Goal: Task Accomplishment & Management: Manage account settings

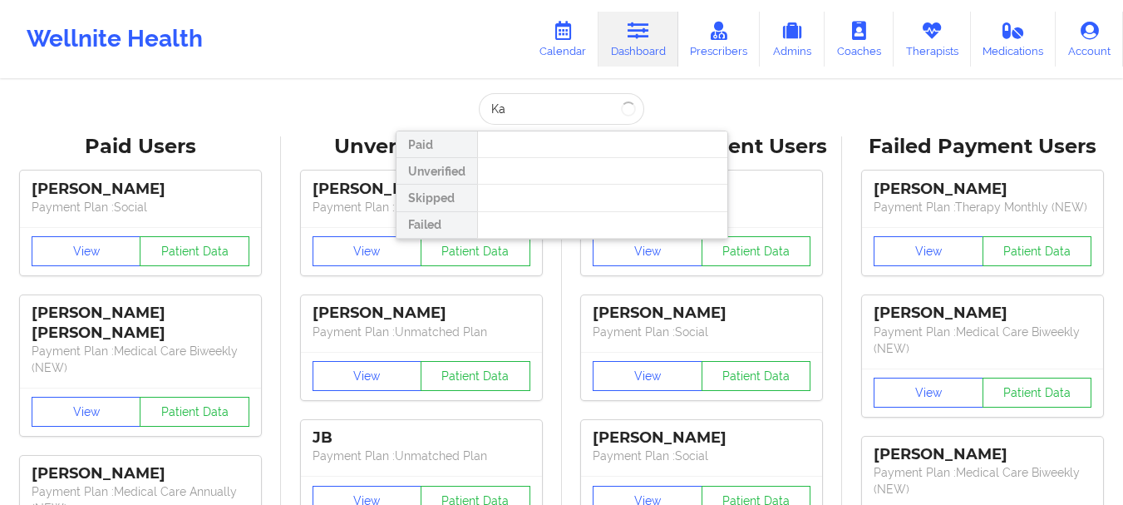
type input "K"
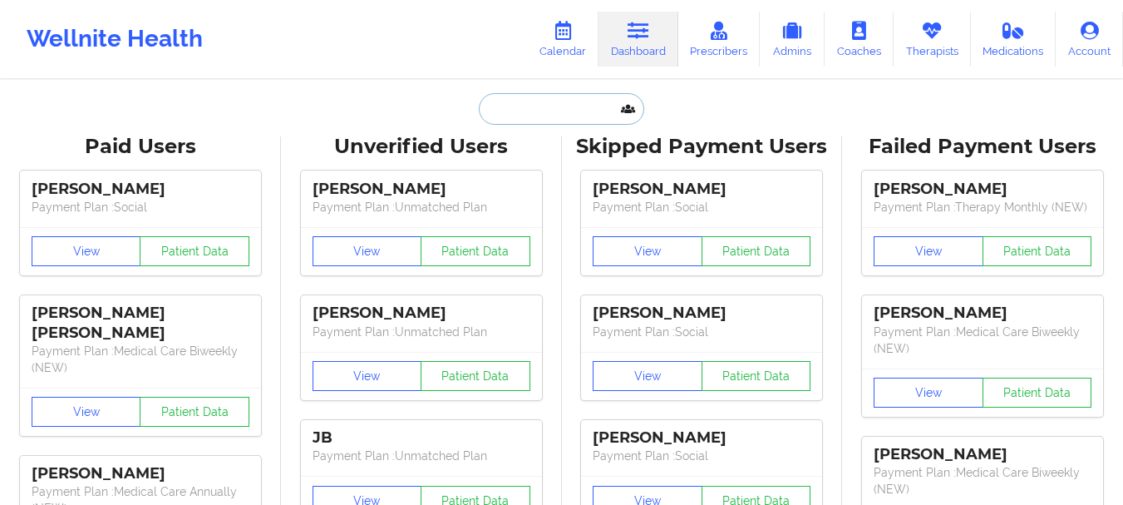
click at [529, 104] on input "text" at bounding box center [561, 109] width 165 height 32
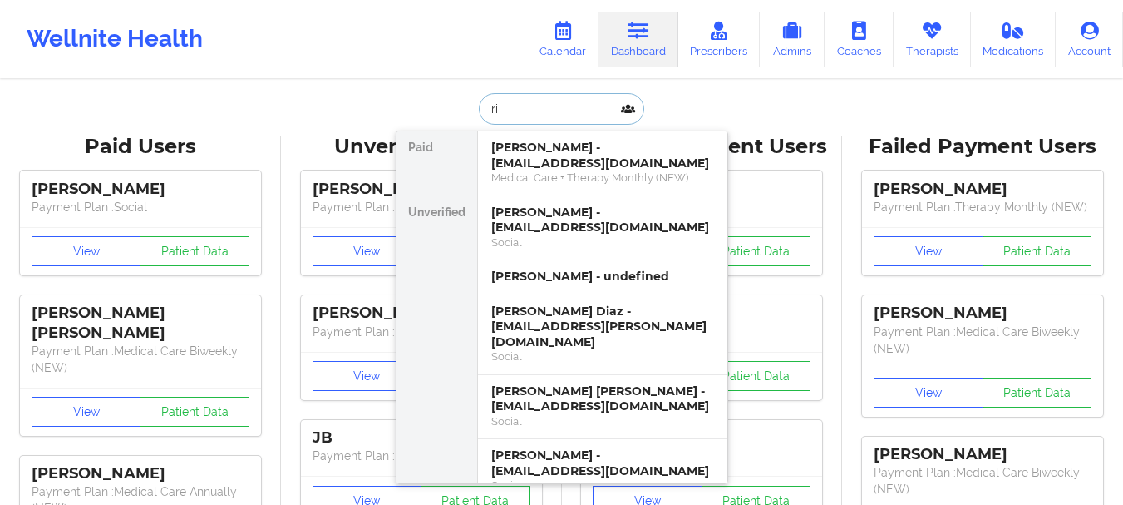
type input "r"
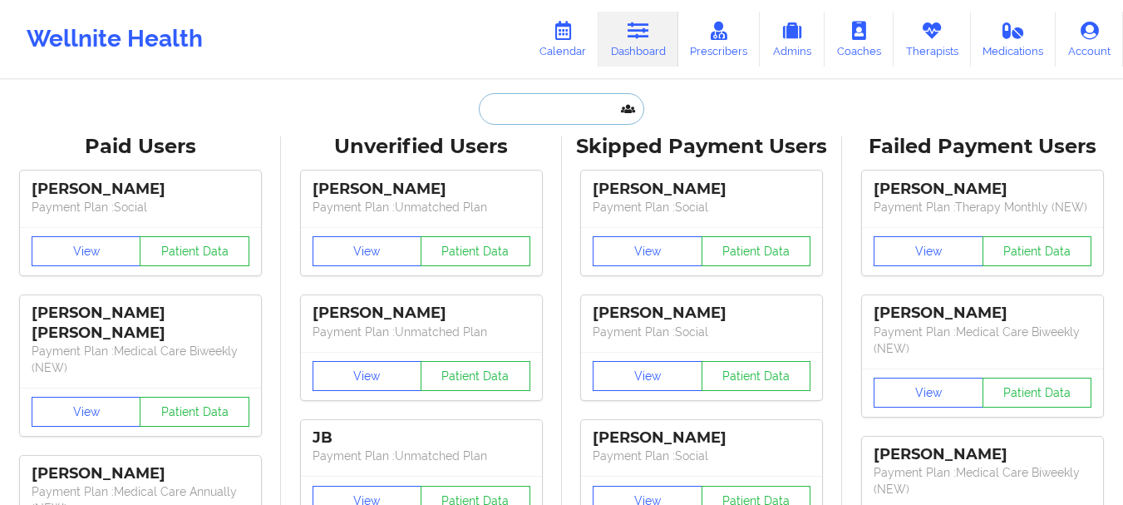
paste input "ramsanaij@gmail.com"
type input "ramsanaij@gmail.com"
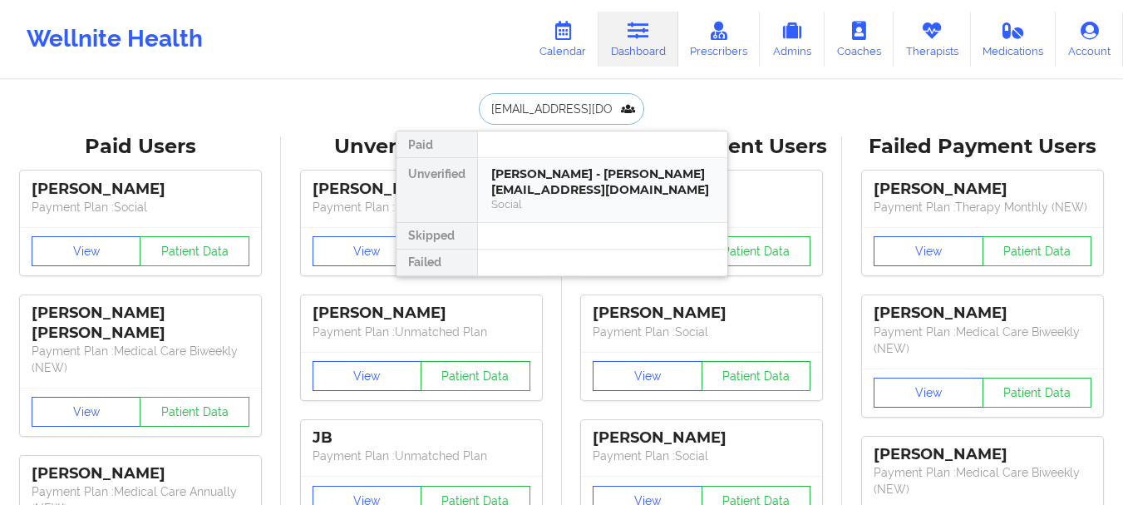
click at [594, 174] on div "Josiah Ramsanai - ramsanaij@gmail.com" at bounding box center [602, 181] width 223 height 31
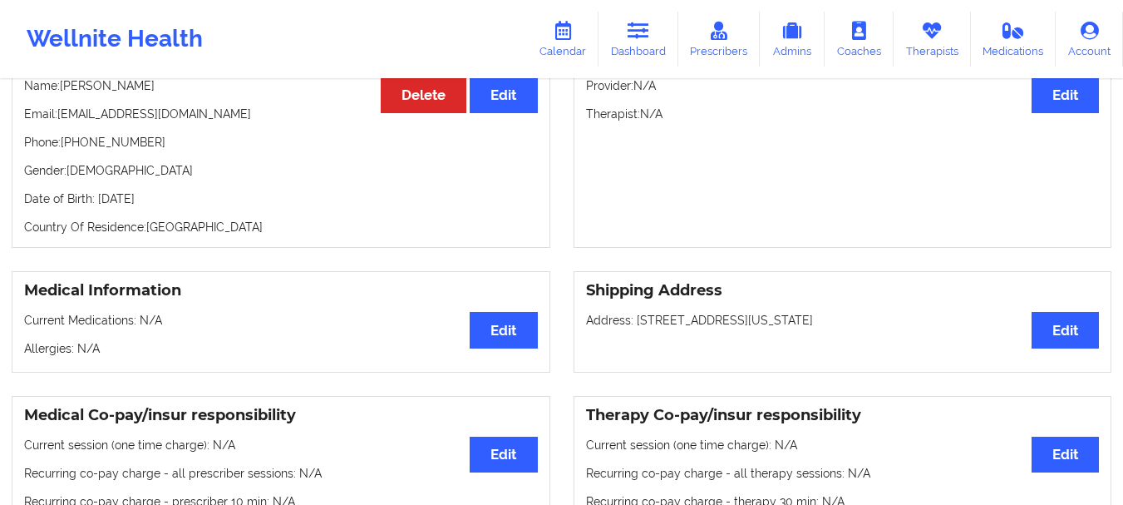
scroll to position [194, 0]
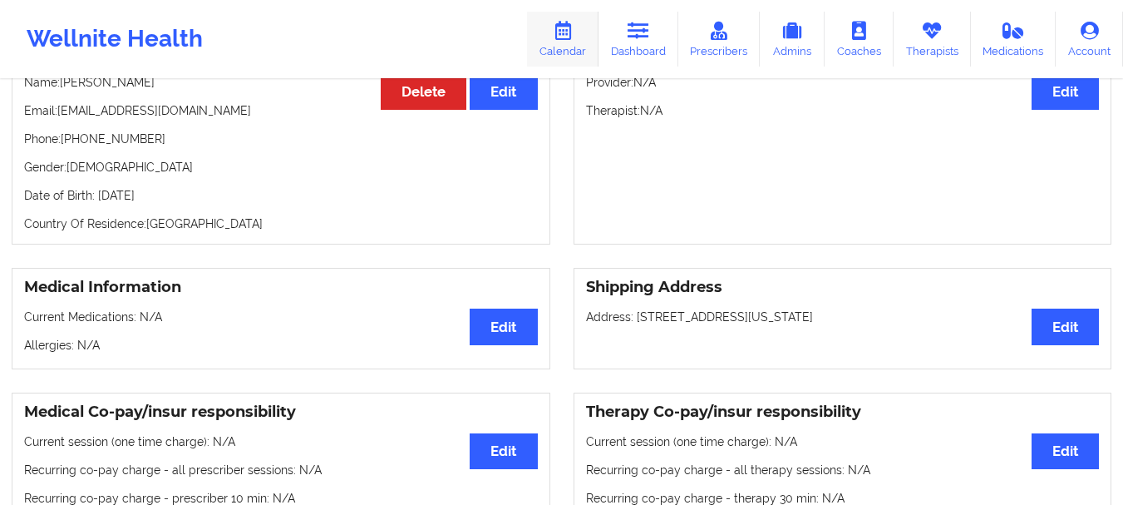
click at [573, 23] on icon at bounding box center [563, 31] width 22 height 18
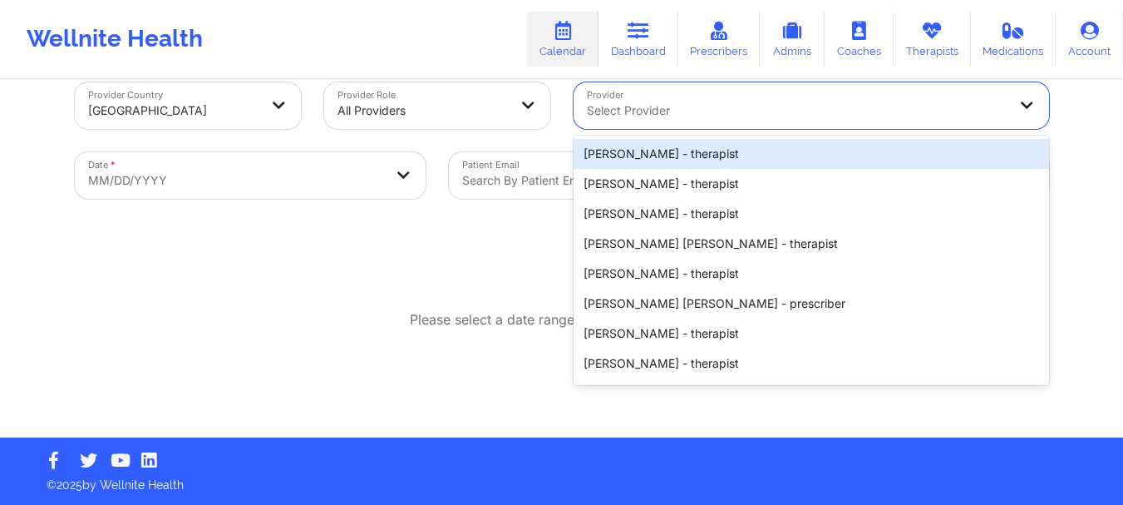
click at [653, 113] on div at bounding box center [797, 111] width 421 height 20
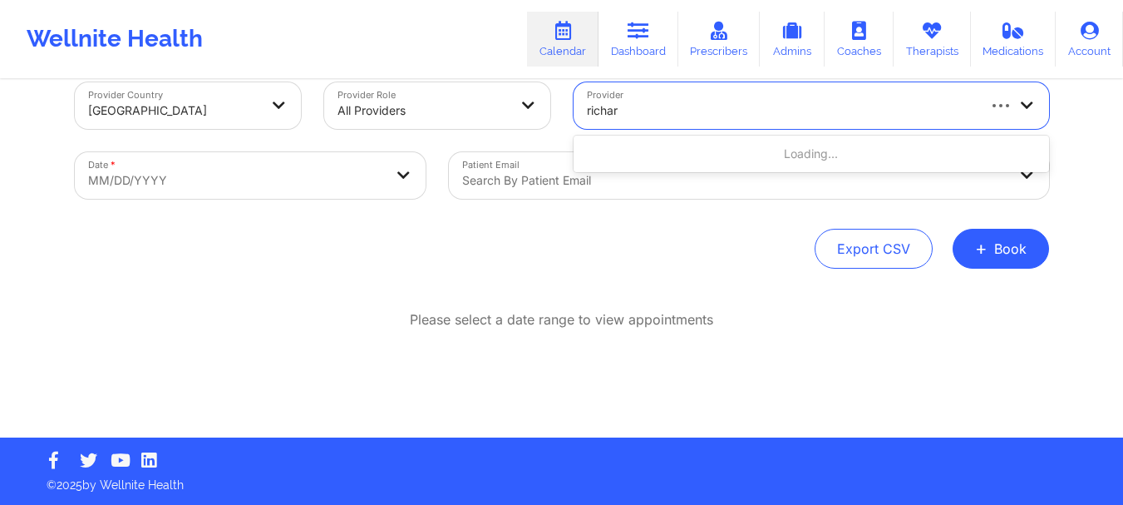
type input "richard"
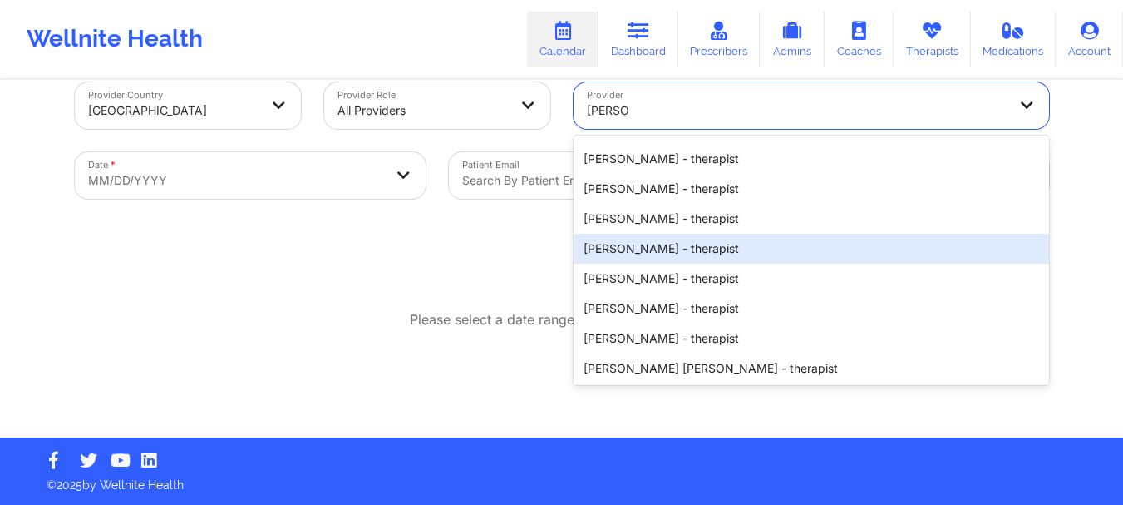
scroll to position [356, 0]
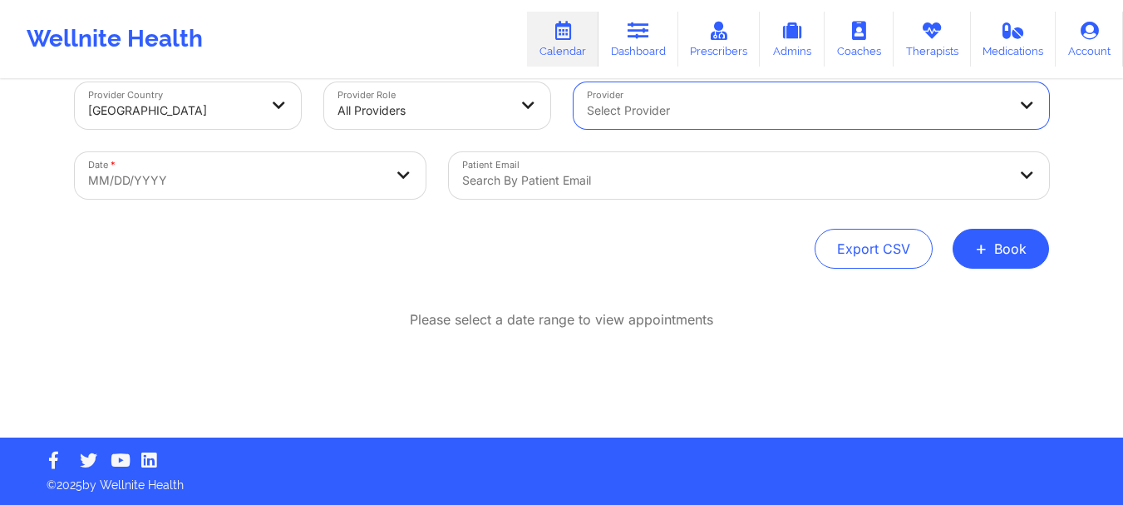
click at [674, 113] on div at bounding box center [797, 111] width 421 height 20
type input "Richard"
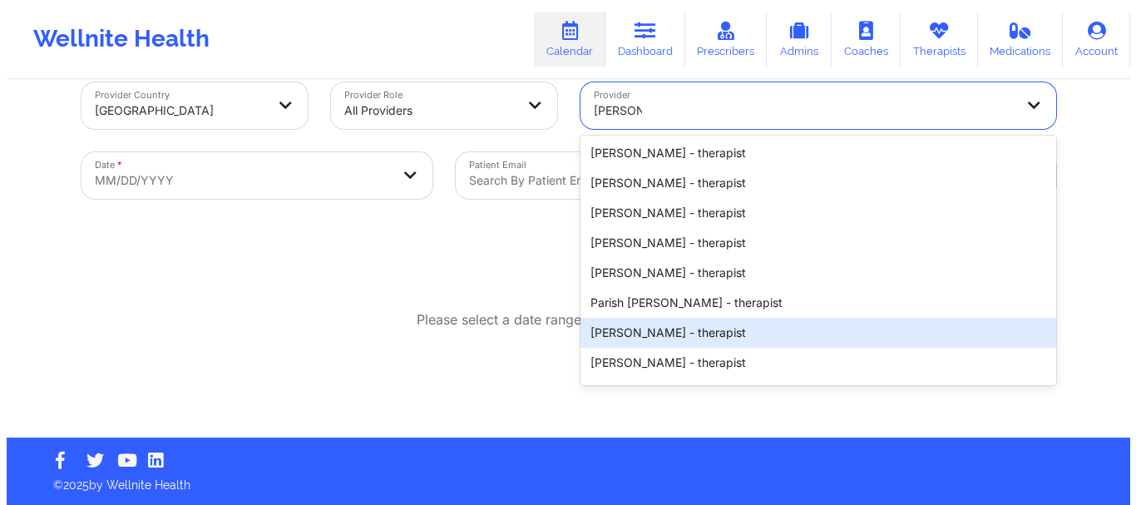
scroll to position [954, 0]
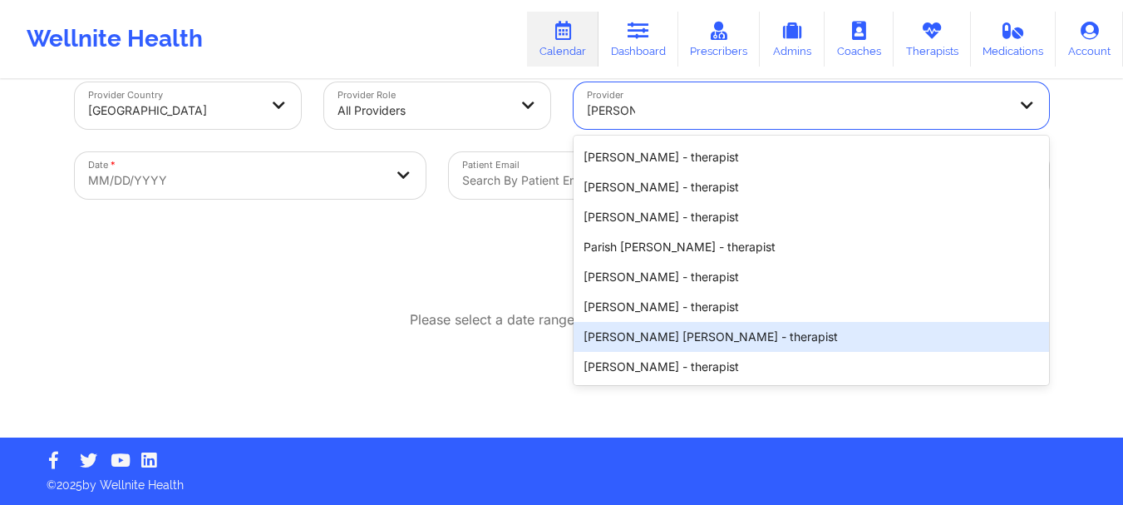
click at [674, 328] on div "Richard Ryan Kenneth Pollino - therapist" at bounding box center [812, 337] width 476 height 30
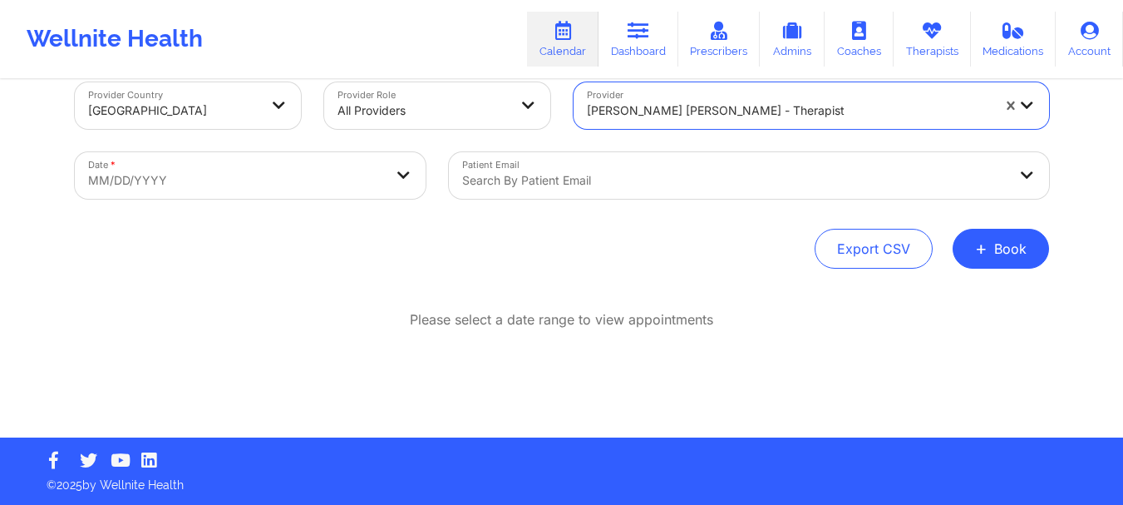
click at [483, 180] on div at bounding box center [734, 180] width 545 height 20
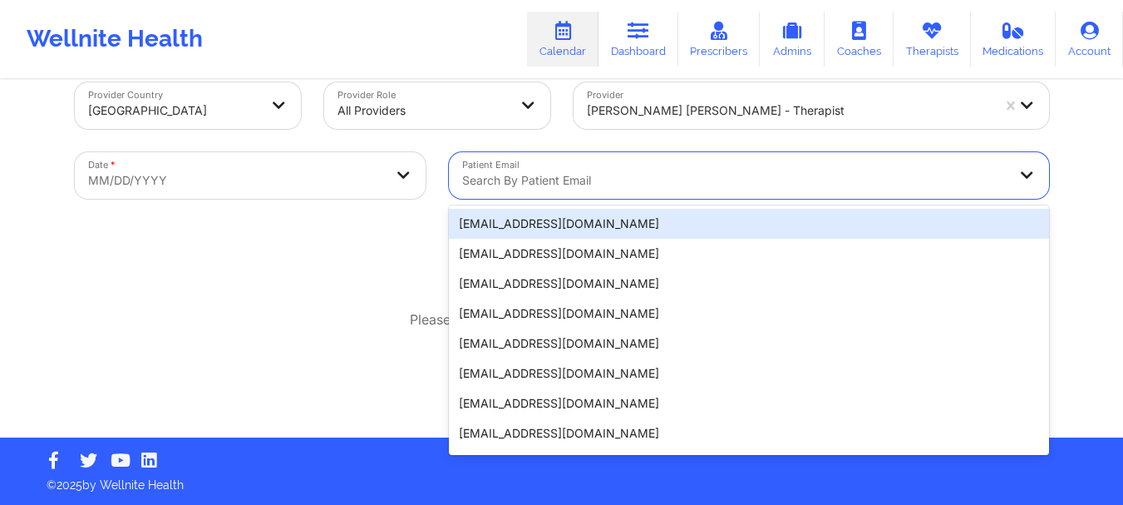
paste input "ramsanaij@gmail.com"
type input "ramsanaij@gmail.com"
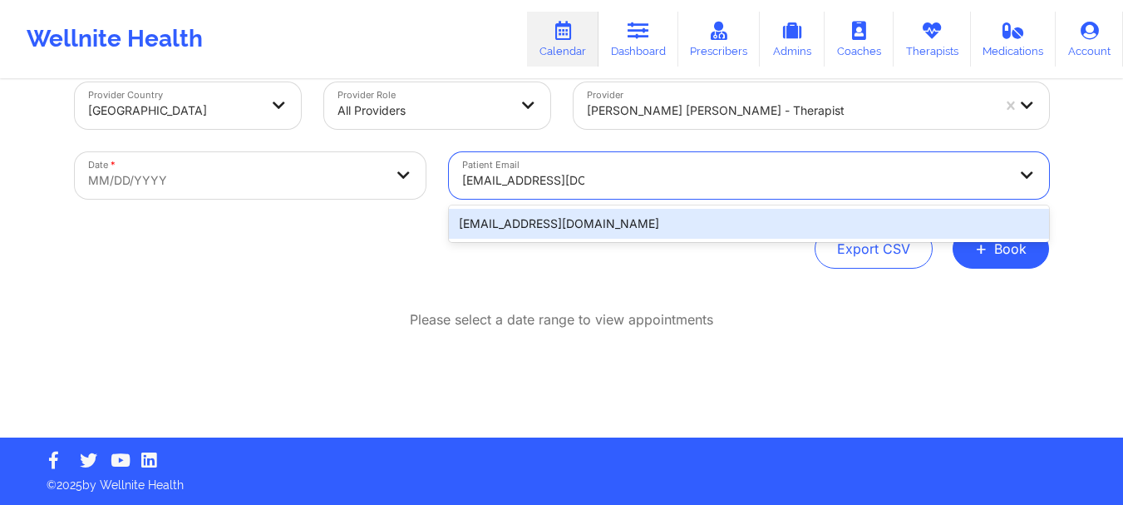
click at [744, 219] on div "ramsanaij@gmail.com" at bounding box center [749, 224] width 600 height 30
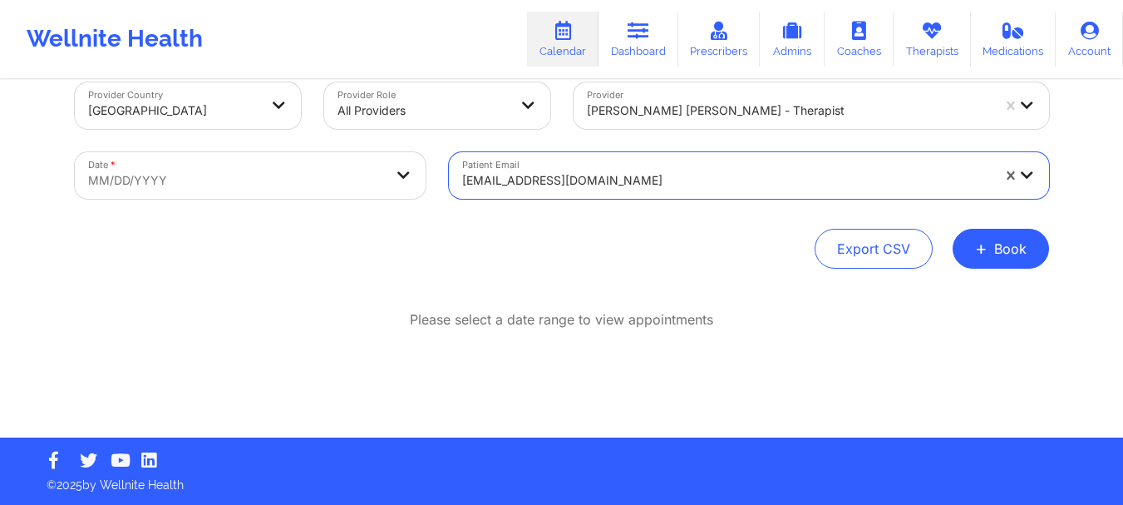
select select "2025-8"
select select "2025-9"
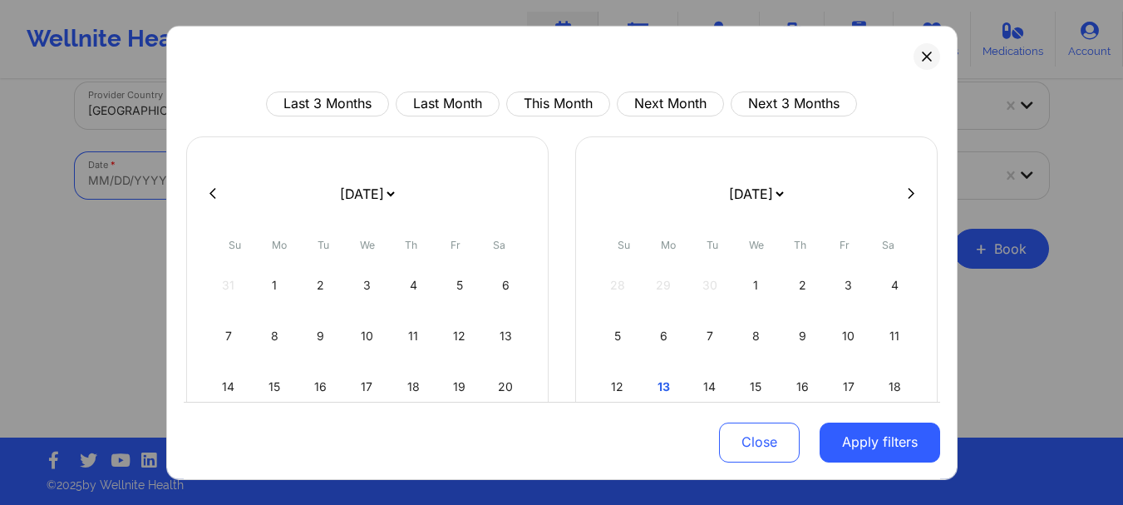
click at [386, 170] on body "Wellnite Health Calendar Dashboard Prescribers Admins Coaches Therapists Medica…" at bounding box center [561, 223] width 1123 height 505
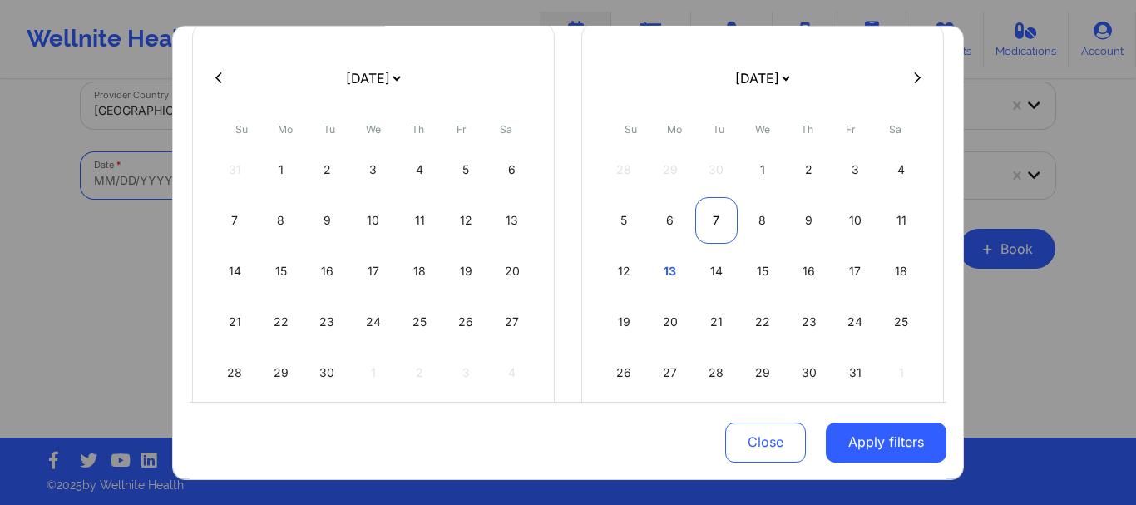
scroll to position [150, 0]
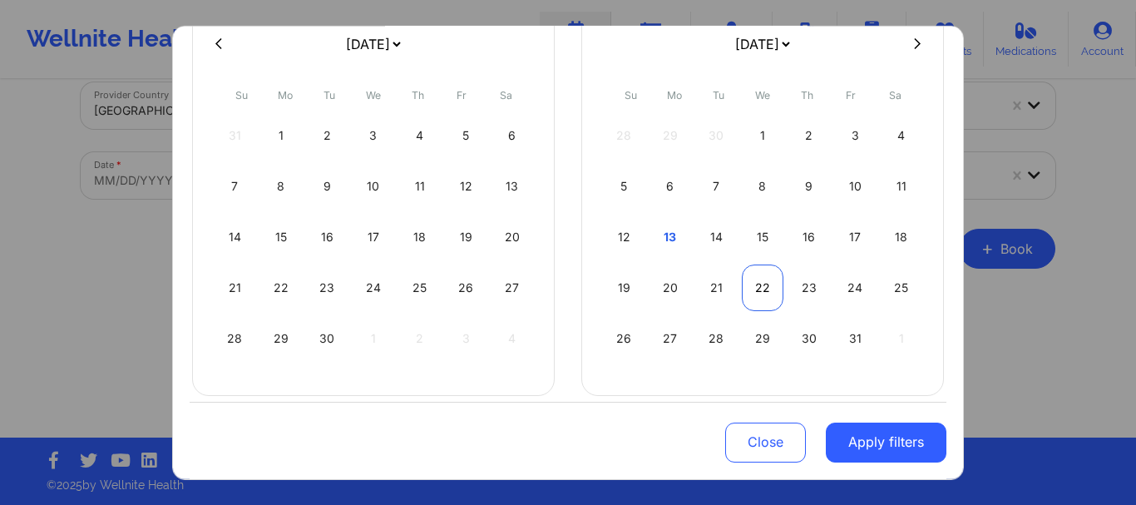
click at [745, 302] on div "22" at bounding box center [763, 287] width 42 height 47
select select "2025-9"
select select "2025-10"
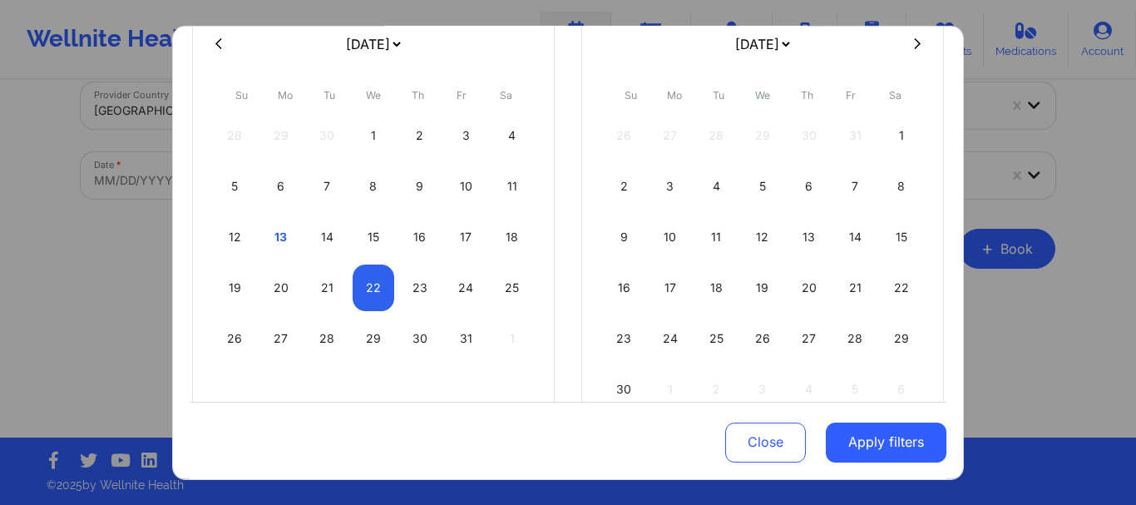
select select "2025-9"
select select "2025-10"
select select "2025-9"
select select "2025-10"
select select "2025-9"
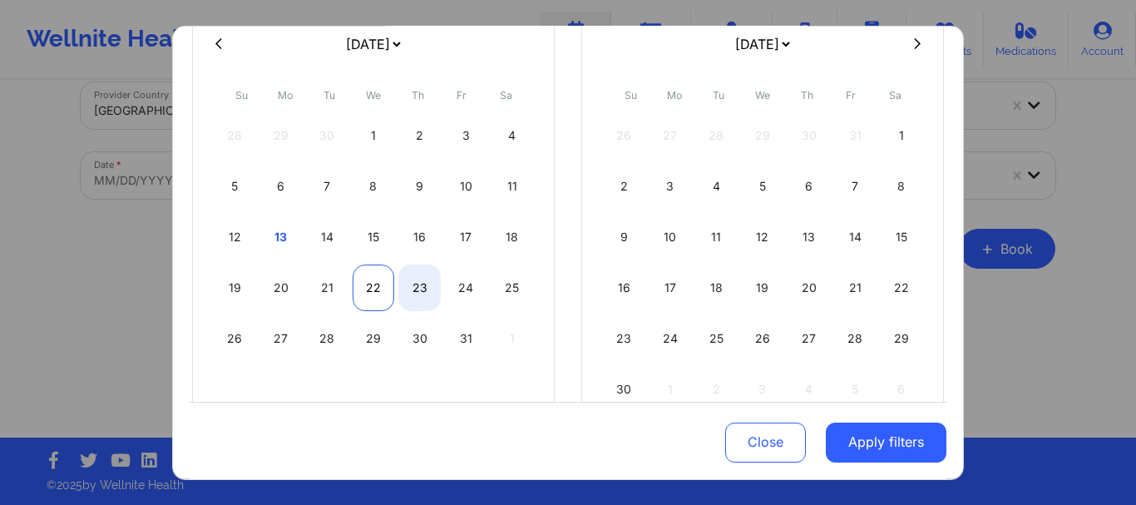
select select "2025-10"
click at [376, 291] on div "22" at bounding box center [373, 287] width 42 height 47
select select "2025-9"
select select "2025-10"
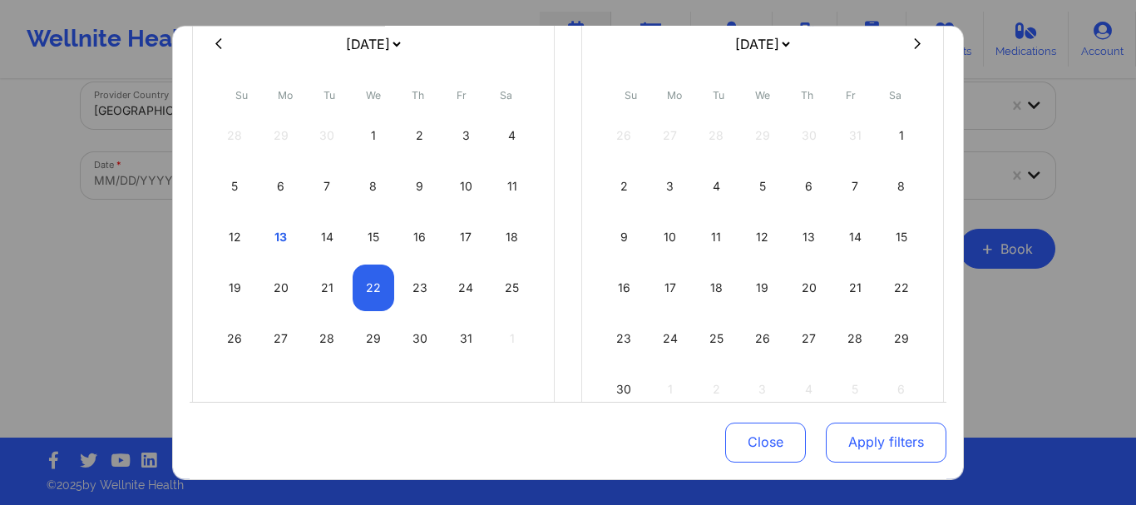
click at [915, 450] on button "Apply filters" at bounding box center [885, 442] width 121 height 40
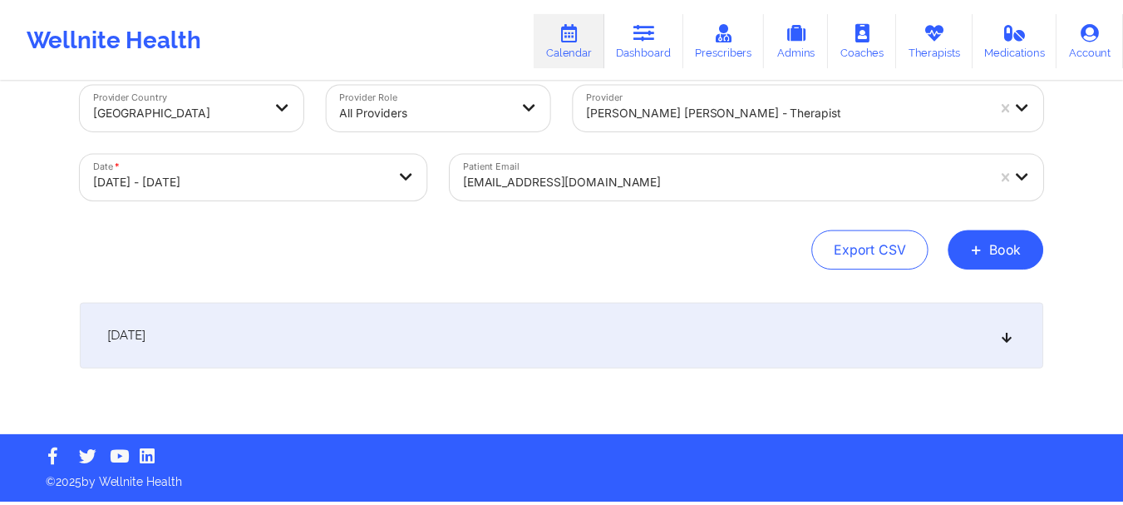
scroll to position [27, 0]
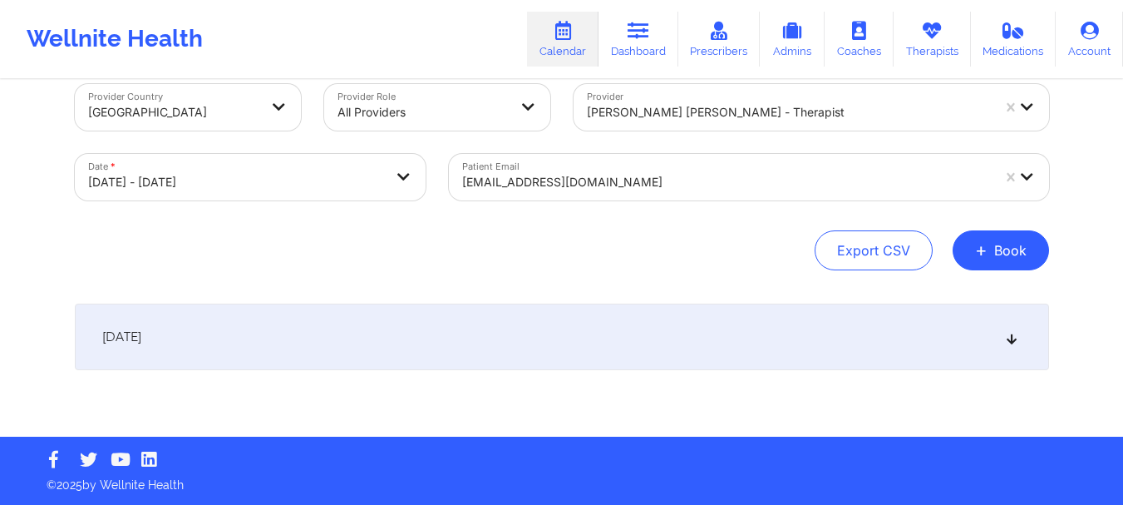
click at [451, 316] on div "October 22, 2025" at bounding box center [562, 336] width 974 height 67
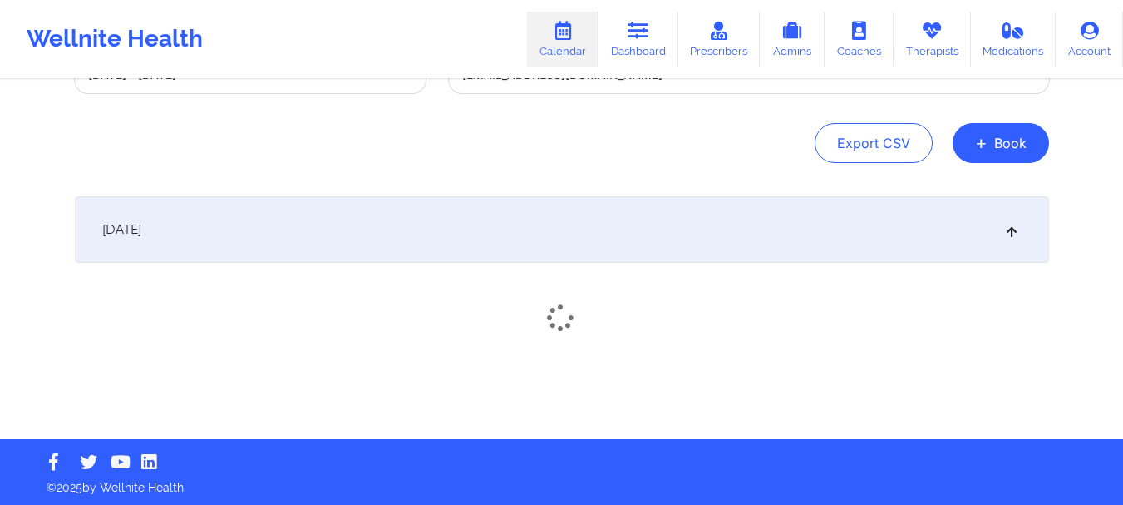
scroll to position [137, 0]
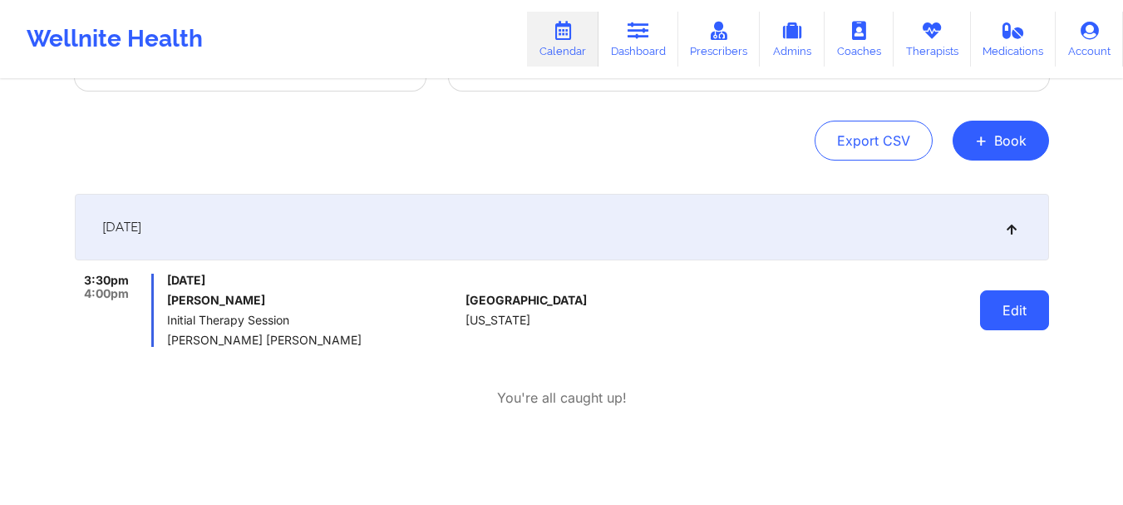
click at [1024, 312] on button "Edit" at bounding box center [1014, 310] width 69 height 40
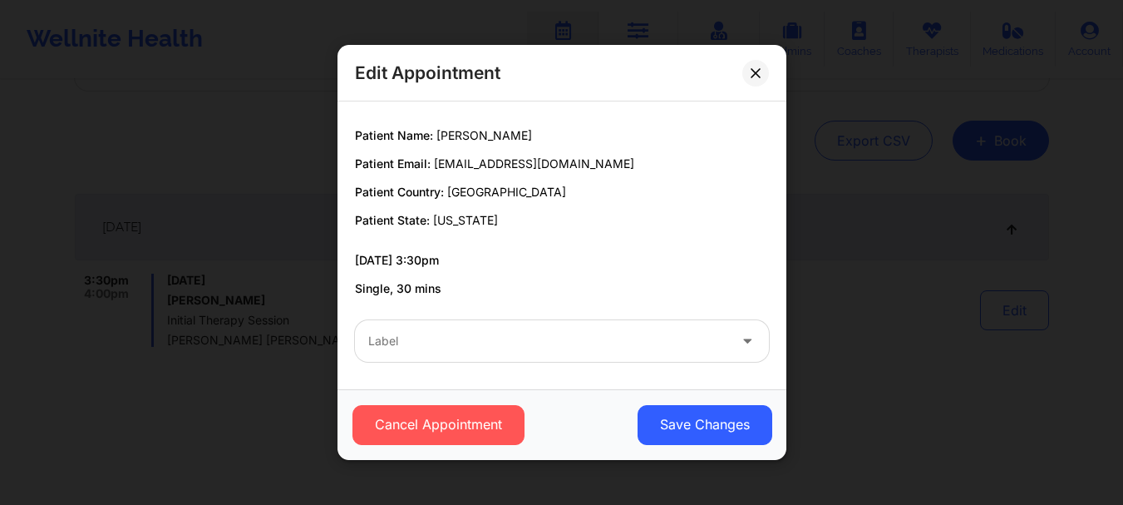
scroll to position [90, 0]
click at [480, 352] on div "Label" at bounding box center [542, 339] width 374 height 42
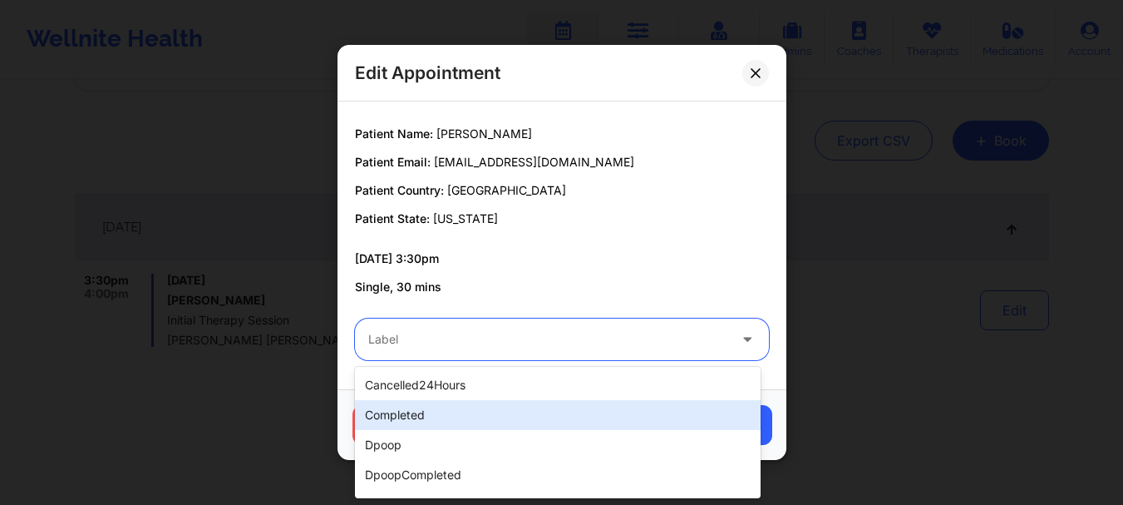
click at [243, 383] on div "Edit Appointment Provider Country: United States Provider State: New York Provi…" at bounding box center [561, 252] width 1123 height 505
click at [243, 383] on div "3:30pm 4:00pm Wednesday, October 22, 2025 Josiah Ramsanai Initial Therapy Sessi…" at bounding box center [562, 340] width 974 height 134
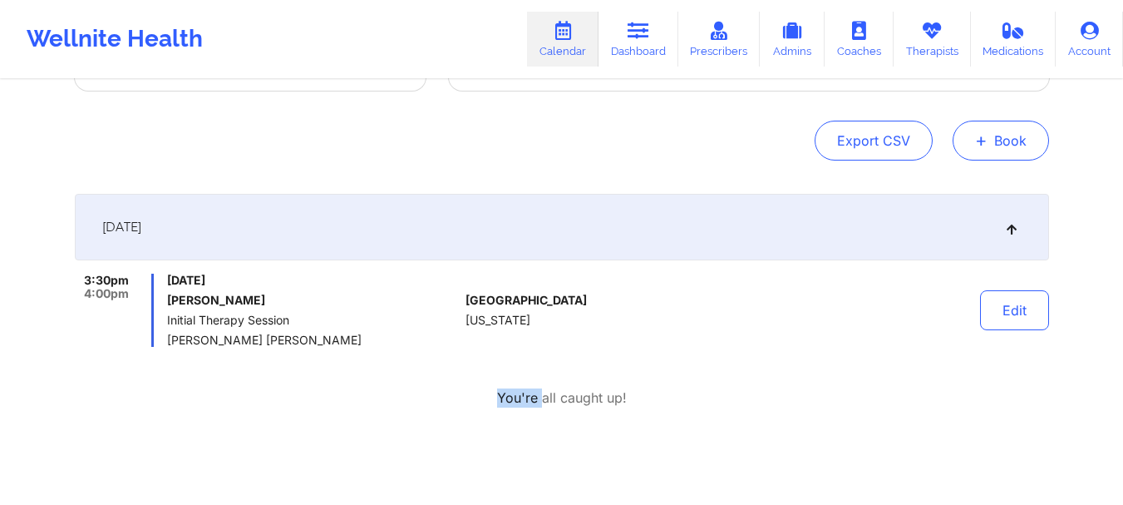
click at [1016, 149] on button "+ Book" at bounding box center [1001, 141] width 96 height 40
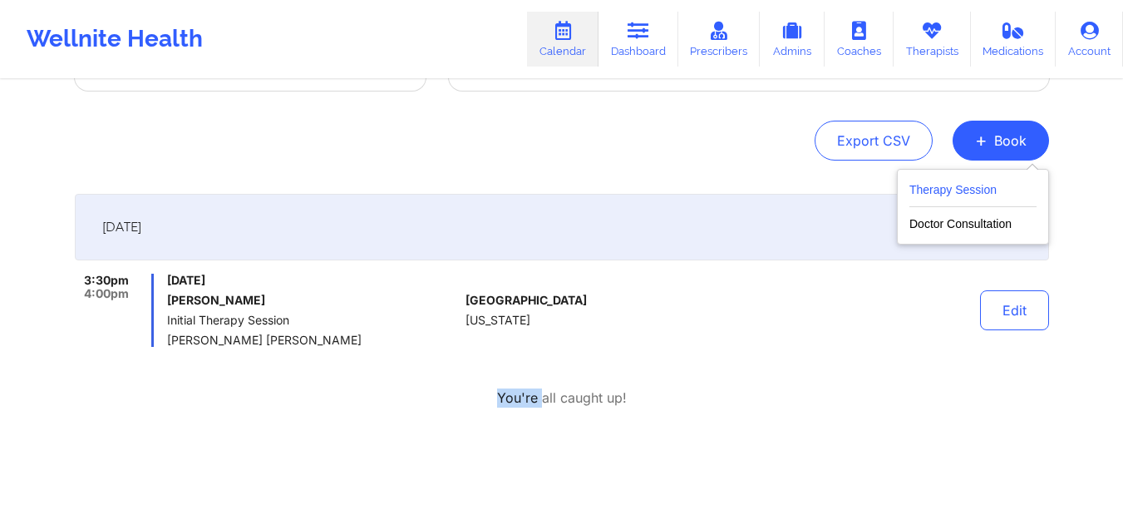
click at [973, 184] on button "Therapy Session" at bounding box center [972, 193] width 127 height 27
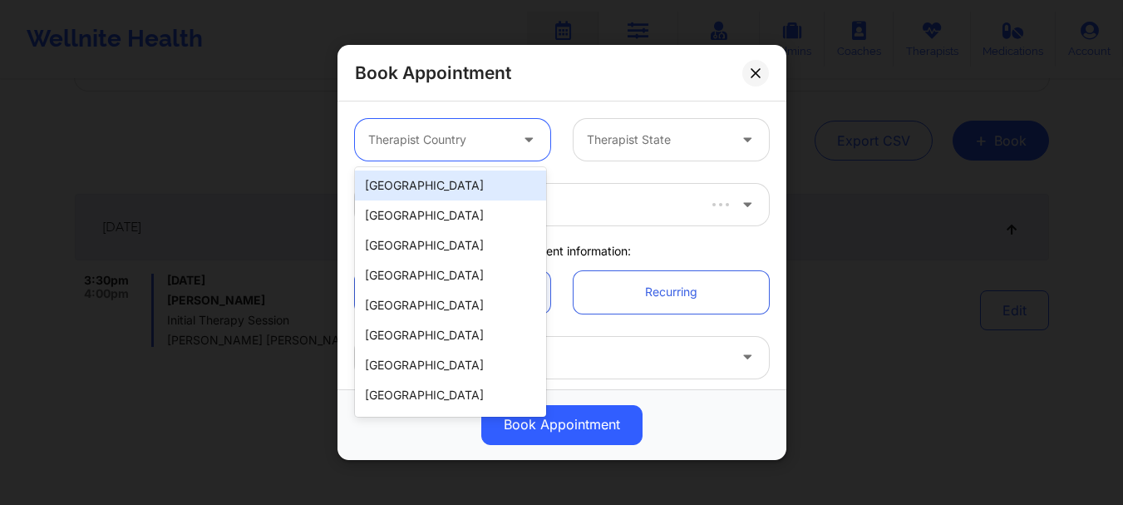
click at [481, 136] on div at bounding box center [438, 140] width 140 height 20
click at [472, 171] on div "[GEOGRAPHIC_DATA]" at bounding box center [450, 185] width 191 height 30
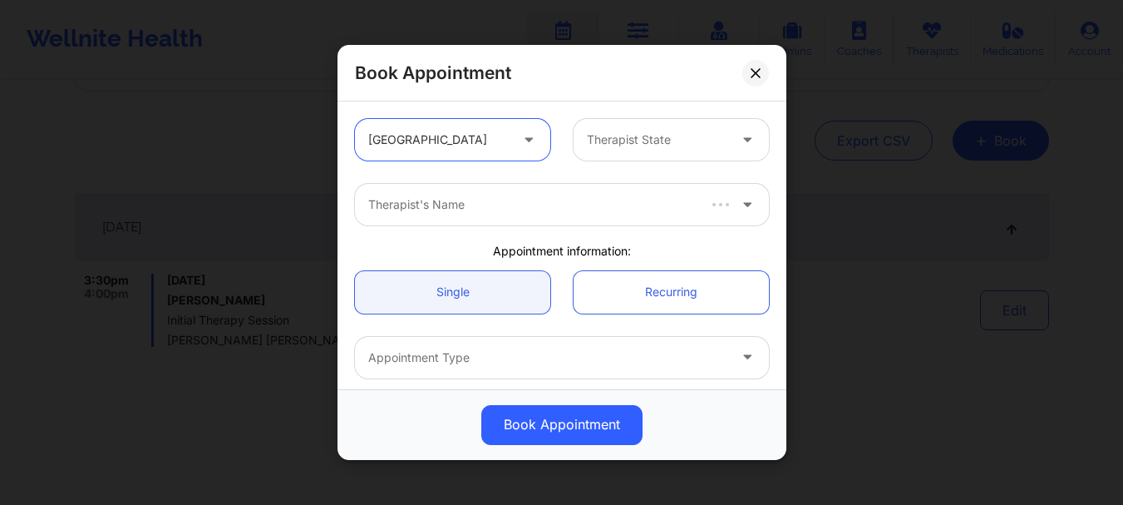
click at [698, 133] on div at bounding box center [657, 140] width 140 height 20
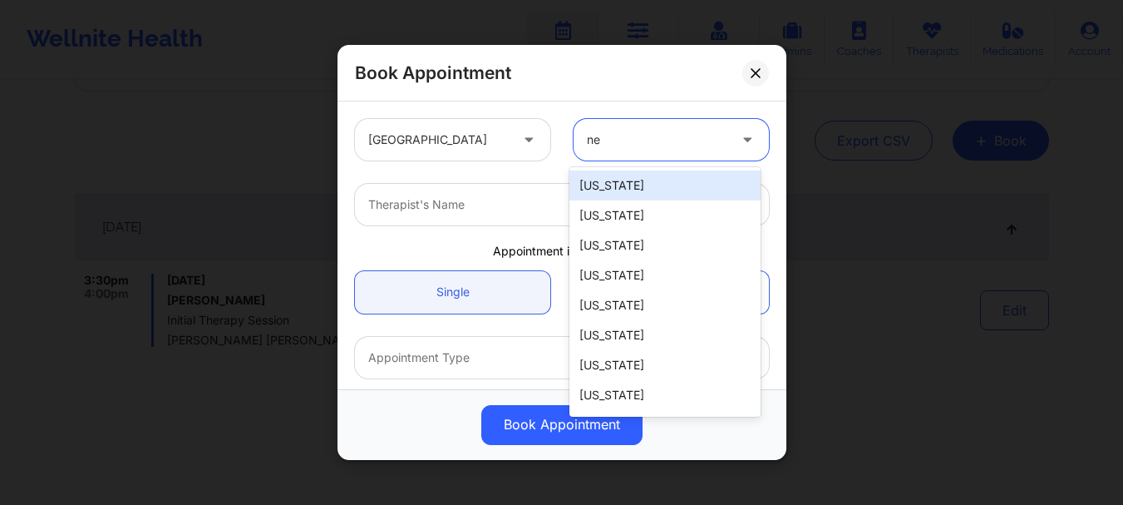
type input "new"
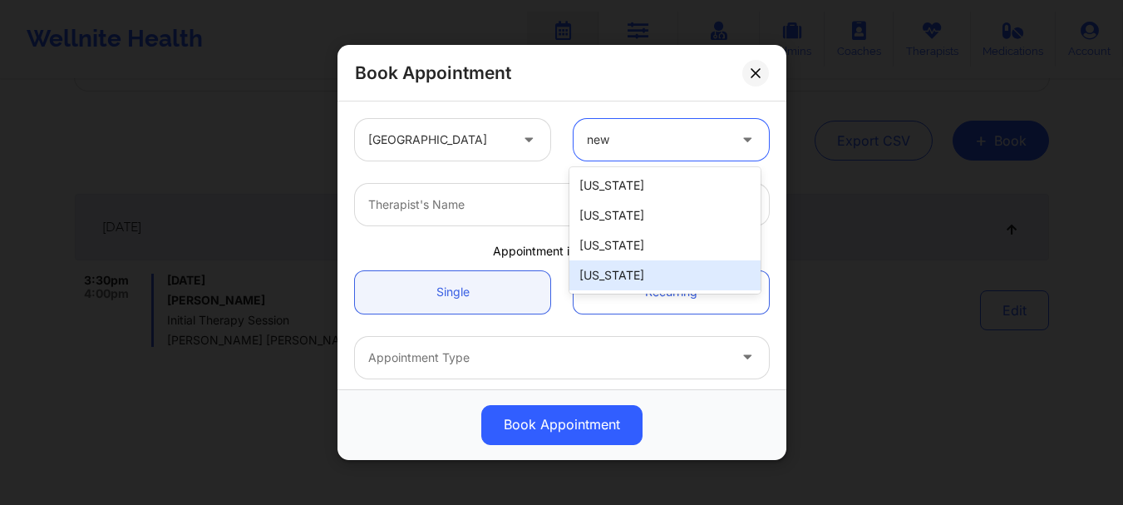
click at [630, 266] on div "[US_STATE]" at bounding box center [664, 275] width 191 height 30
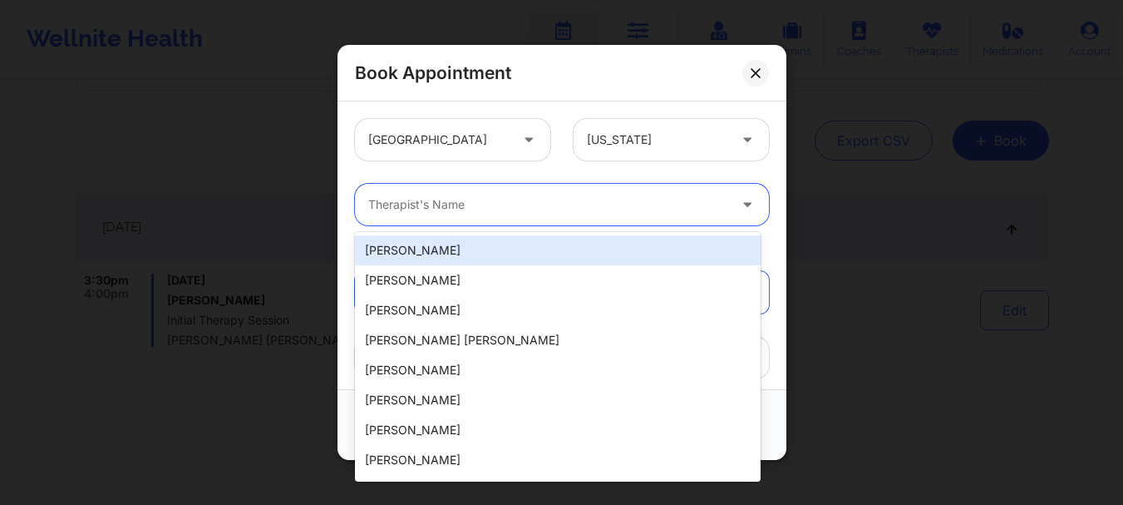
click at [541, 213] on div at bounding box center [547, 205] width 359 height 20
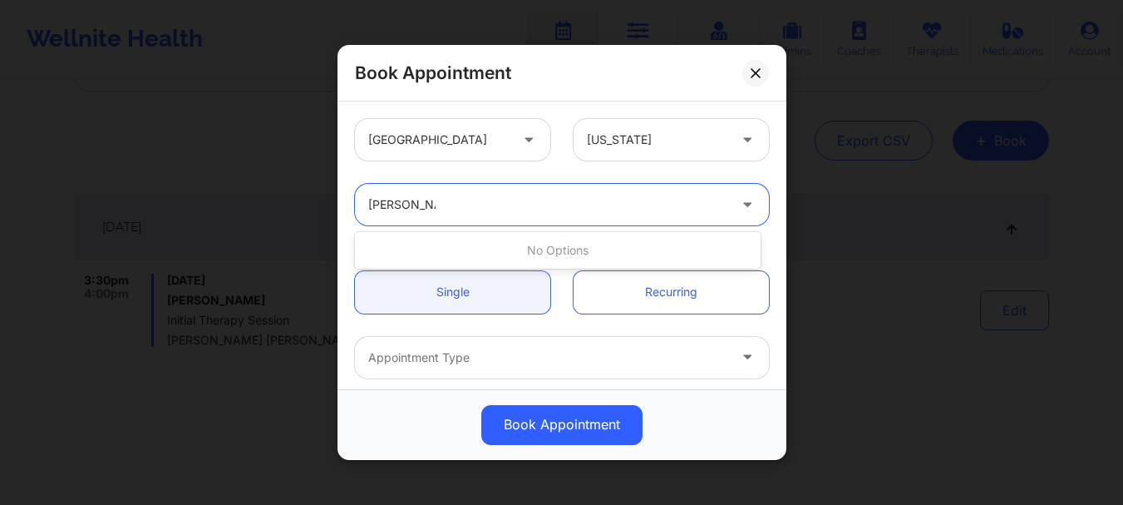
type input "Richard Pol"
click at [519, 207] on div at bounding box center [547, 205] width 359 height 20
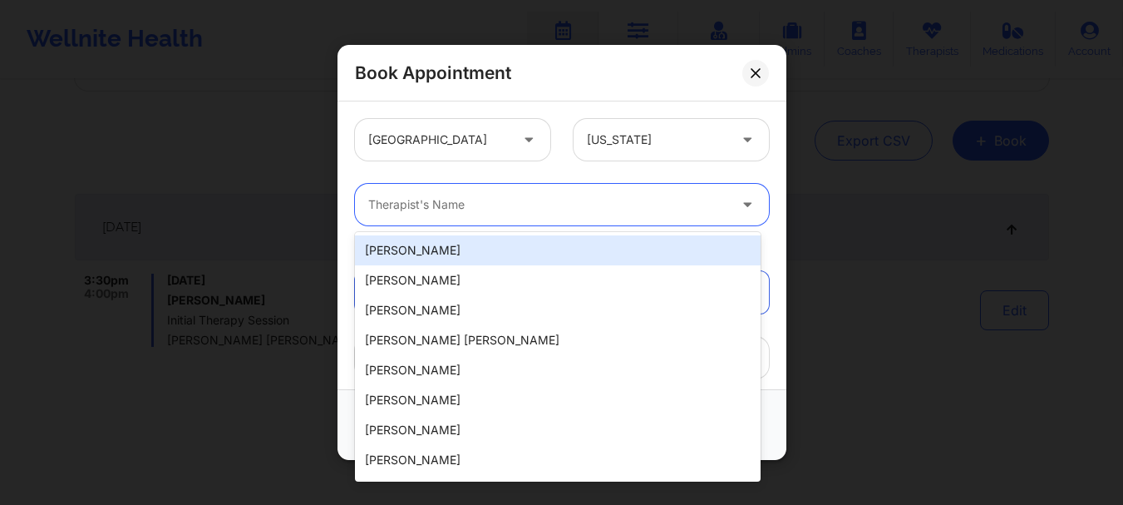
click at [519, 207] on div at bounding box center [547, 205] width 359 height 20
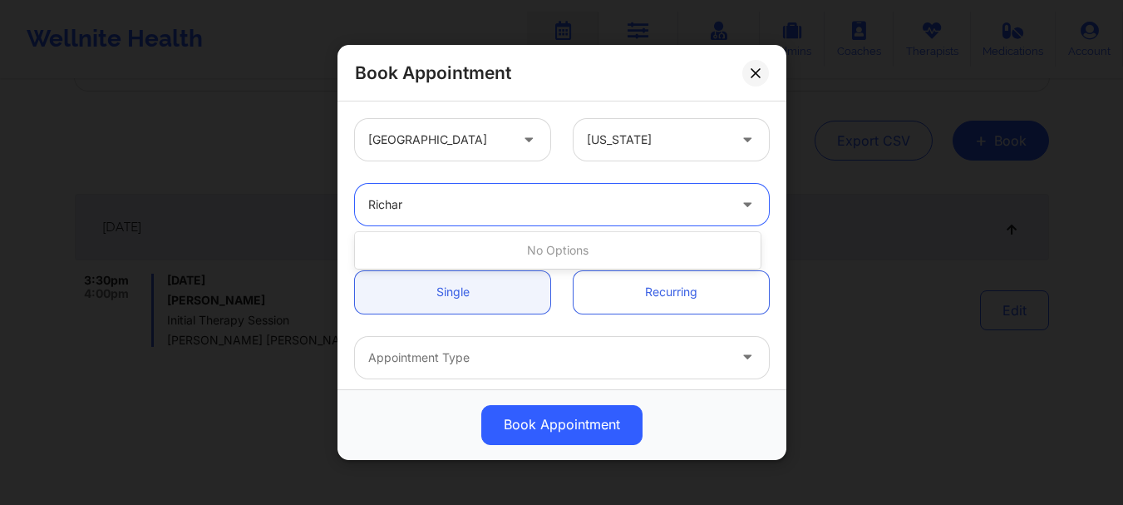
type input "Richard"
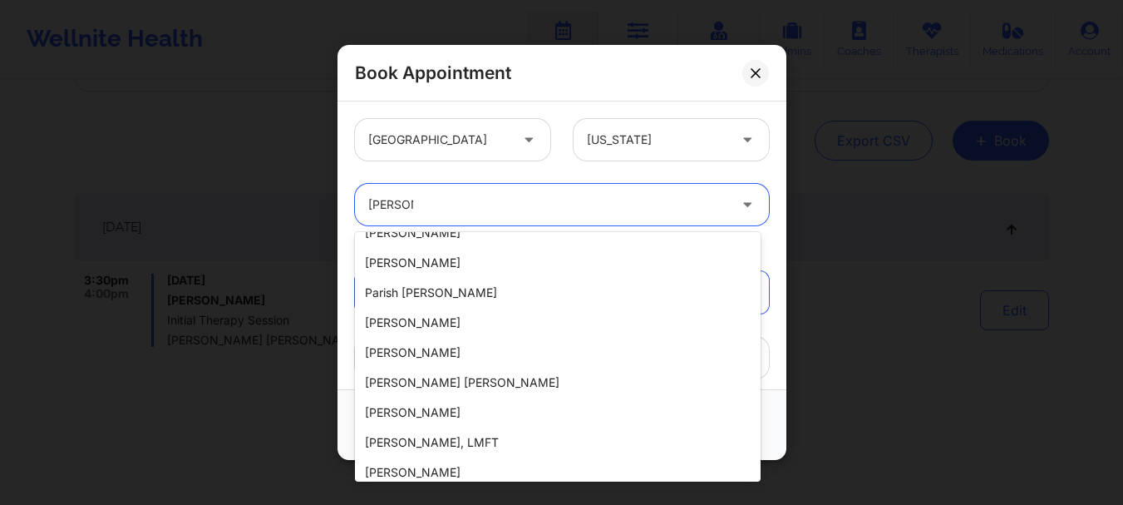
scroll to position [954, 0]
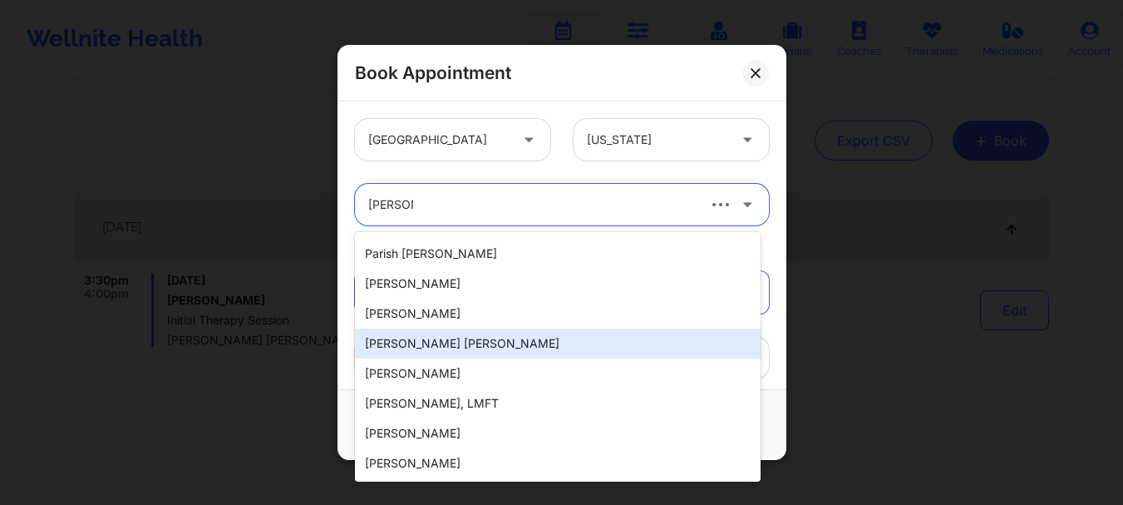
click at [524, 343] on div "Richard Ryan Kenneth Pollino" at bounding box center [558, 343] width 406 height 30
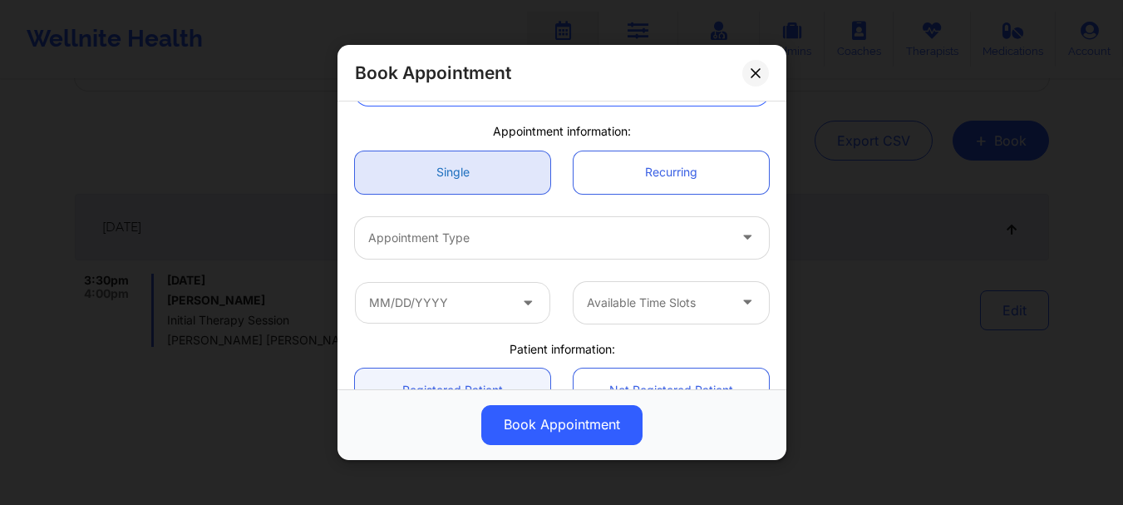
scroll to position [147, 0]
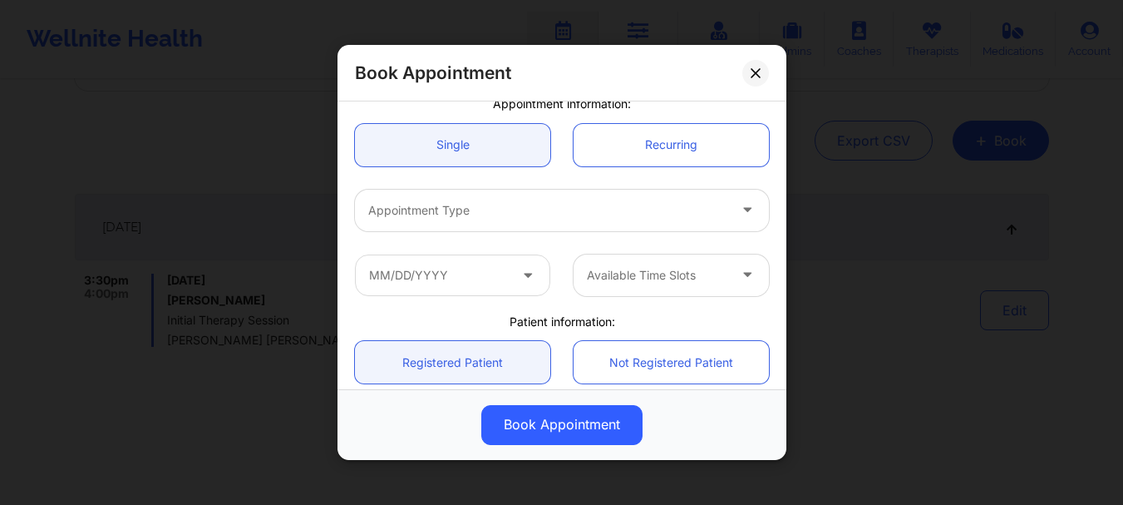
click at [500, 205] on div at bounding box center [547, 210] width 359 height 20
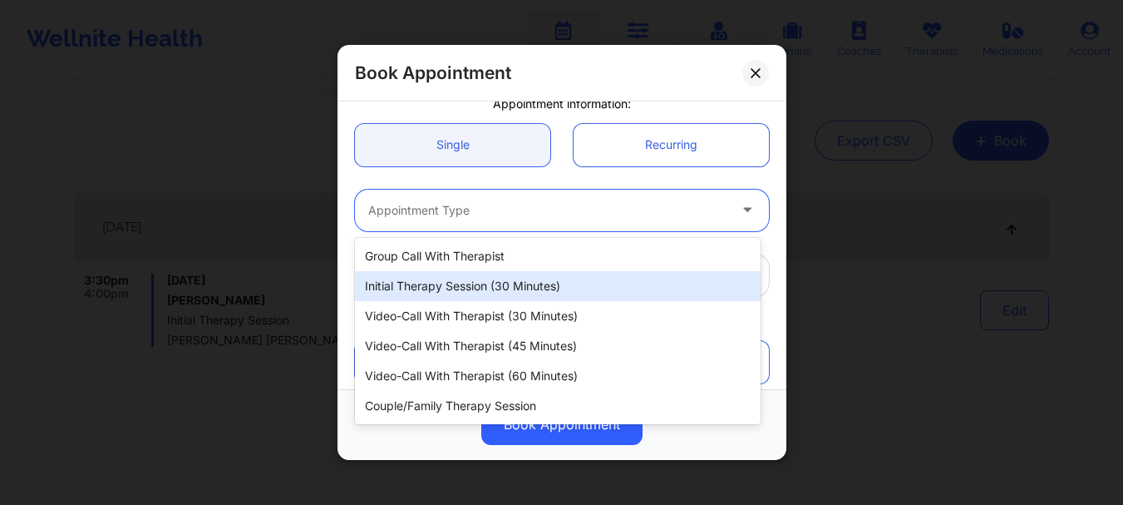
click at [485, 291] on div "Initial Therapy Session (30 minutes)" at bounding box center [558, 286] width 406 height 30
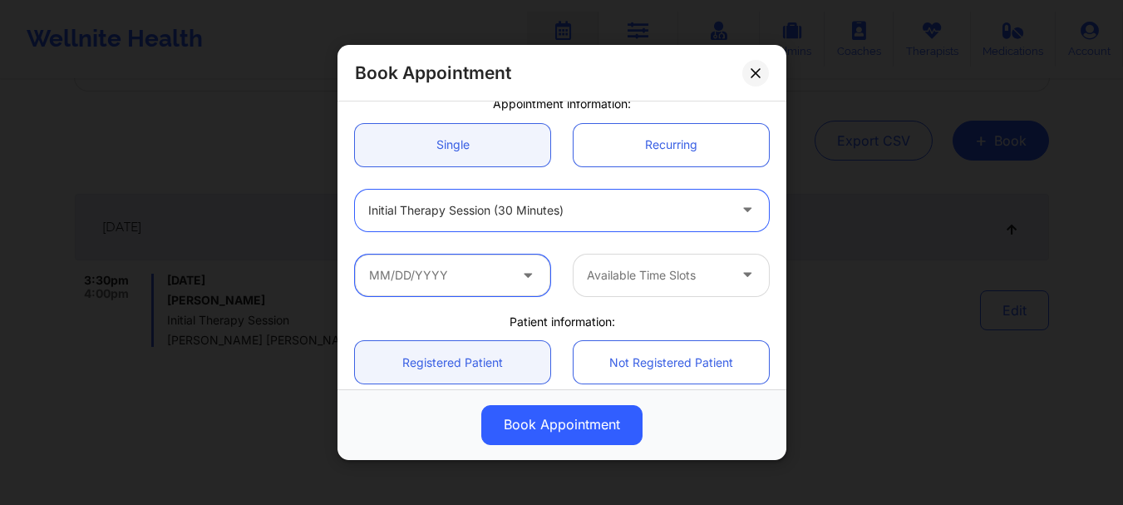
click at [466, 278] on input "text" at bounding box center [452, 275] width 195 height 42
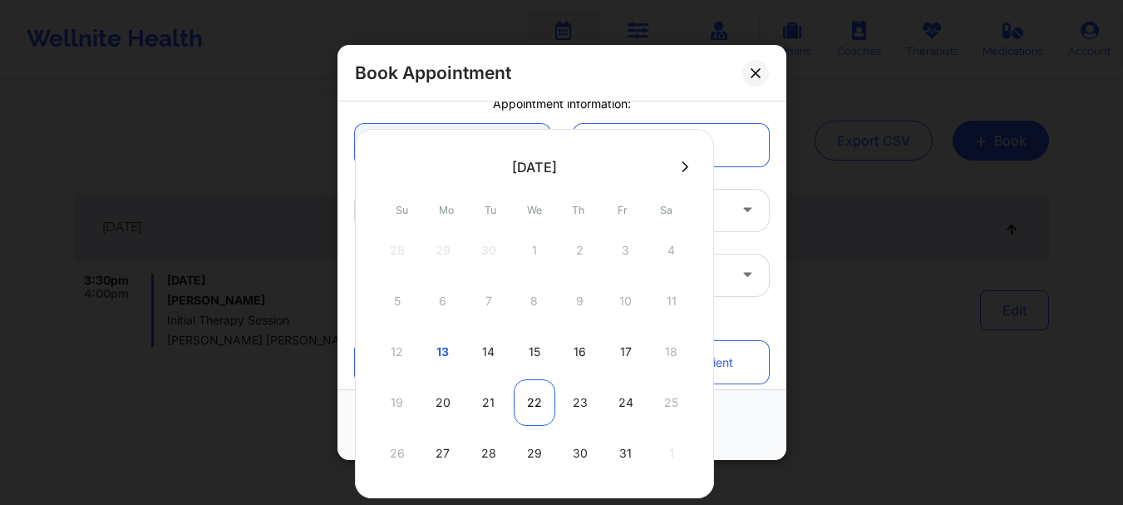
click at [532, 399] on div "22" at bounding box center [535, 402] width 42 height 47
type input "10/22/2025"
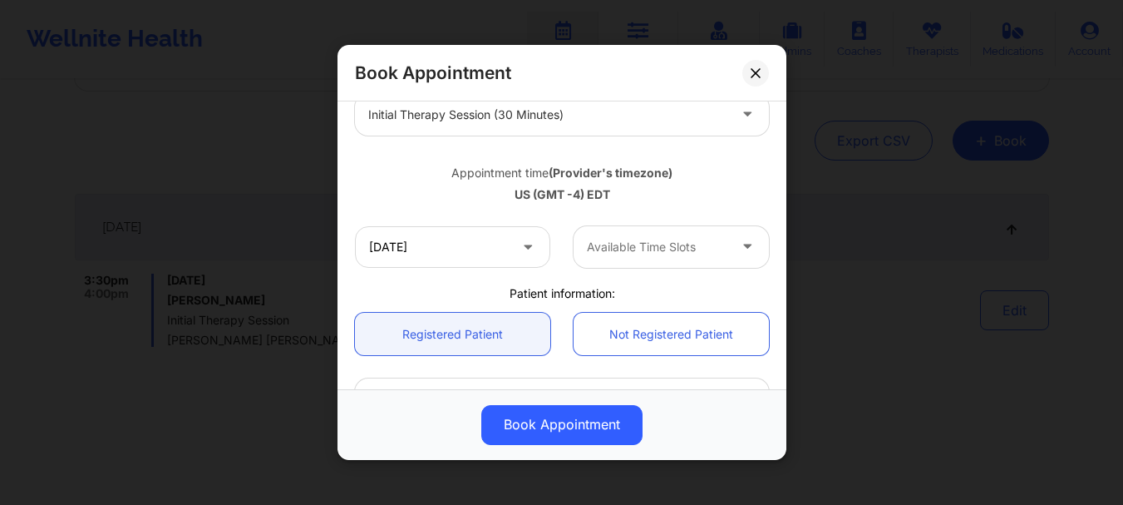
scroll to position [266, 0]
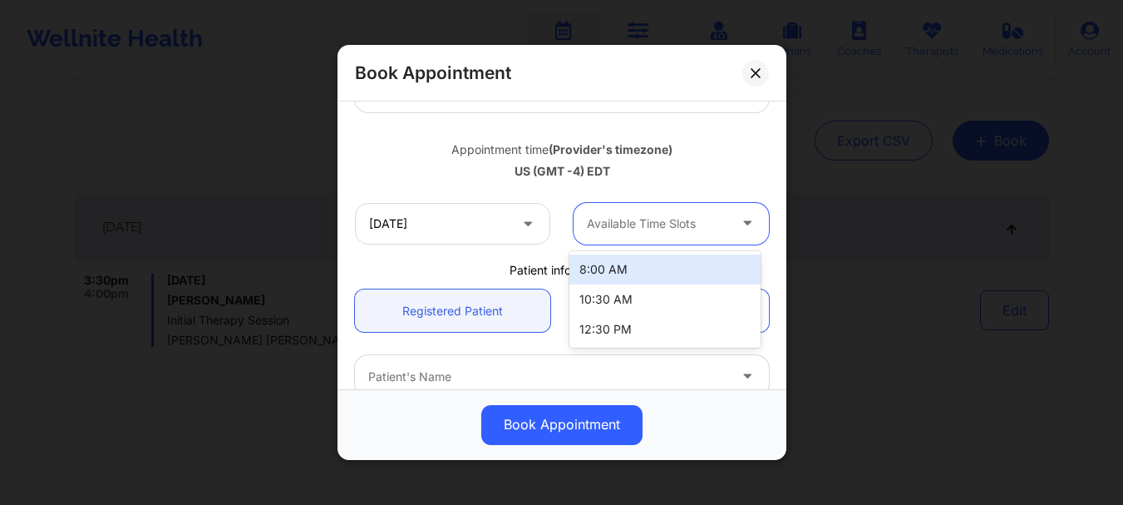
click at [615, 219] on div at bounding box center [657, 224] width 140 height 20
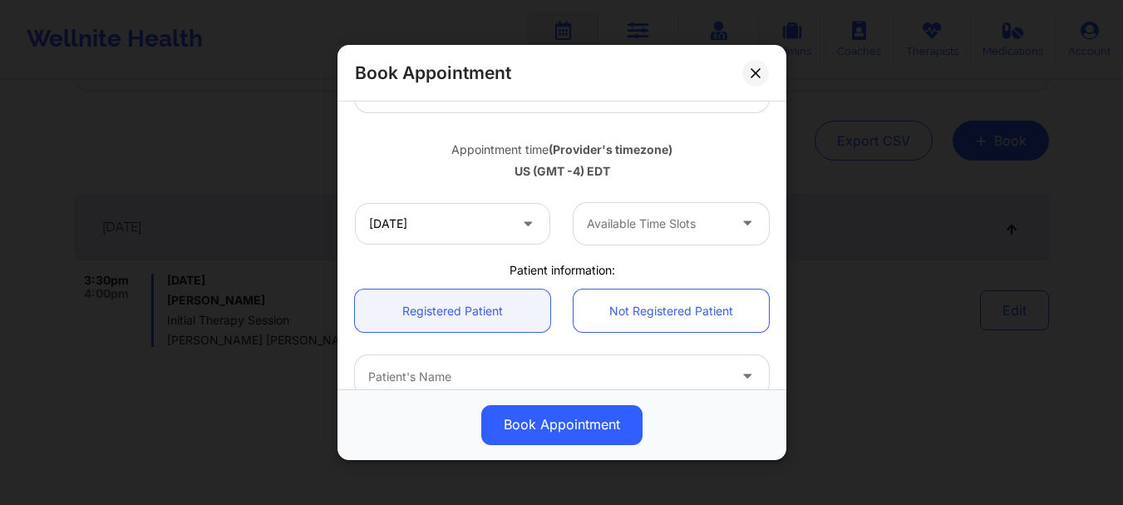
click at [594, 194] on div "10/22/2025 Available Time Slots" at bounding box center [561, 223] width 437 height 65
click at [759, 81] on button at bounding box center [755, 73] width 27 height 27
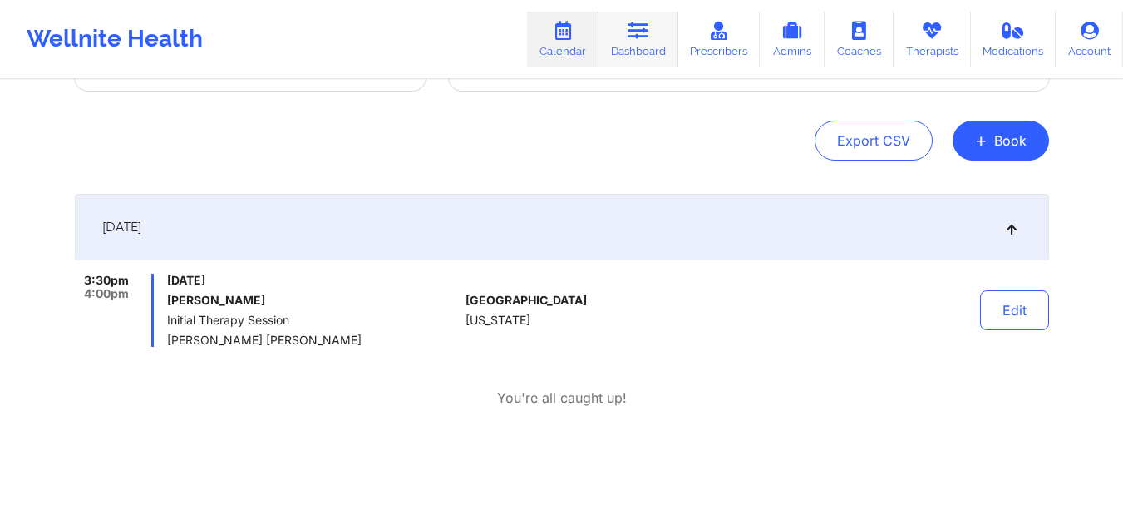
click at [634, 40] on icon at bounding box center [639, 31] width 22 height 18
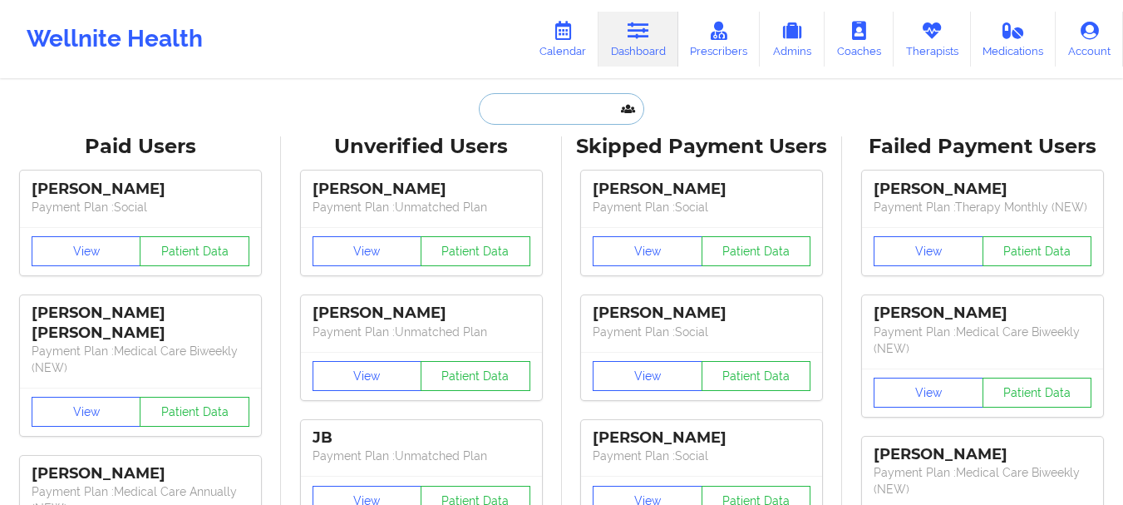
click at [549, 114] on input "text" at bounding box center [561, 109] width 165 height 32
paste input "sheydoug05@gmail.com"
type input "sheydoug05@gmail.com"
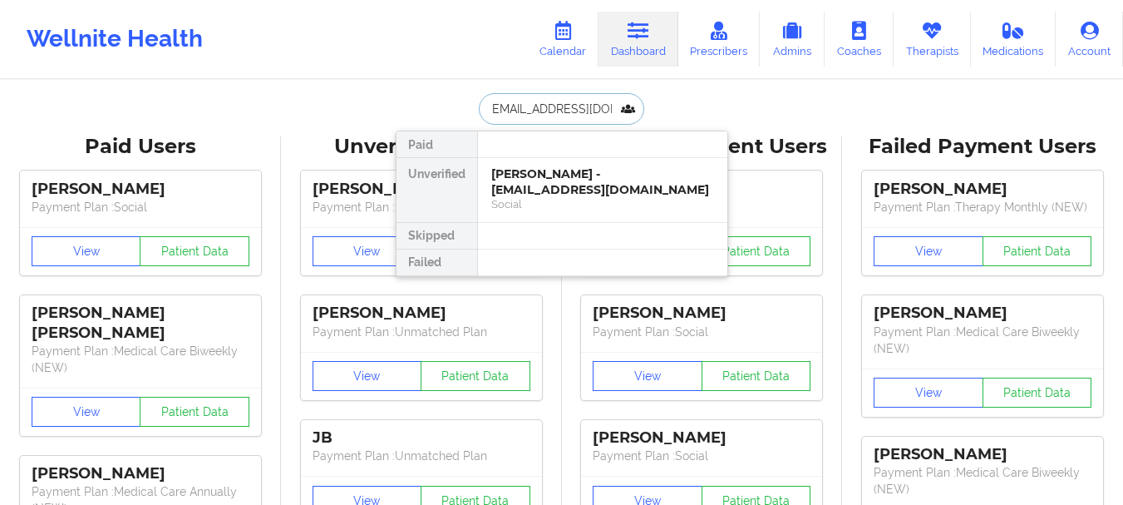
click at [549, 180] on div "Sheyna Douglas - sheydoug05@gmail.com" at bounding box center [602, 181] width 223 height 31
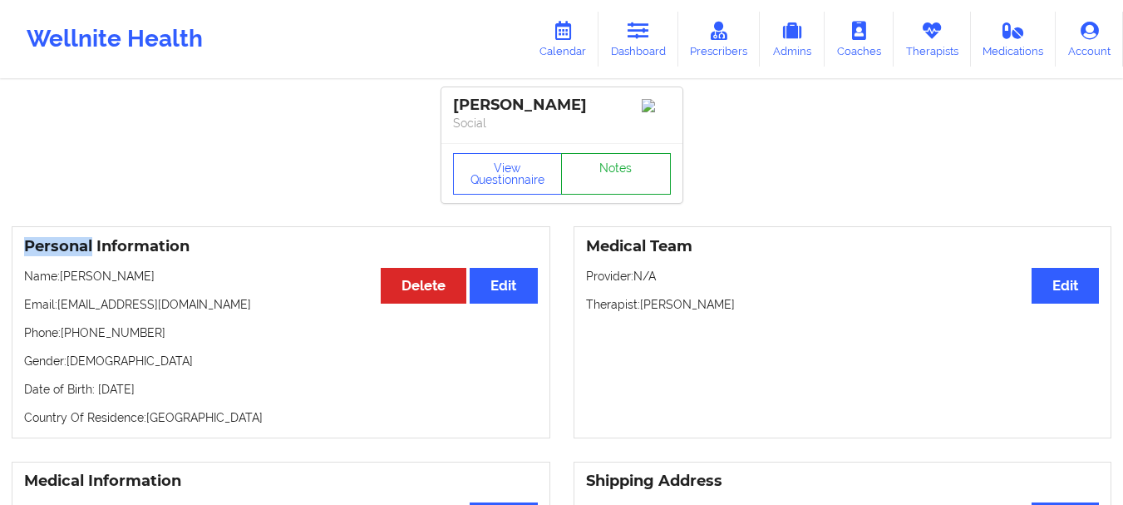
click at [595, 174] on link "Notes" at bounding box center [616, 174] width 110 height 42
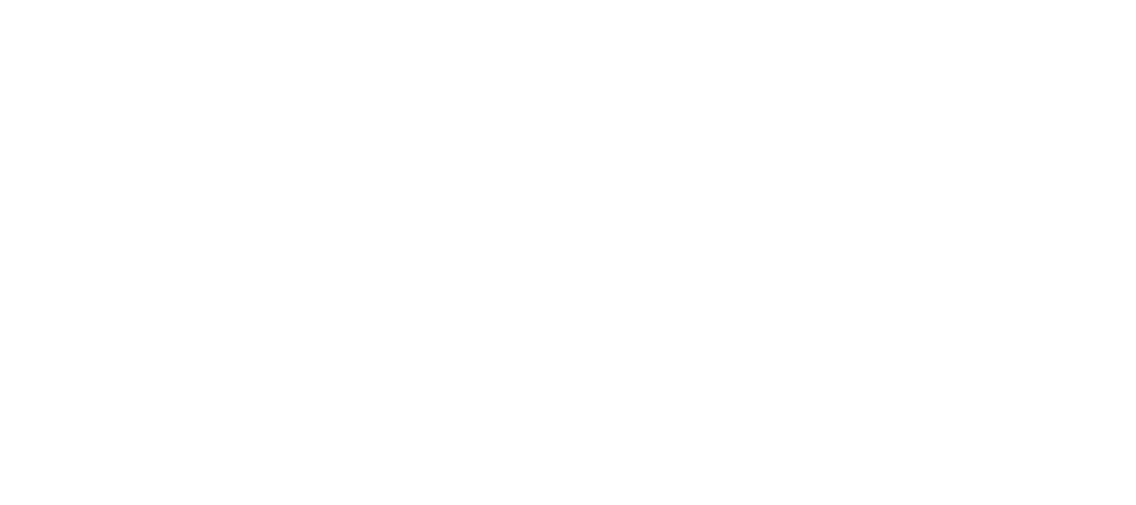
click at [255, 114] on body at bounding box center [568, 252] width 1136 height 505
click at [283, 27] on body at bounding box center [568, 252] width 1136 height 505
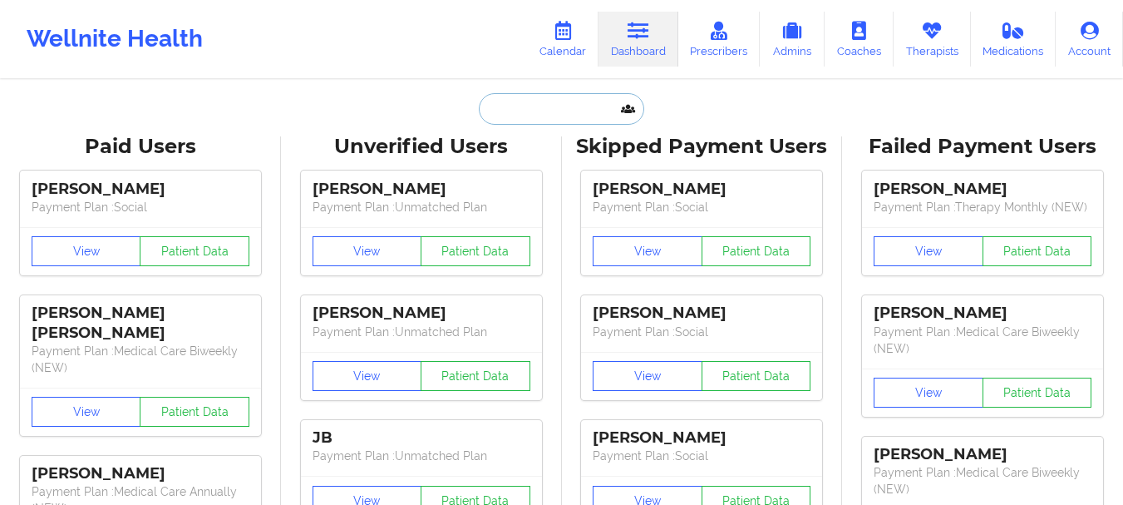
click at [613, 106] on input "text" at bounding box center [561, 109] width 165 height 32
paste input "lennonmariebyrd@outlook.ie"
type input "lennonmariebyrd@outlook.ie"
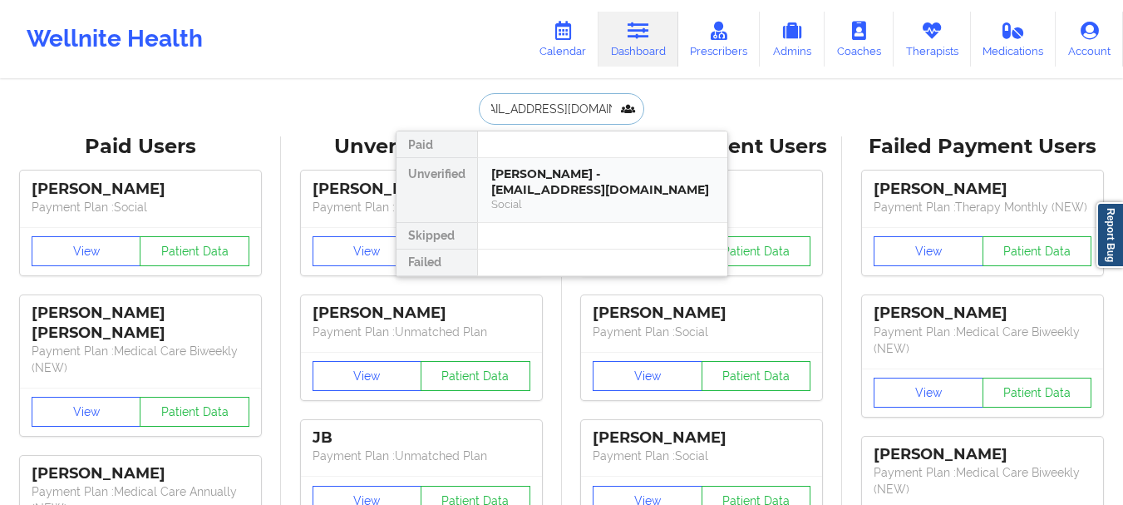
click at [548, 206] on div "Social" at bounding box center [602, 204] width 223 height 14
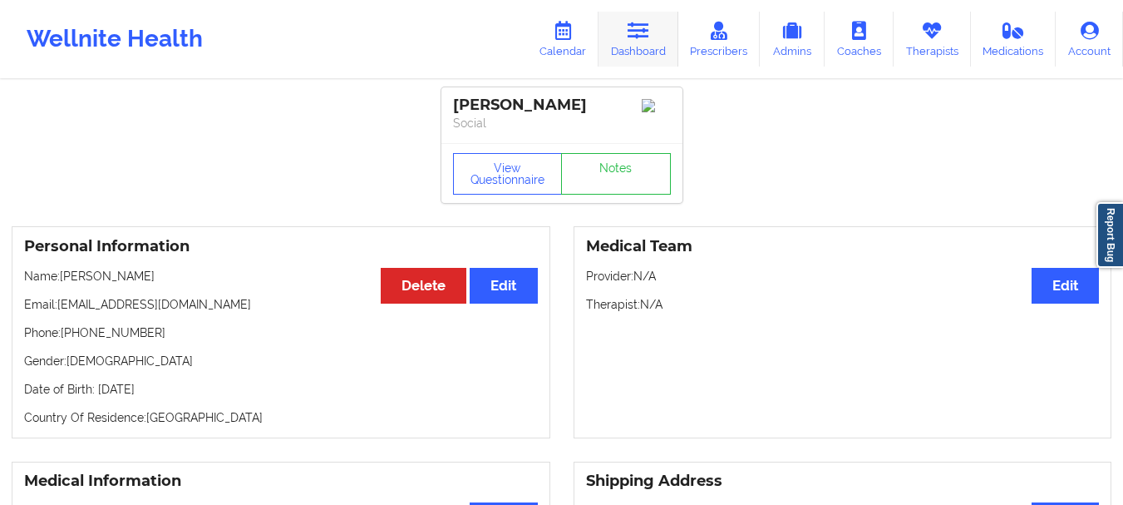
click at [635, 43] on link "Dashboard" at bounding box center [639, 39] width 80 height 55
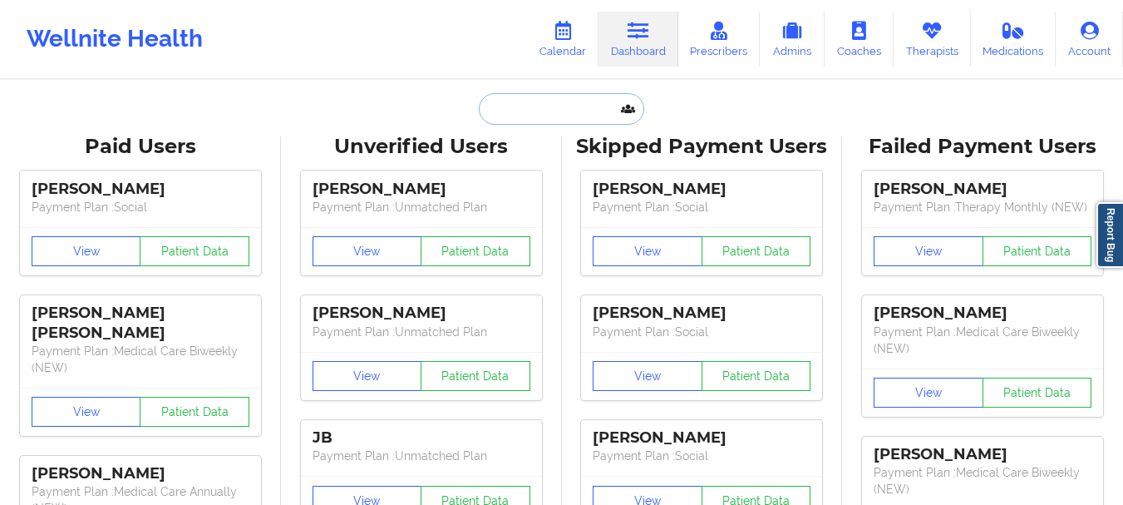
click at [539, 115] on input "text" at bounding box center [561, 109] width 165 height 32
paste input "leemarvinwalker@gmail.com"
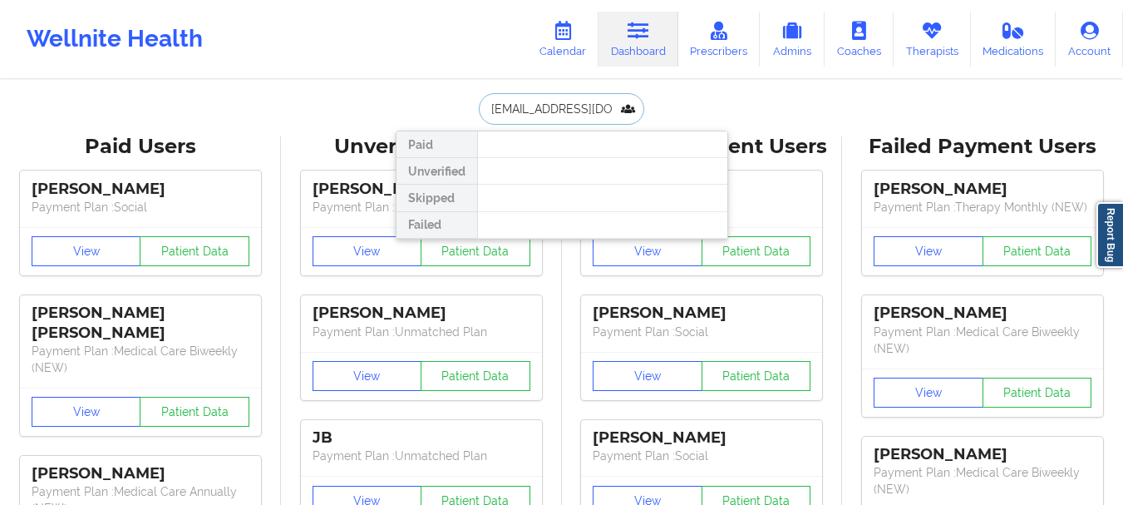
drag, startPoint x: 614, startPoint y: 116, endPoint x: 422, endPoint y: 110, distance: 192.1
click at [422, 110] on div "leemarvinwalker@gmail.com Paid Unverified Skipped Failed" at bounding box center [562, 109] width 333 height 32
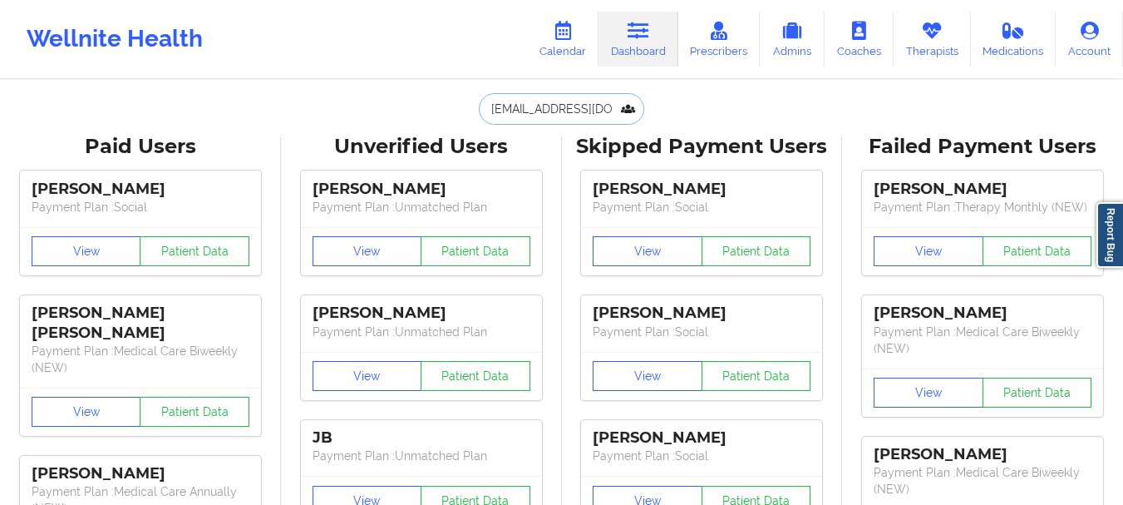
type input ".com"
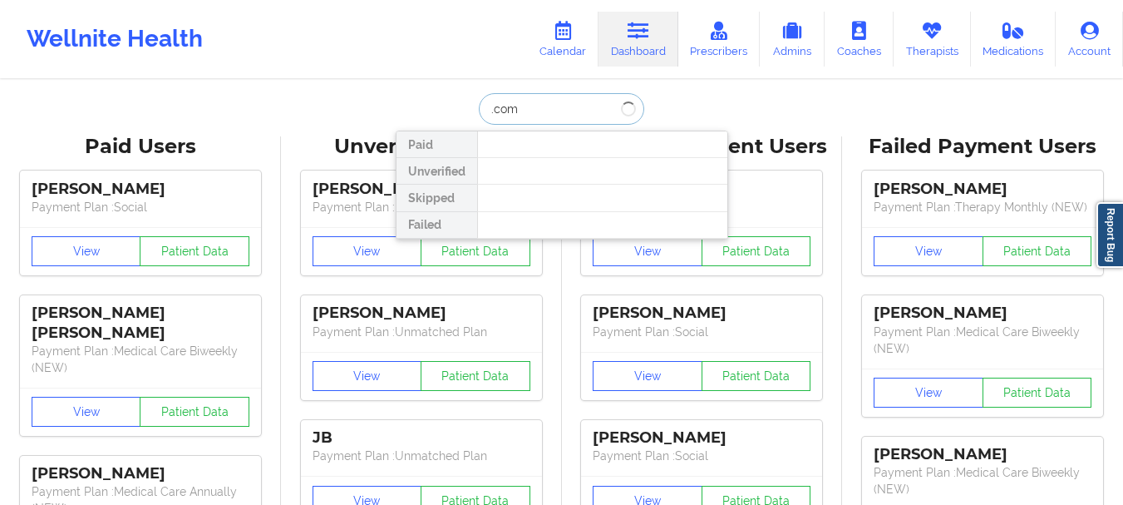
drag, startPoint x: 527, startPoint y: 114, endPoint x: 475, endPoint y: 116, distance: 52.4
click at [479, 116] on input ".com" at bounding box center [561, 109] width 165 height 32
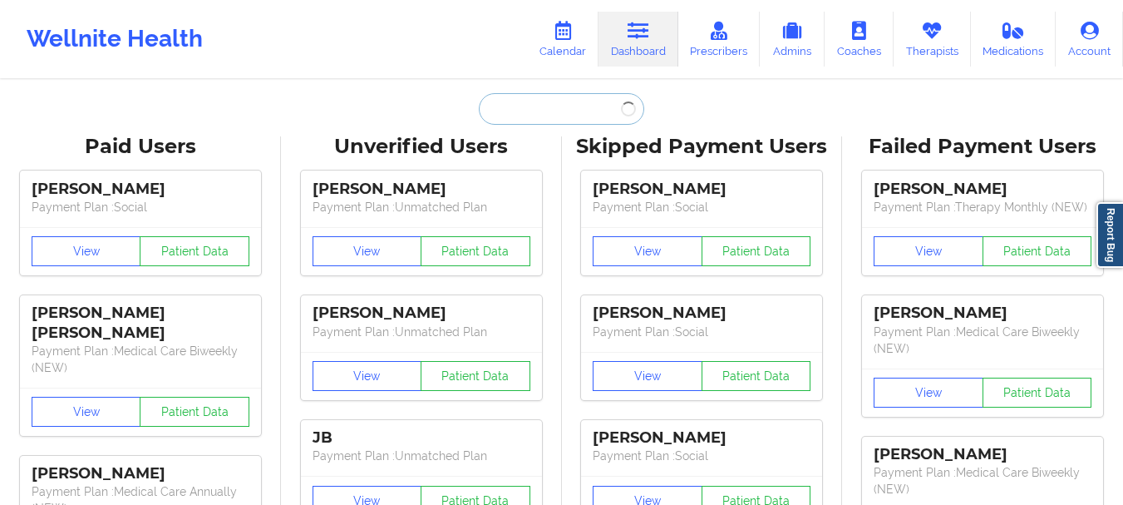
paste input "(240) 447-8396"
type input "(240) 447-8396"
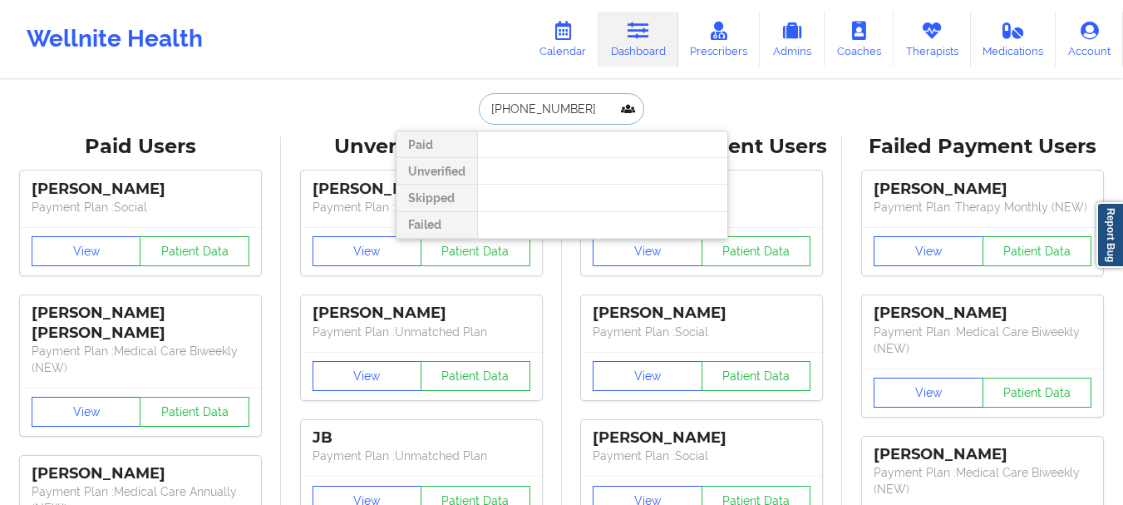
drag, startPoint x: 577, startPoint y: 116, endPoint x: 452, endPoint y: 108, distance: 124.9
click at [453, 108] on div "(240) 447-8396 Paid Unverified Skipped Failed" at bounding box center [562, 109] width 333 height 32
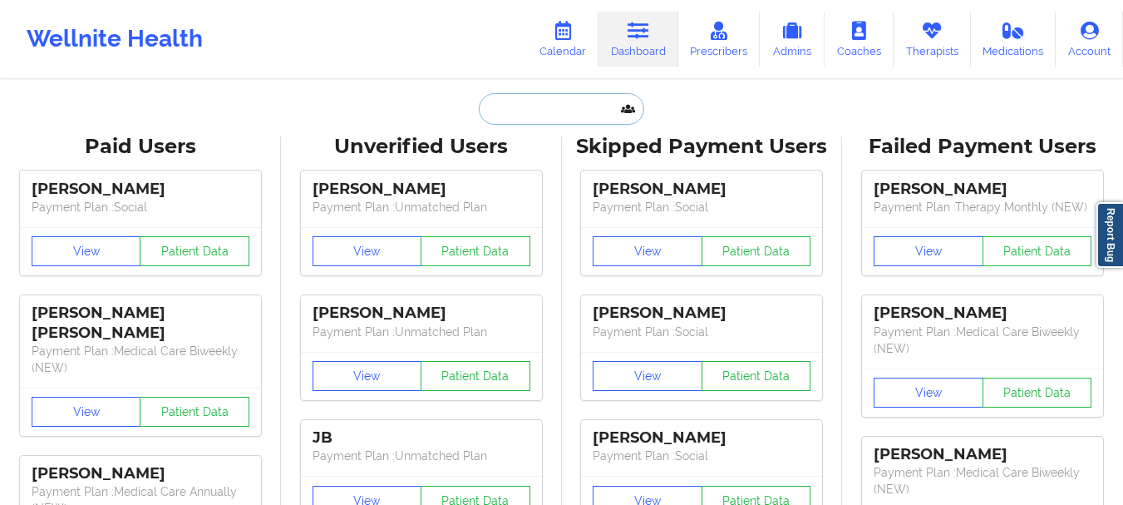
paste input "thalia.shoemaker@gmail.com"
type input "thalia.shoemaker@gmail.com"
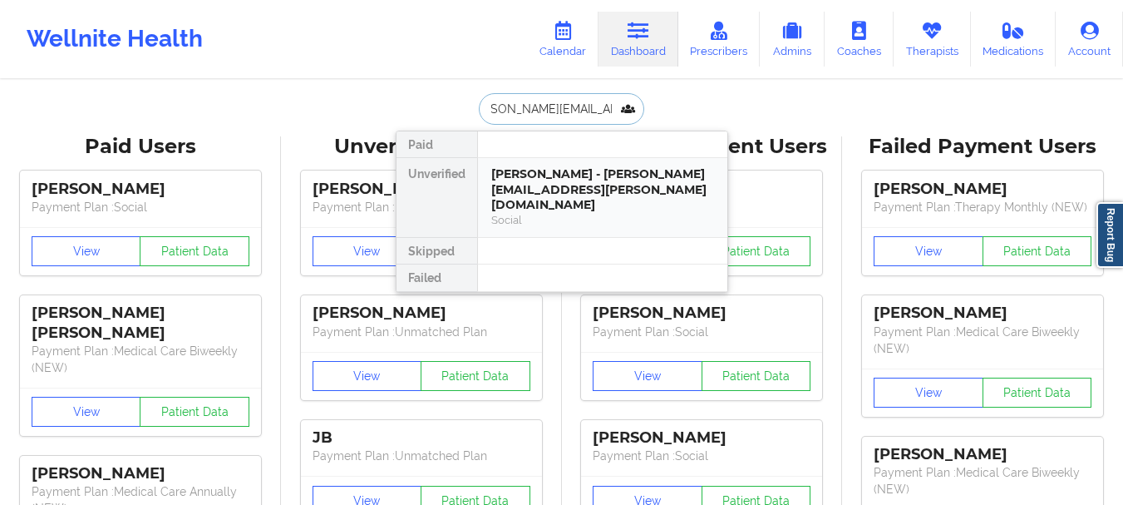
click at [584, 170] on div "nicola shoemaker - thalia.shoemaker@gmail.com" at bounding box center [602, 189] width 223 height 47
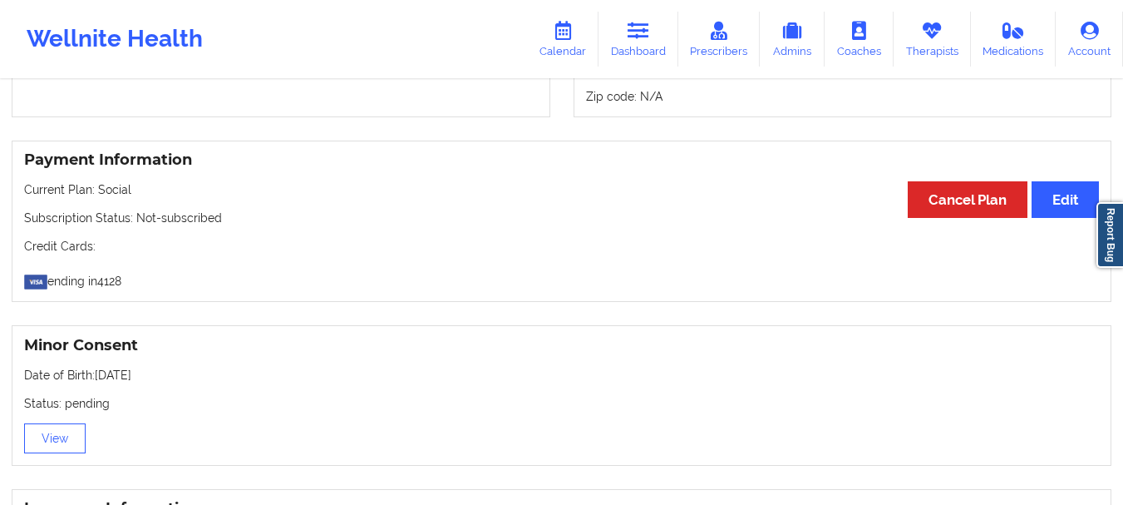
scroll to position [851, 0]
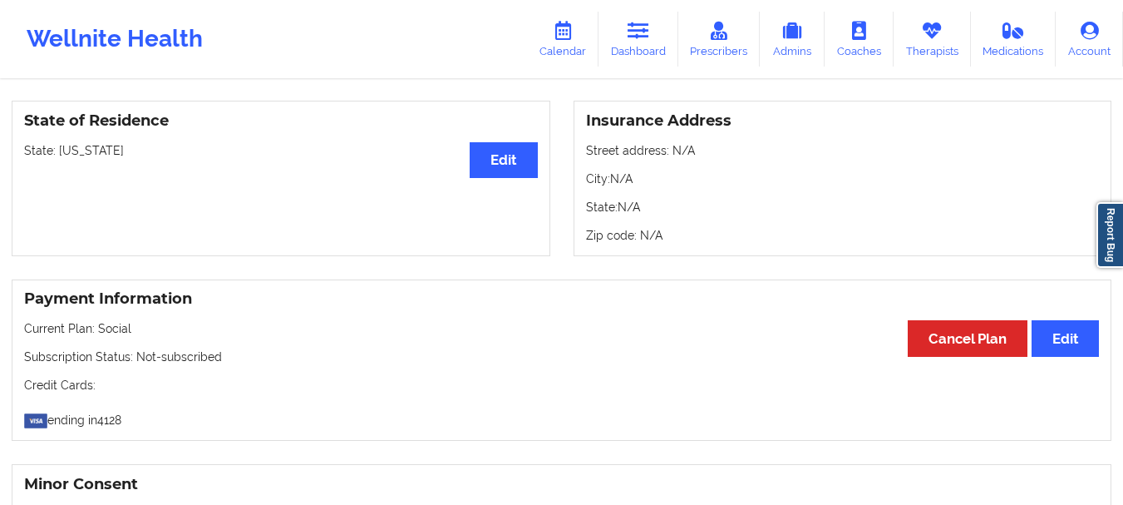
click at [469, 365] on div "Payment Information Edit Cancel Plan Current Plan: Social Subscription Status: …" at bounding box center [562, 360] width 1100 height 162
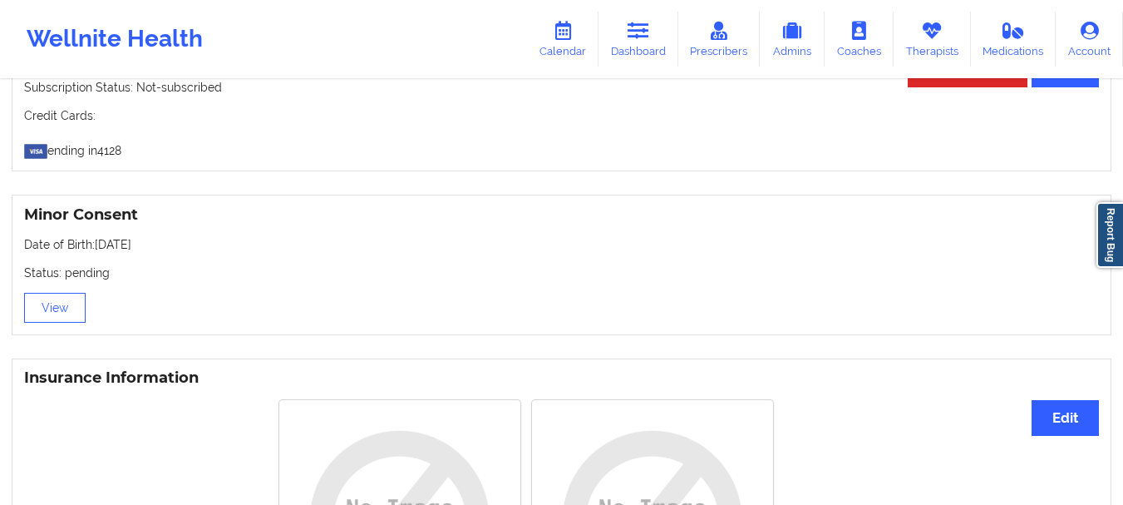
scroll to position [1041, 0]
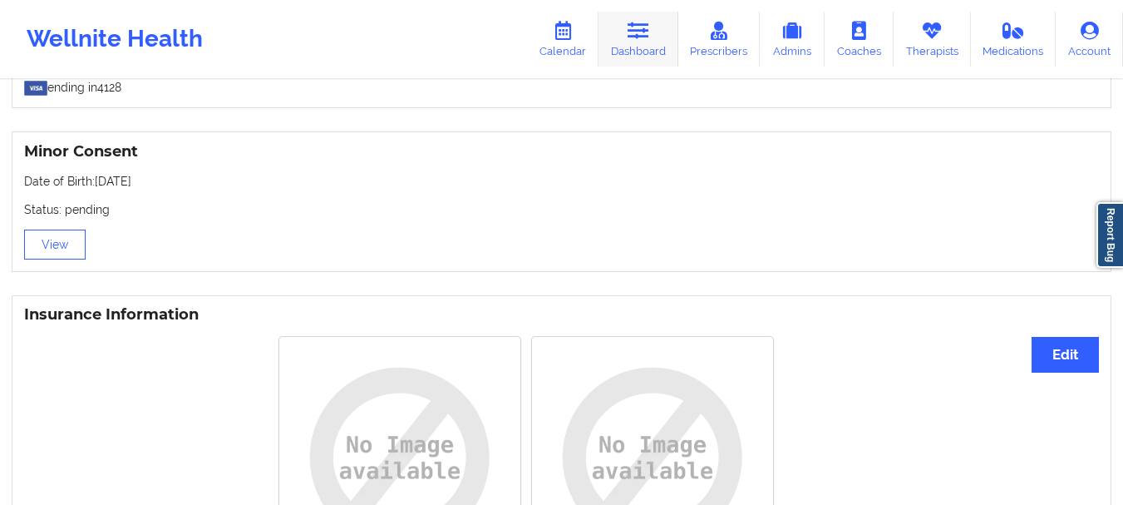
click at [631, 27] on icon at bounding box center [639, 31] width 22 height 18
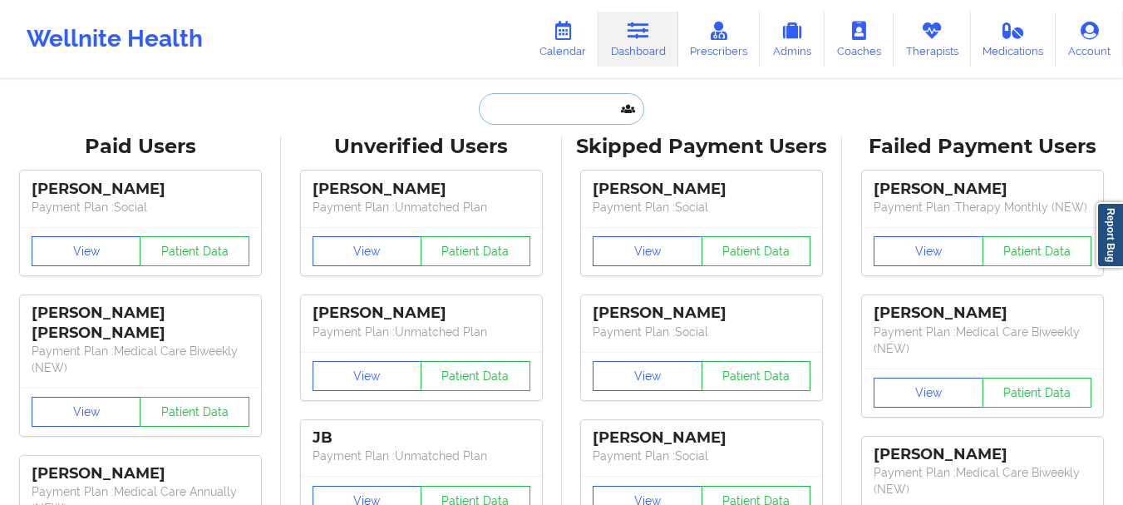
click at [571, 121] on input "text" at bounding box center [561, 109] width 165 height 32
paste input "aboyd214@gmail.com"
type input "aboyd214@gmail.com"
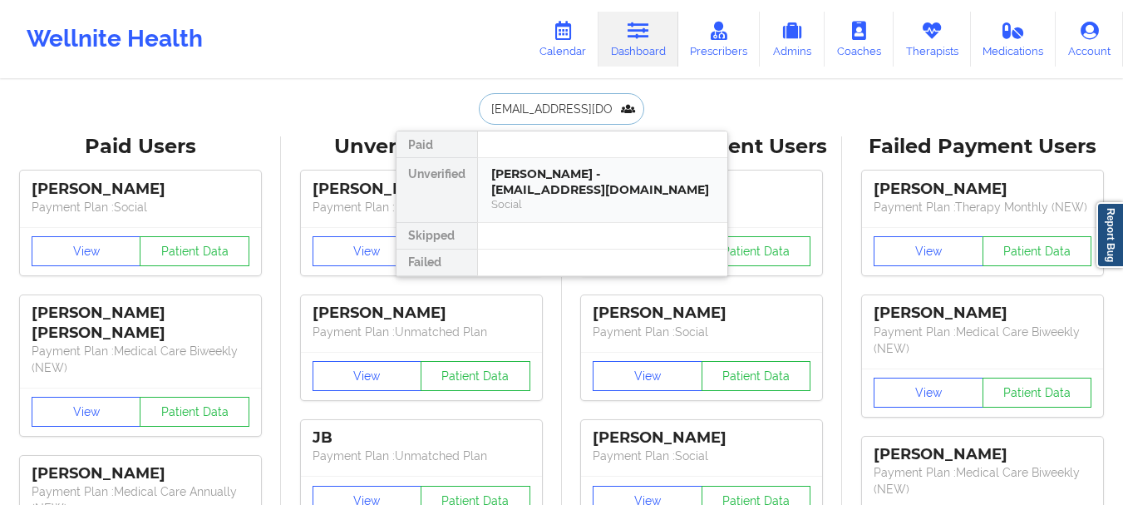
click at [536, 173] on div "Angela Renteria - aboyd214@gmail.com" at bounding box center [602, 181] width 223 height 31
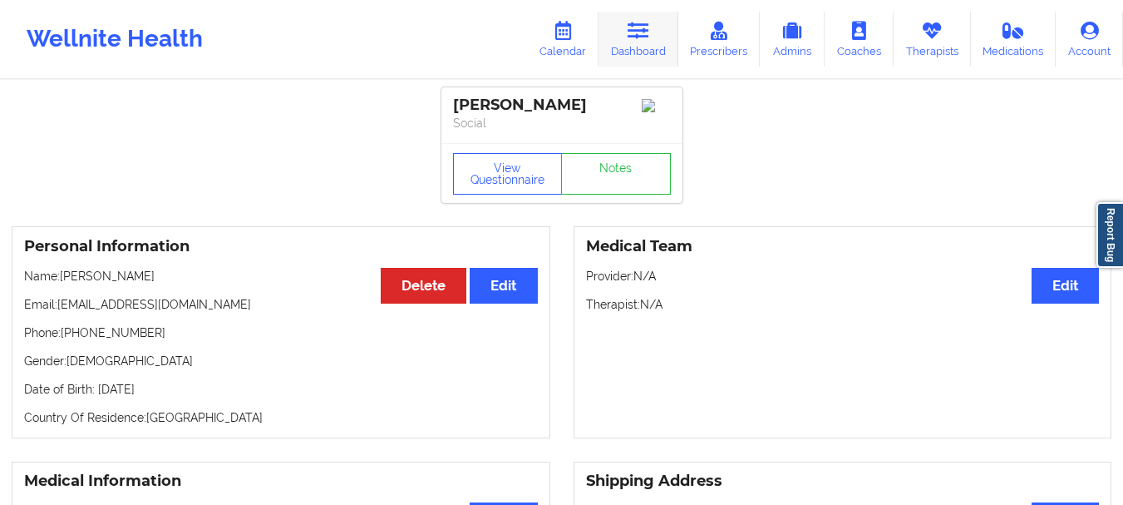
click at [627, 32] on link "Dashboard" at bounding box center [639, 39] width 80 height 55
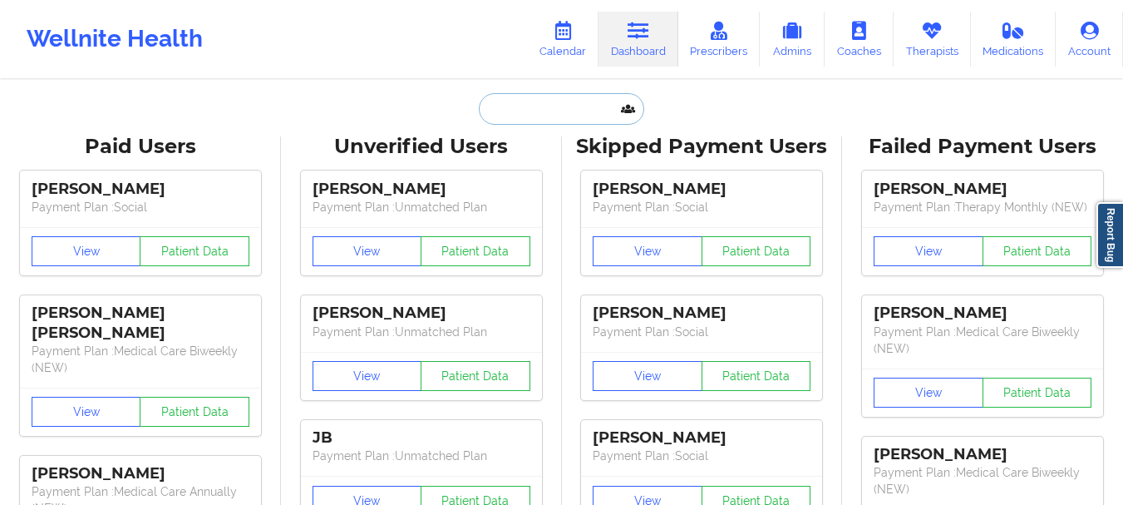
click at [536, 116] on input "text" at bounding box center [561, 109] width 165 height 32
paste input "RASTINSON91@GMAIL.COM"
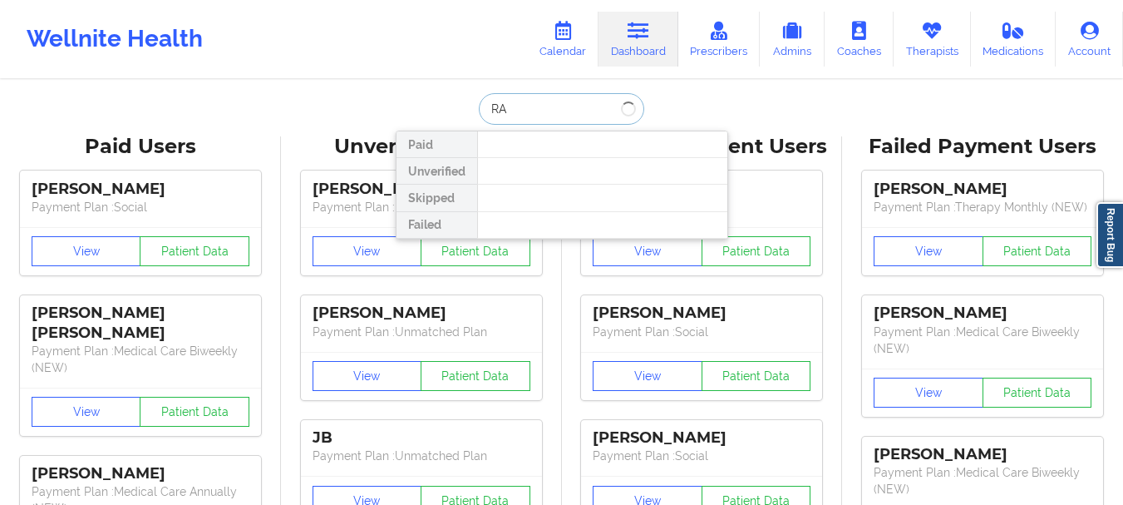
type input "R"
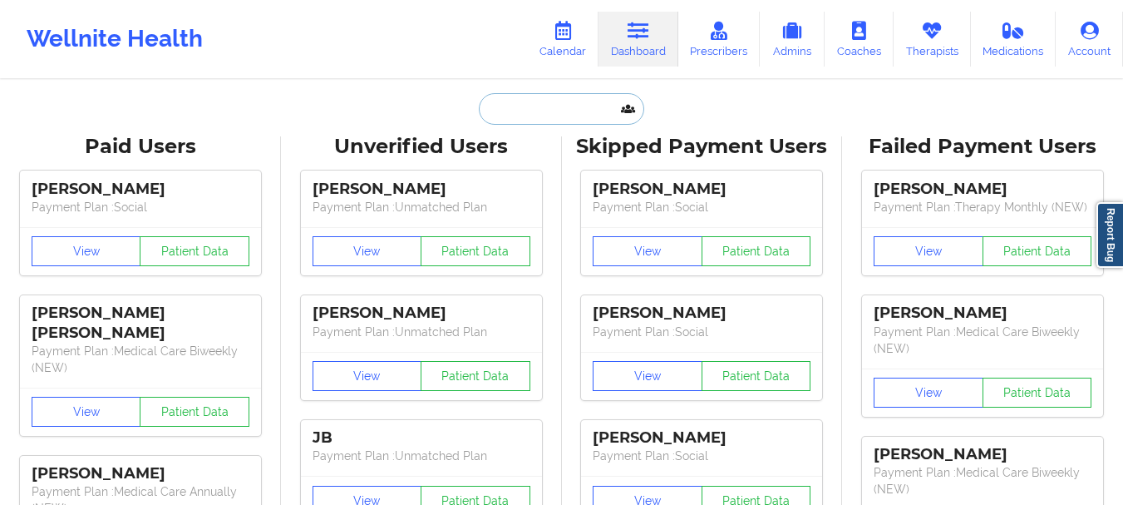
paste input "RASTINSON91@GMAIL.COM"
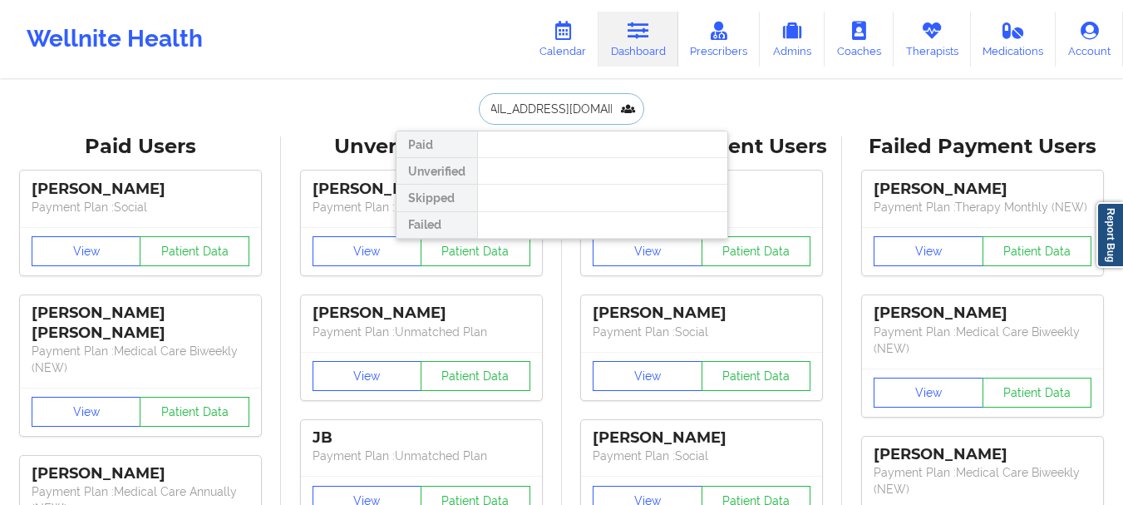
type input "RASTINSON91@GMAIL.COM"
drag, startPoint x: 483, startPoint y: 101, endPoint x: 783, endPoint y: 106, distance: 300.1
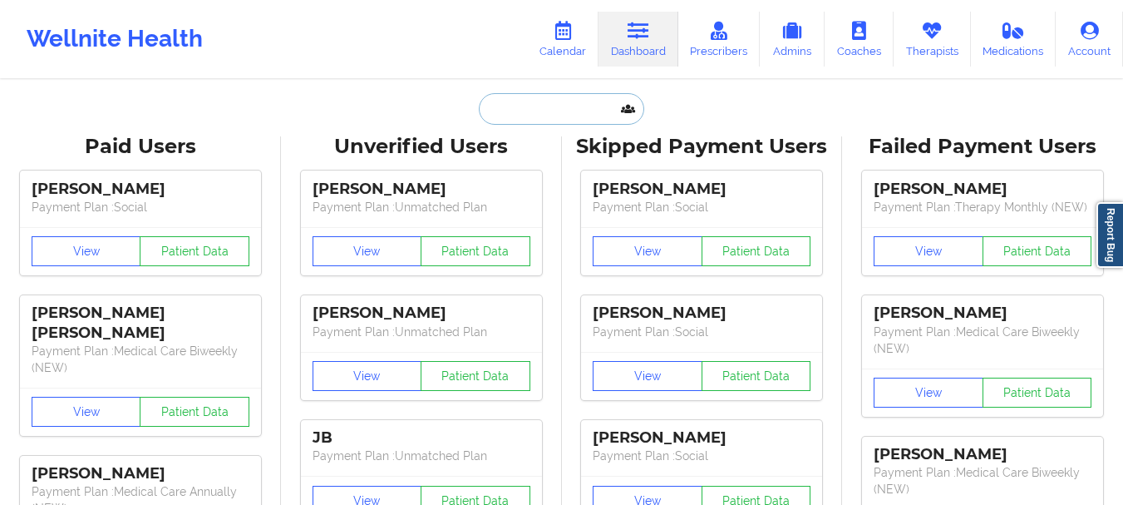
scroll to position [0, 0]
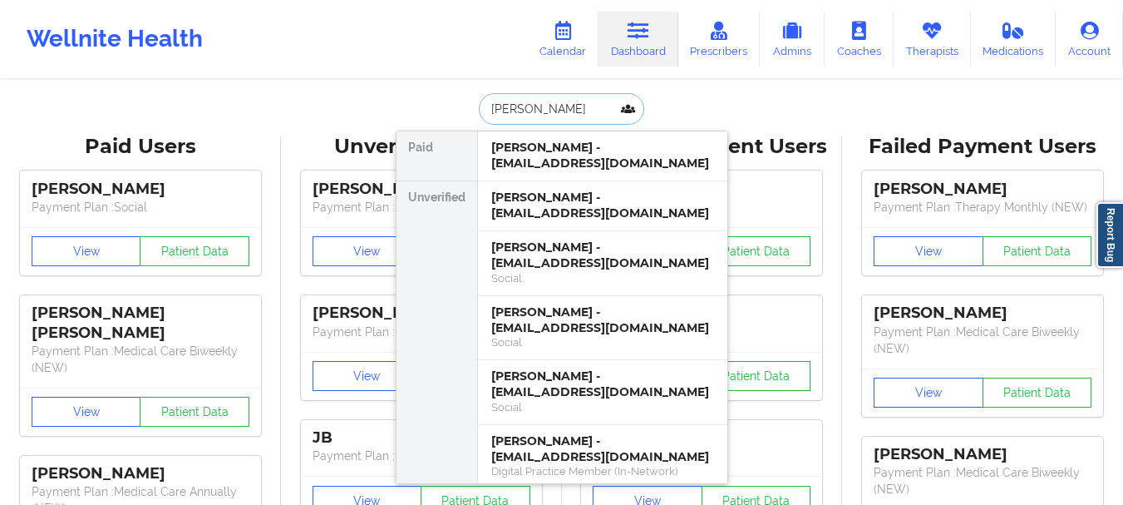
type input "[PERSON_NAME]"
click at [558, 240] on div "[PERSON_NAME] - [EMAIL_ADDRESS][DOMAIN_NAME]" at bounding box center [602, 254] width 223 height 31
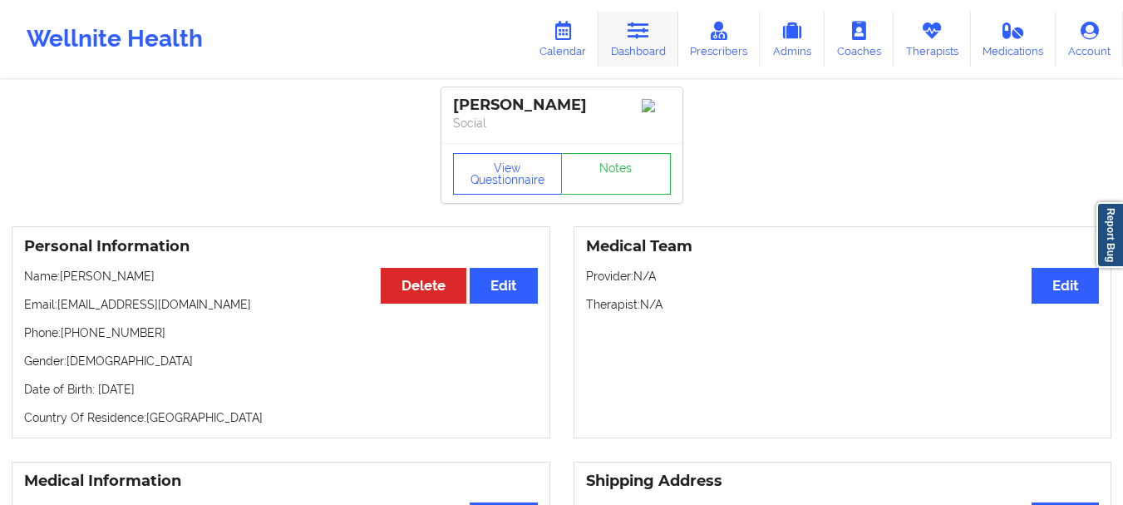
click at [658, 32] on link "Dashboard" at bounding box center [639, 39] width 80 height 55
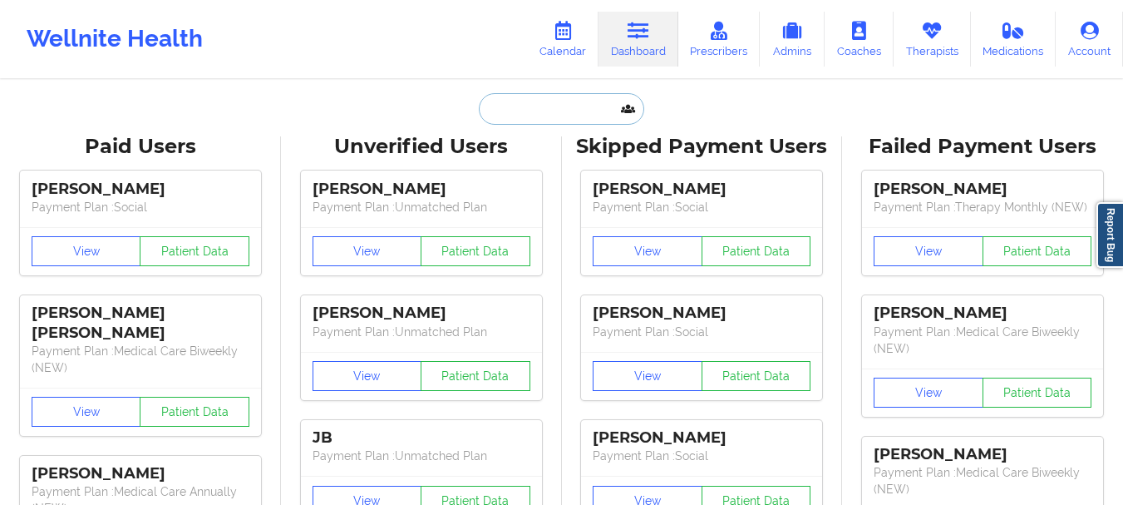
click at [553, 112] on input "text" at bounding box center [561, 109] width 165 height 32
paste input "(757) 477-3357"
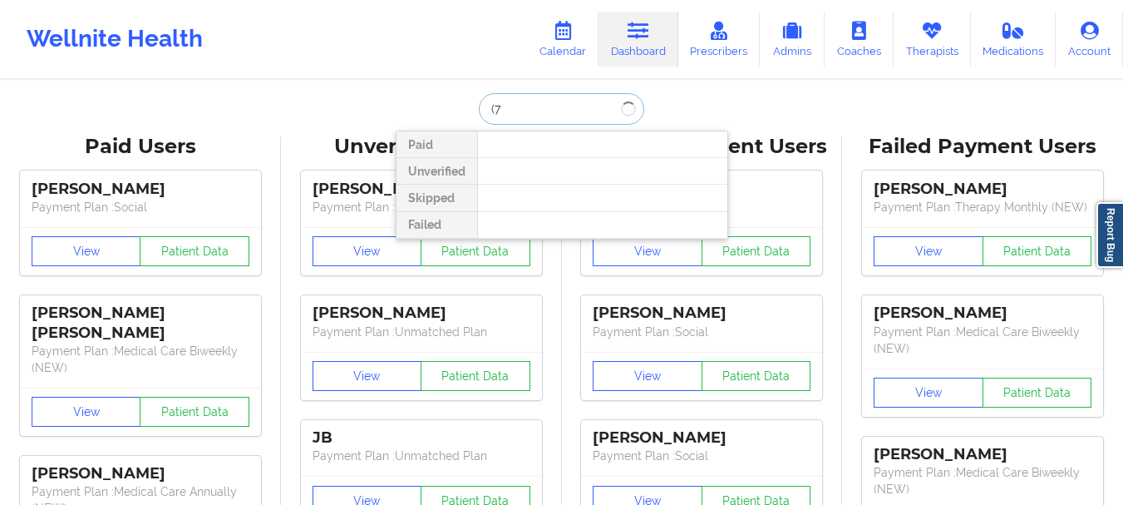
type input "("
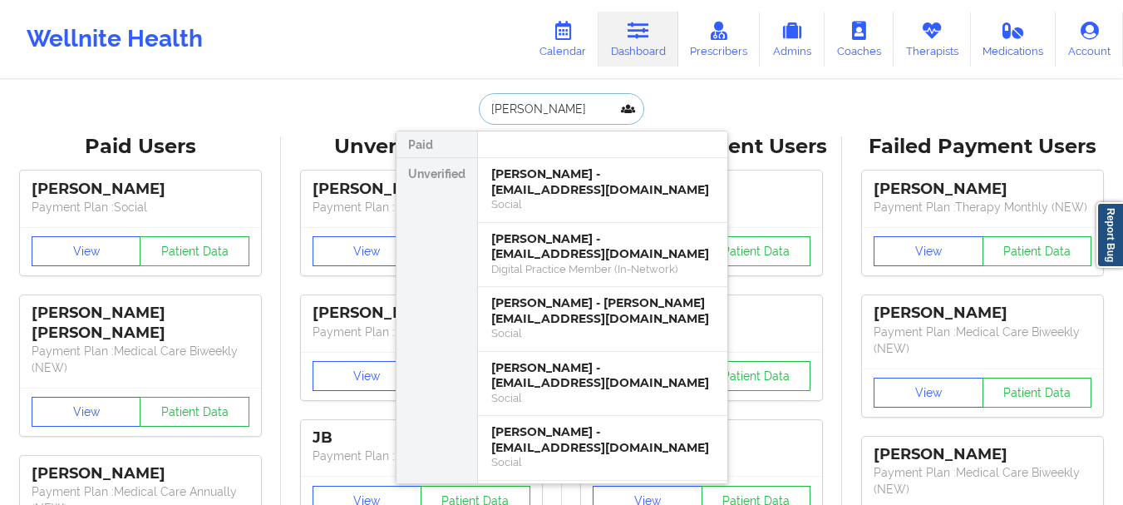
type input "Angela RE"
click at [537, 209] on div "Social" at bounding box center [602, 204] width 223 height 14
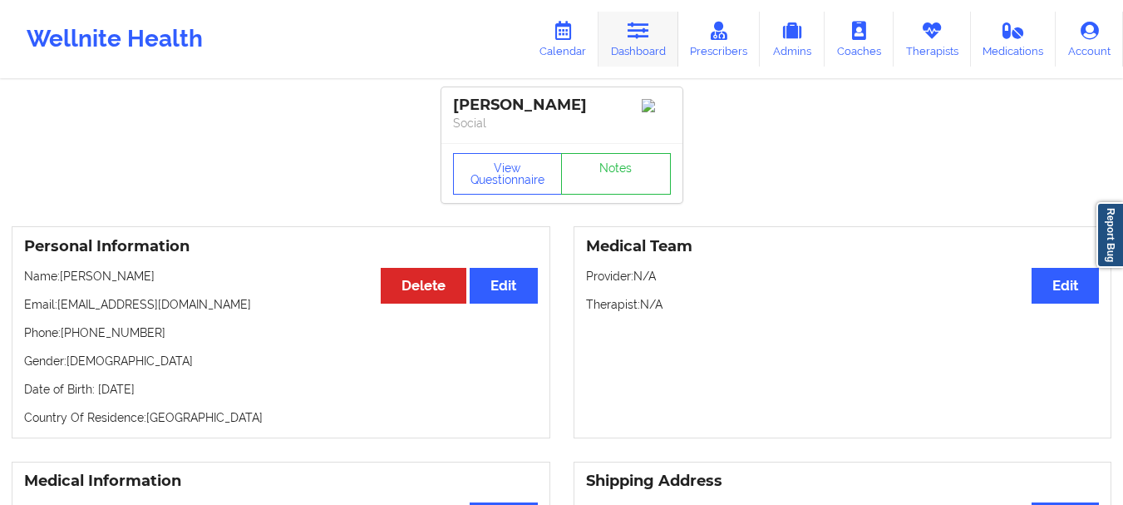
click at [638, 37] on icon at bounding box center [639, 31] width 22 height 18
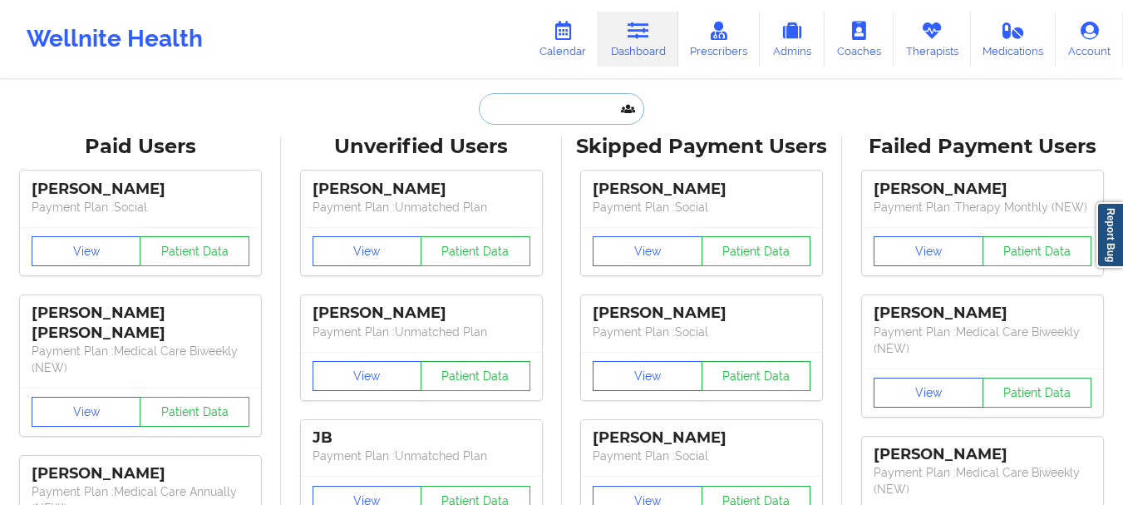
click at [544, 104] on input "text" at bounding box center [561, 109] width 165 height 32
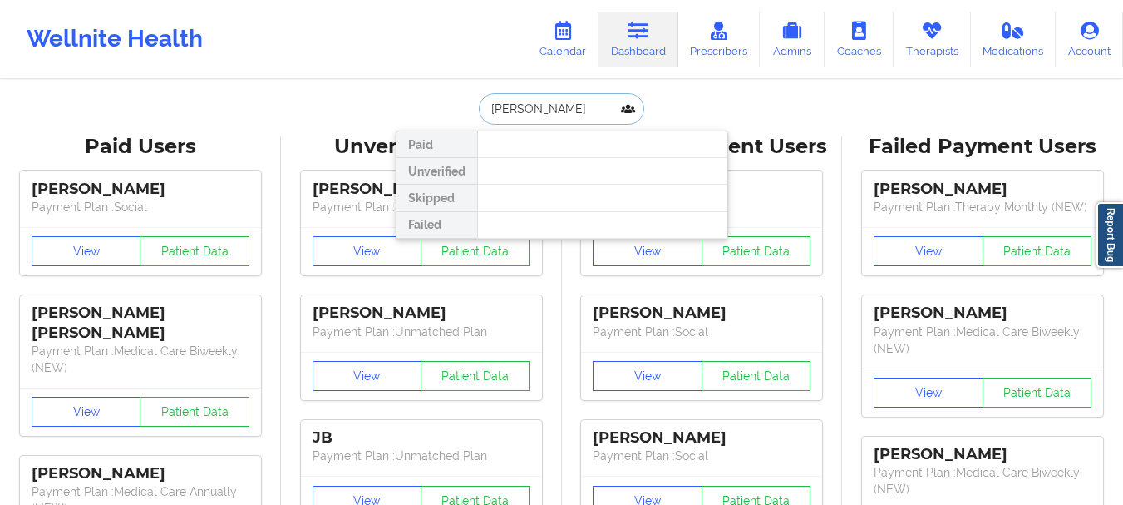
type input "[PERSON_NAME]"
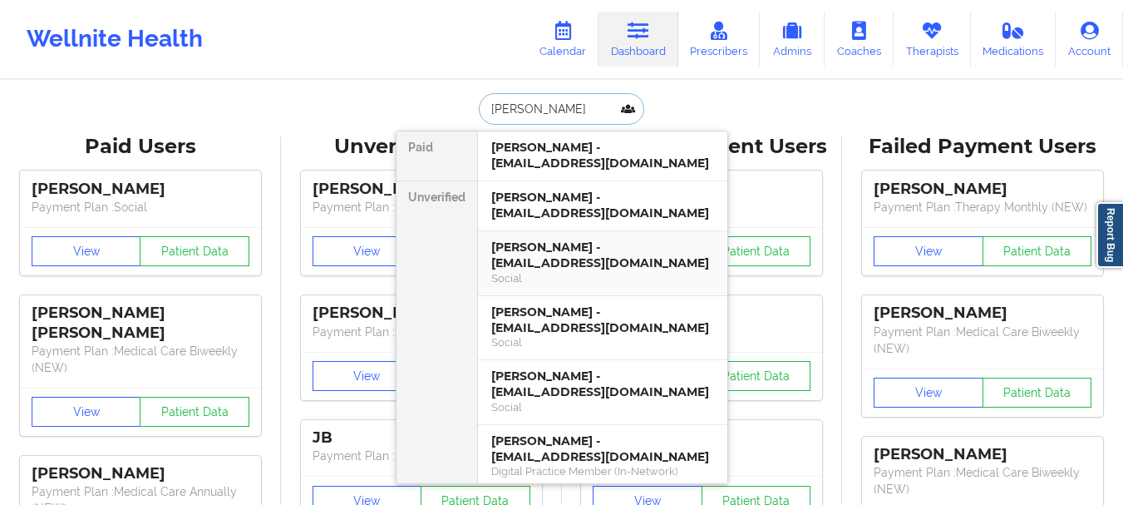
click at [588, 262] on div "[PERSON_NAME] - [EMAIL_ADDRESS][DOMAIN_NAME]" at bounding box center [602, 254] width 223 height 31
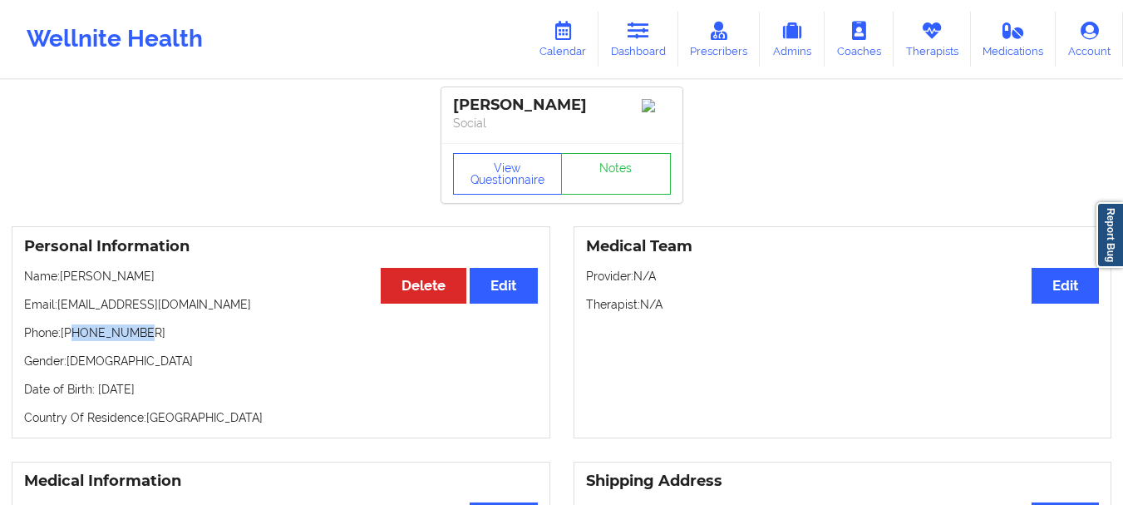
drag, startPoint x: 147, startPoint y: 338, endPoint x: 76, endPoint y: 338, distance: 71.5
click at [76, 338] on p "Phone: +16014474674" at bounding box center [281, 332] width 514 height 17
copy p "6014474674"
click at [555, 172] on button "View Questionnaire" at bounding box center [508, 174] width 110 height 42
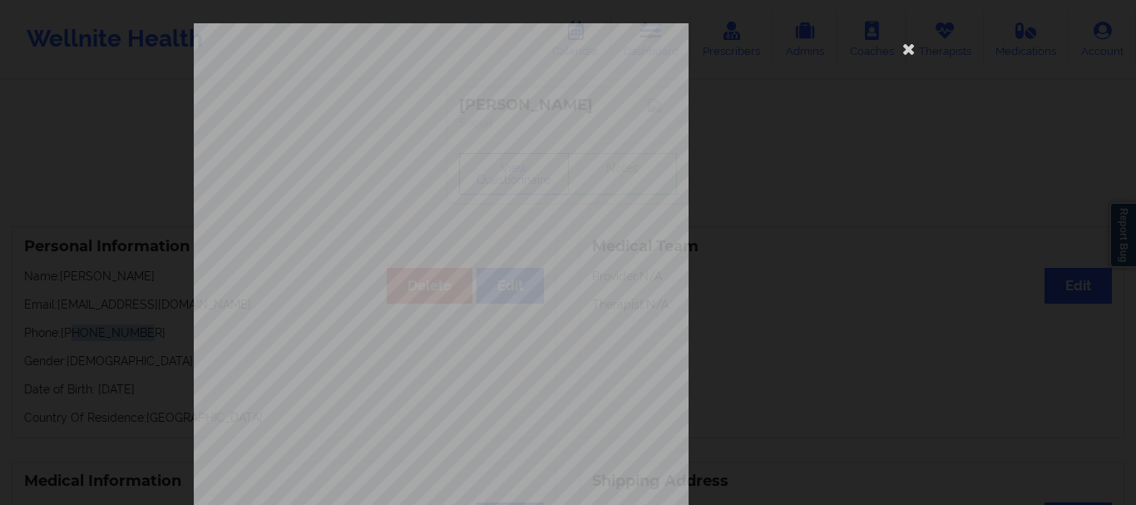
scroll to position [288, 0]
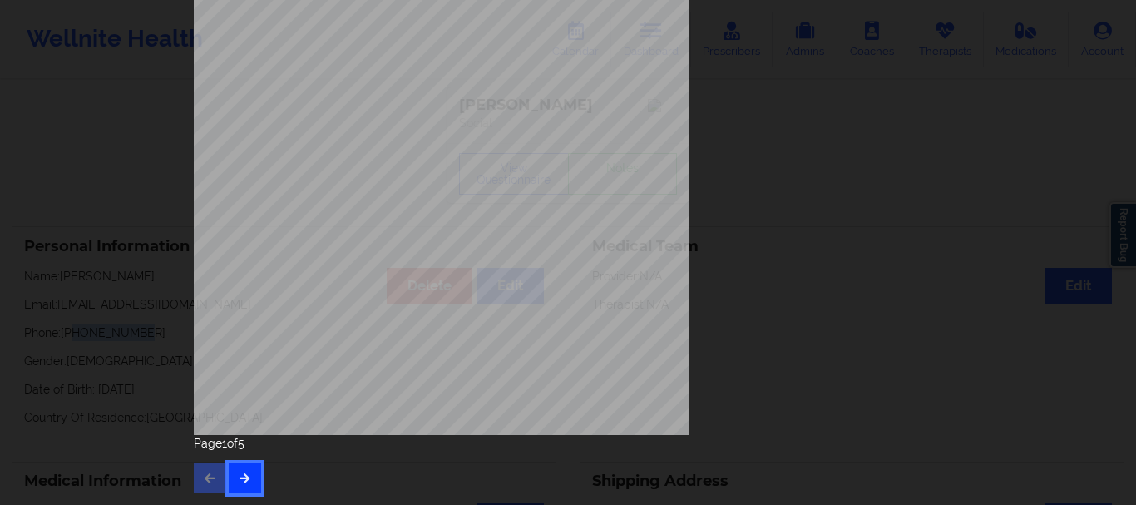
click at [248, 466] on button "button" at bounding box center [245, 478] width 32 height 30
click at [246, 479] on icon "button" at bounding box center [245, 477] width 14 height 10
click at [248, 480] on button "button" at bounding box center [245, 478] width 32 height 30
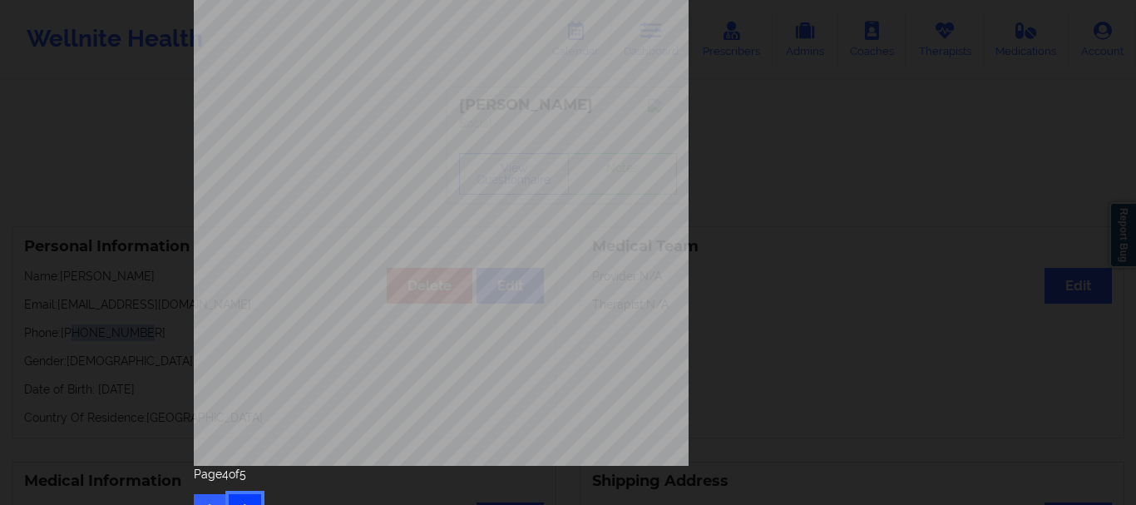
scroll to position [282, 0]
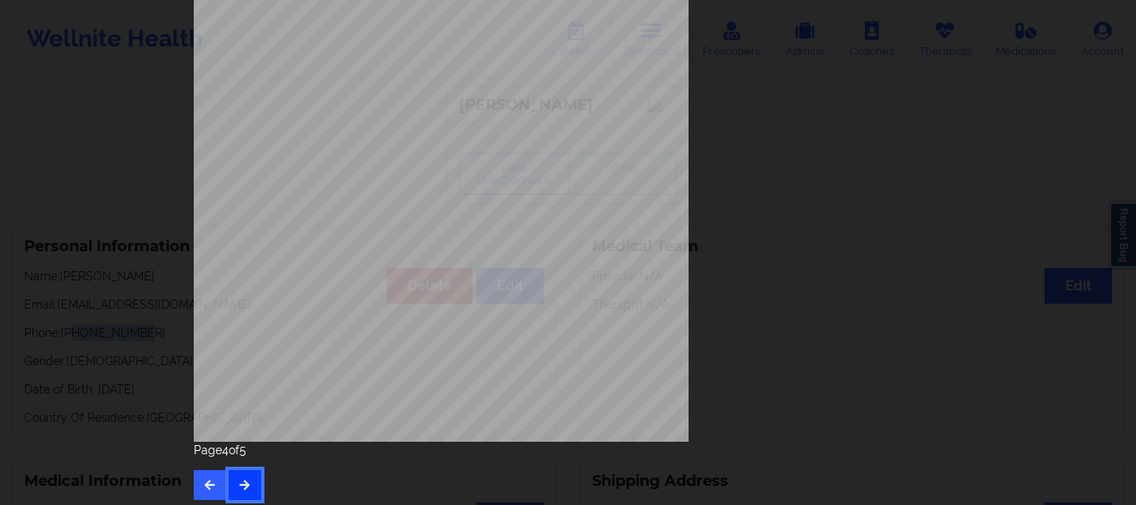
click at [244, 474] on button "button" at bounding box center [245, 485] width 32 height 30
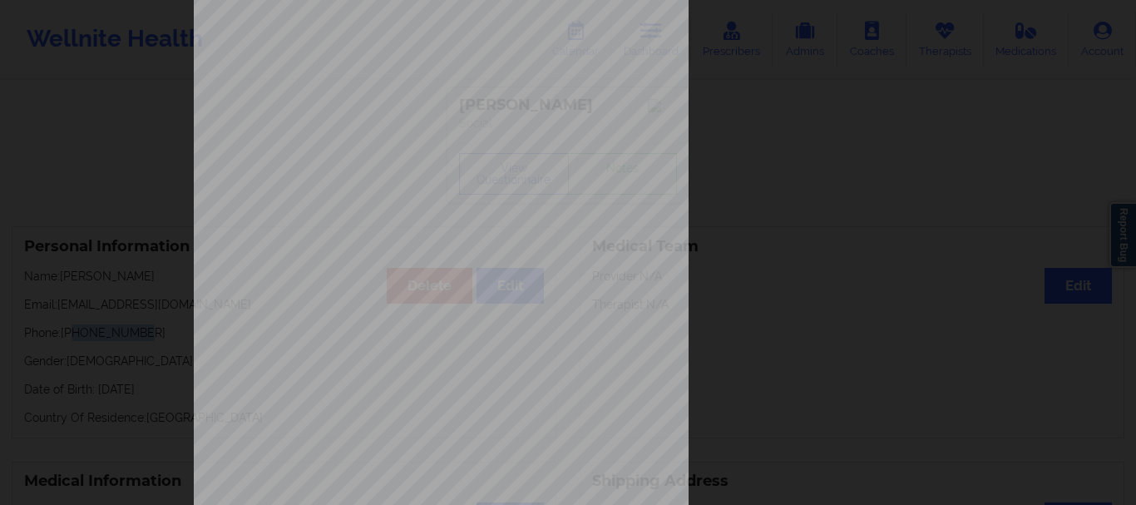
scroll to position [250, 0]
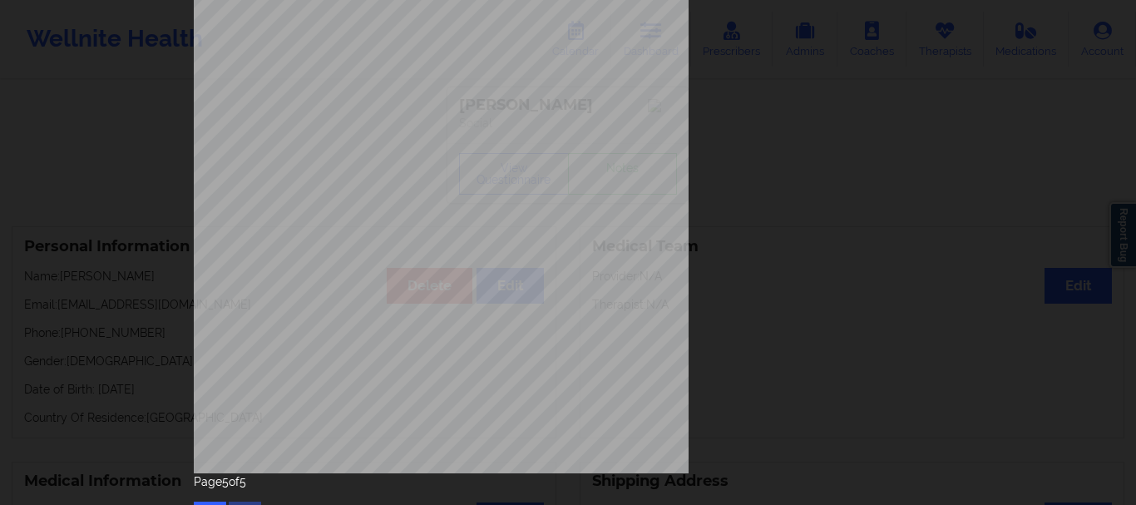
click at [714, 232] on span "Need Help? Email us:" at bounding box center [750, 230] width 72 height 7
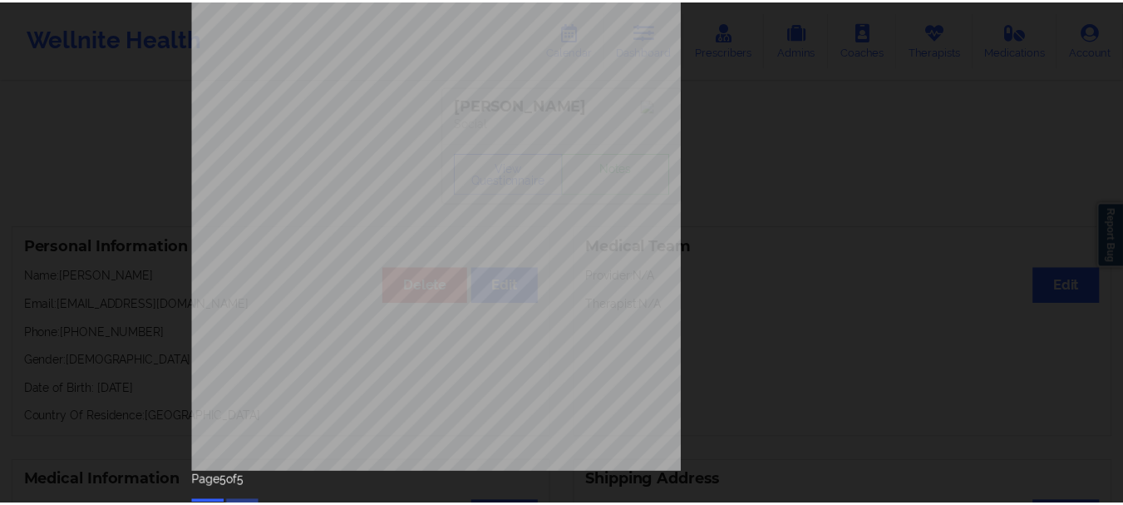
scroll to position [0, 0]
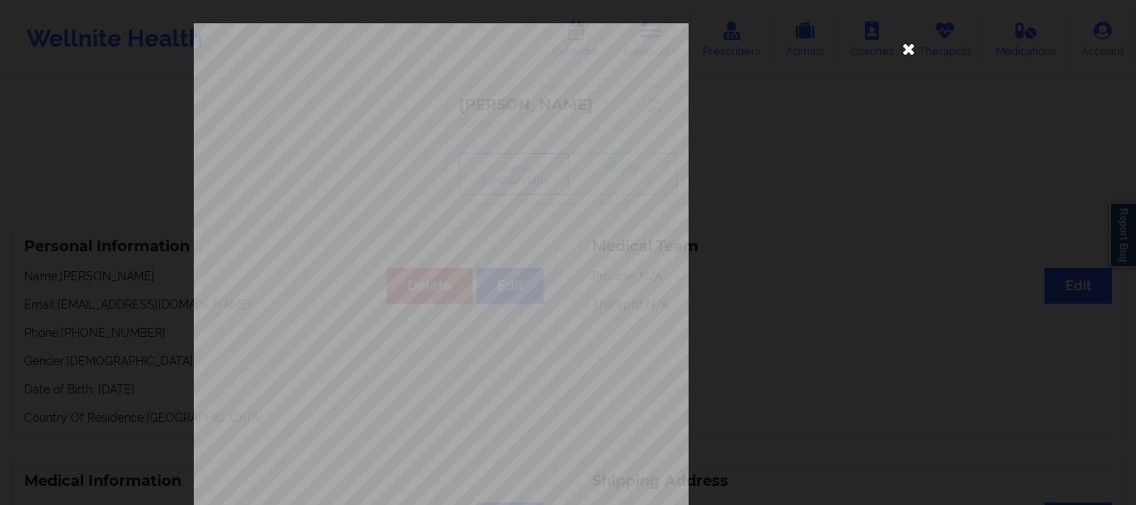
click at [906, 47] on icon at bounding box center [908, 48] width 27 height 27
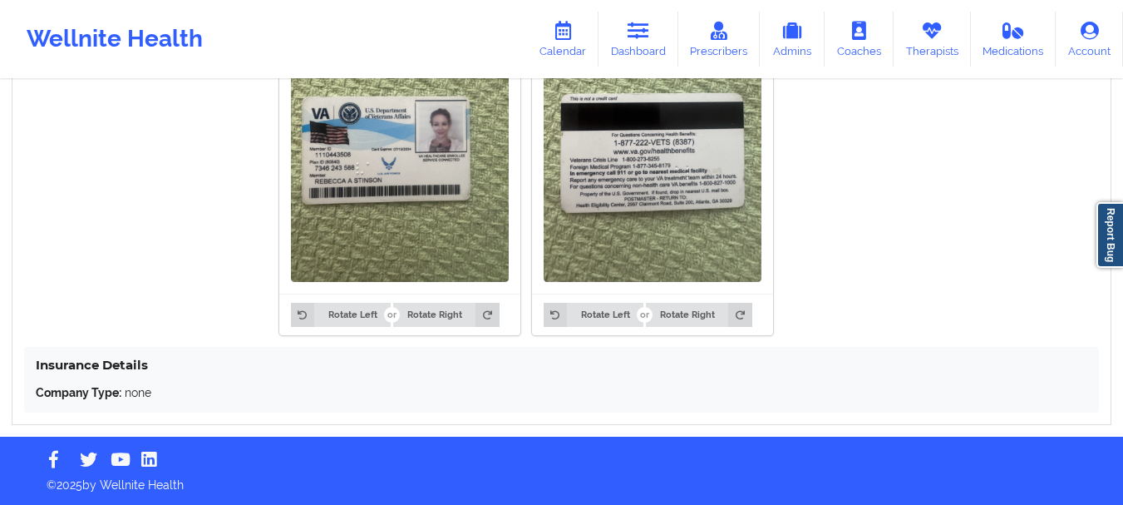
scroll to position [1349, 0]
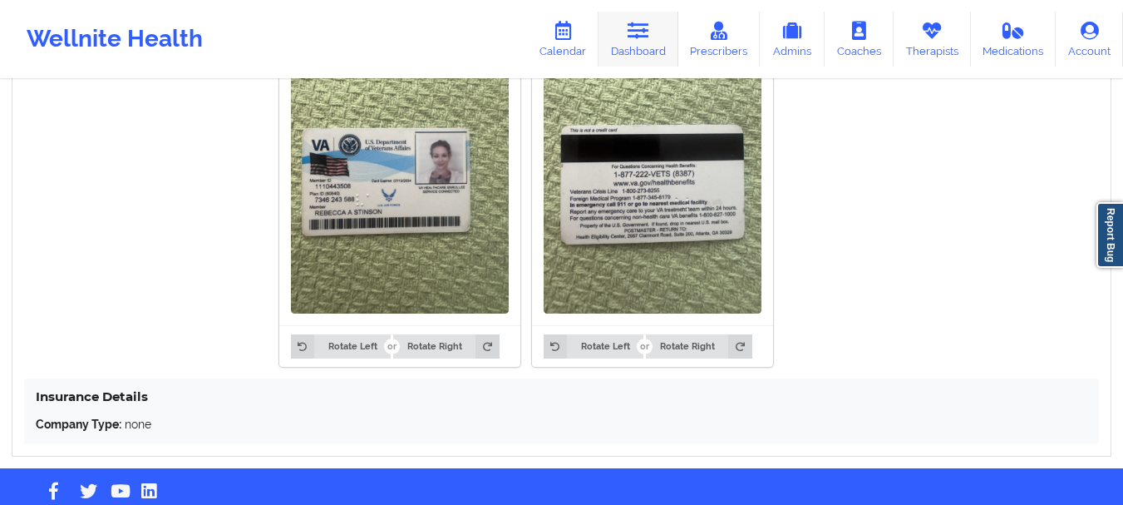
click at [623, 33] on link "Dashboard" at bounding box center [639, 39] width 80 height 55
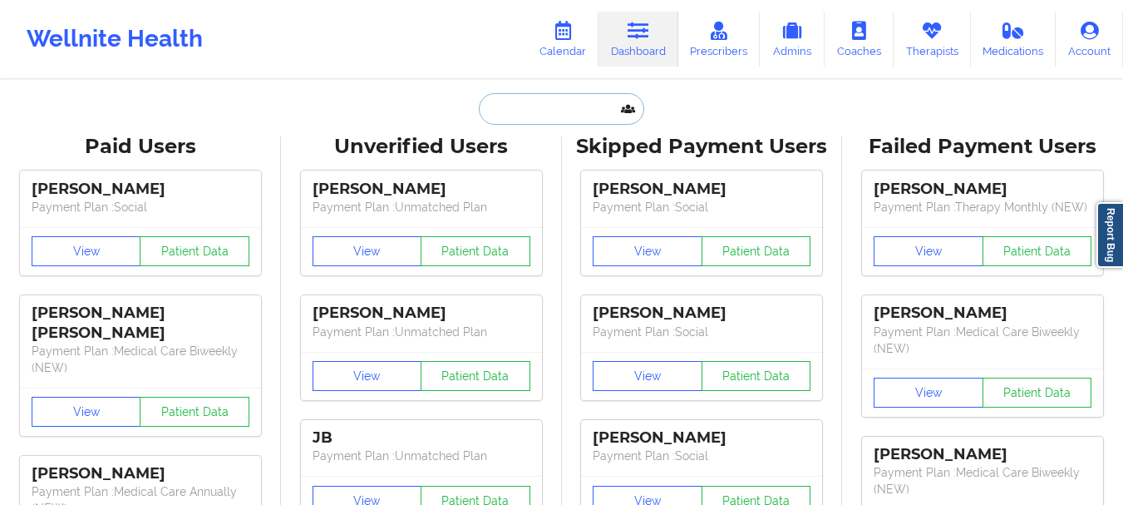
click at [538, 106] on input "text" at bounding box center [561, 109] width 165 height 32
paste input "[EMAIL_ADDRESS][DOMAIN_NAME]"
type input "[EMAIL_ADDRESS][DOMAIN_NAME]"
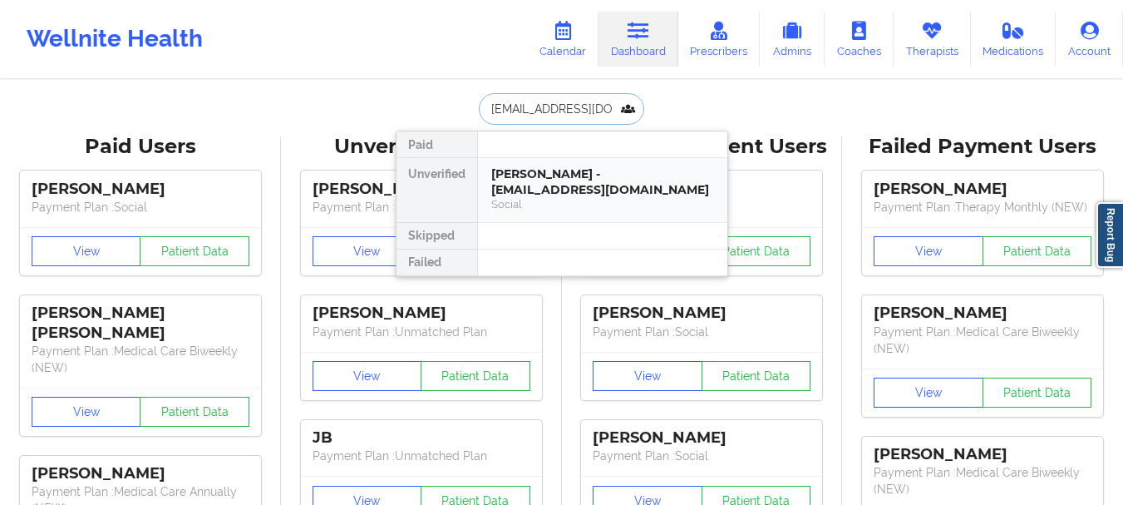
click at [555, 175] on div "Karen L Kessler - klkessler@bsu.edu" at bounding box center [602, 181] width 223 height 31
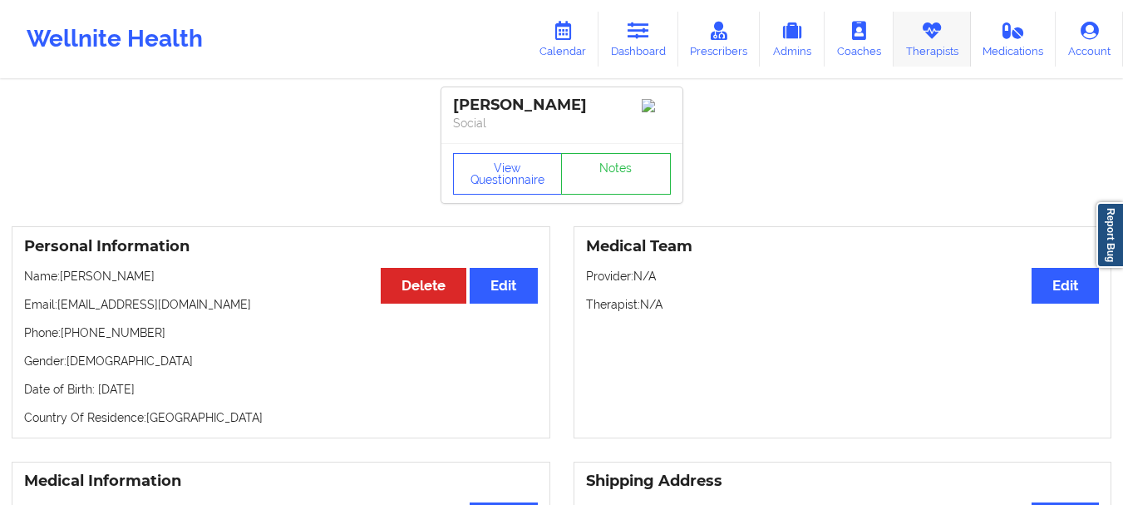
click at [922, 48] on link "Therapists" at bounding box center [932, 39] width 77 height 55
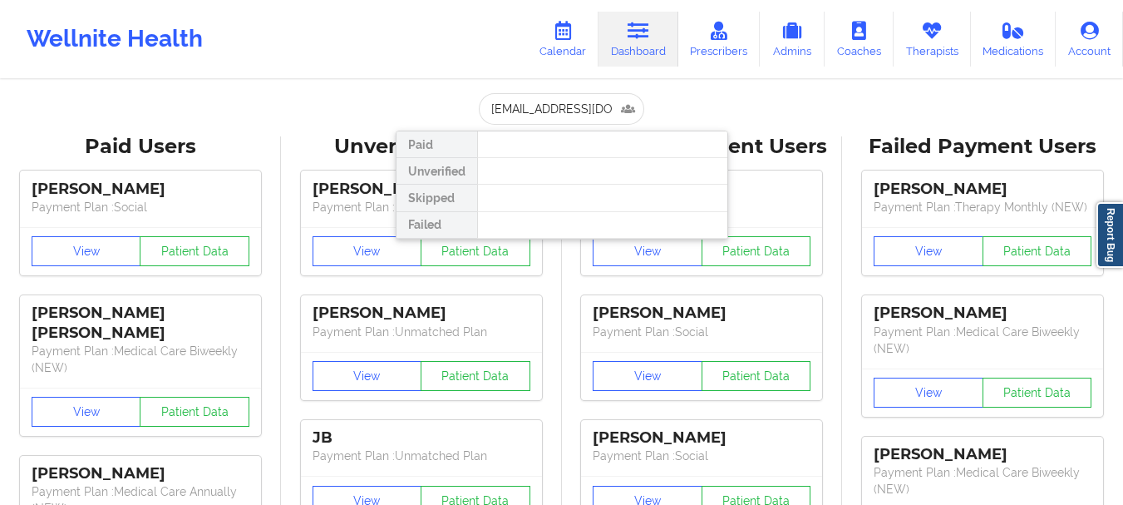
scroll to position [0, 25]
drag, startPoint x: 486, startPoint y: 106, endPoint x: 679, endPoint y: 118, distance: 193.2
click at [679, 118] on div "leemarvinwalker@gmail.com Paid Unverified Skipped Failed" at bounding box center [562, 109] width 333 height 32
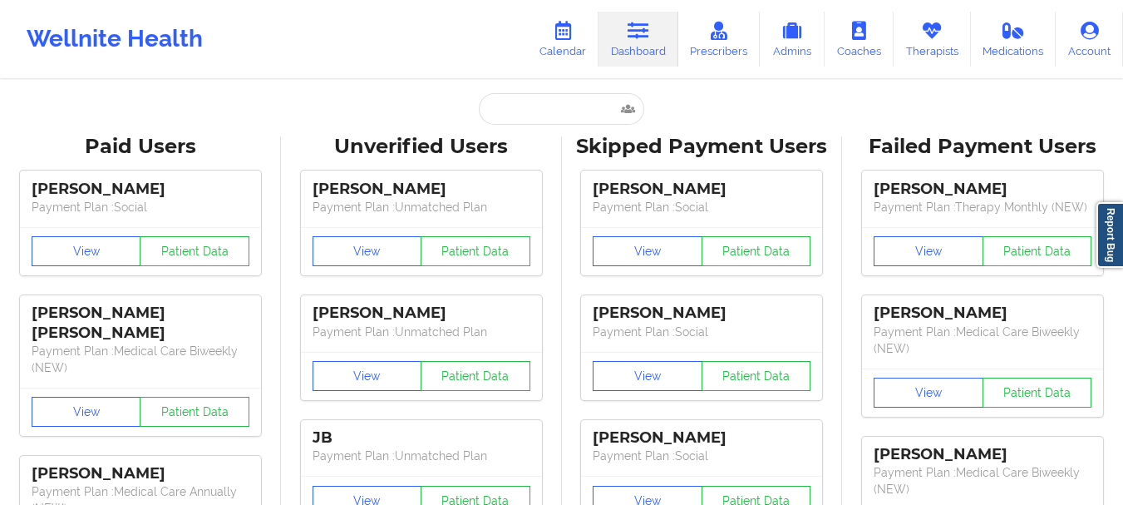
scroll to position [0, 0]
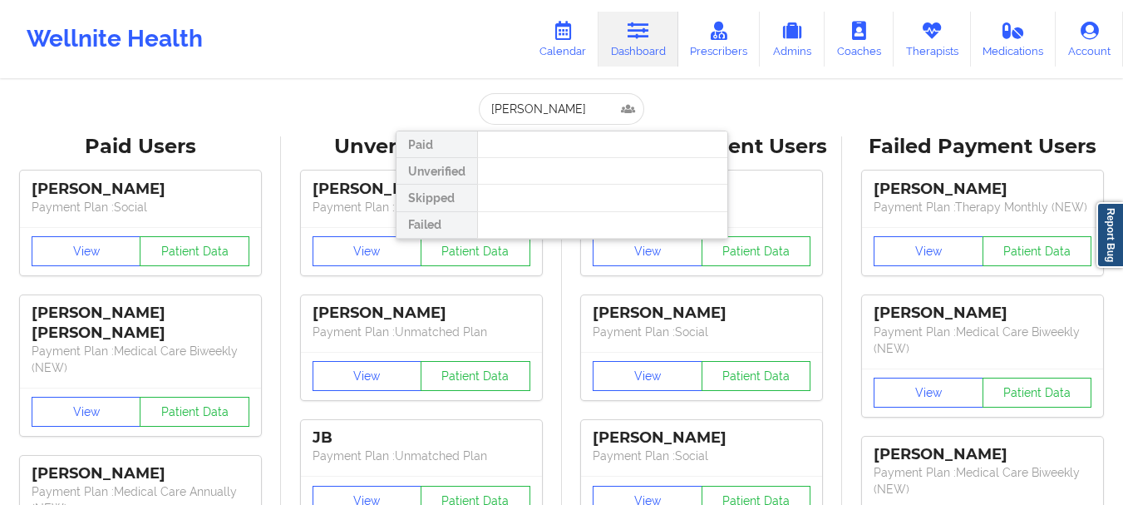
click at [559, 109] on input "Isha Boyce" at bounding box center [561, 109] width 165 height 32
type input "I"
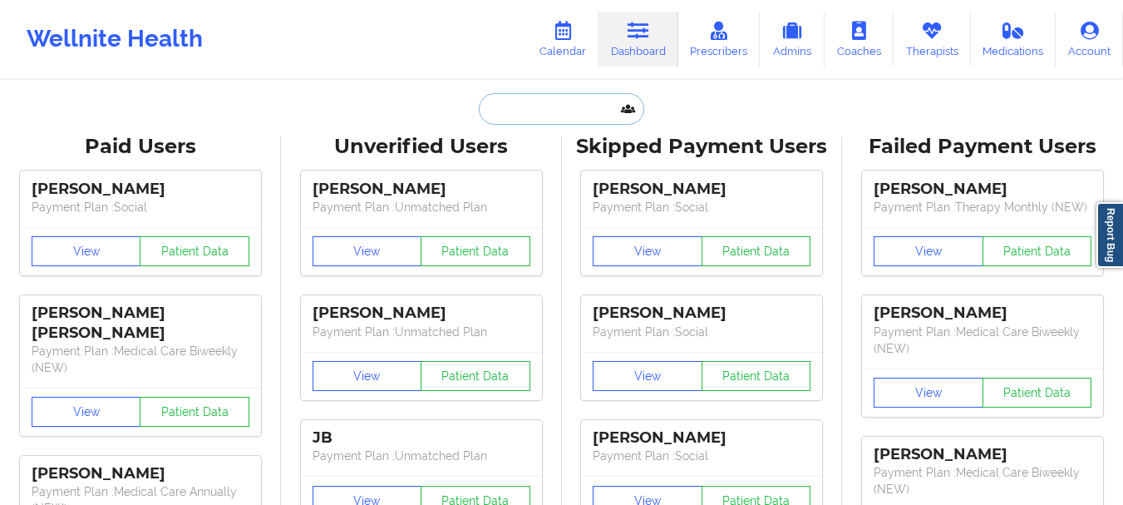
paste input "ishajohn217@gmail.com"
type input "ishajohn217@gmail.com"
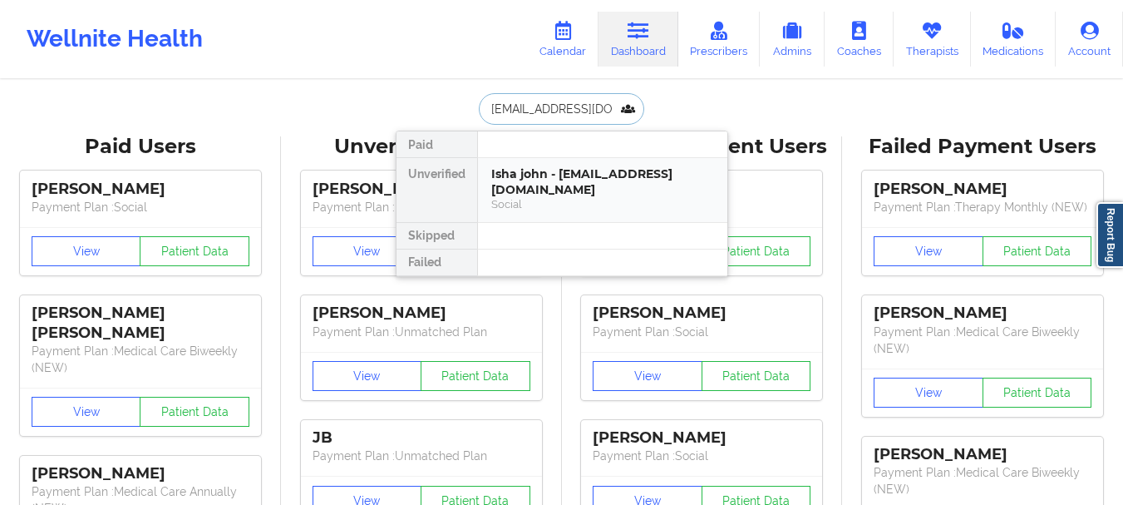
click at [557, 173] on div "Isha john - ishajohn217@gmail.com" at bounding box center [602, 181] width 223 height 31
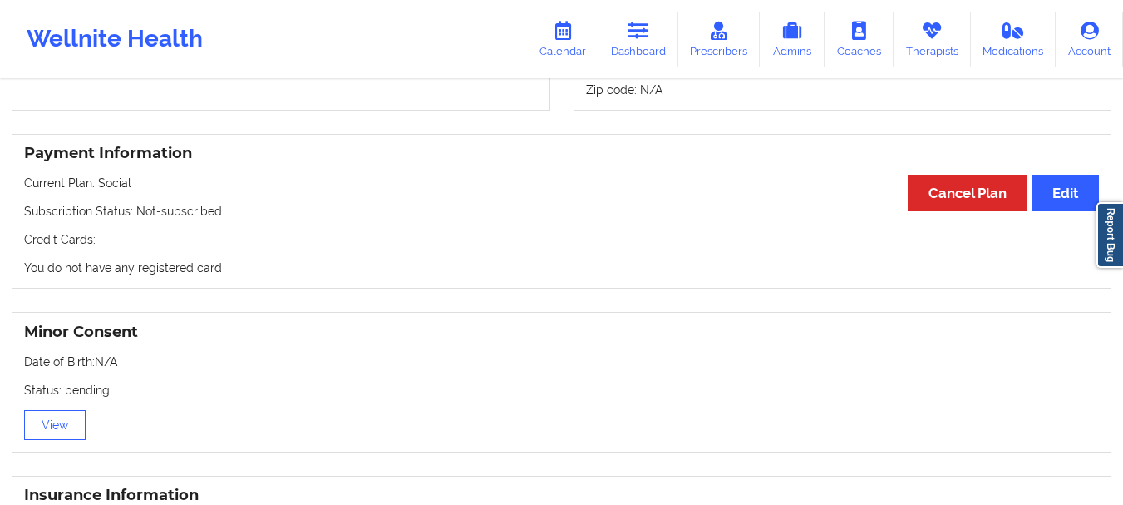
scroll to position [791, 0]
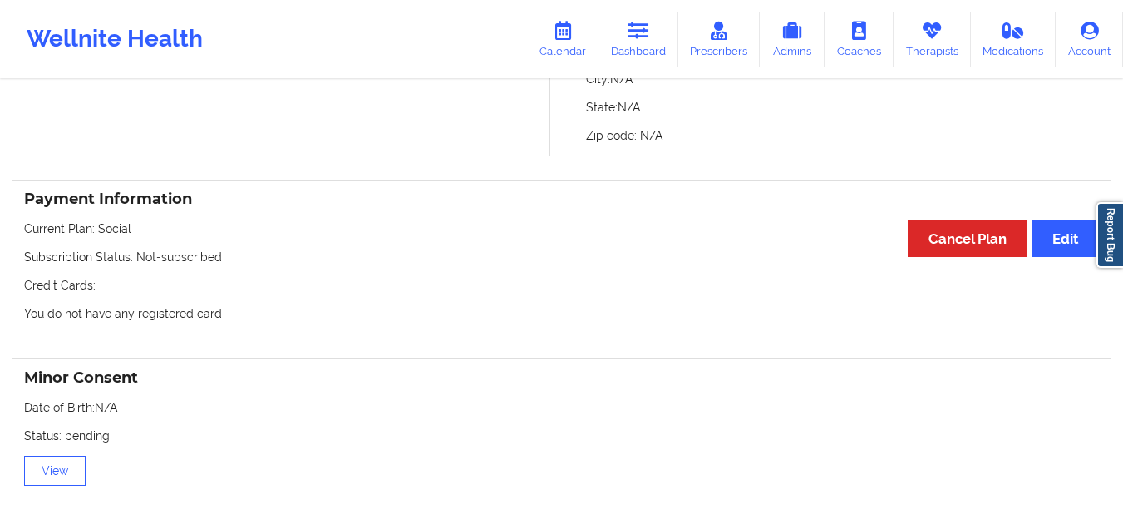
click at [368, 293] on p "Credit Cards:" at bounding box center [561, 285] width 1075 height 17
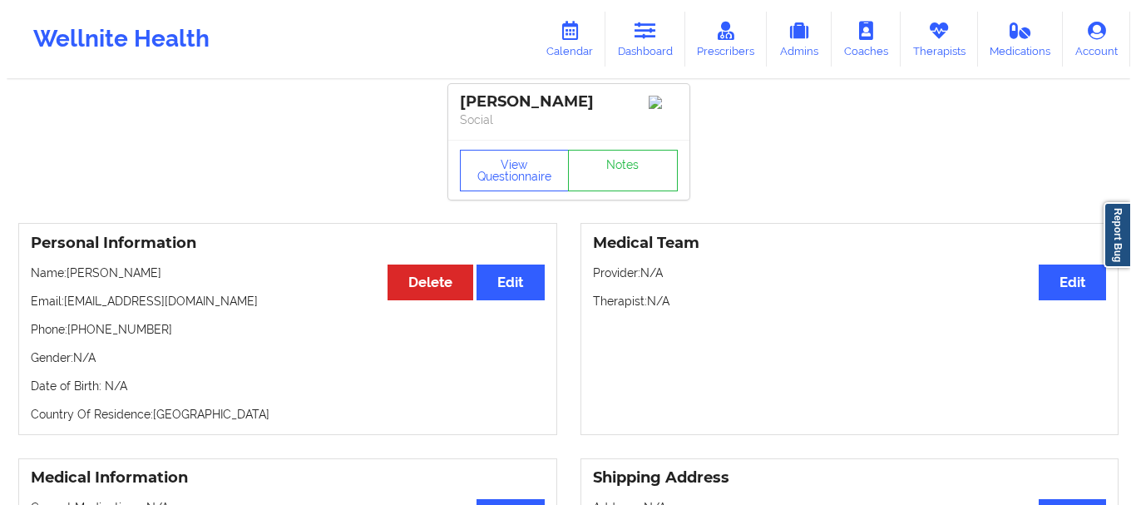
scroll to position [0, 0]
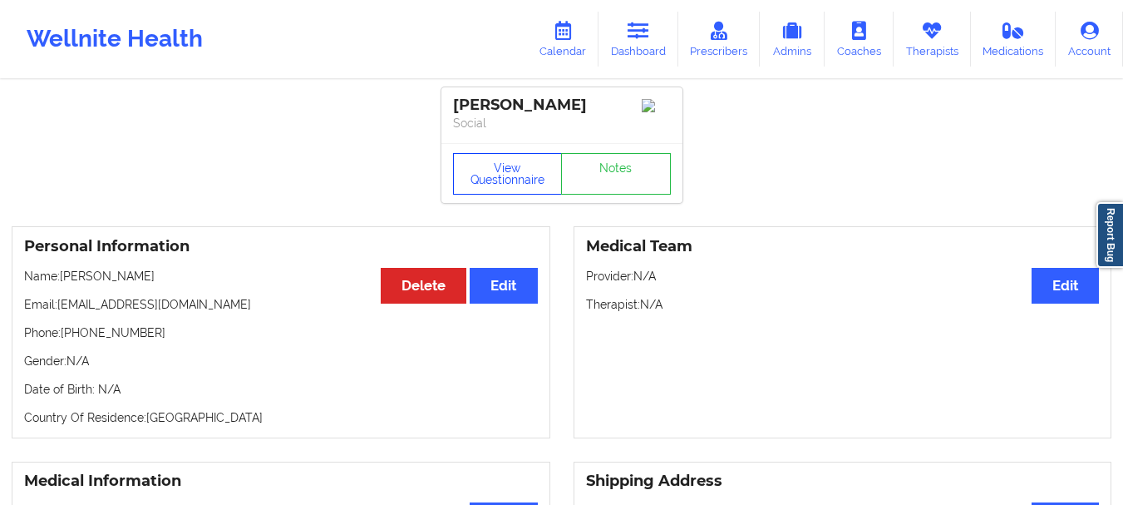
click at [554, 186] on button "View Questionnaire" at bounding box center [508, 174] width 110 height 42
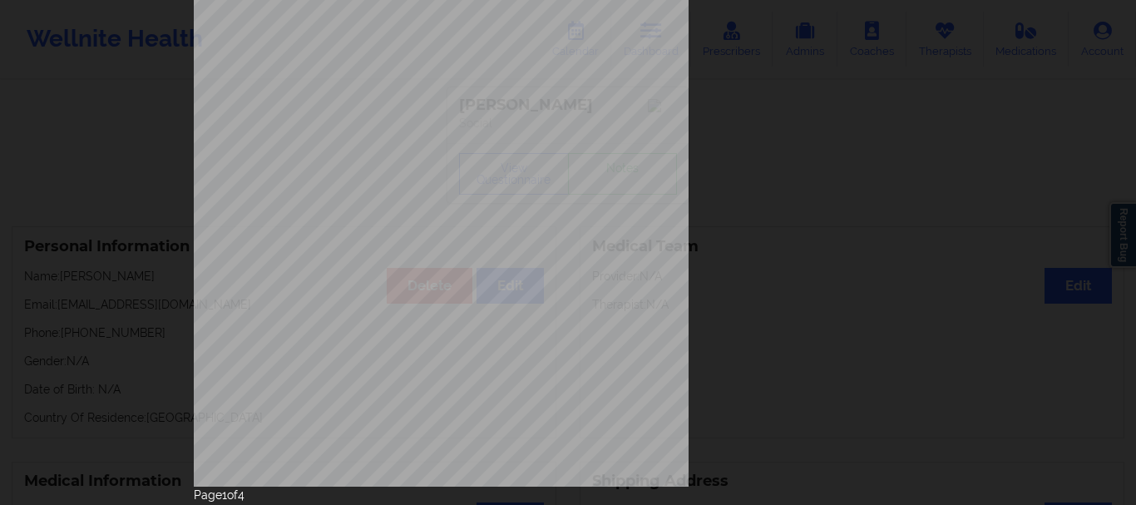
scroll to position [288, 0]
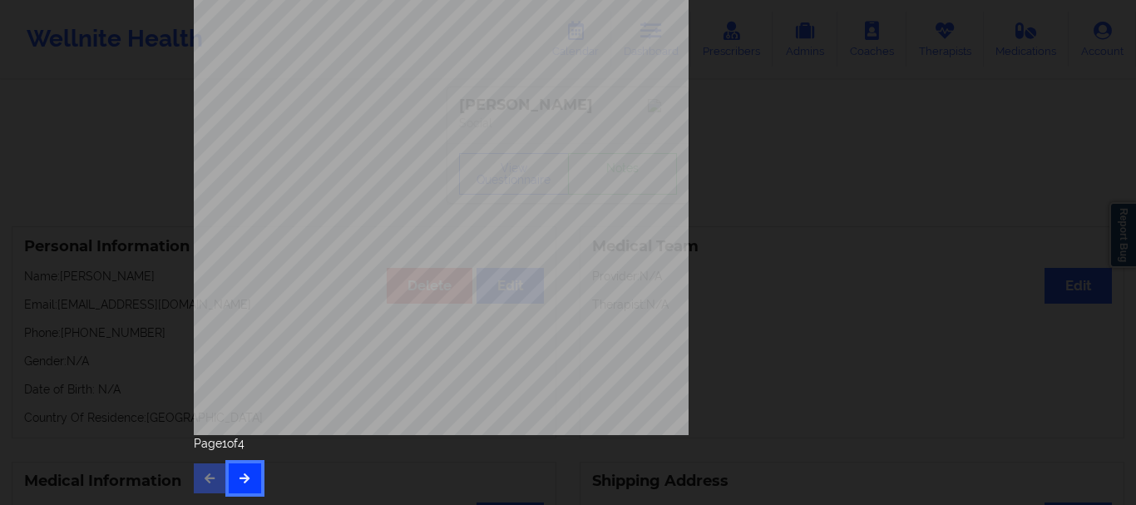
click at [229, 479] on button "button" at bounding box center [245, 478] width 32 height 30
click at [259, 481] on div "Page 2 of 4" at bounding box center [568, 464] width 748 height 58
click at [243, 478] on icon "button" at bounding box center [245, 477] width 14 height 10
click at [248, 471] on button "button" at bounding box center [245, 478] width 32 height 30
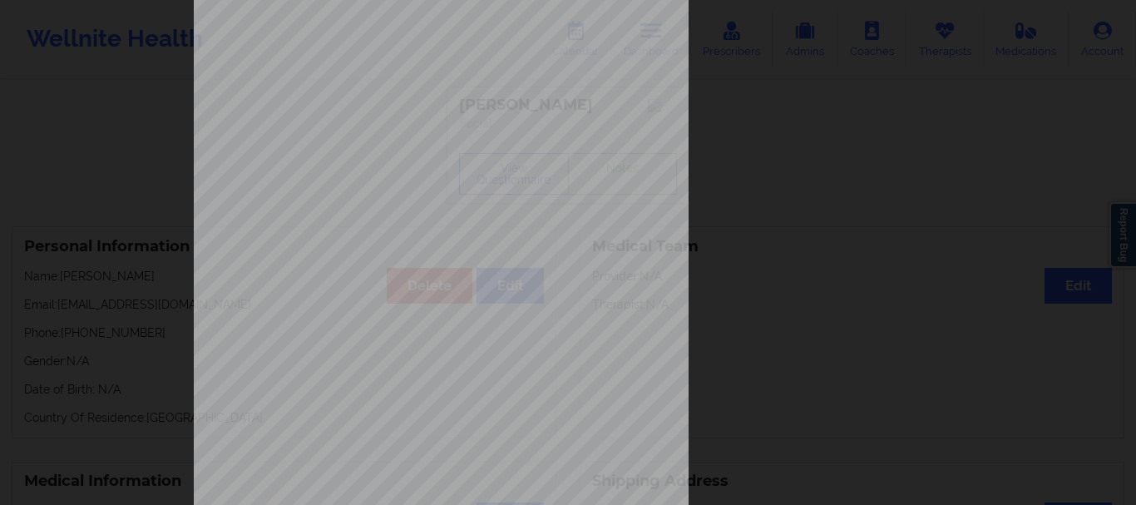
scroll to position [74, 0]
click at [825, 155] on div "Please feel free to provide us with any other additional details that have led …" at bounding box center [568, 299] width 748 height 700
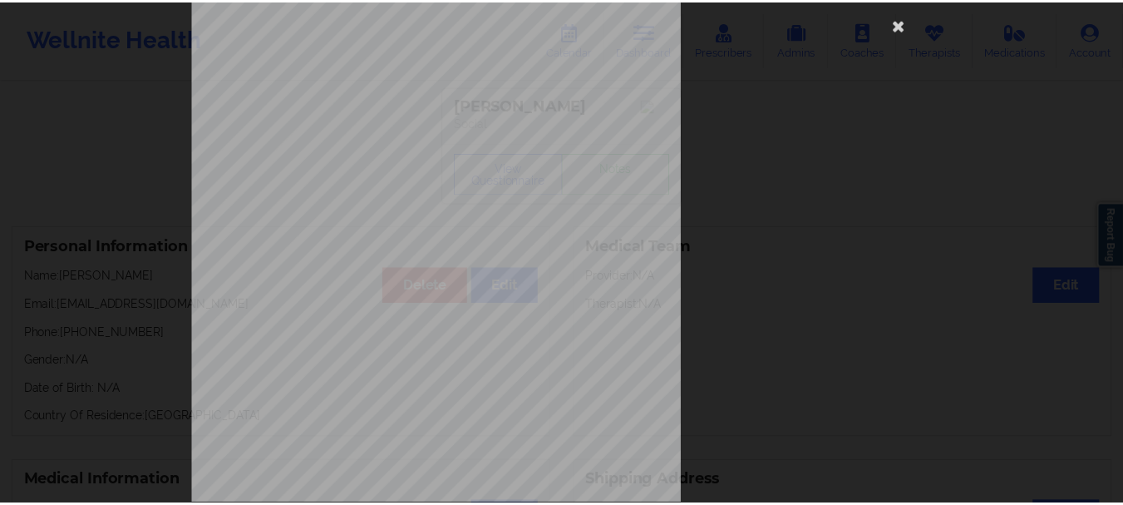
scroll to position [0, 0]
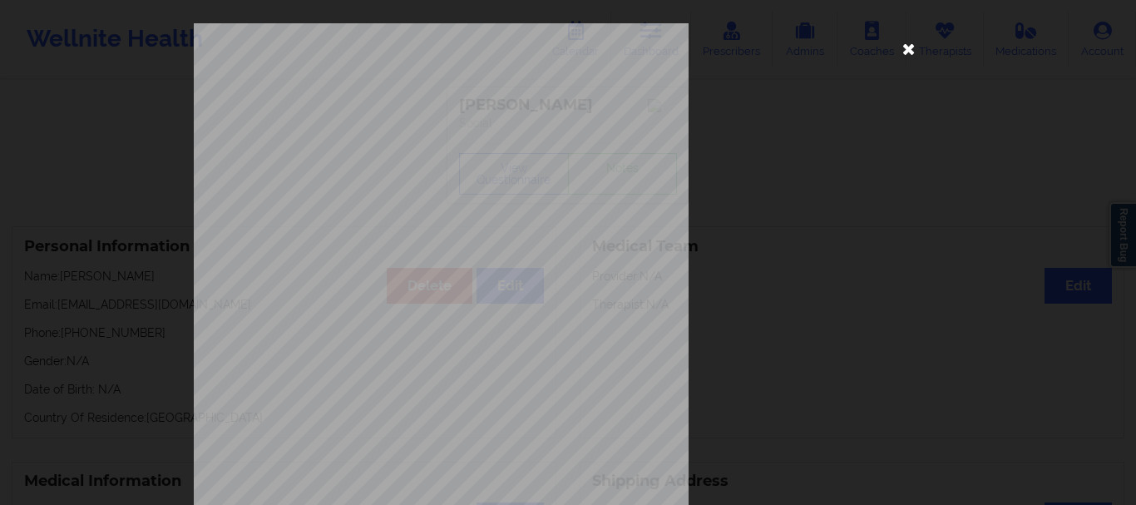
click at [910, 48] on icon at bounding box center [908, 48] width 27 height 27
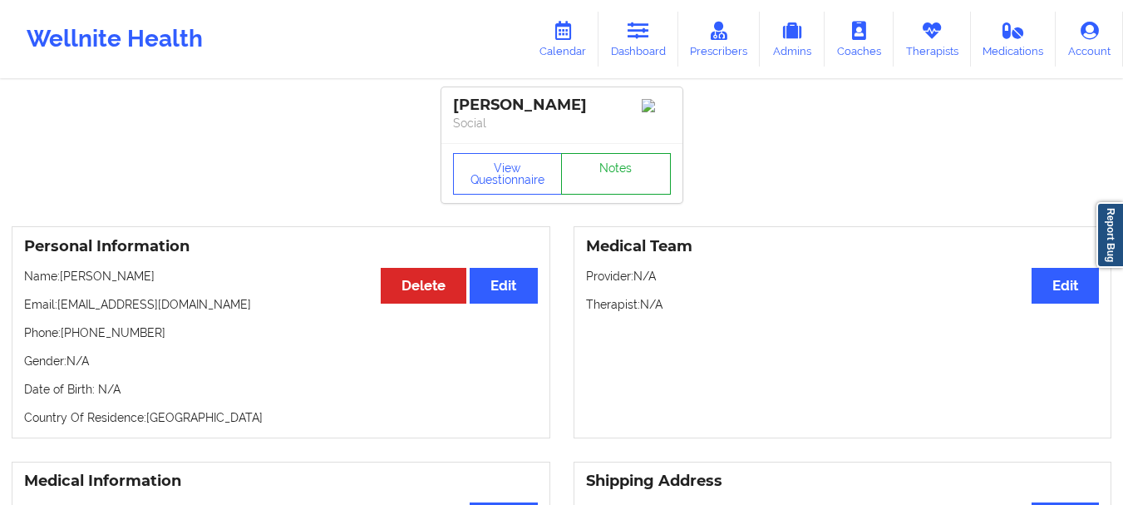
click at [589, 171] on link "Notes" at bounding box center [616, 174] width 110 height 42
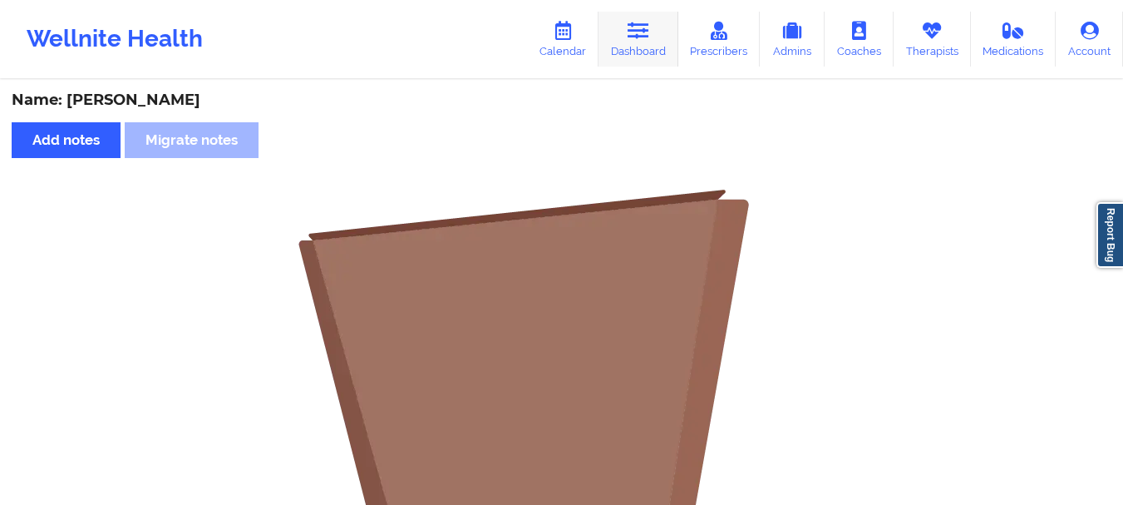
click at [645, 42] on link "Dashboard" at bounding box center [639, 39] width 80 height 55
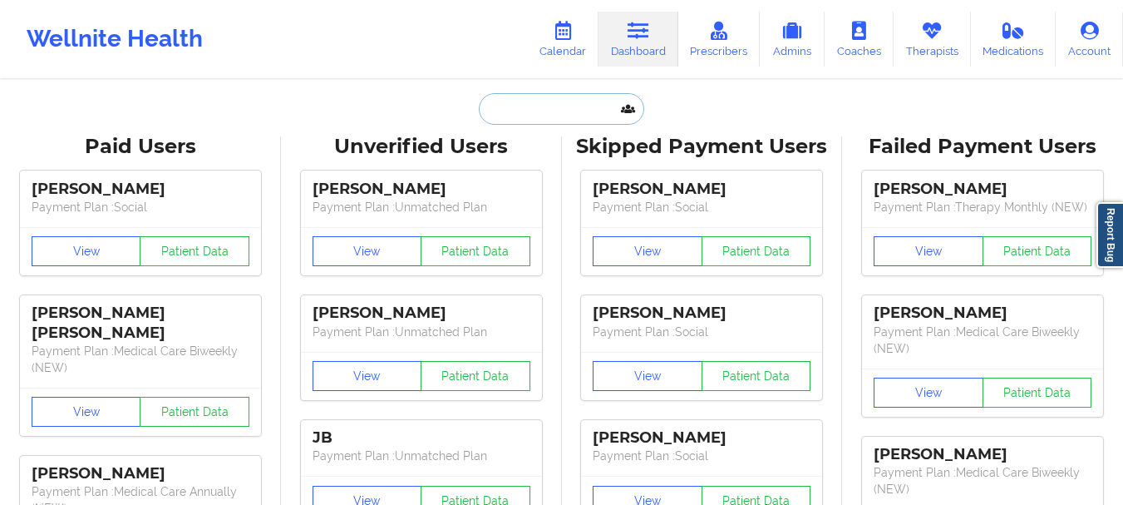
click at [518, 109] on input "text" at bounding box center [561, 109] width 165 height 32
paste input "ishajohn217@gmail.com"
type input "ishajohn217@gmail.com"
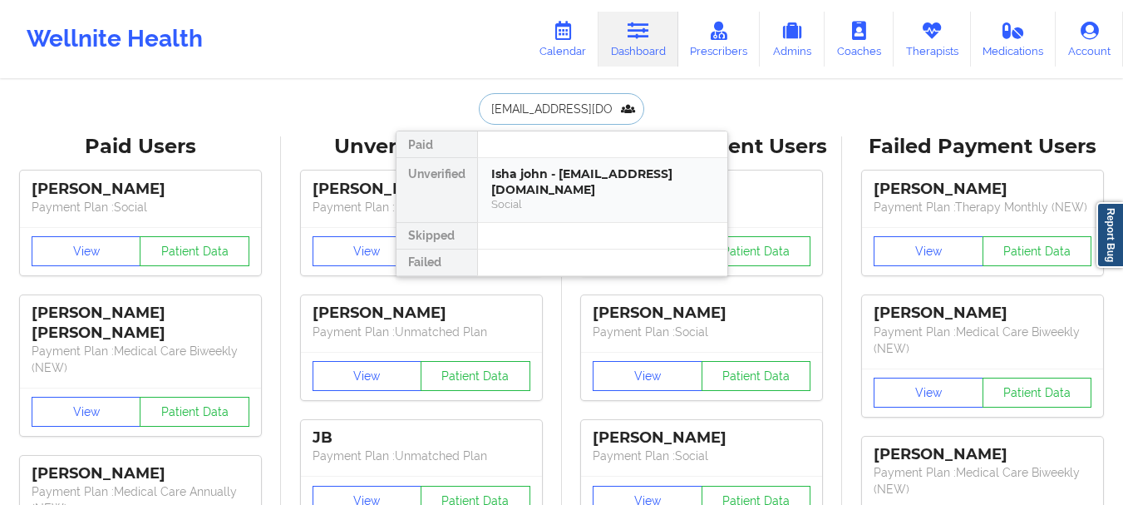
click at [527, 177] on div "Isha john - ishajohn217@gmail.com" at bounding box center [602, 181] width 223 height 31
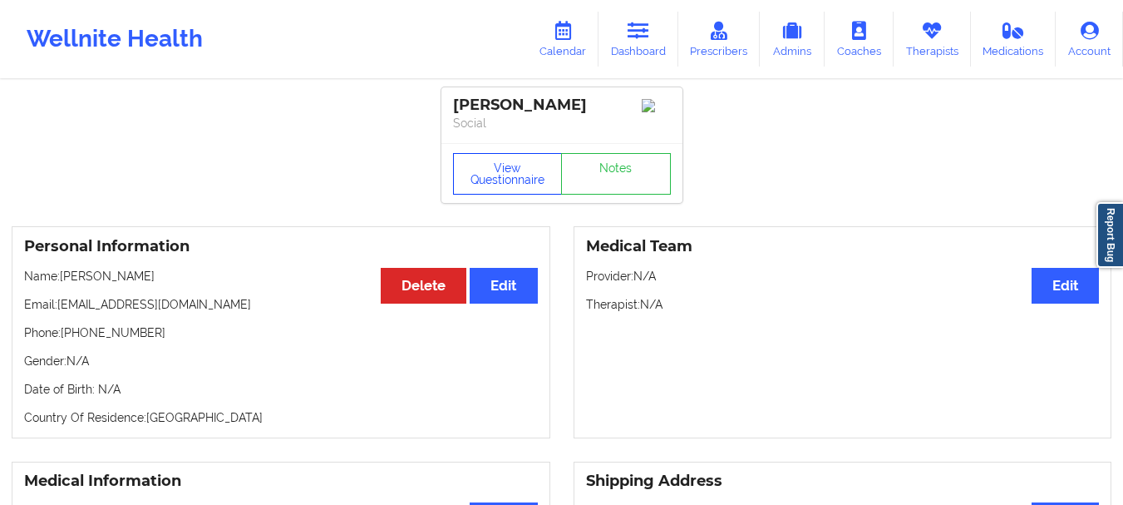
click at [520, 160] on button "View Questionnaire" at bounding box center [508, 174] width 110 height 42
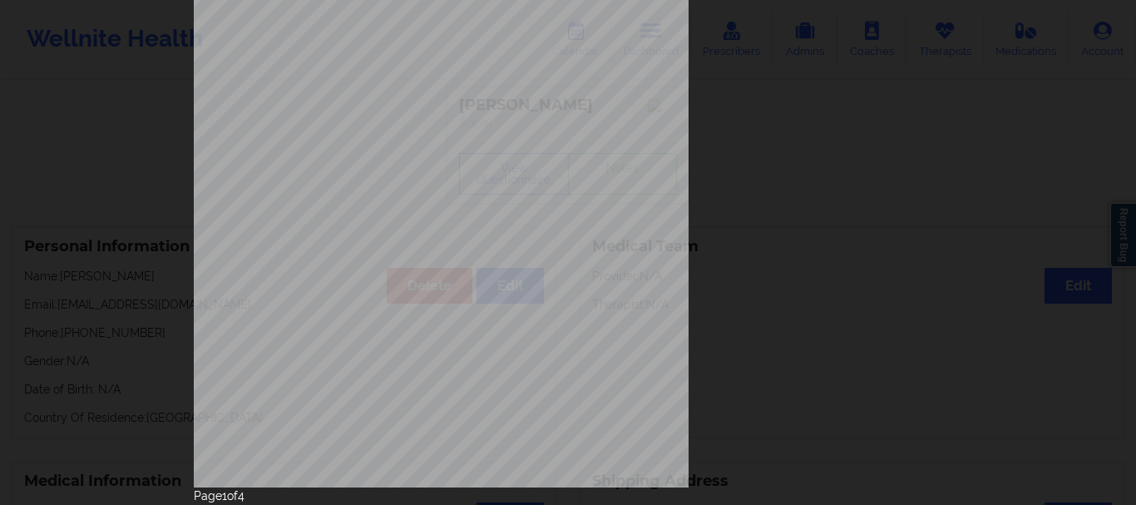
scroll to position [288, 0]
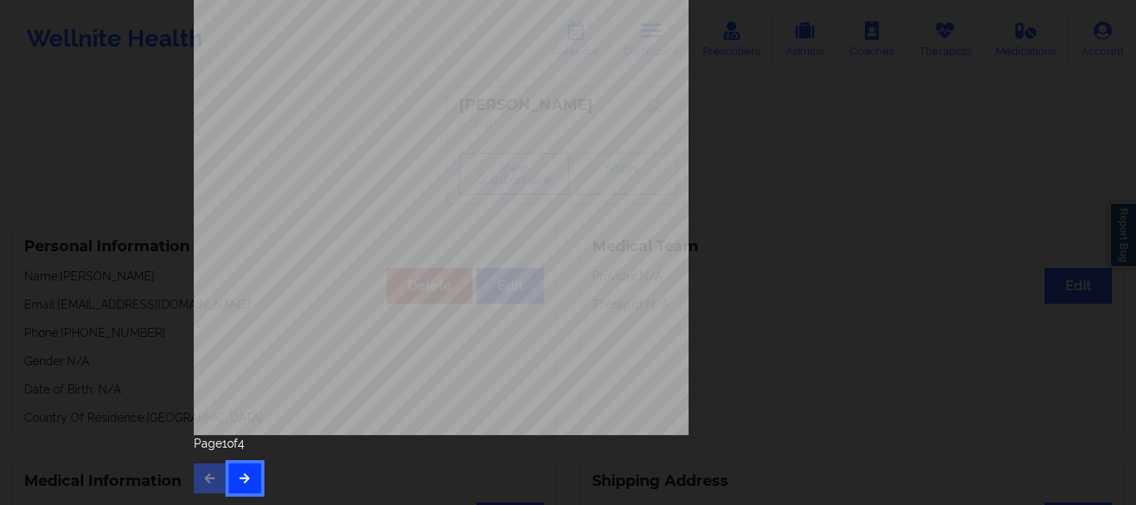
click at [241, 466] on button "button" at bounding box center [245, 478] width 32 height 30
click at [248, 490] on button "button" at bounding box center [245, 478] width 32 height 30
click at [251, 485] on button "button" at bounding box center [245, 478] width 32 height 30
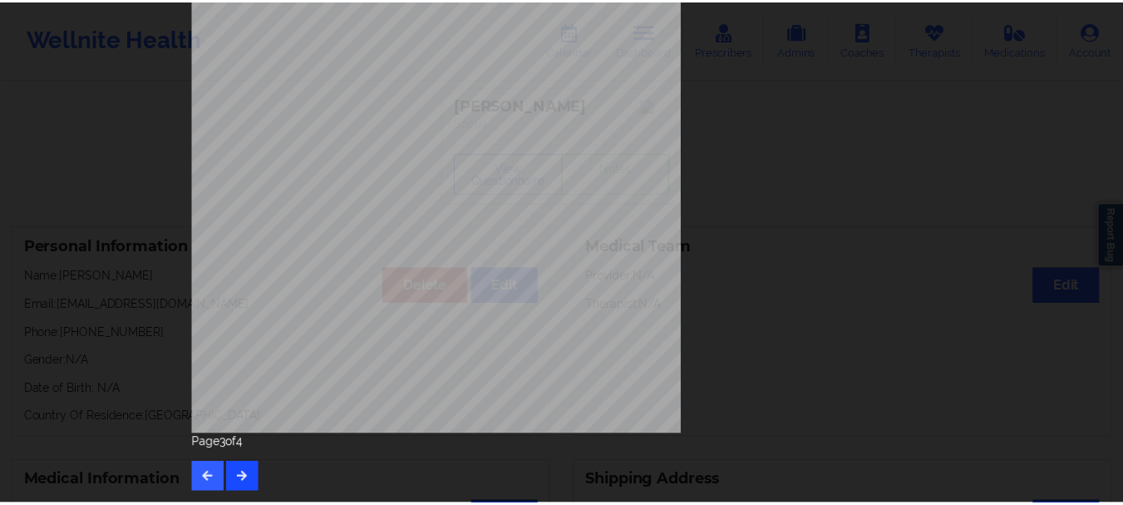
scroll to position [0, 0]
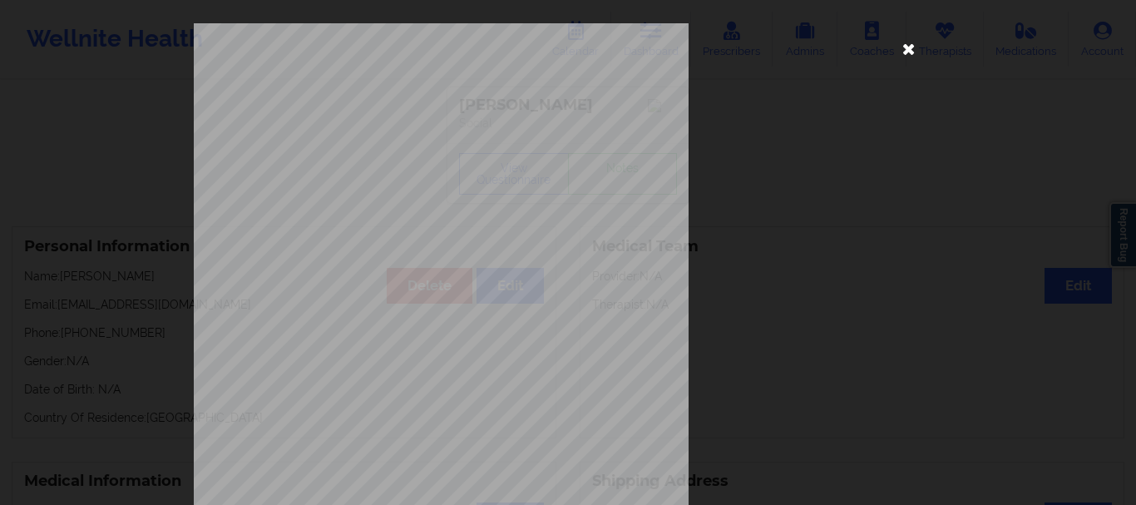
click at [905, 50] on icon at bounding box center [908, 48] width 27 height 27
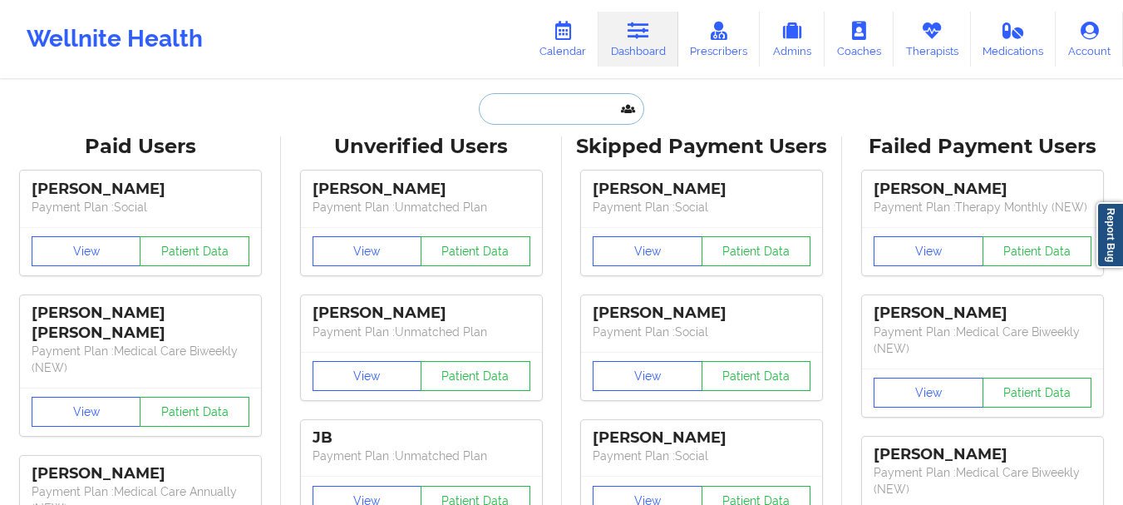
click at [517, 111] on input "text" at bounding box center [561, 109] width 165 height 32
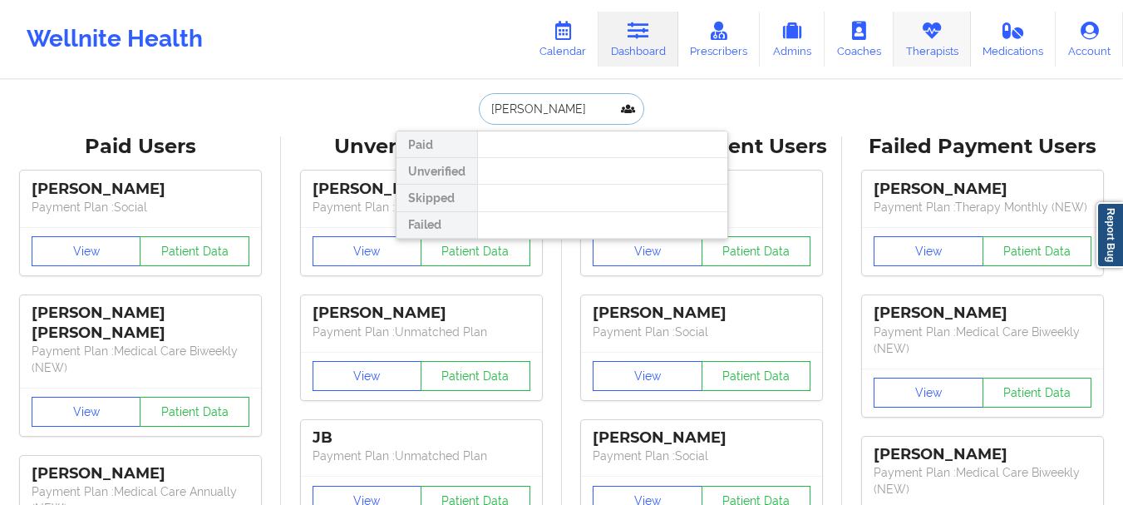
type input "[PERSON_NAME]"
click at [904, 47] on link "Therapists" at bounding box center [932, 39] width 77 height 55
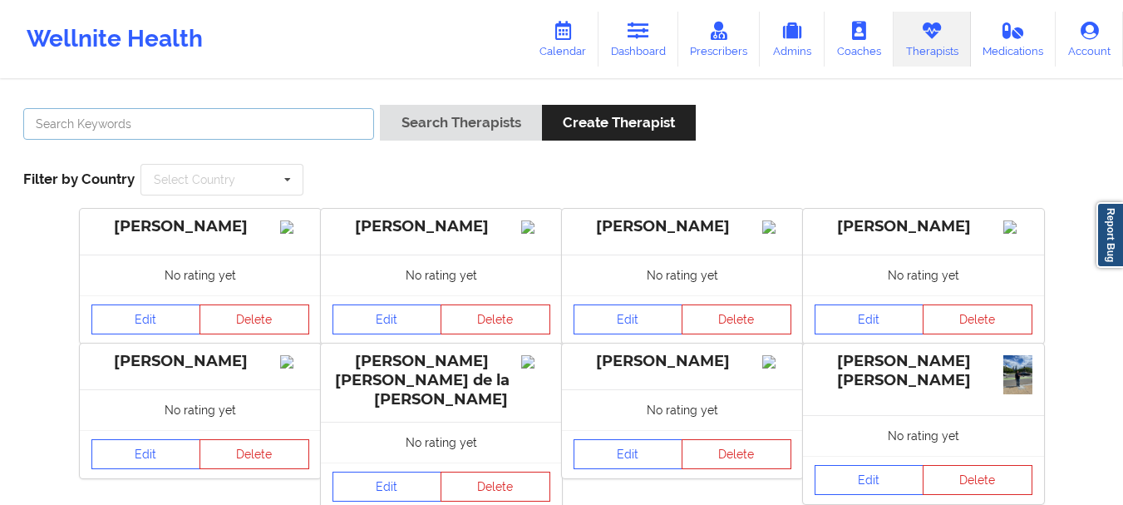
click at [280, 124] on input "text" at bounding box center [198, 124] width 351 height 32
type input "[PERSON_NAME]"
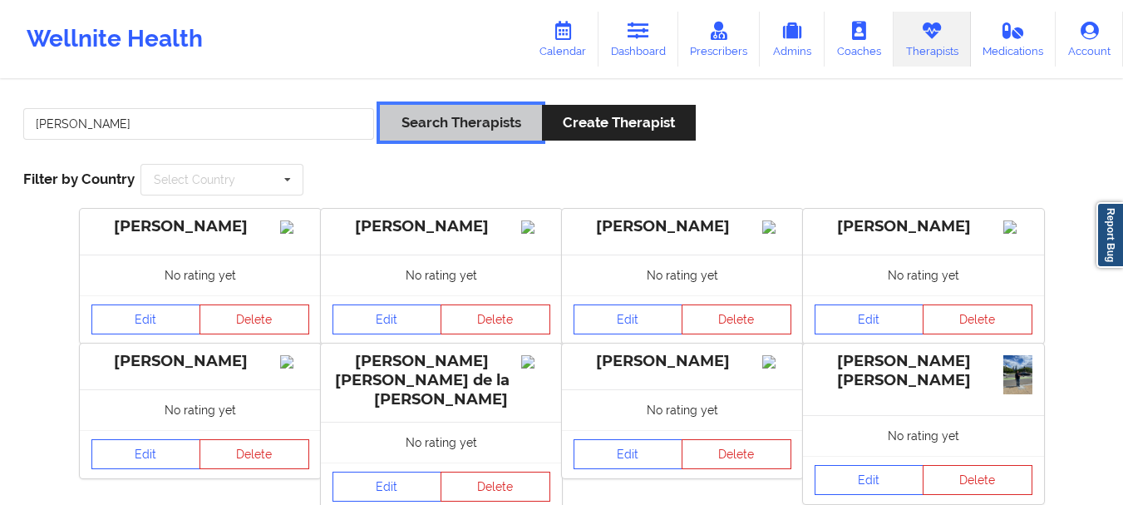
click at [510, 120] on button "Search Therapists" at bounding box center [460, 123] width 161 height 36
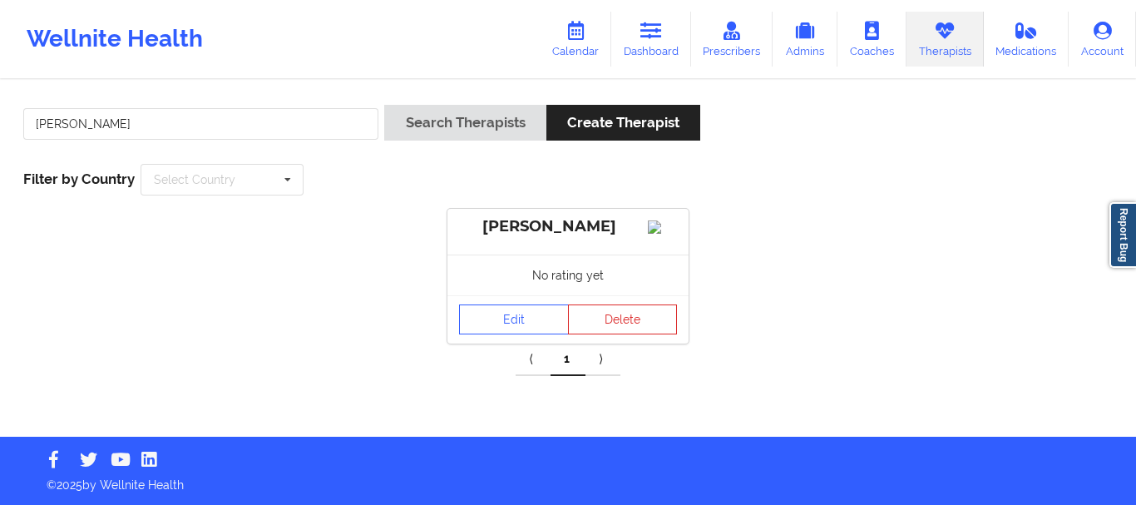
click at [530, 219] on div "[PERSON_NAME]" at bounding box center [568, 226] width 218 height 19
click at [521, 334] on link "Edit" at bounding box center [514, 319] width 110 height 30
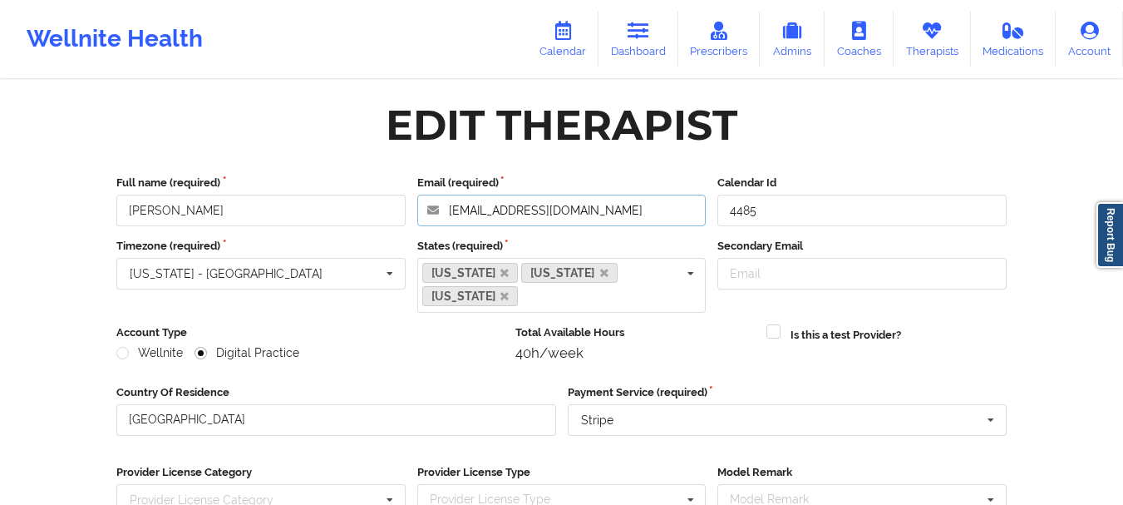
drag, startPoint x: 613, startPoint y: 214, endPoint x: 446, endPoint y: 215, distance: 167.1
click at [446, 215] on input "[EMAIL_ADDRESS][DOMAIN_NAME]" at bounding box center [561, 211] width 289 height 32
click at [523, 141] on div "Edit Therapist" at bounding box center [562, 125] width 352 height 52
click at [633, 42] on link "Dashboard" at bounding box center [639, 39] width 80 height 55
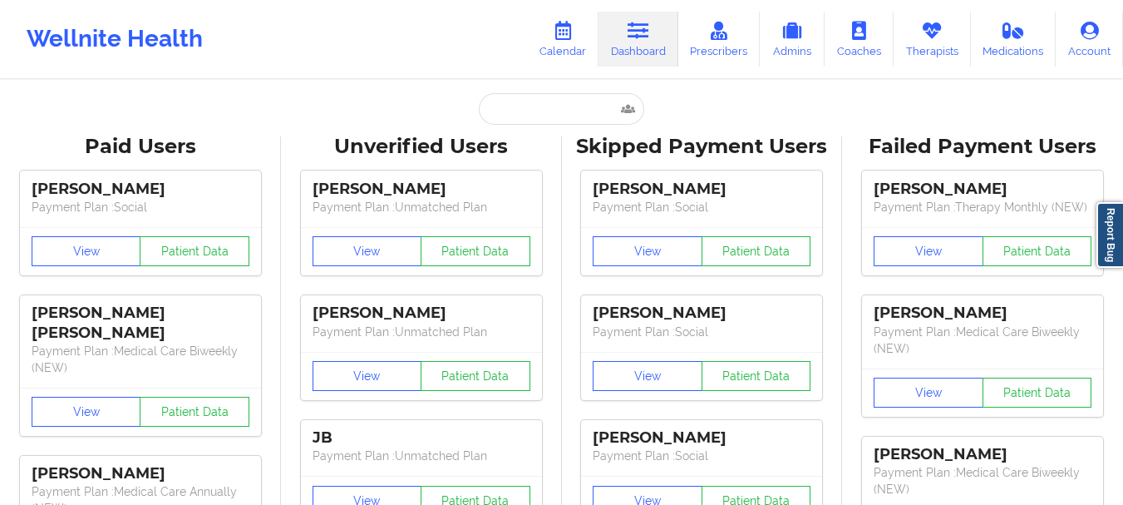
click at [537, 121] on input "text" at bounding box center [561, 109] width 165 height 32
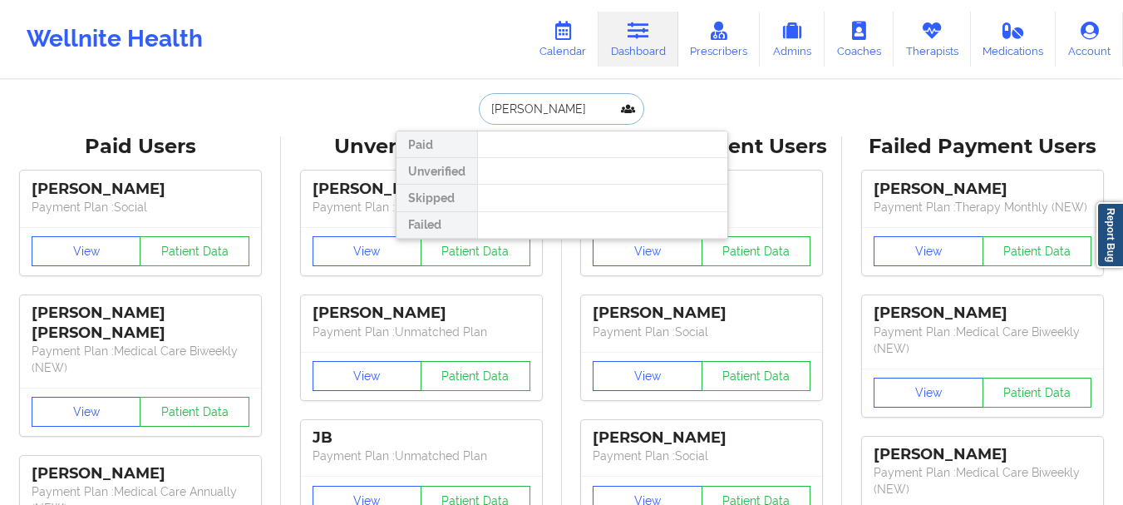
type input "[PERSON_NAME]"
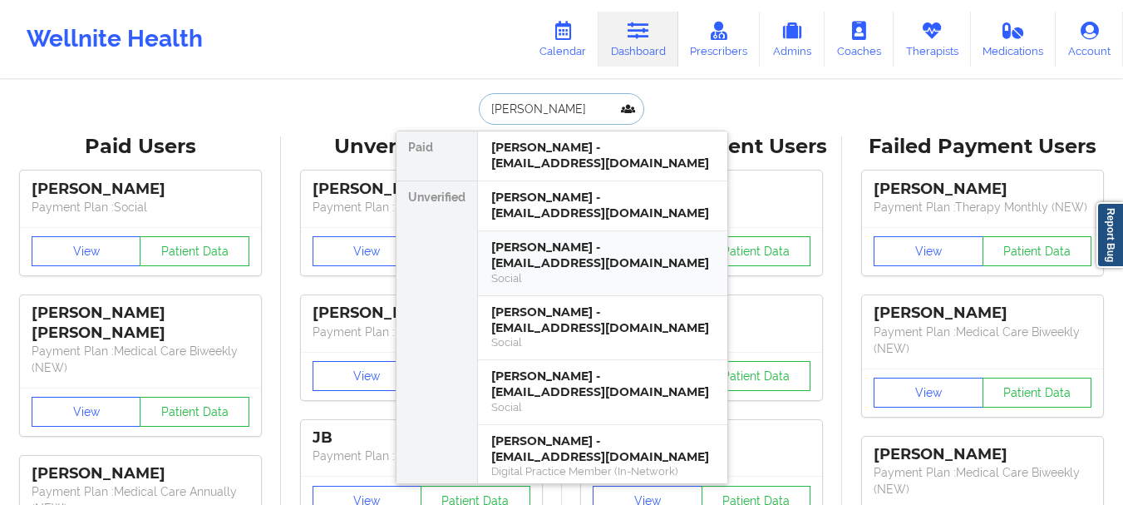
click at [557, 246] on div "[PERSON_NAME] - [EMAIL_ADDRESS][DOMAIN_NAME]" at bounding box center [602, 254] width 223 height 31
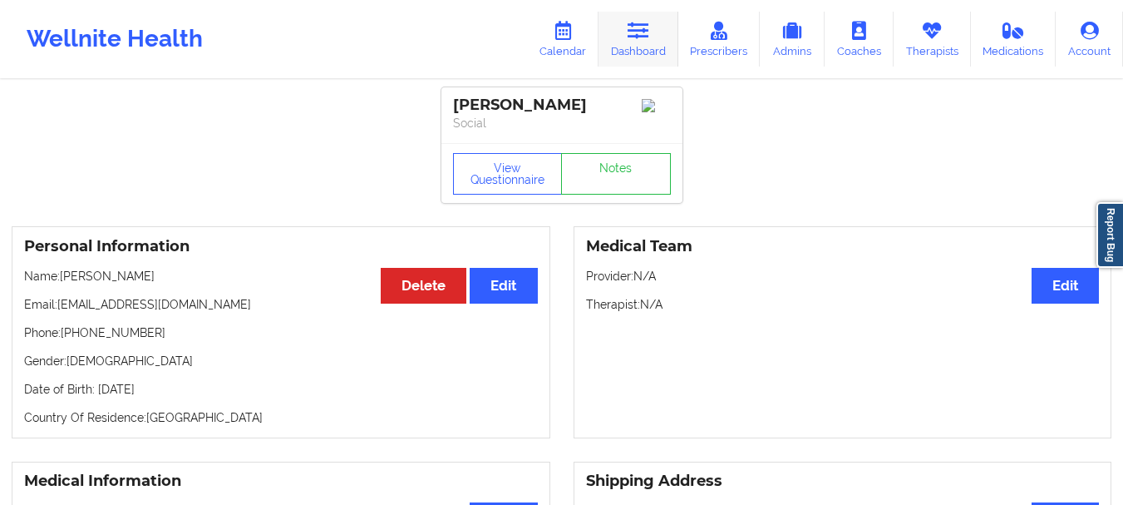
click at [633, 38] on icon at bounding box center [639, 31] width 22 height 18
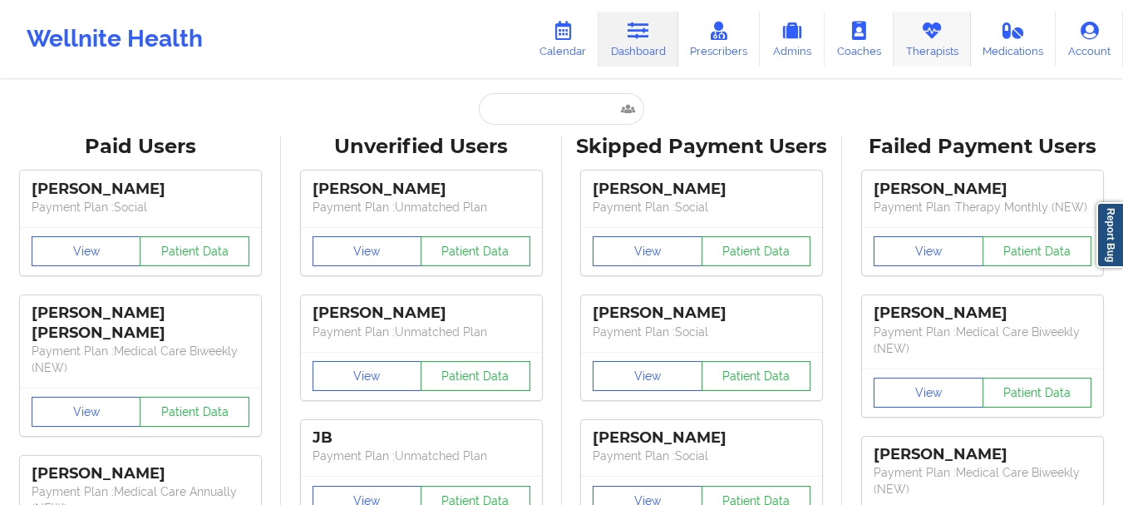
click at [953, 37] on link "Therapists" at bounding box center [932, 39] width 77 height 55
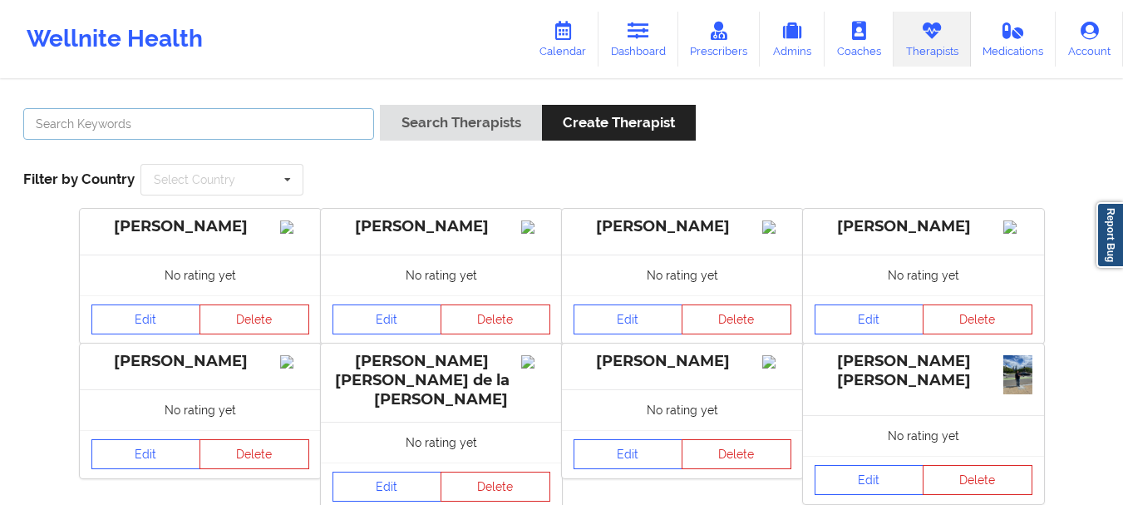
click at [282, 136] on input "text" at bounding box center [198, 124] width 351 height 32
type input "K"
click at [546, 47] on link "Calendar" at bounding box center [562, 39] width 71 height 55
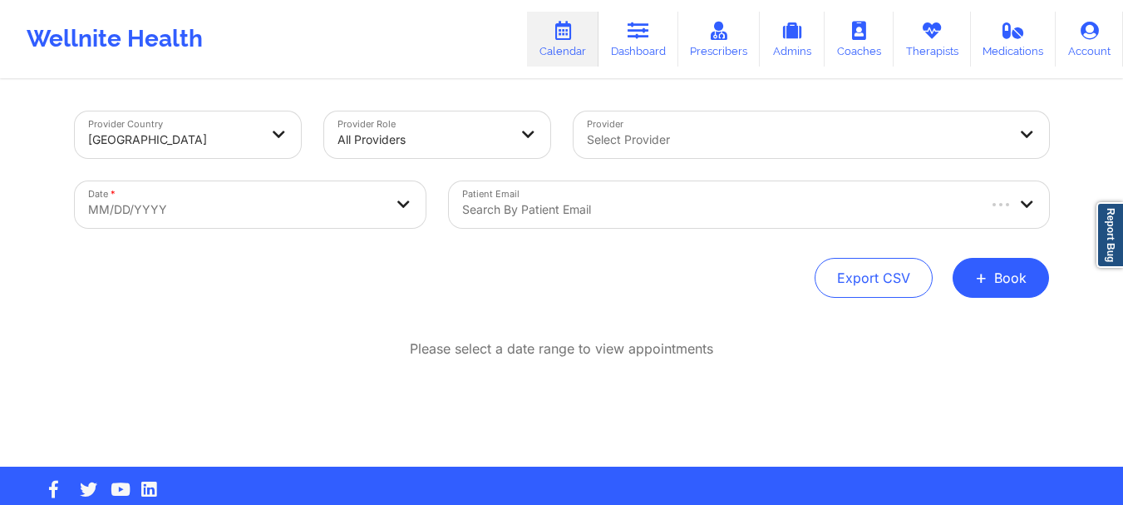
click at [634, 126] on div "Select Provider" at bounding box center [792, 134] width 436 height 47
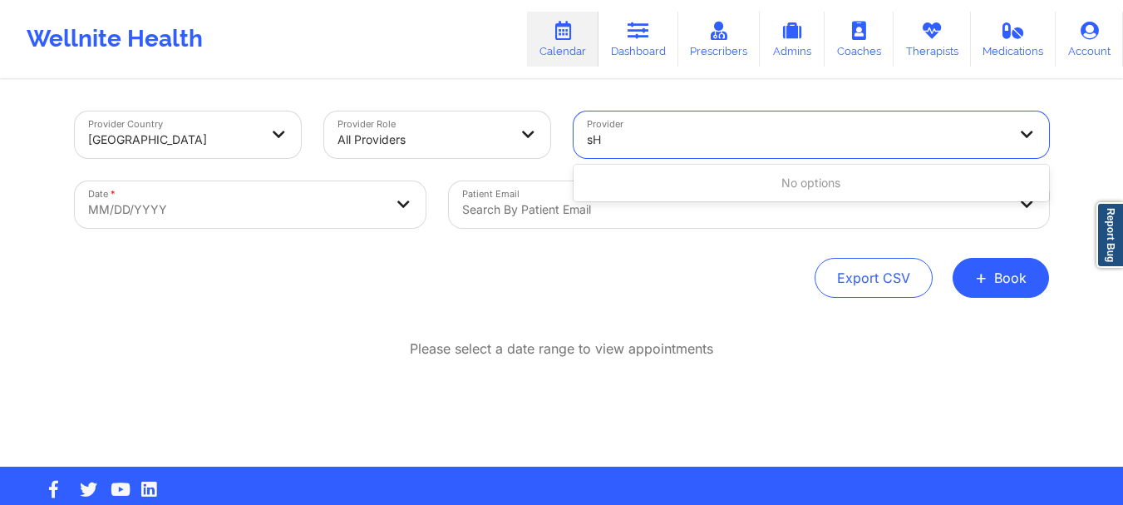
type input "s"
type input "[PERSON_NAME]"
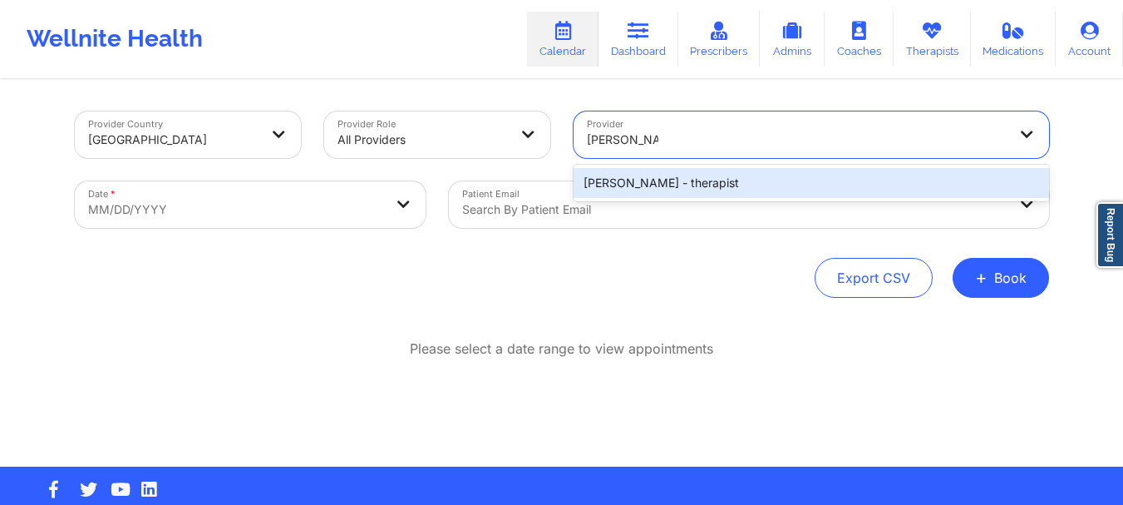
click at [663, 190] on div "[PERSON_NAME] - therapist" at bounding box center [812, 183] width 476 height 30
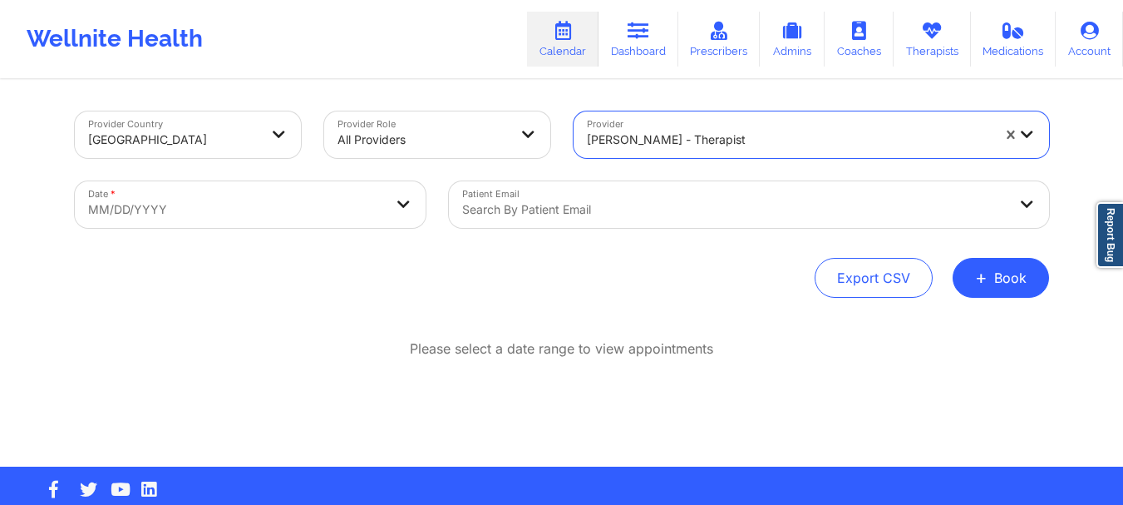
click at [347, 210] on body "Wellnite Health Calendar Dashboard Prescribers Admins Coaches Therapists Medica…" at bounding box center [561, 252] width 1123 height 505
select select "2025-8"
select select "2025-9"
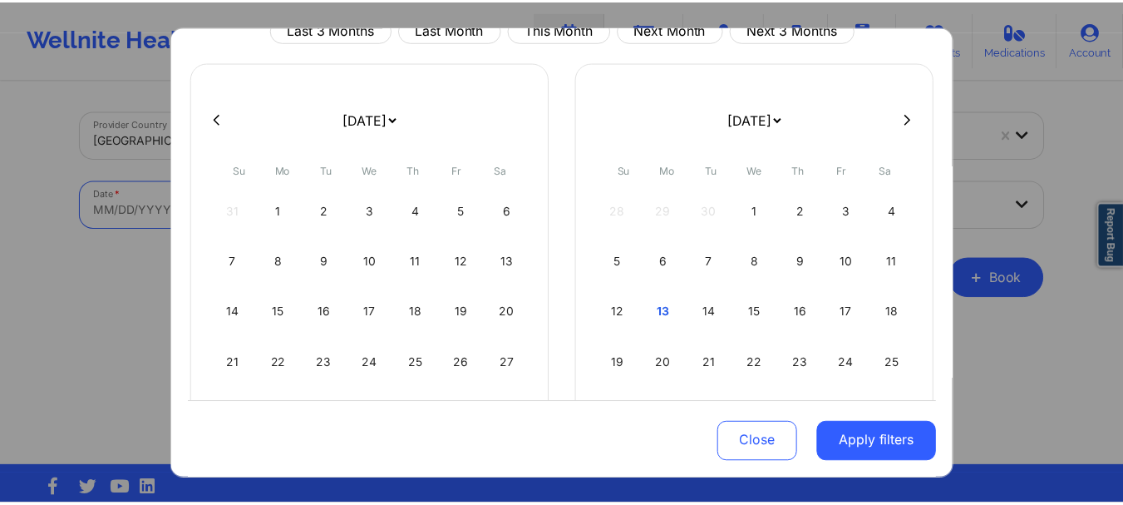
scroll to position [86, 0]
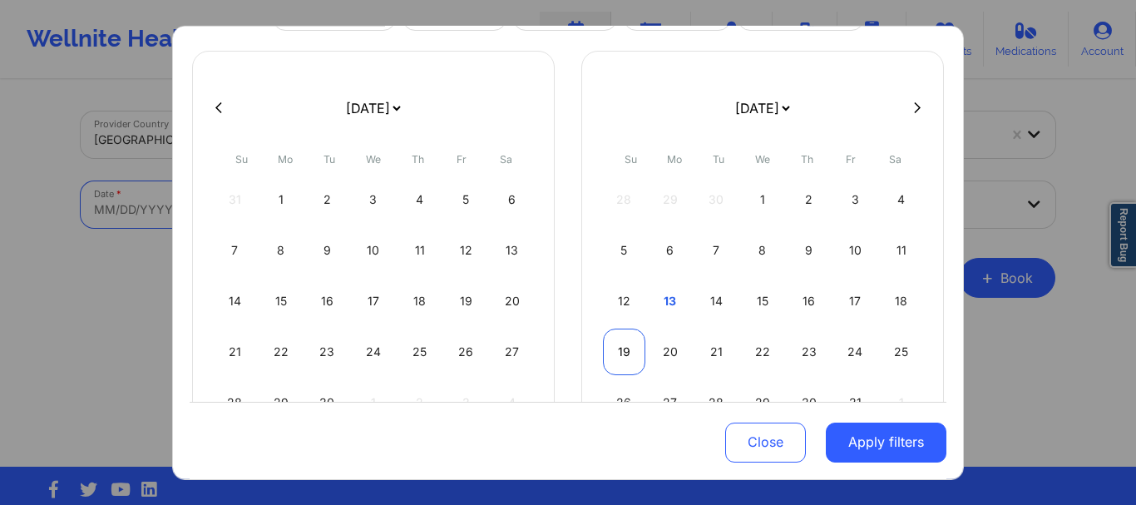
click at [626, 341] on div "19" at bounding box center [624, 351] width 42 height 47
select select "2025-9"
select select "2025-10"
select select "2025-9"
select select "2025-10"
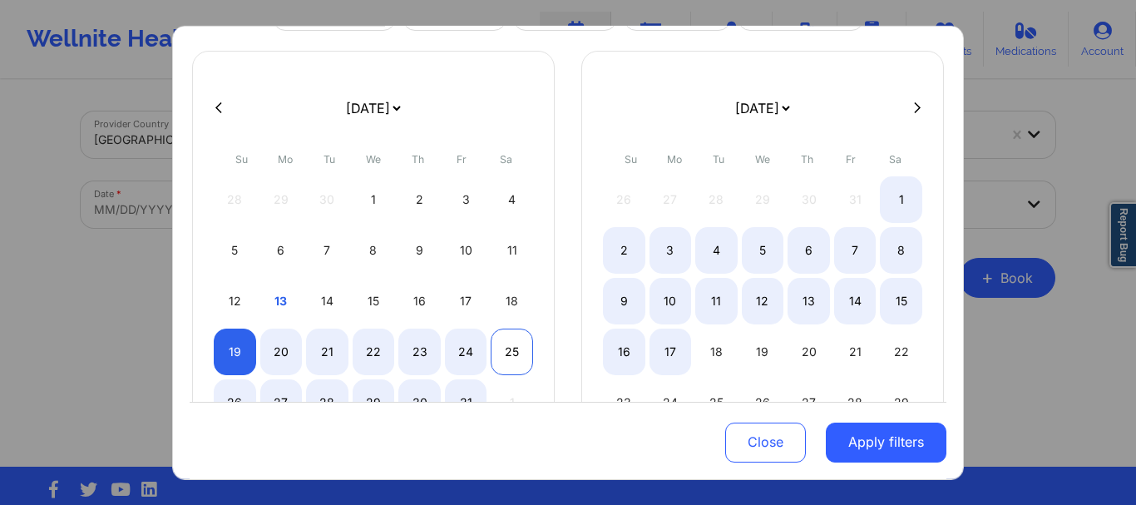
select select "2025-9"
select select "2025-10"
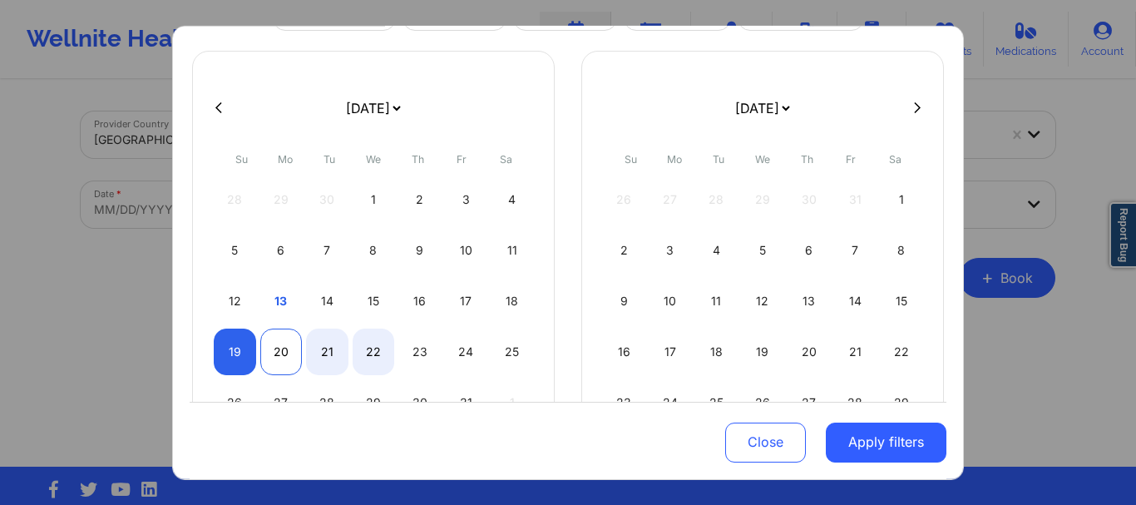
select select "2025-9"
select select "2025-10"
select select "2025-9"
select select "2025-10"
click at [236, 347] on div "19" at bounding box center [235, 351] width 42 height 47
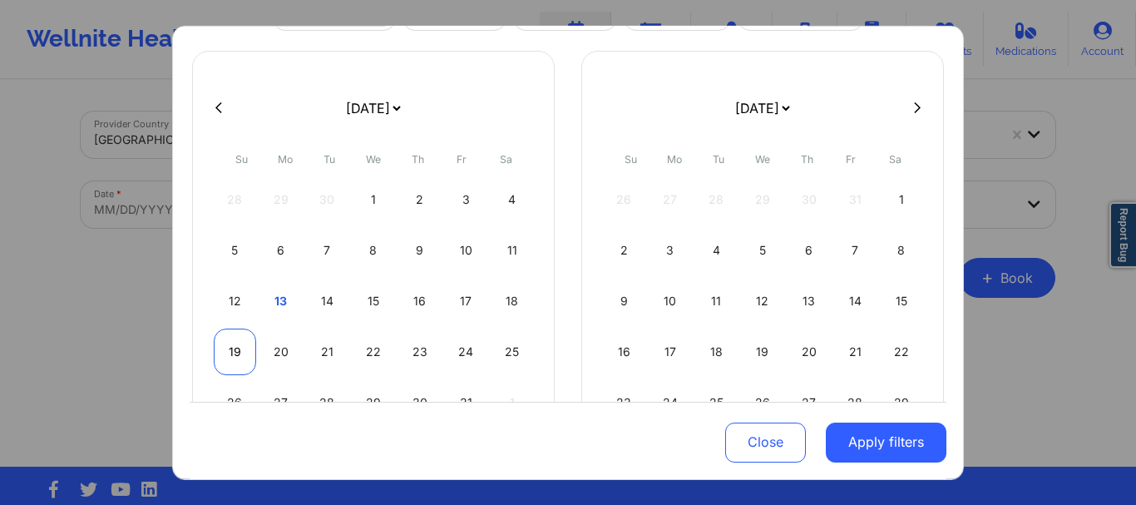
select select "2025-9"
select select "2025-10"
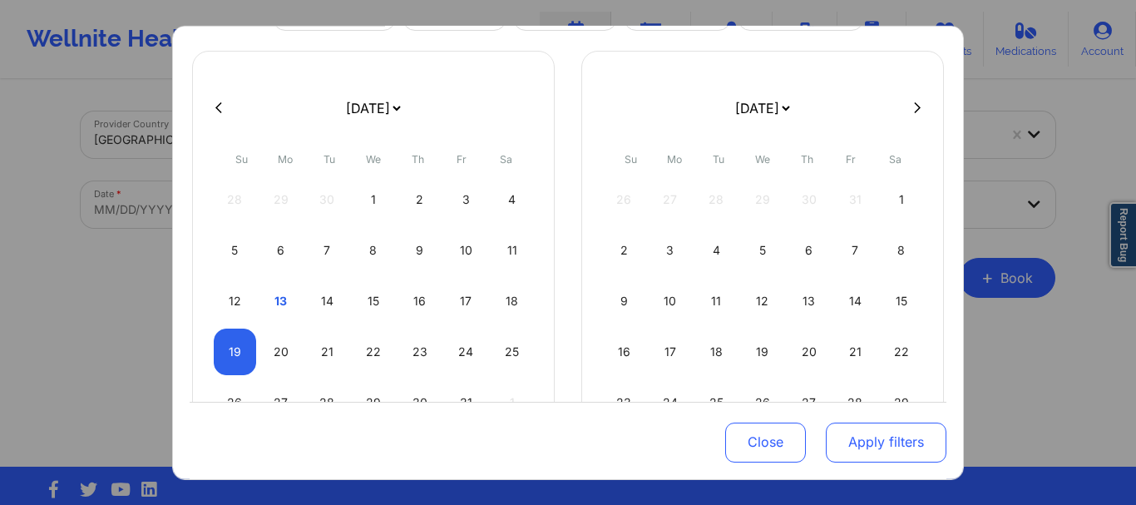
click at [845, 426] on button "Apply filters" at bounding box center [885, 442] width 121 height 40
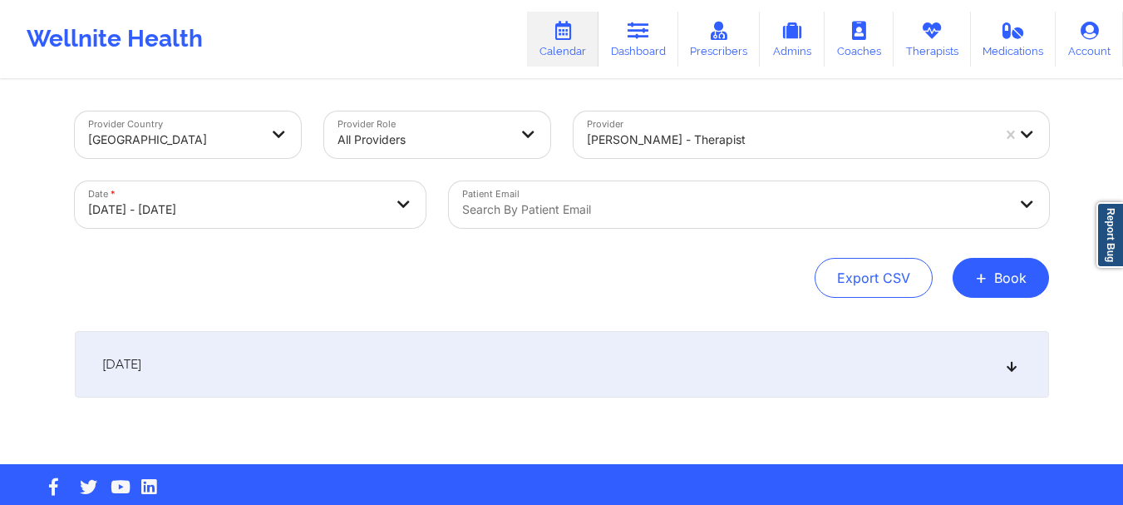
click at [582, 205] on div at bounding box center [734, 210] width 545 height 20
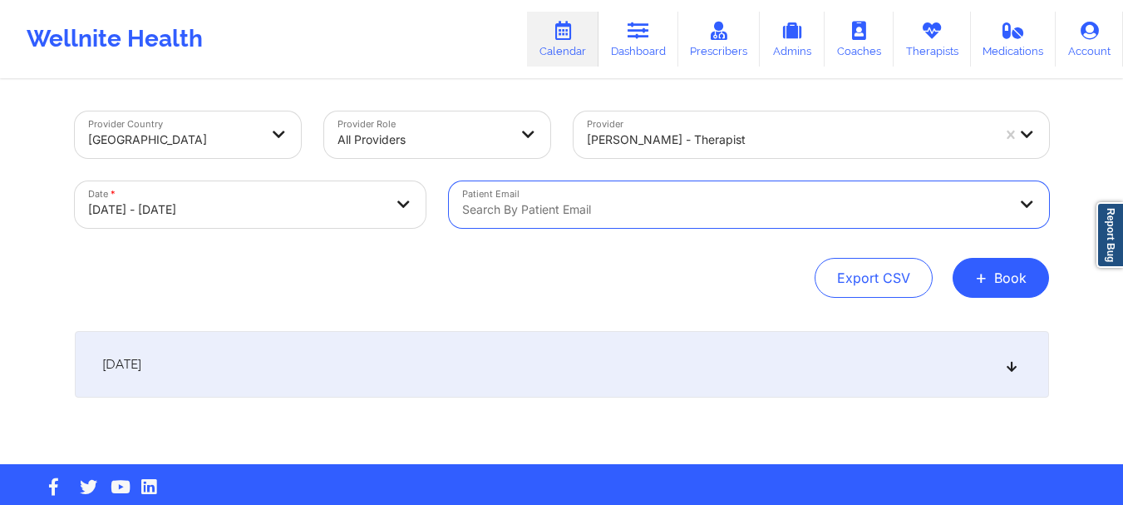
paste input "[EMAIL_ADDRESS][DOMAIN_NAME]"
type input "[EMAIL_ADDRESS][DOMAIN_NAME]"
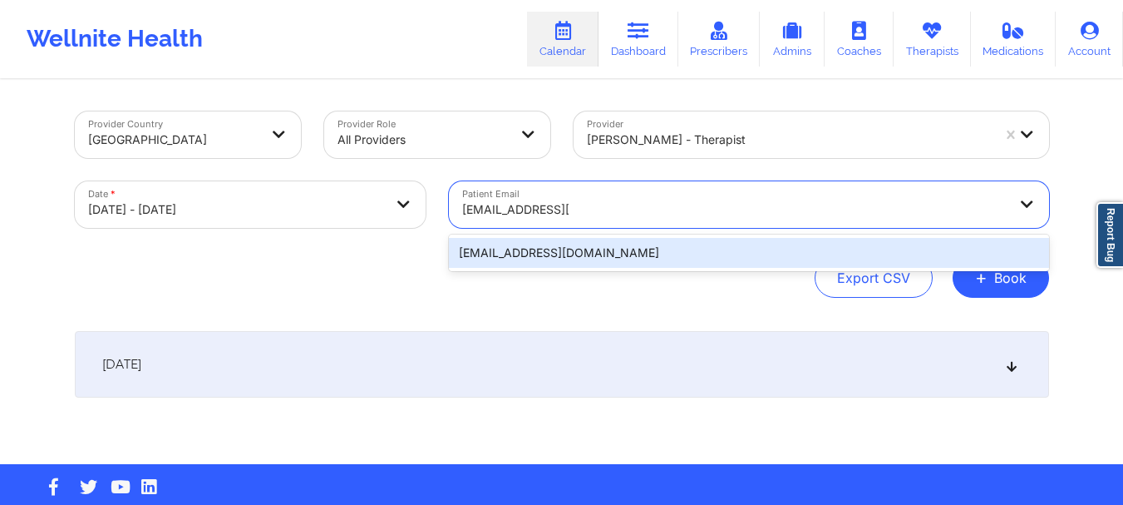
click at [736, 254] on div "[EMAIL_ADDRESS][DOMAIN_NAME]" at bounding box center [749, 253] width 600 height 30
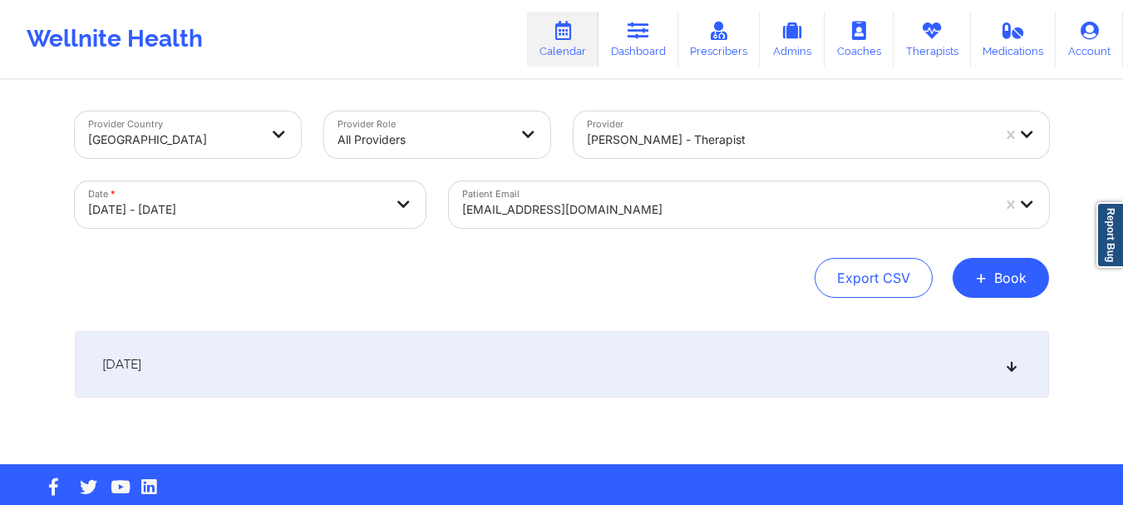
click at [995, 347] on div "[DATE]" at bounding box center [562, 364] width 974 height 67
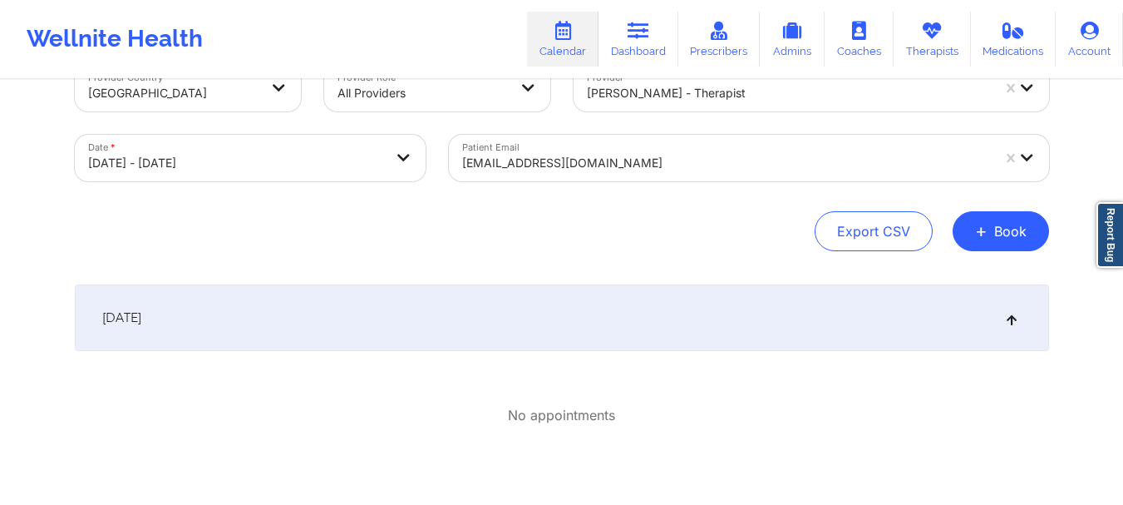
scroll to position [47, 0]
click at [968, 221] on button "+ Book" at bounding box center [1001, 230] width 96 height 40
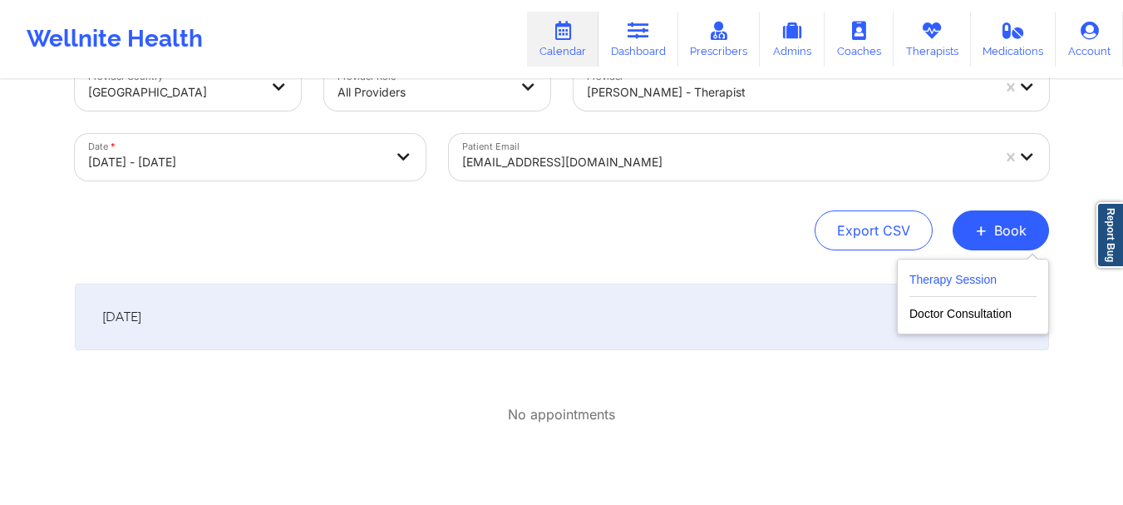
click at [944, 275] on button "Therapy Session" at bounding box center [972, 282] width 127 height 27
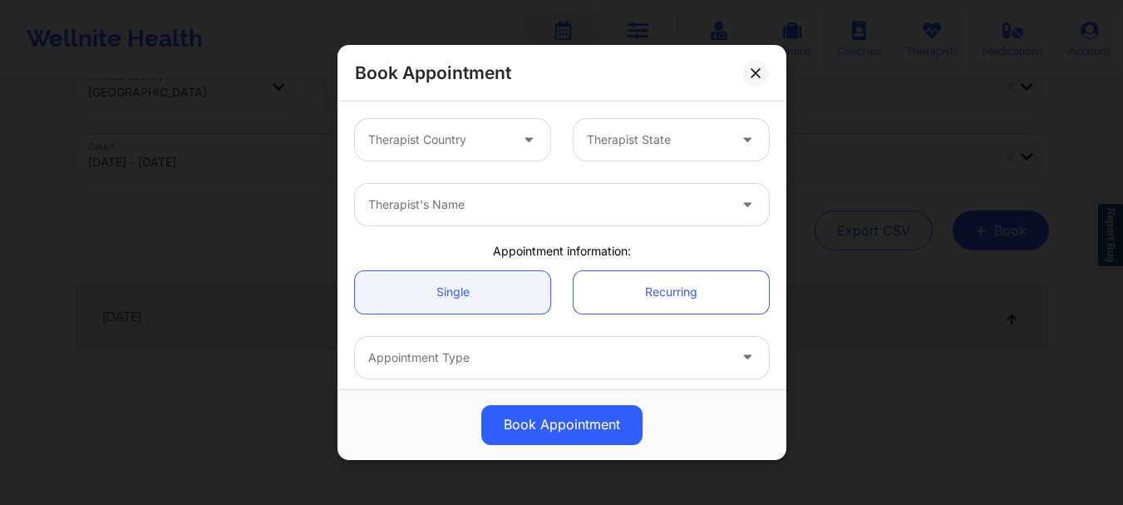
click at [516, 150] on div at bounding box center [530, 140] width 40 height 42
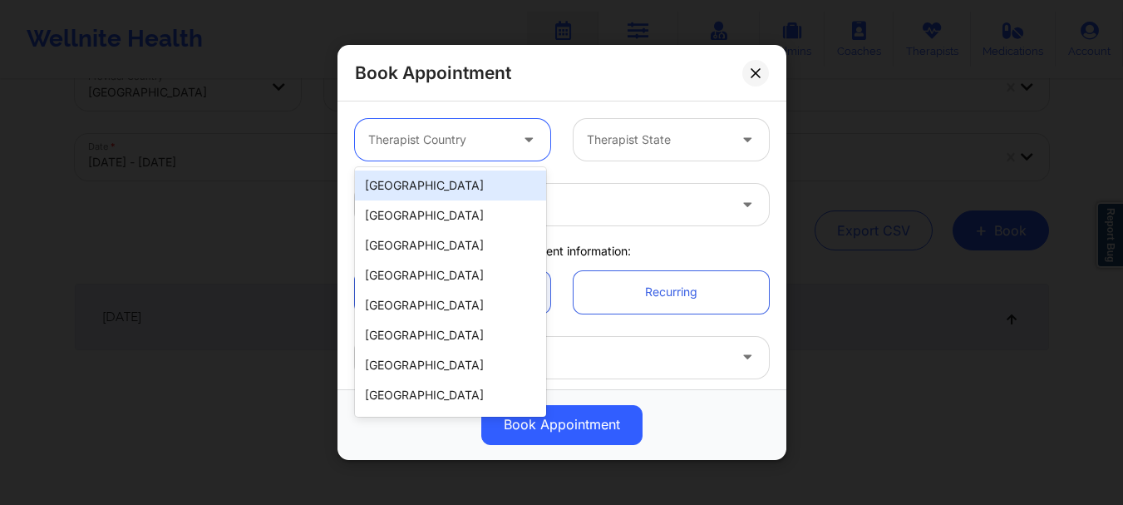
click at [490, 181] on div "[GEOGRAPHIC_DATA]" at bounding box center [450, 185] width 191 height 30
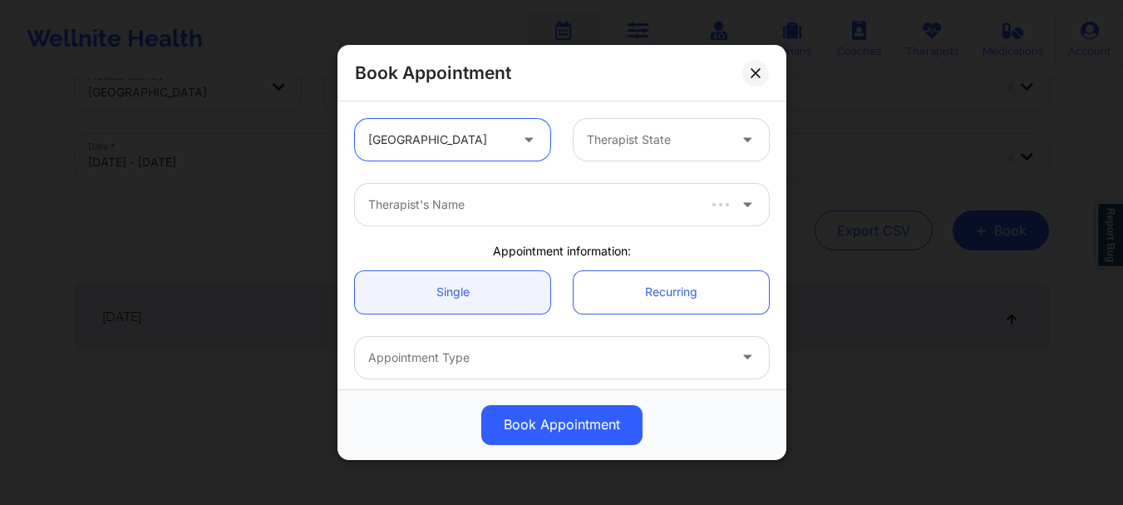
click at [643, 136] on div at bounding box center [657, 140] width 140 height 20
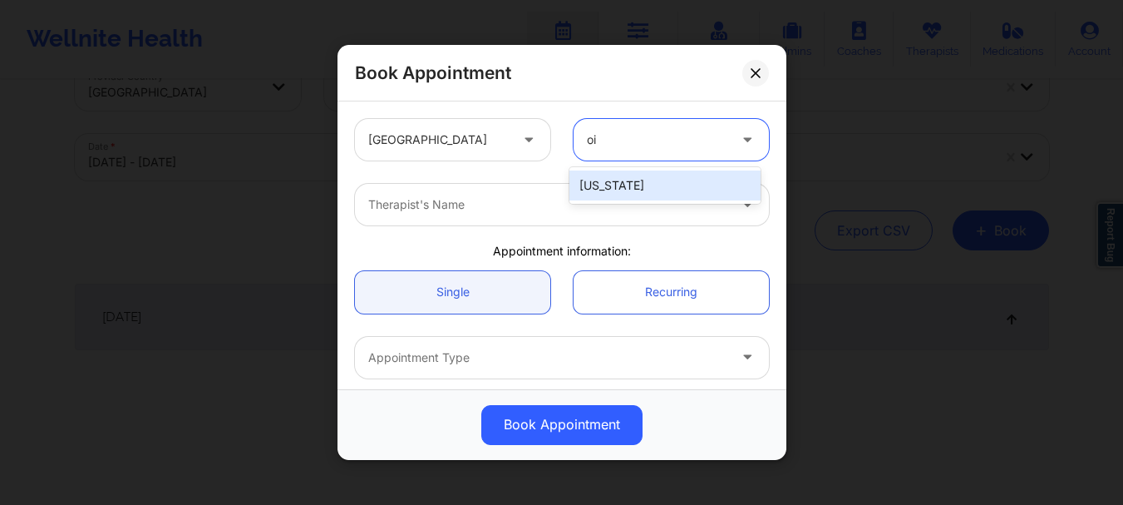
type input "o"
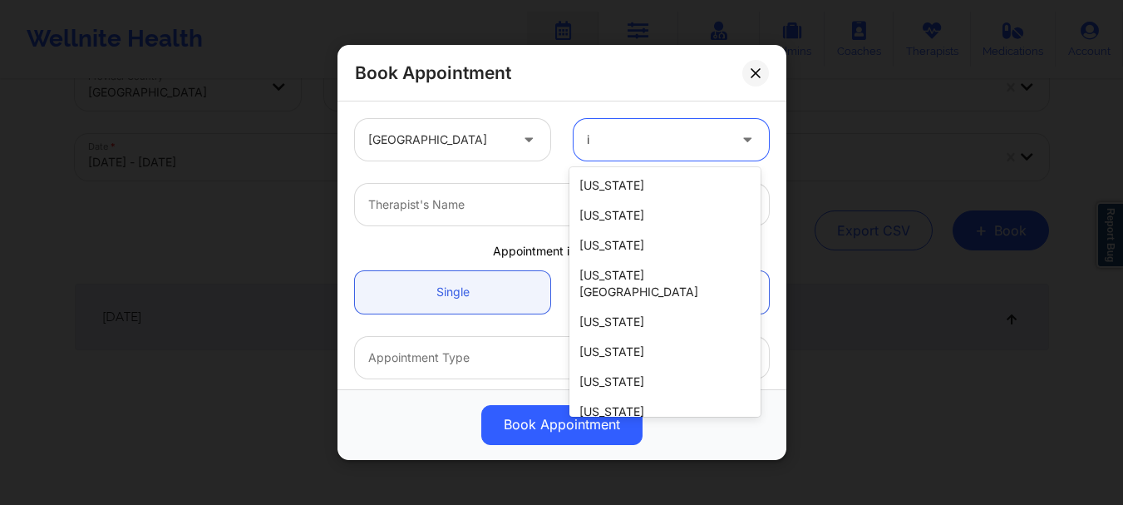
type input "in"
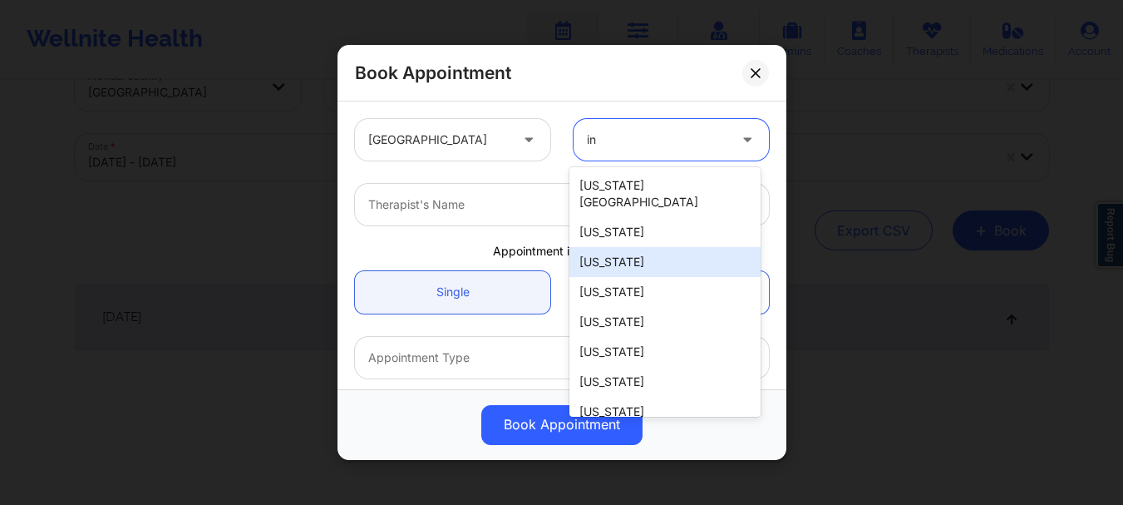
click at [625, 247] on div "[US_STATE]" at bounding box center [664, 262] width 191 height 30
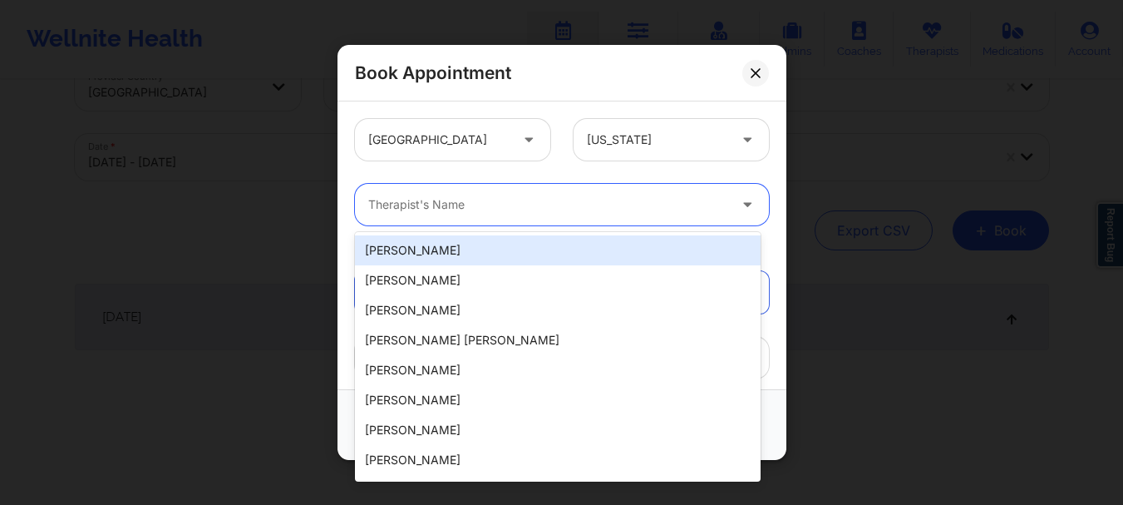
click at [579, 214] on div "Therapist's Name" at bounding box center [542, 205] width 374 height 42
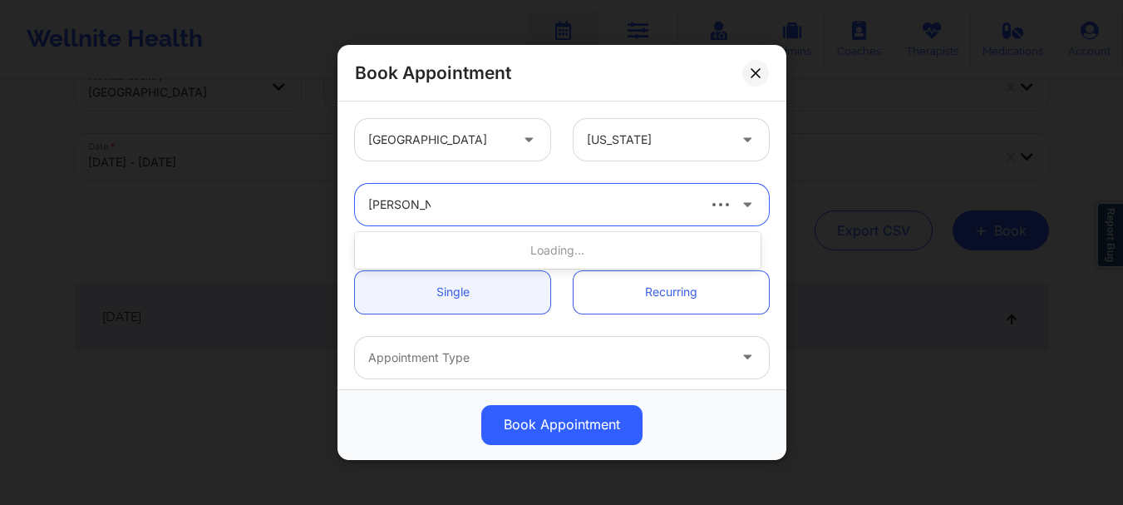
type input "[PERSON_NAME]"
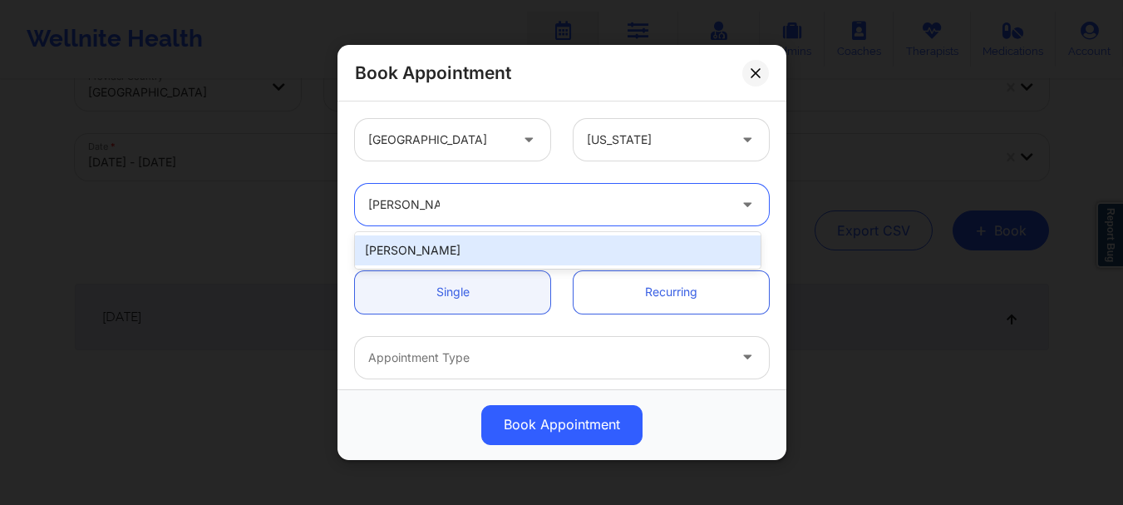
click at [416, 247] on div "[PERSON_NAME]" at bounding box center [558, 250] width 406 height 30
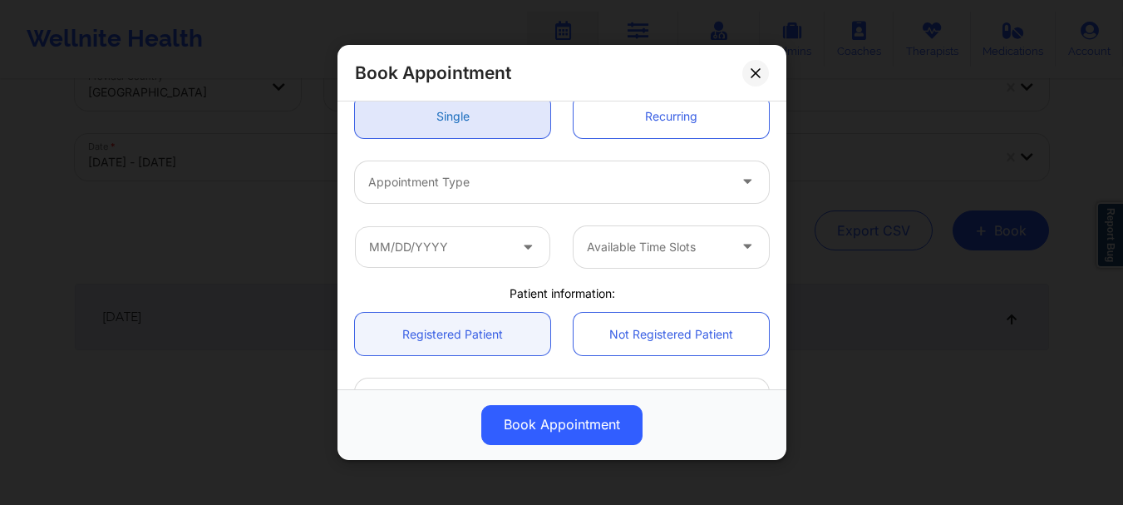
scroll to position [227, 0]
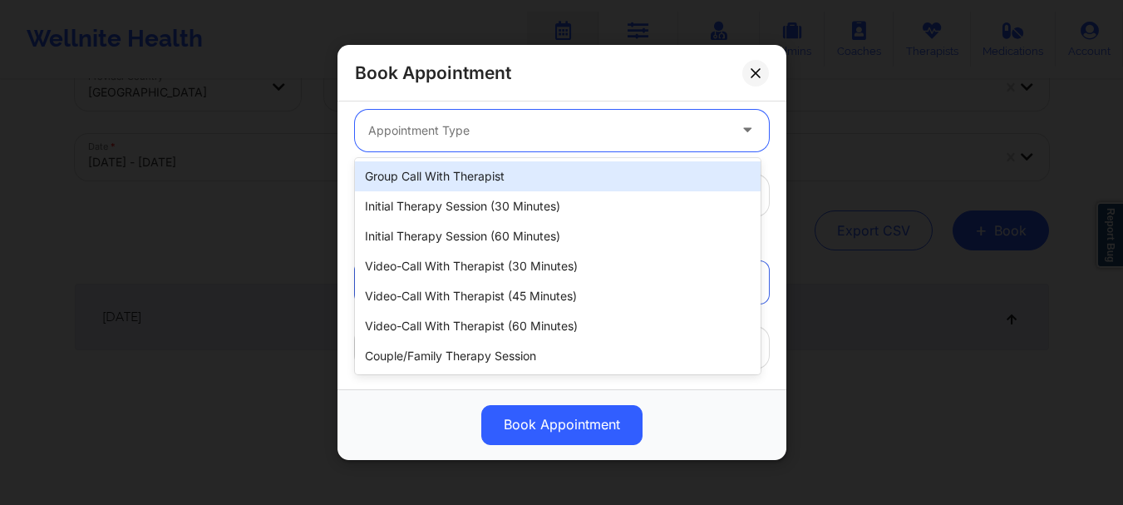
click at [454, 141] on div "Appointment Type" at bounding box center [542, 131] width 374 height 42
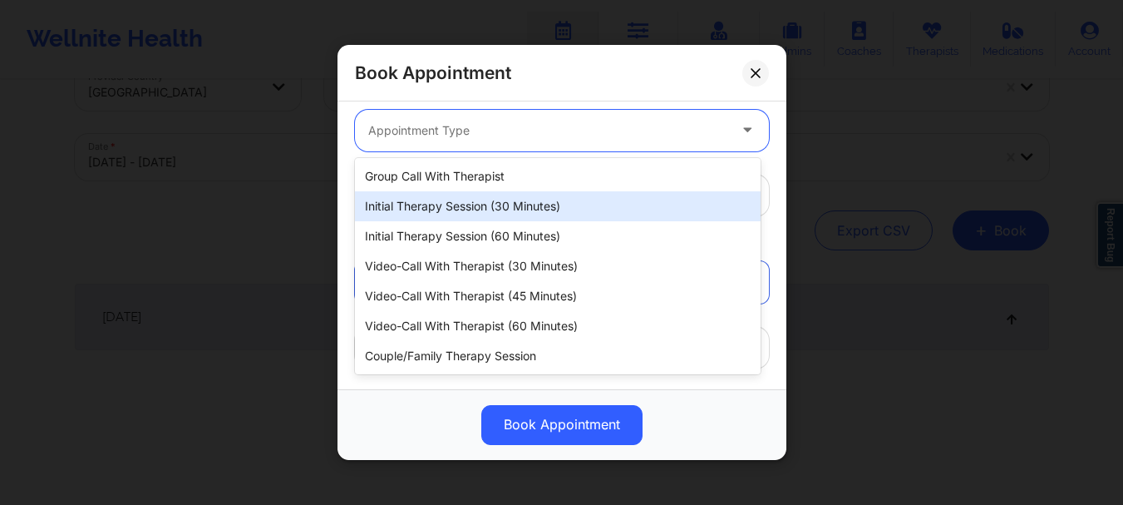
click at [466, 212] on div "Initial Therapy Session (30 minutes)" at bounding box center [558, 206] width 406 height 30
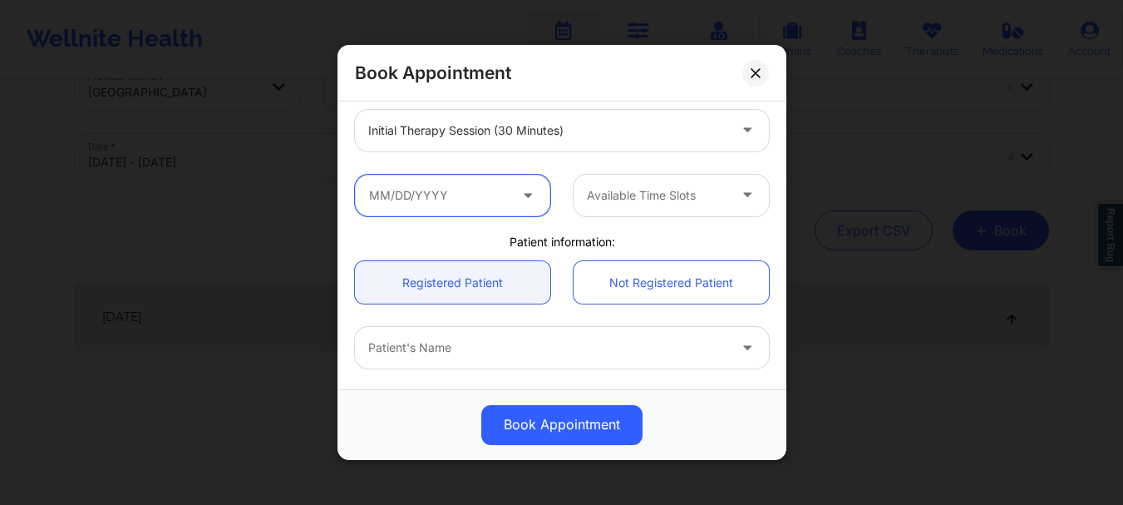
click at [447, 198] on input "text" at bounding box center [452, 196] width 195 height 42
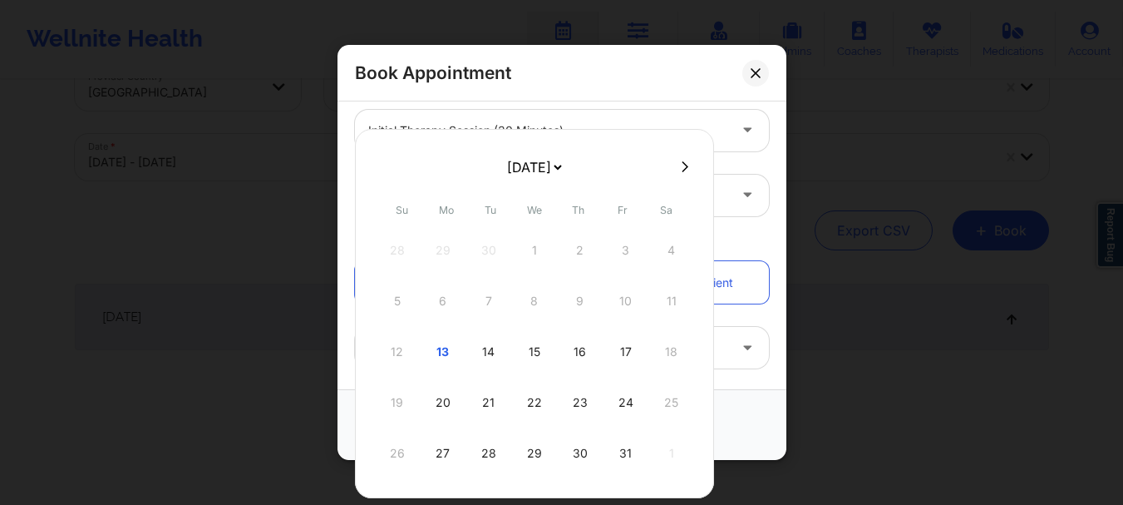
click at [405, 406] on div "19 20 21 22 23 24 25" at bounding box center [535, 402] width 316 height 47
click at [751, 69] on icon at bounding box center [755, 72] width 9 height 9
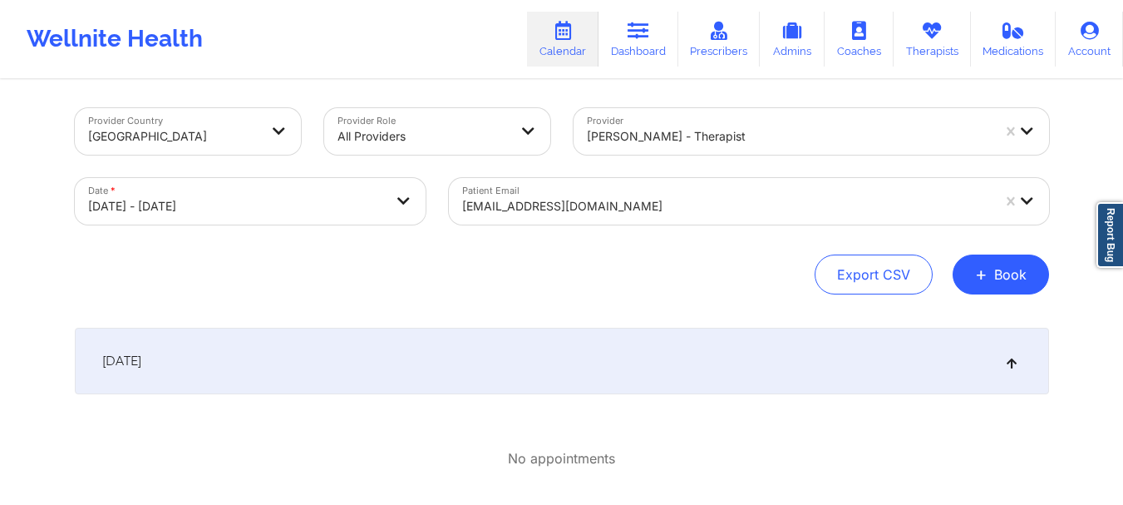
scroll to position [0, 0]
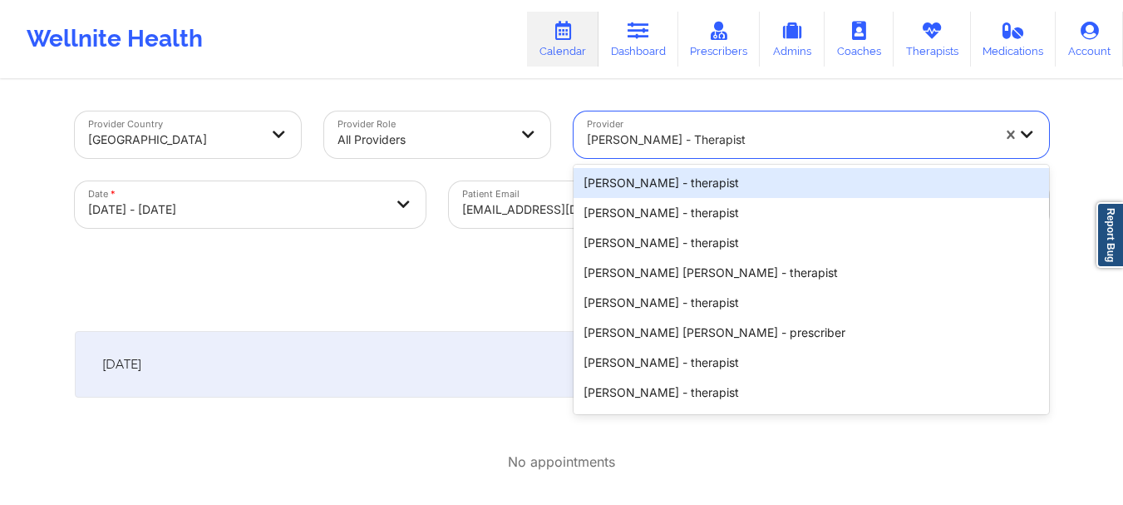
click at [644, 135] on div at bounding box center [789, 140] width 404 height 20
type input "D"
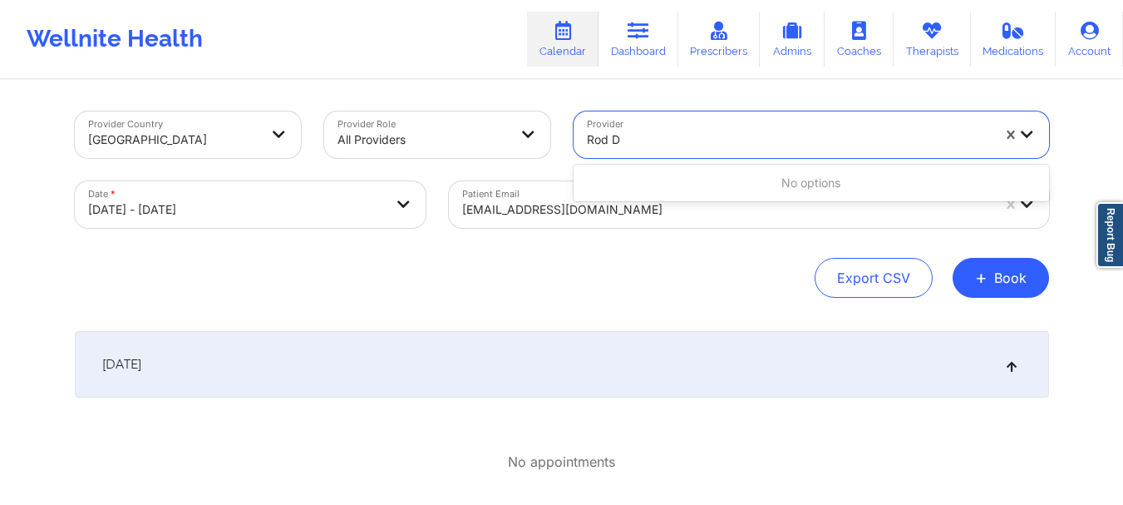
type input "Rod"
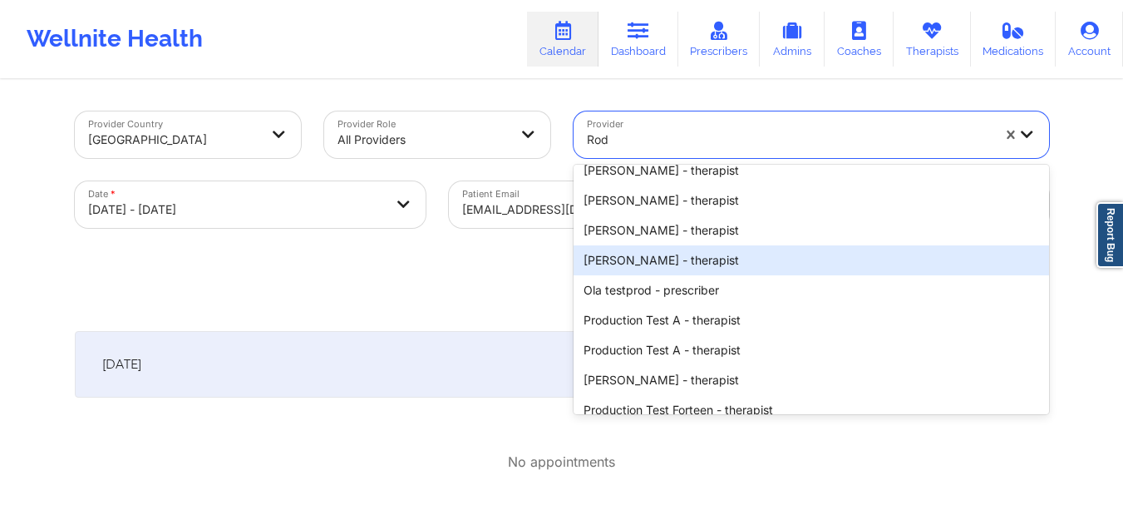
scroll to position [2151, 0]
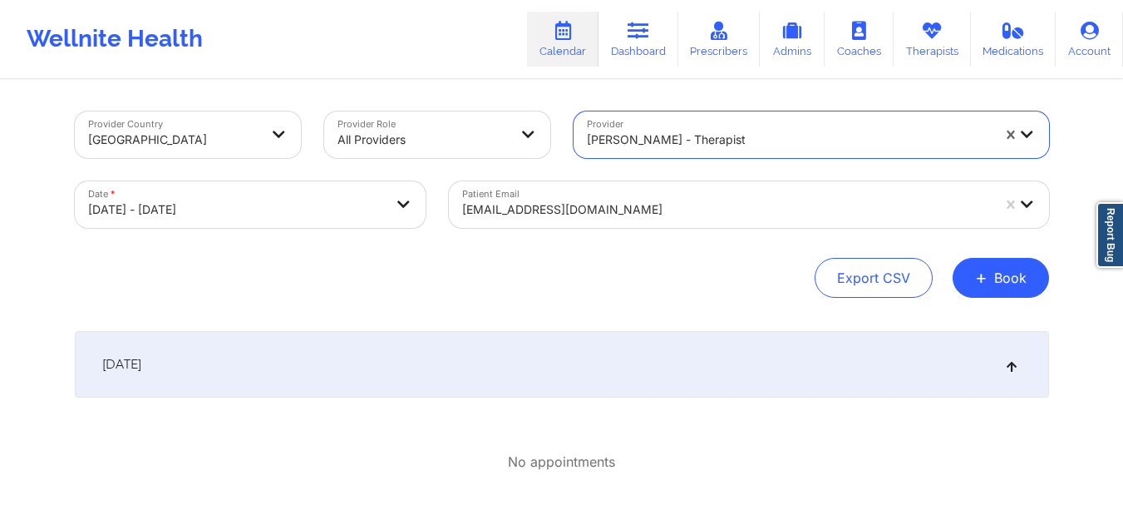
drag, startPoint x: 742, startPoint y: 147, endPoint x: 719, endPoint y: 148, distance: 23.3
click at [719, 148] on div at bounding box center [789, 140] width 404 height 20
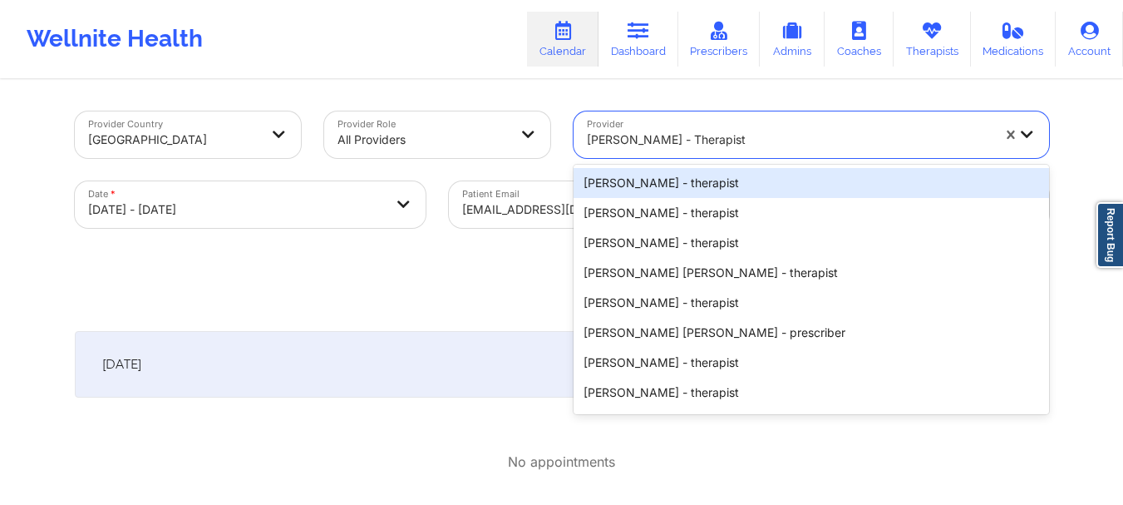
click at [719, 148] on div at bounding box center [789, 140] width 404 height 20
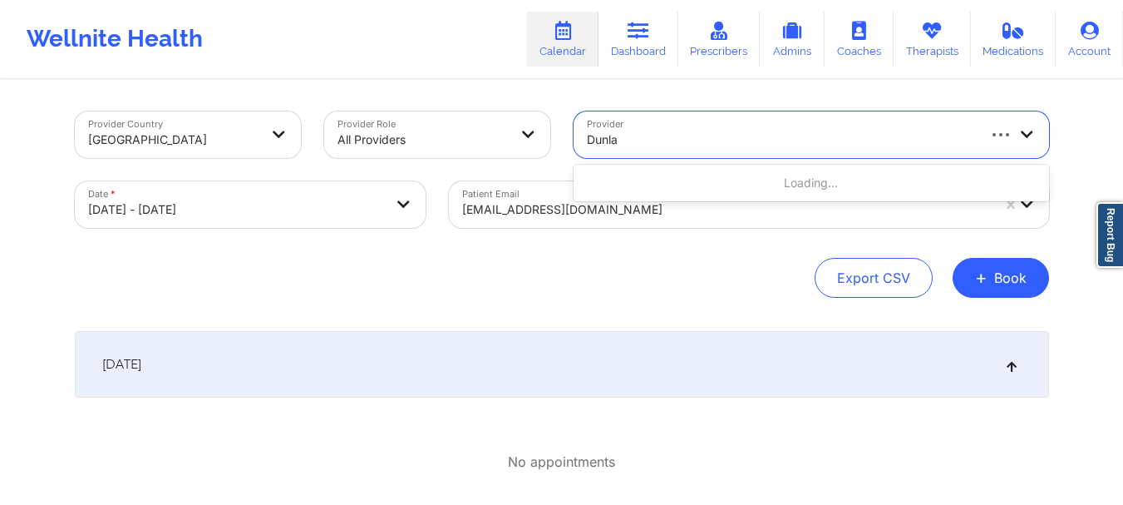
type input "[PERSON_NAME]"
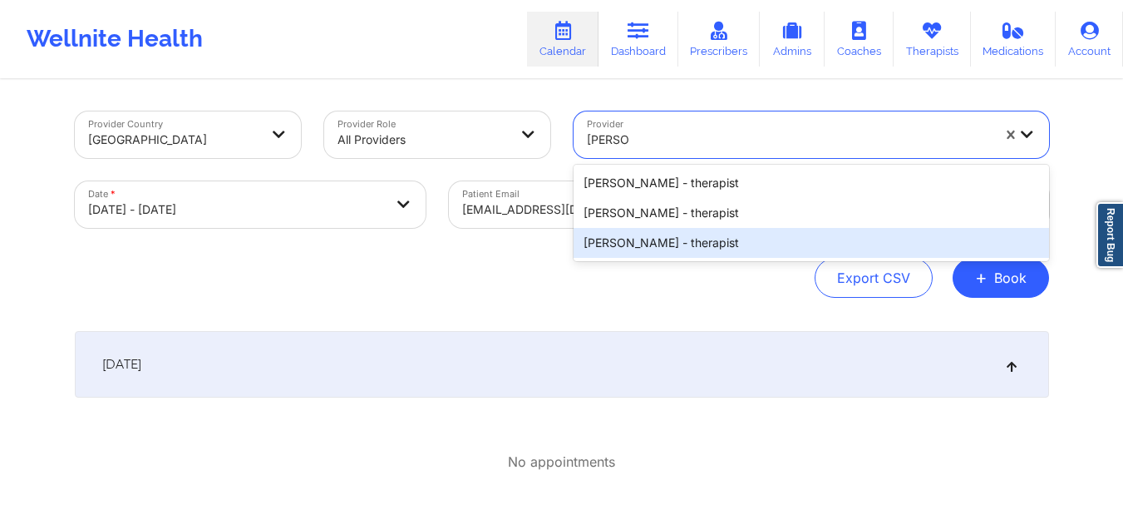
click at [659, 242] on div "[PERSON_NAME] - therapist" at bounding box center [812, 243] width 476 height 30
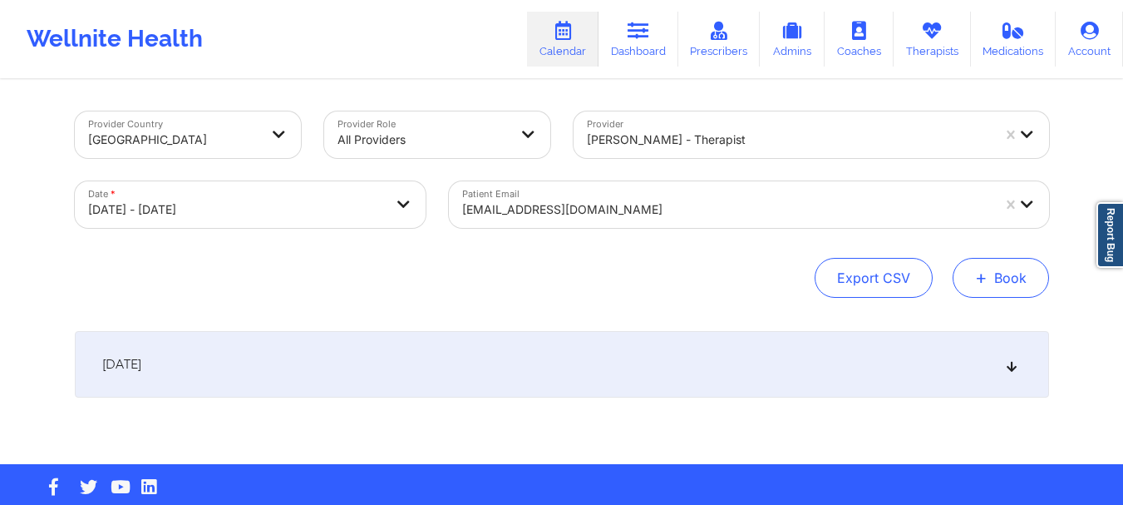
click at [983, 281] on span "+" at bounding box center [981, 277] width 12 height 9
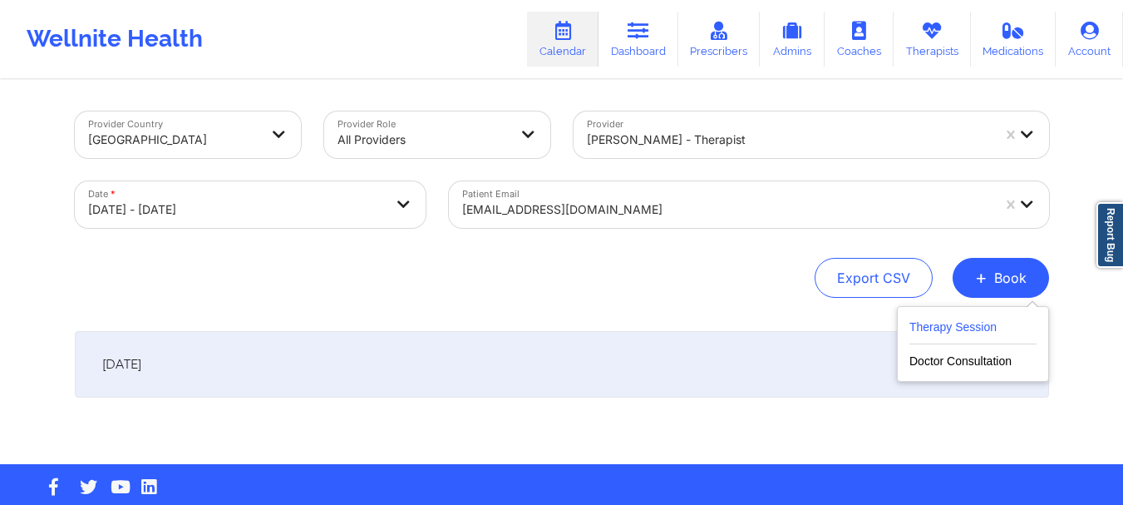
click at [953, 323] on button "Therapy Session" at bounding box center [972, 330] width 127 height 27
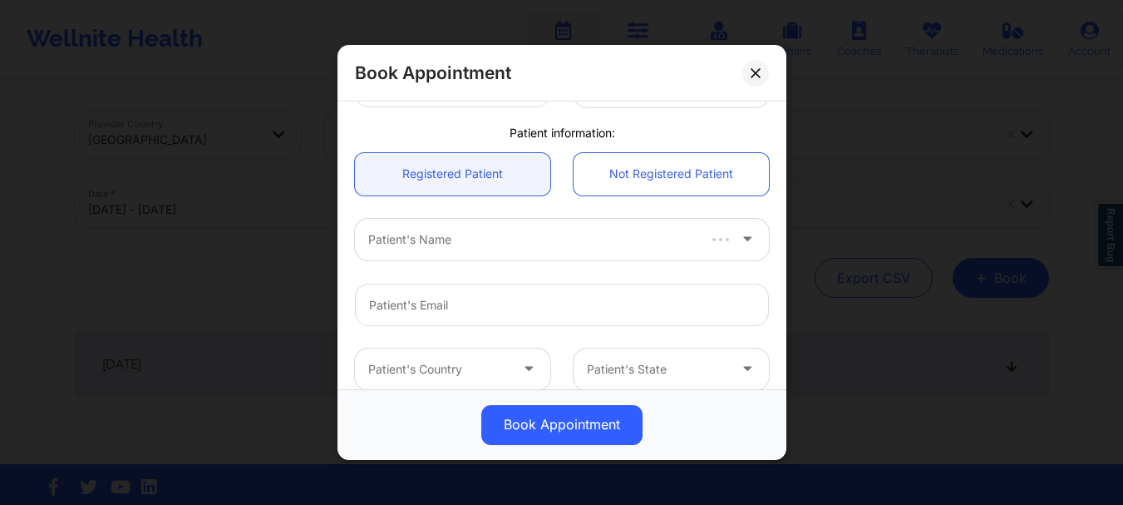
scroll to position [434, 0]
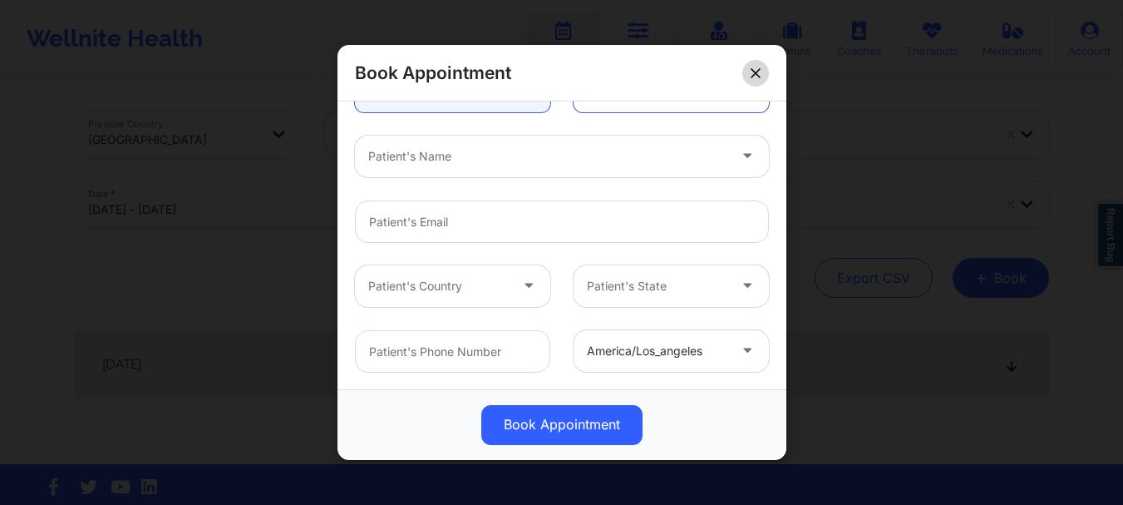
click at [745, 80] on button at bounding box center [755, 73] width 27 height 27
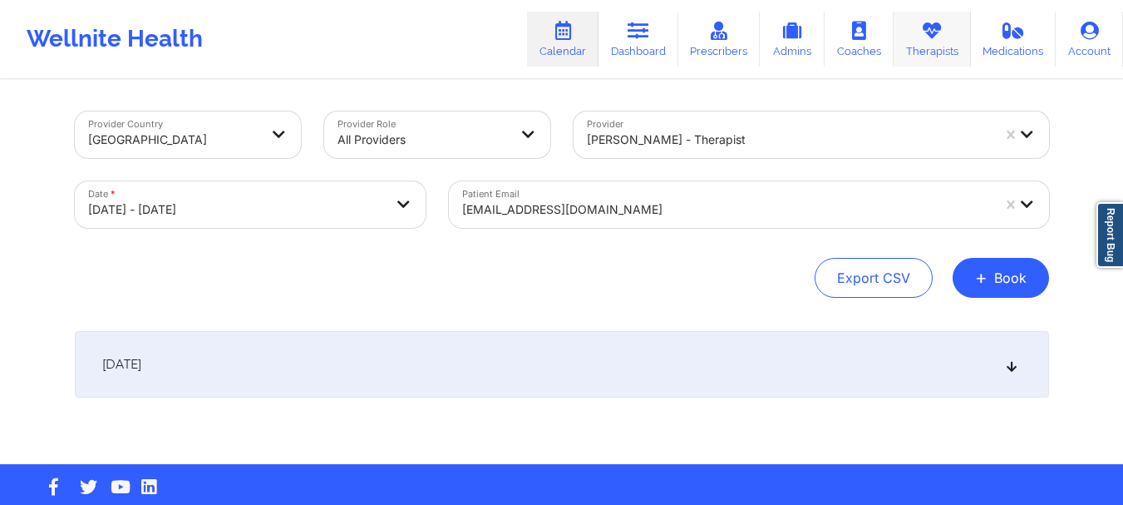
click at [930, 52] on link "Therapists" at bounding box center [932, 39] width 77 height 55
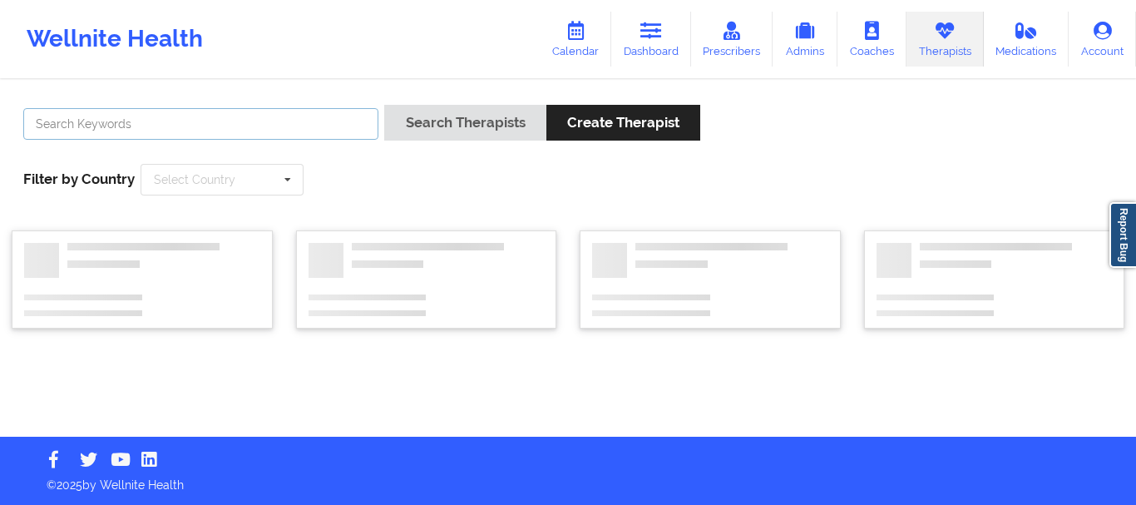
click at [327, 128] on input "text" at bounding box center [200, 124] width 355 height 32
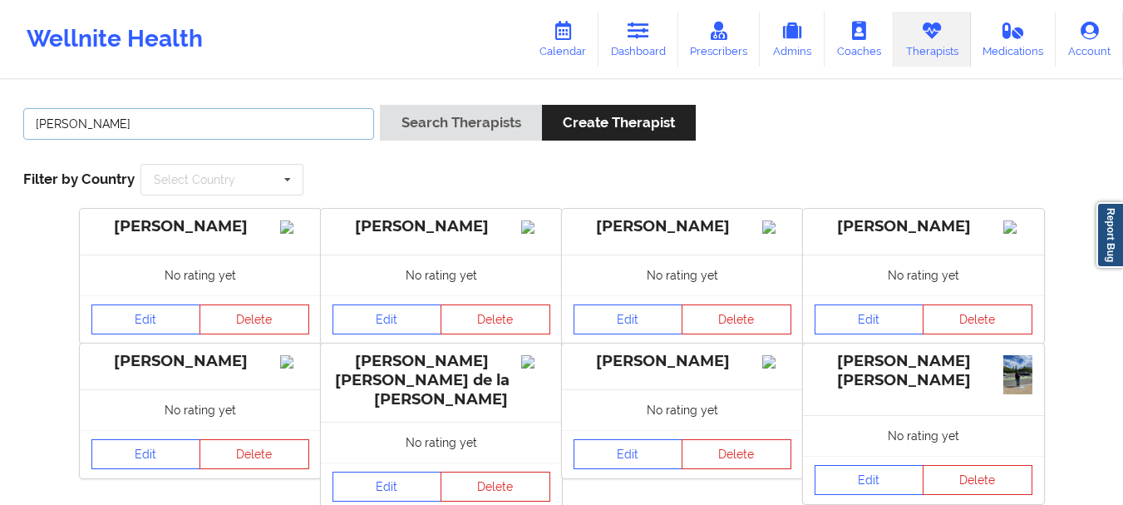
type input "[PERSON_NAME]"
click at [380, 105] on button "Search Therapists" at bounding box center [460, 123] width 161 height 36
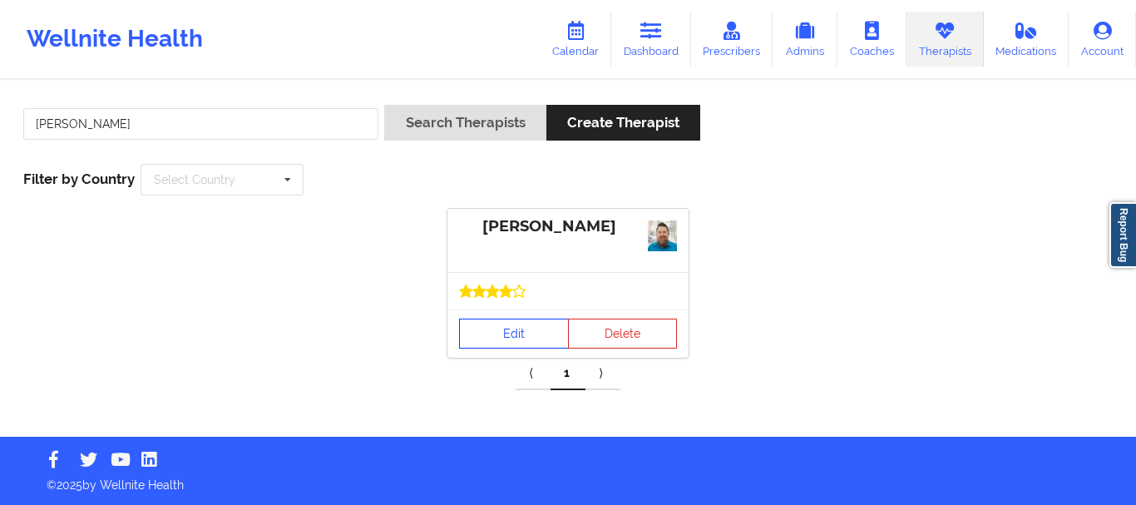
click at [504, 328] on link "Edit" at bounding box center [514, 333] width 110 height 30
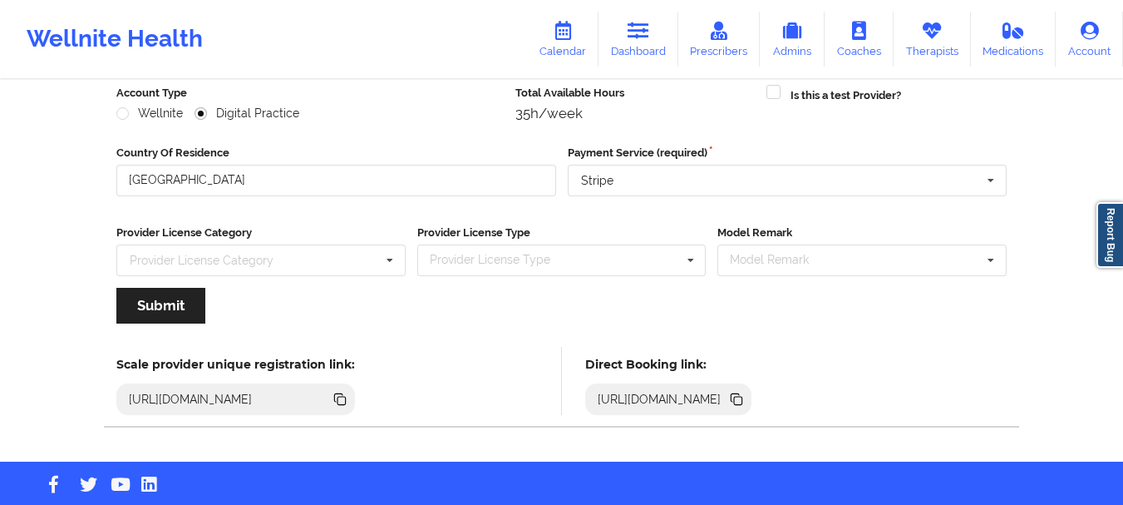
scroll to position [241, 0]
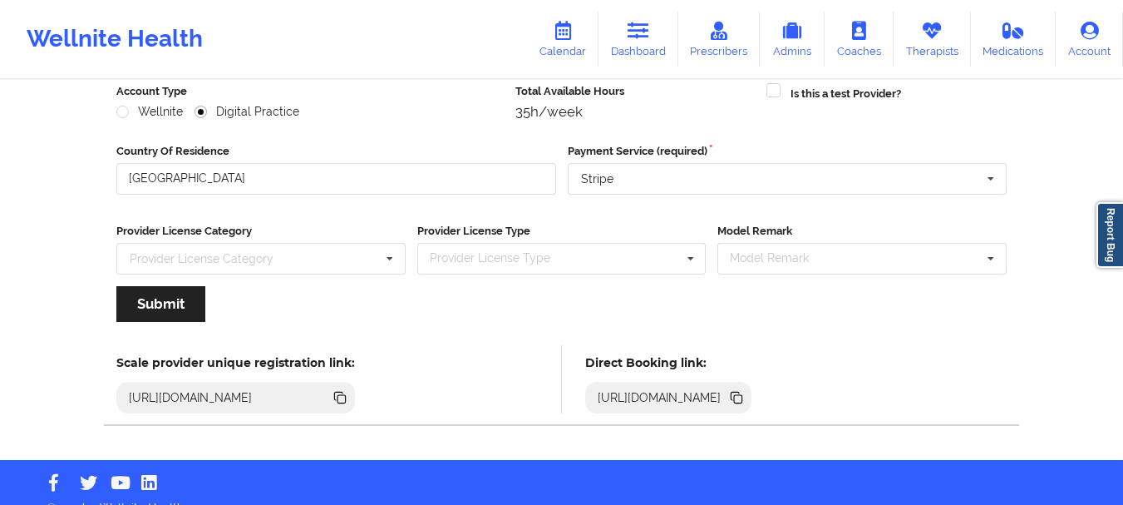
click at [742, 395] on icon at bounding box center [738, 399] width 8 height 8
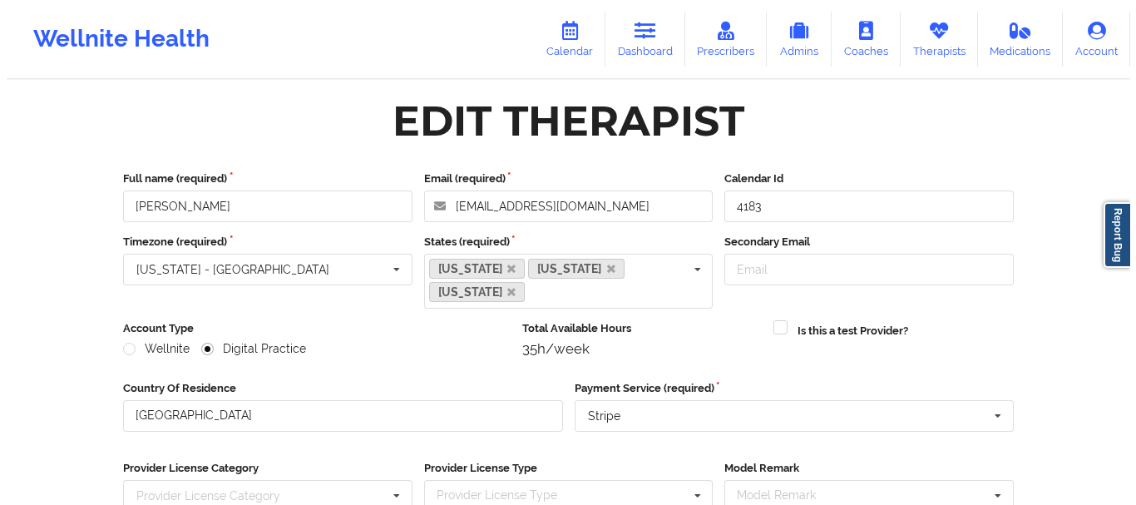
scroll to position [0, 0]
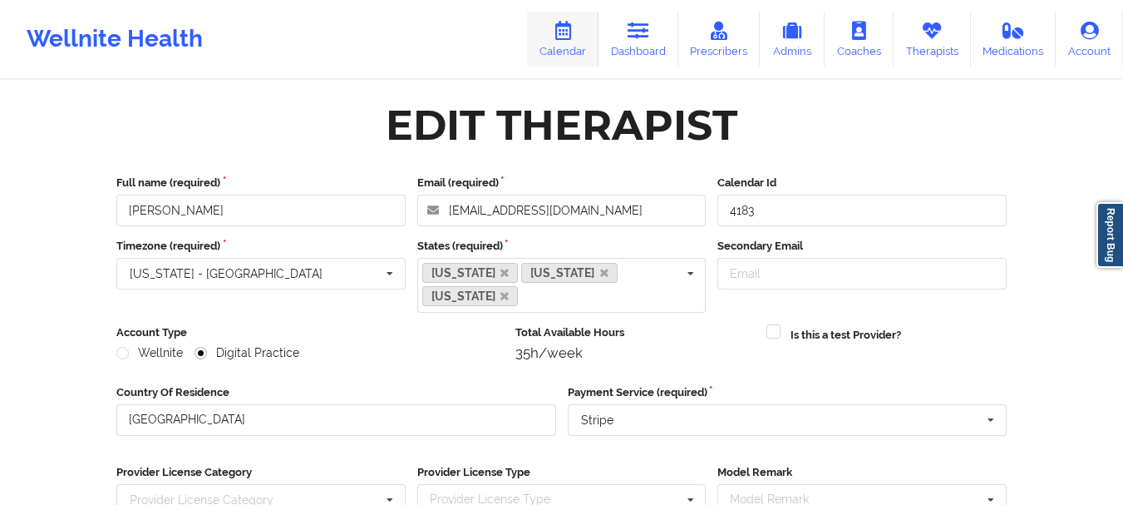
click at [565, 46] on link "Calendar" at bounding box center [562, 39] width 71 height 55
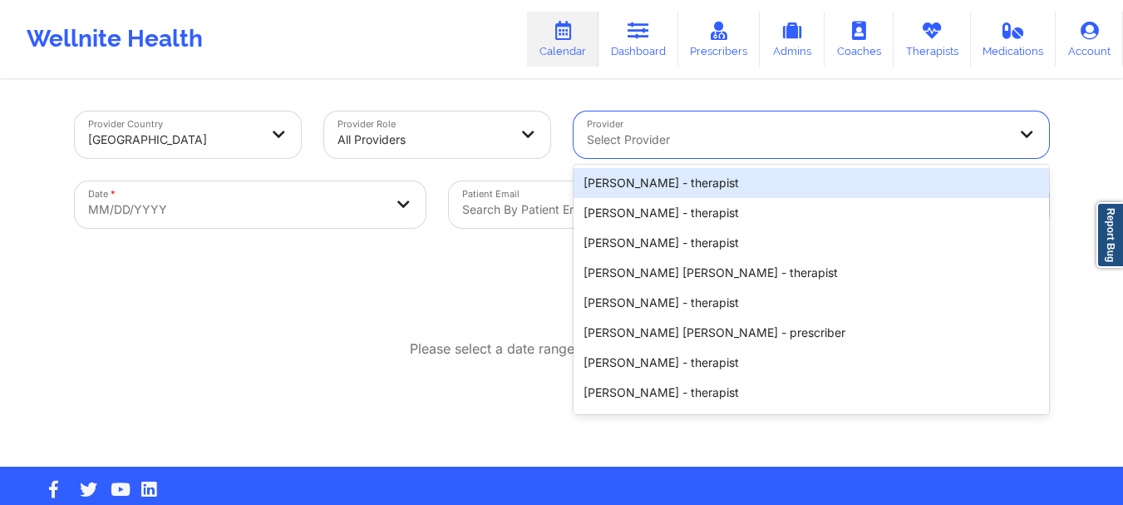
click at [633, 148] on div at bounding box center [797, 140] width 421 height 20
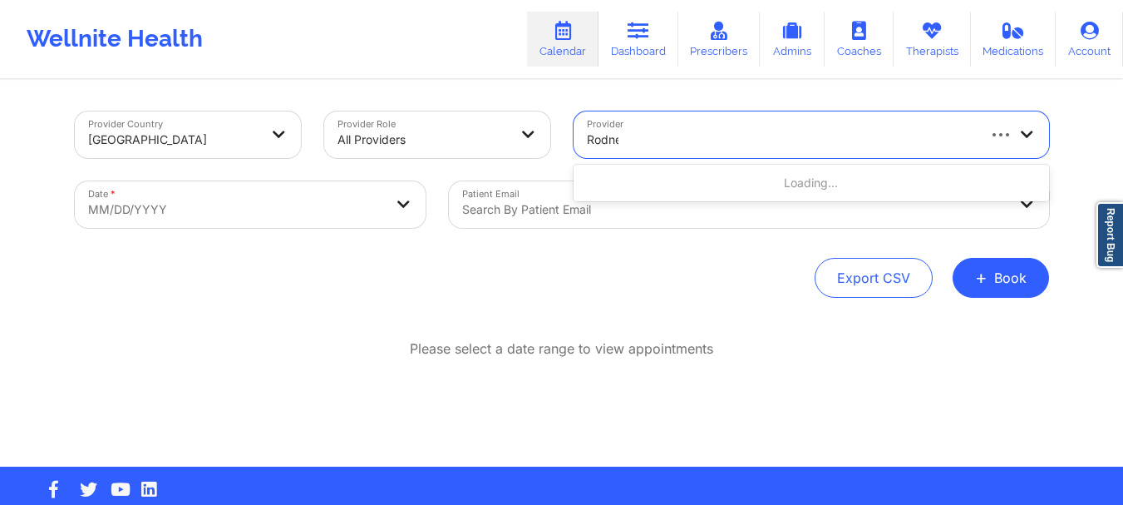
type input "[PERSON_NAME]"
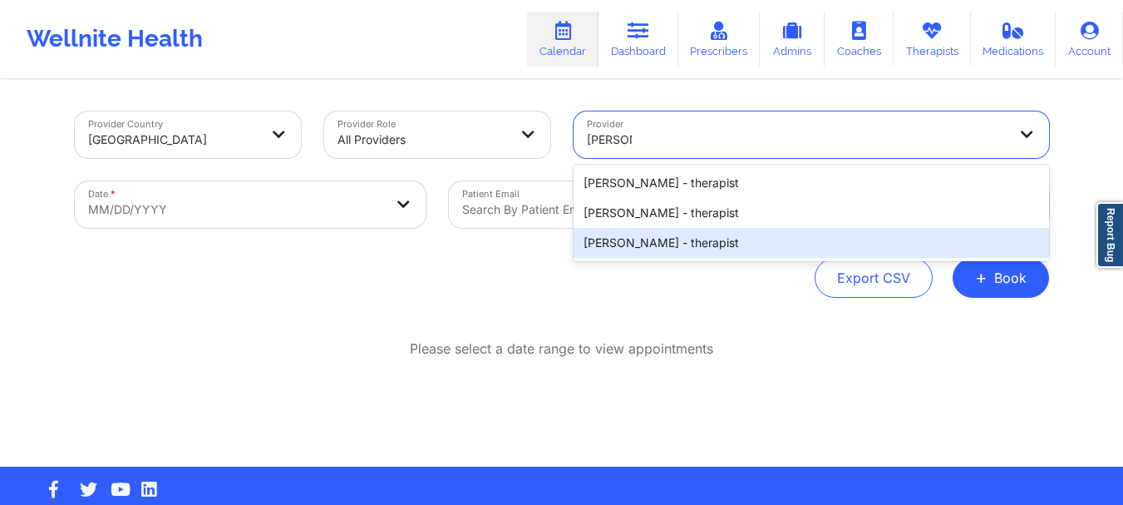
click at [648, 239] on div "[PERSON_NAME] - therapist" at bounding box center [812, 243] width 476 height 30
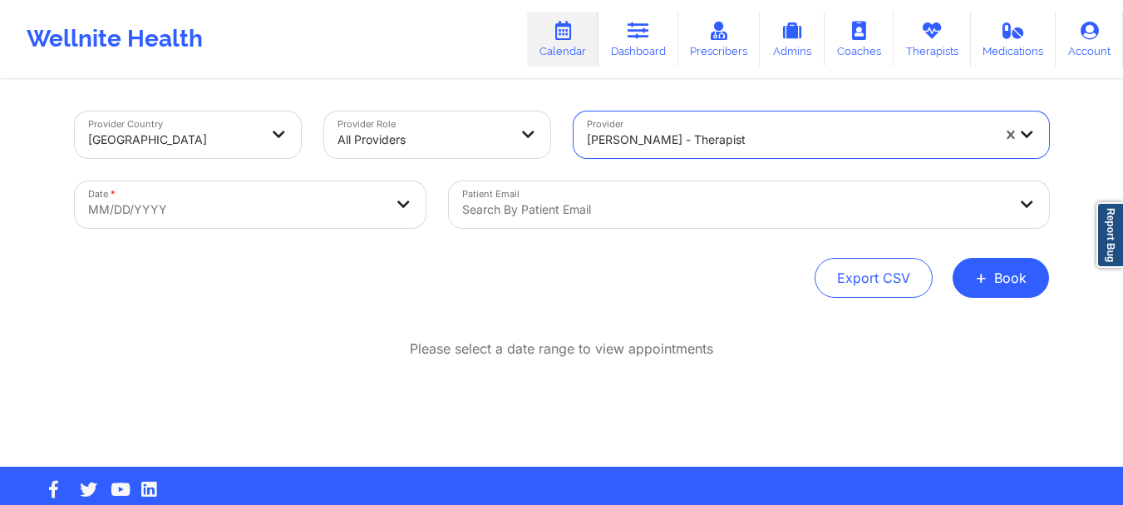
click at [389, 215] on body "Wellnite Health Calendar Dashboard Prescribers Admins Coaches Therapists Medica…" at bounding box center [561, 252] width 1123 height 505
select select "2025-8"
select select "2025-9"
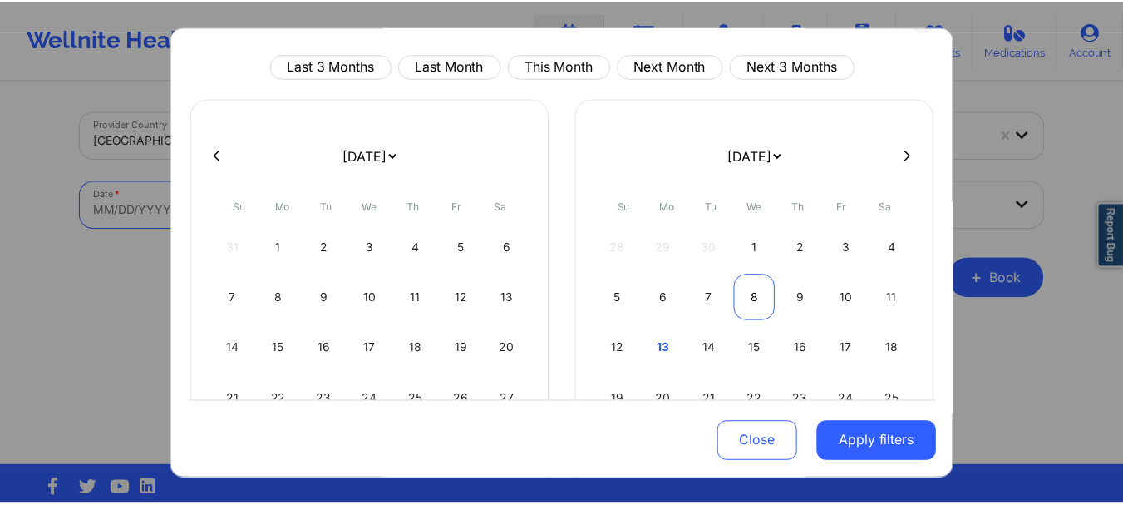
scroll to position [40, 0]
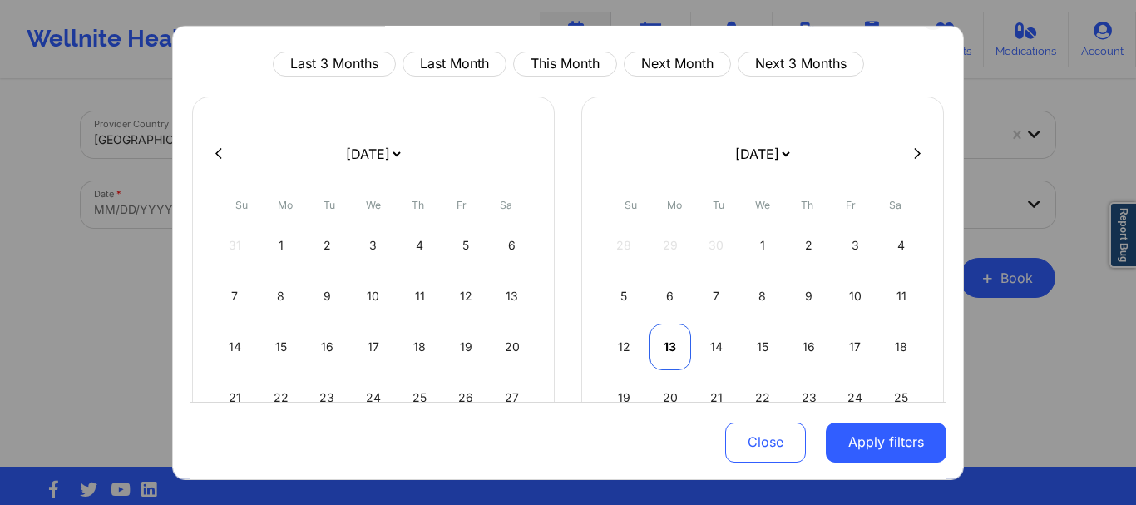
click at [658, 340] on div "13" at bounding box center [670, 346] width 42 height 47
select select "2025-9"
select select "2025-10"
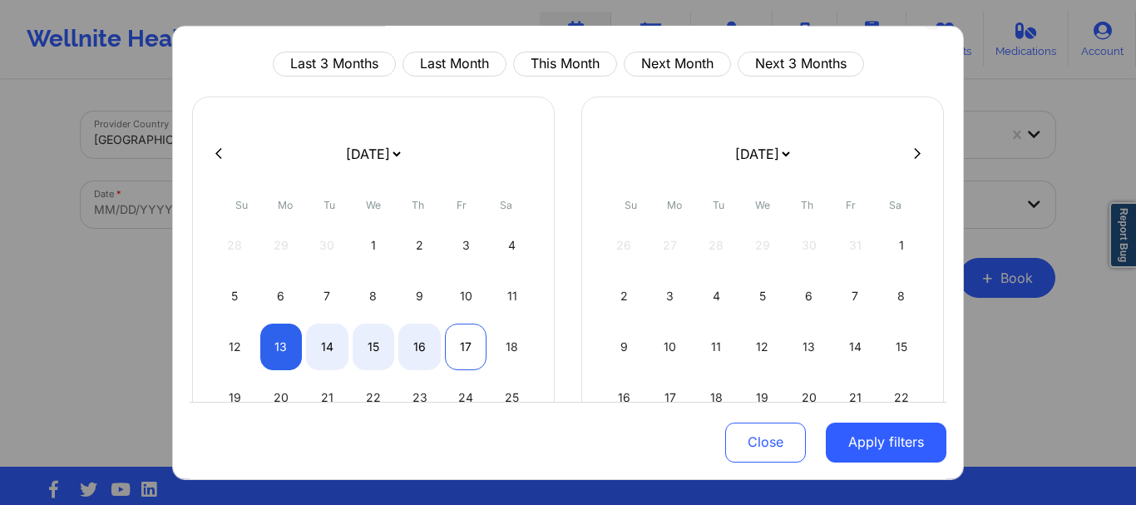
select select "2025-9"
select select "2025-10"
select select "2025-9"
select select "2025-10"
click at [231, 394] on div "19" at bounding box center [235, 396] width 42 height 47
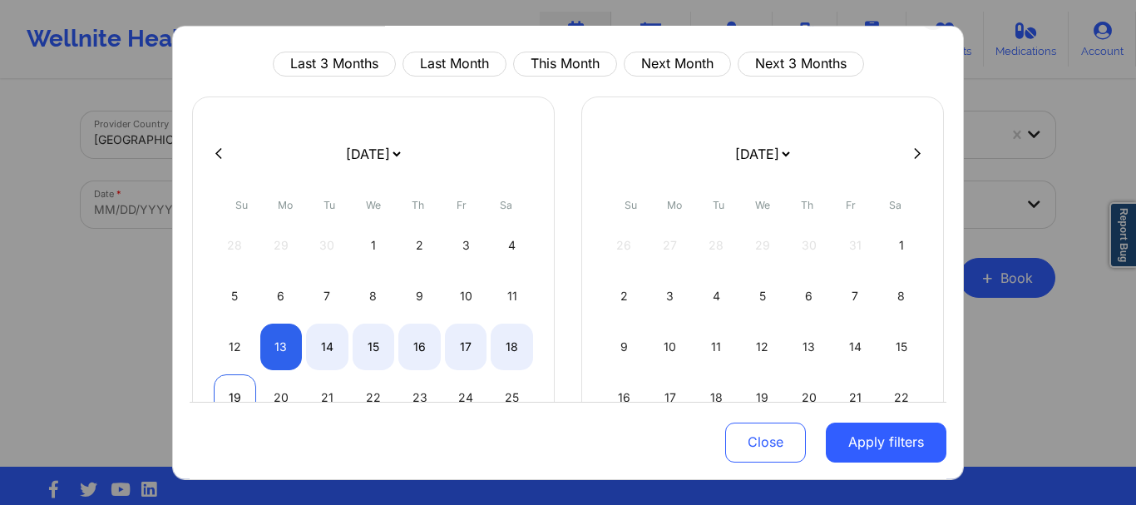
select select "2025-9"
select select "2025-10"
click at [236, 390] on div "19" at bounding box center [235, 396] width 42 height 47
select select "2025-9"
select select "2025-10"
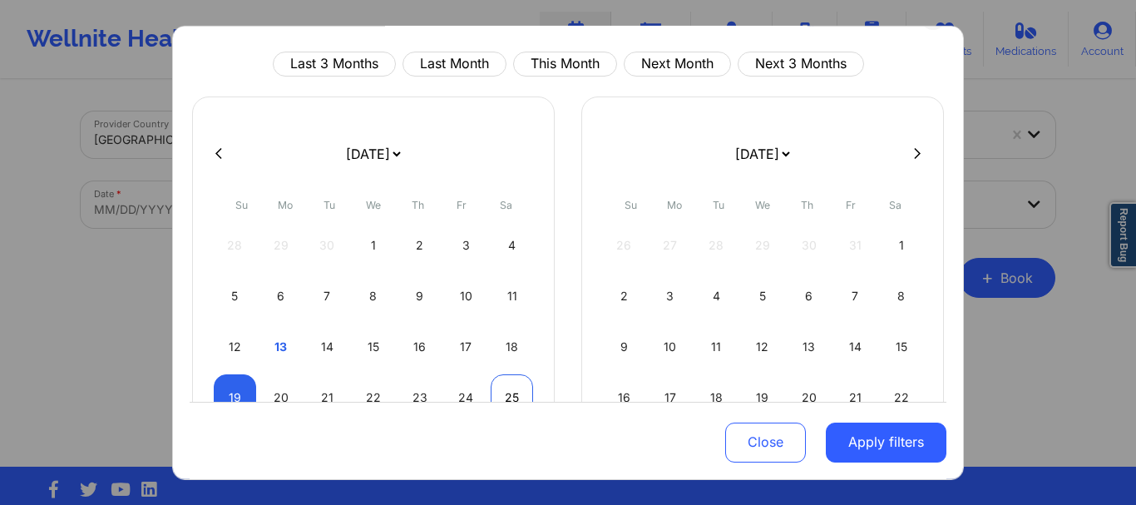
select select "2025-9"
select select "2025-10"
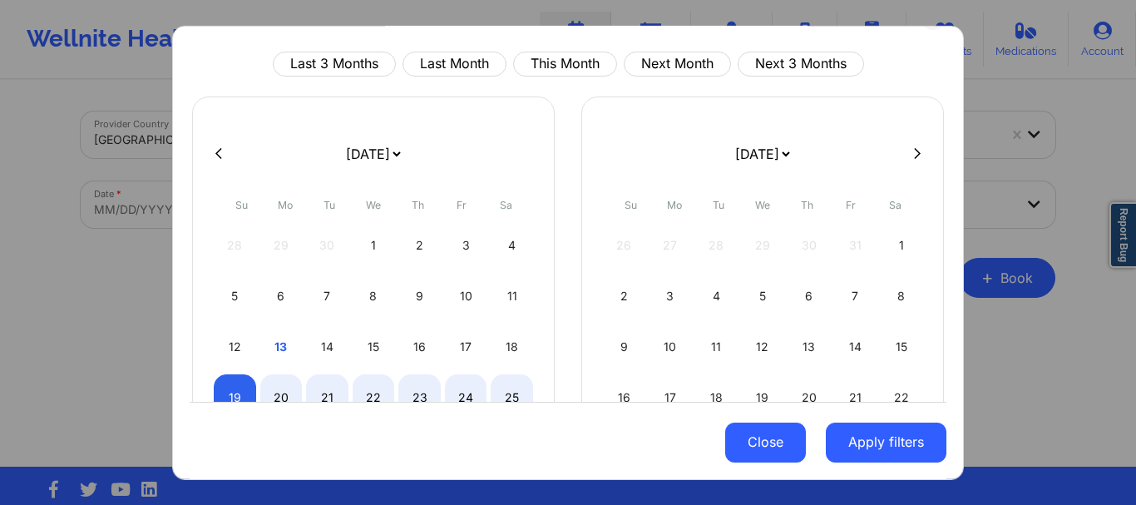
select select "2025-9"
select select "2025-10"
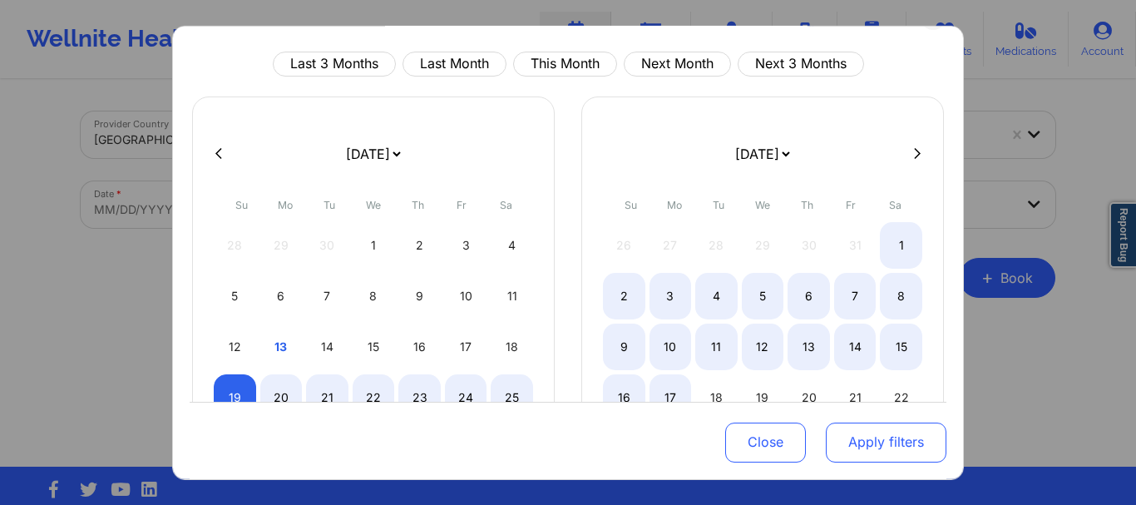
click at [836, 436] on button "Apply filters" at bounding box center [885, 442] width 121 height 40
select select "2025-9"
select select "2025-10"
click at [833, 427] on button "Apply filters" at bounding box center [885, 442] width 121 height 40
click at [870, 446] on button "Apply filters" at bounding box center [885, 442] width 121 height 40
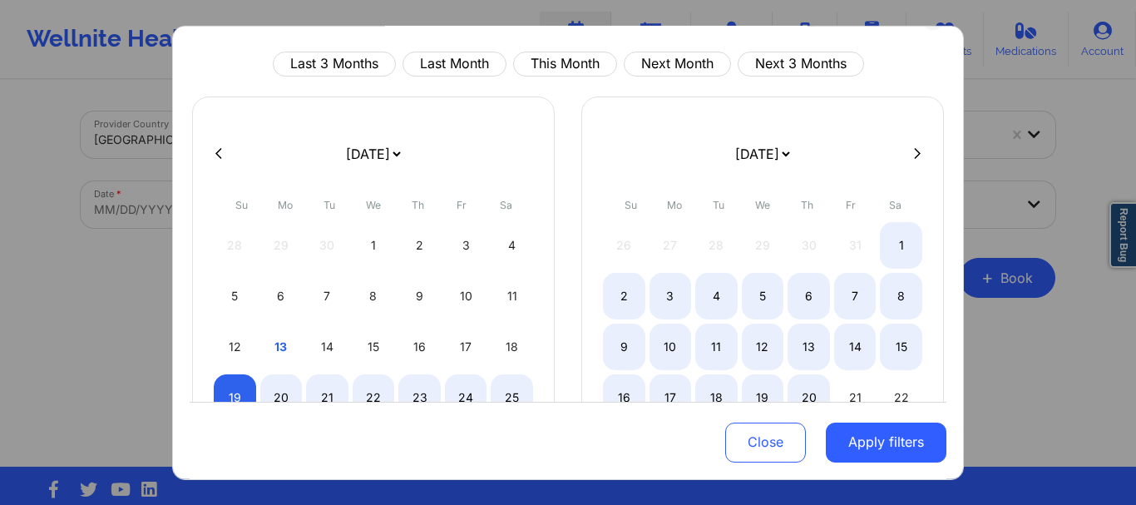
select select "2025-9"
select select "2025-10"
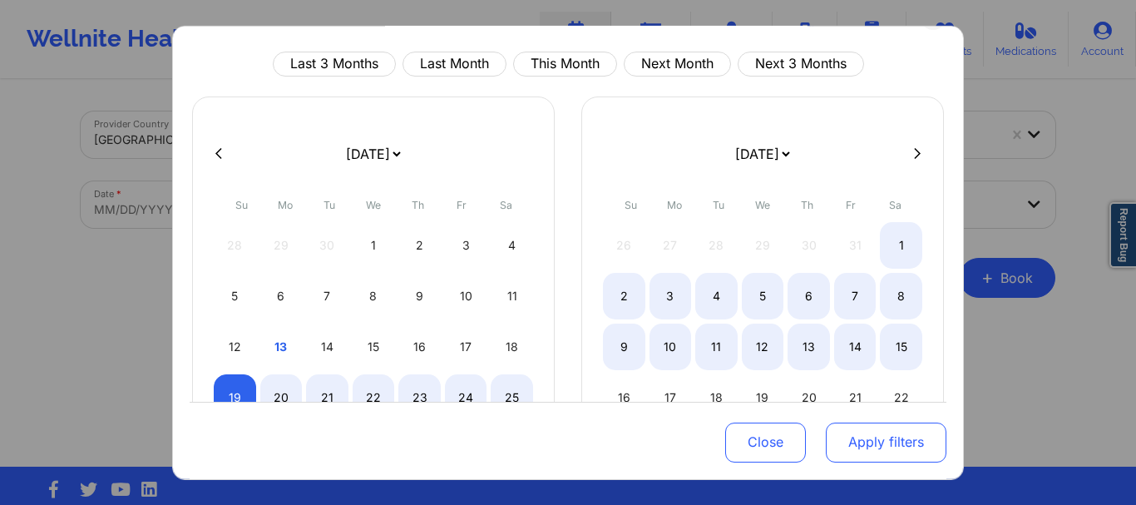
click at [834, 441] on button "Apply filters" at bounding box center [885, 442] width 121 height 40
select select "2025-9"
select select "2025-10"
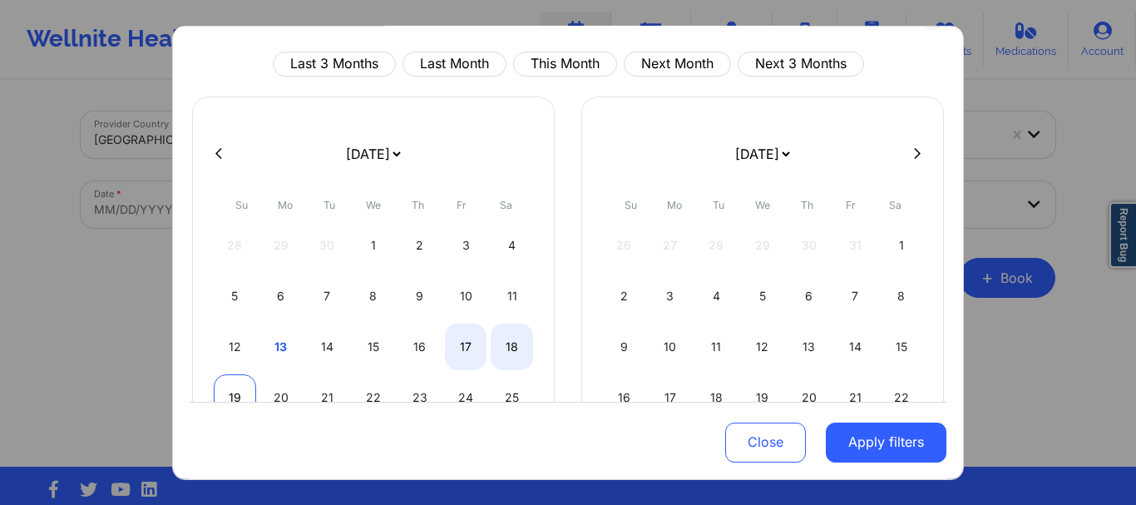
select select "2025-9"
select select "2025-10"
click at [229, 380] on div "19" at bounding box center [235, 396] width 42 height 47
select select "2025-9"
select select "2025-10"
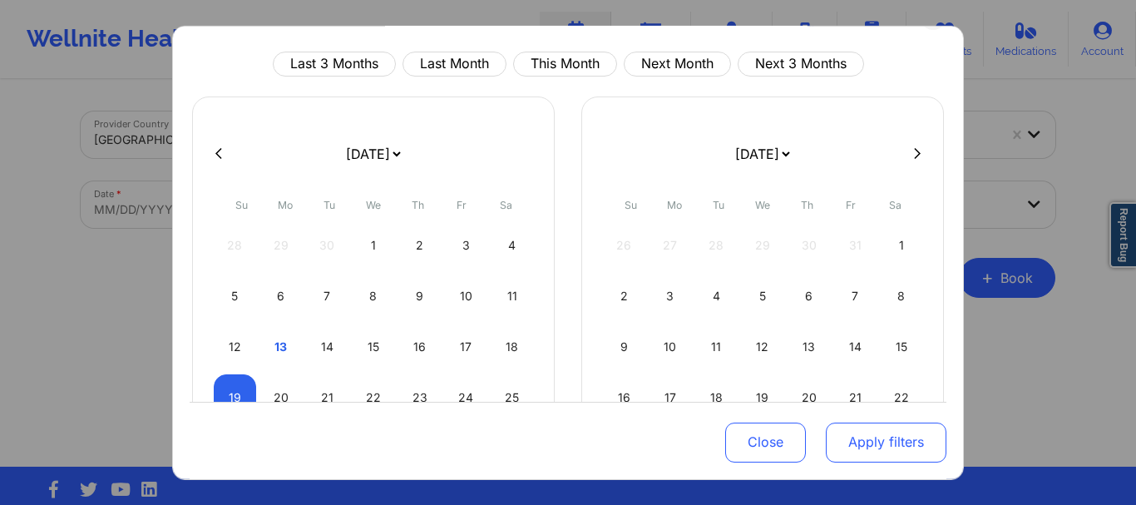
click at [843, 441] on button "Apply filters" at bounding box center [885, 442] width 121 height 40
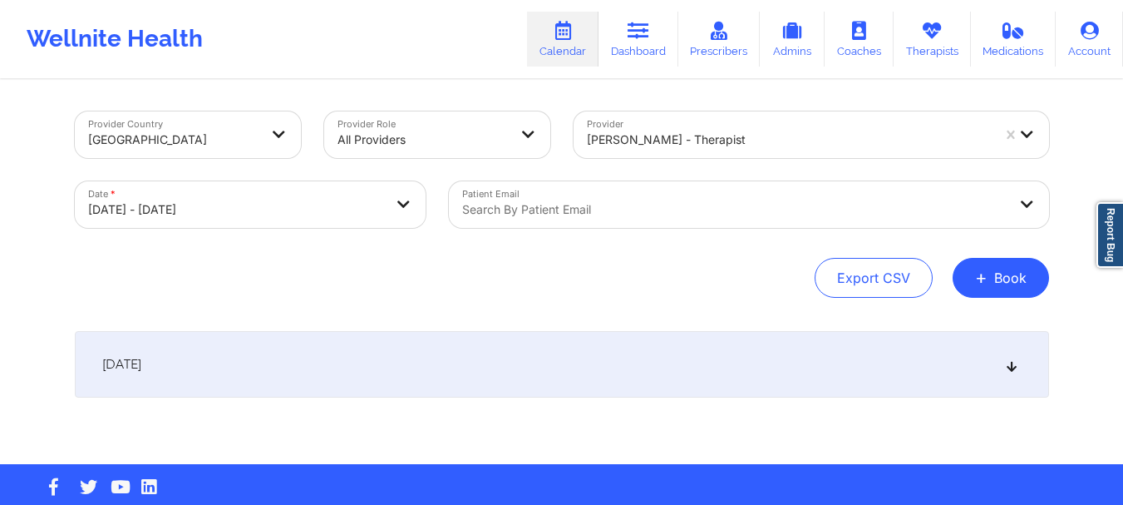
click at [632, 341] on div "[DATE]" at bounding box center [562, 364] width 974 height 67
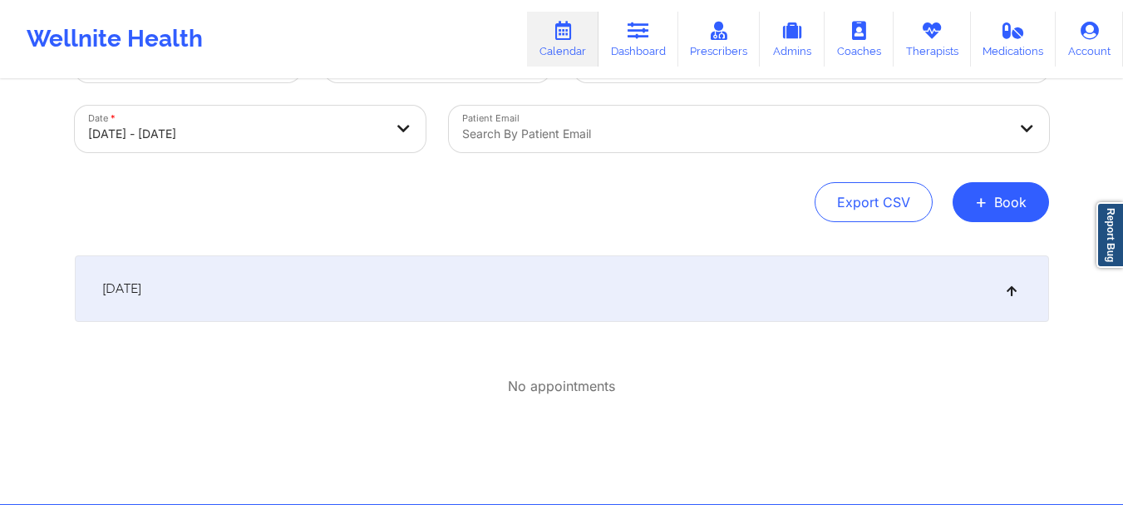
scroll to position [0, 0]
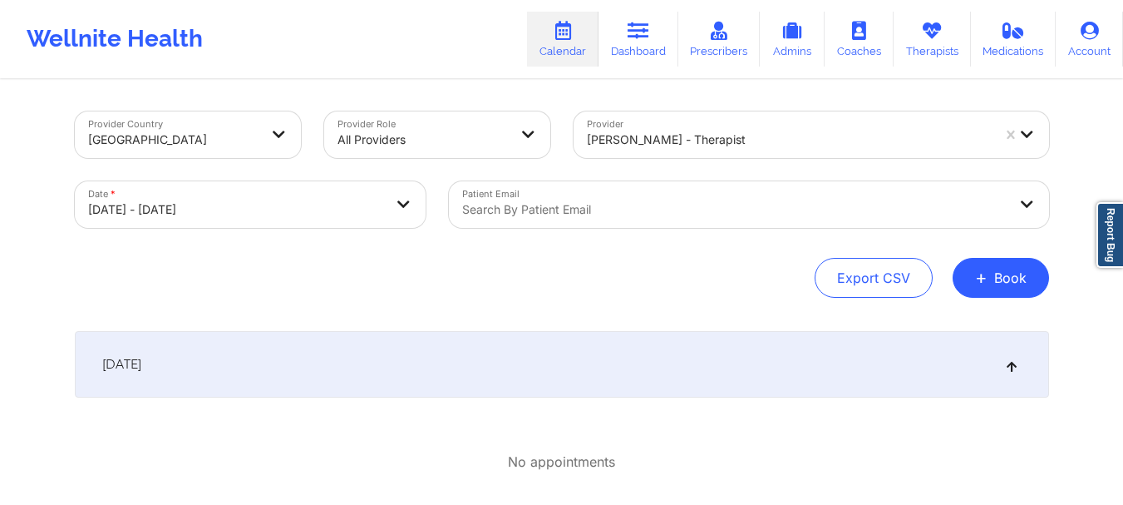
click at [637, 339] on div "[DATE]" at bounding box center [562, 364] width 974 height 67
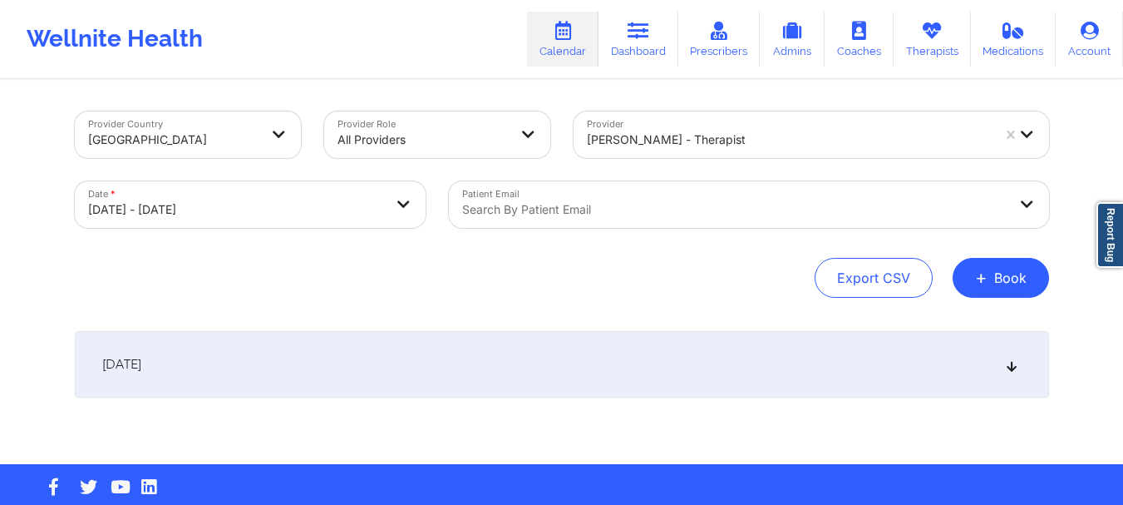
click at [637, 339] on div "[DATE]" at bounding box center [562, 364] width 974 height 67
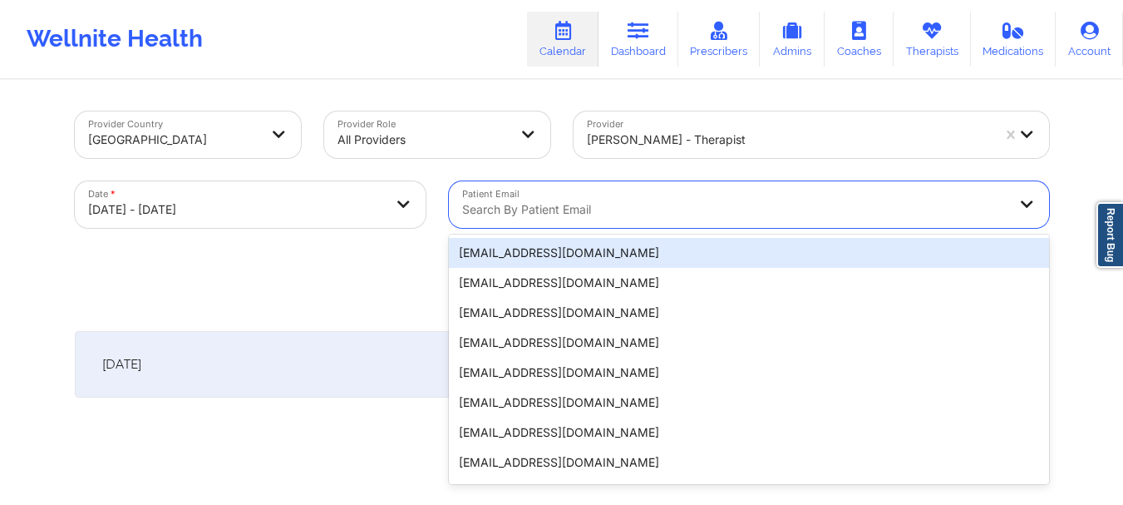
click at [751, 200] on div at bounding box center [734, 210] width 545 height 20
paste input "[URL][DOMAIN_NAME]"
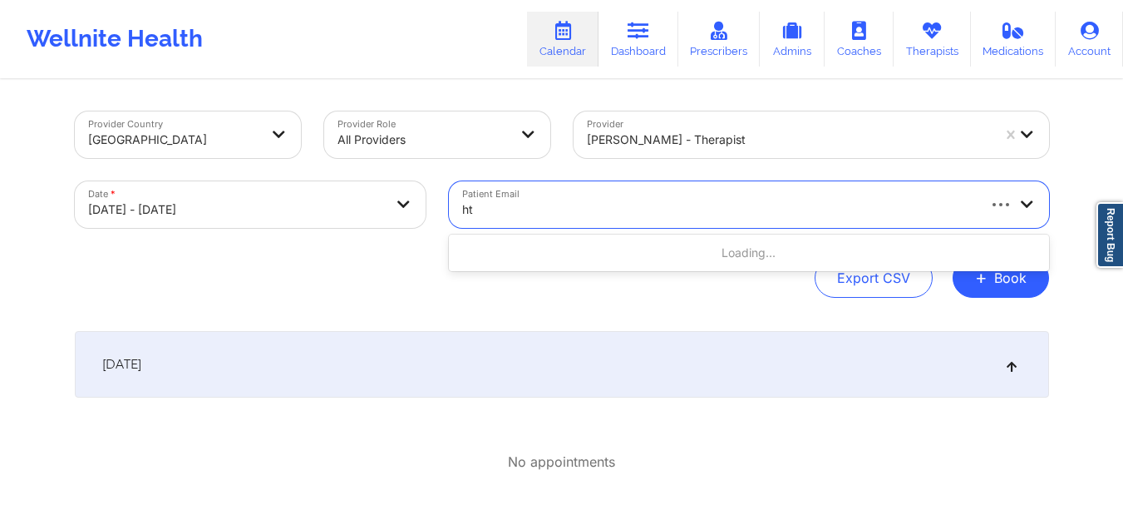
type input "h"
paste input "[EMAIL_ADDRESS][DOMAIN_NAME]"
type input "[EMAIL_ADDRESS][DOMAIN_NAME]"
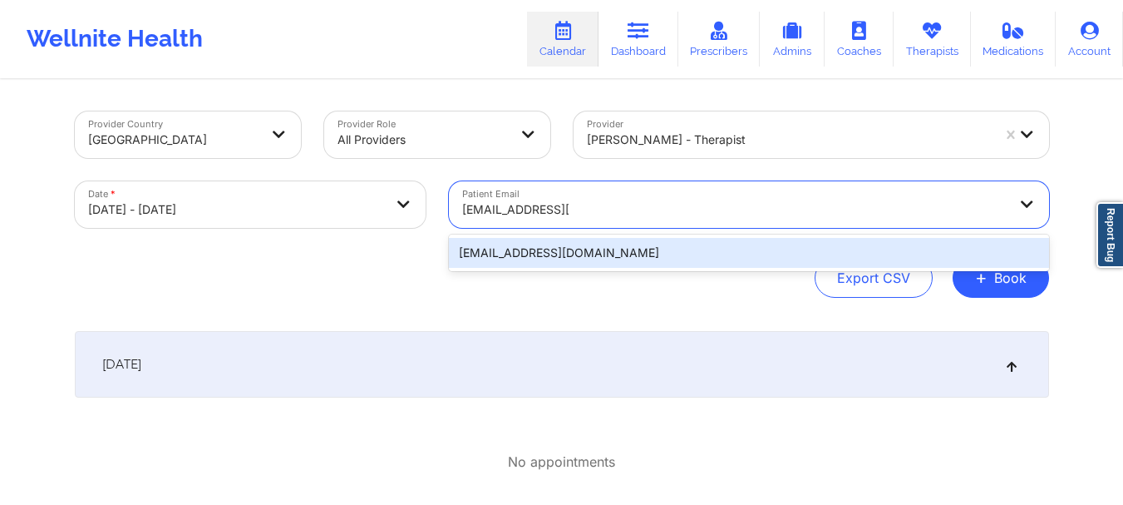
click at [785, 259] on div "[EMAIL_ADDRESS][DOMAIN_NAME]" at bounding box center [749, 253] width 600 height 30
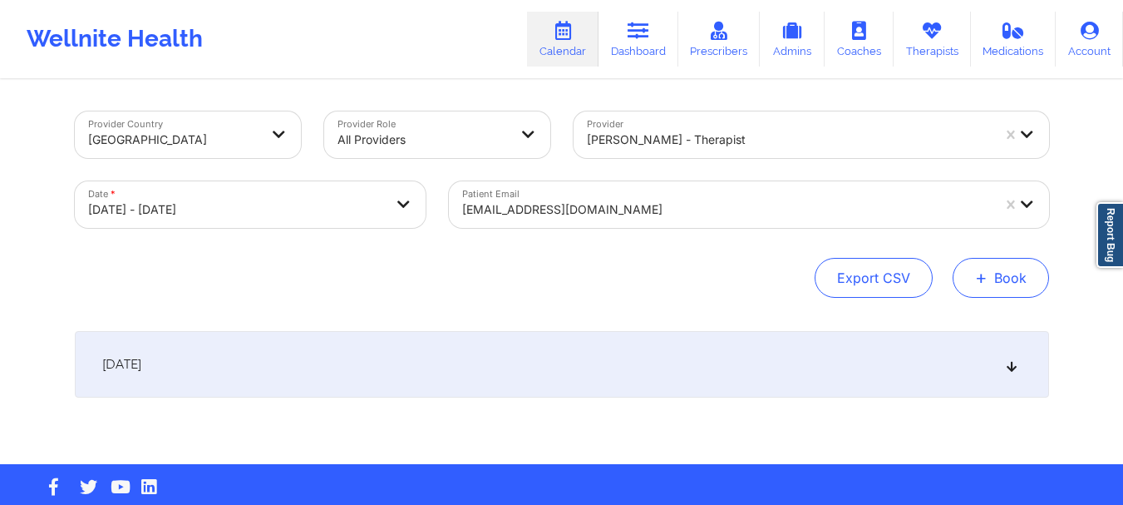
click at [988, 290] on button "+ Book" at bounding box center [1001, 278] width 96 height 40
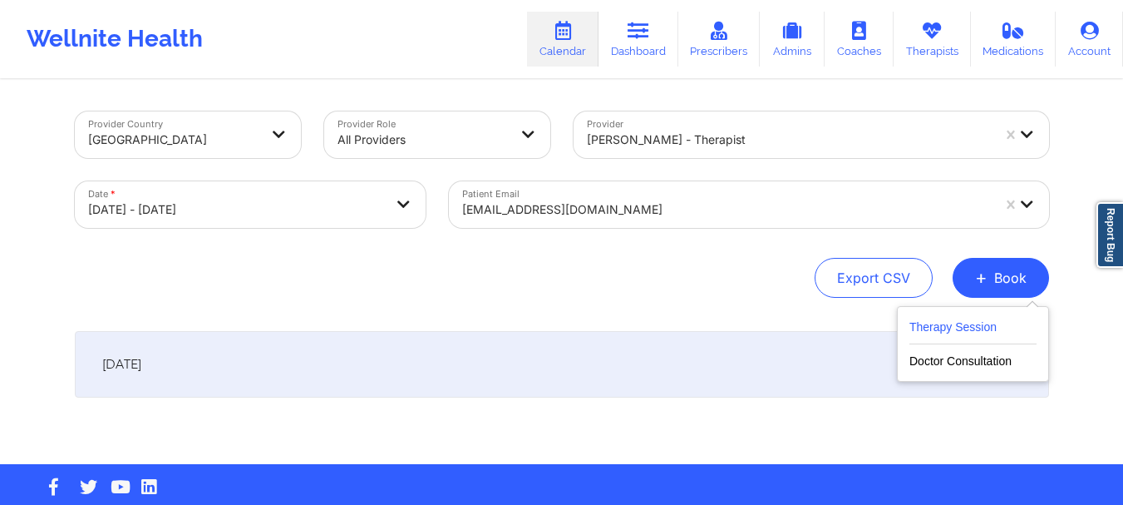
click at [964, 323] on button "Therapy Session" at bounding box center [972, 330] width 127 height 27
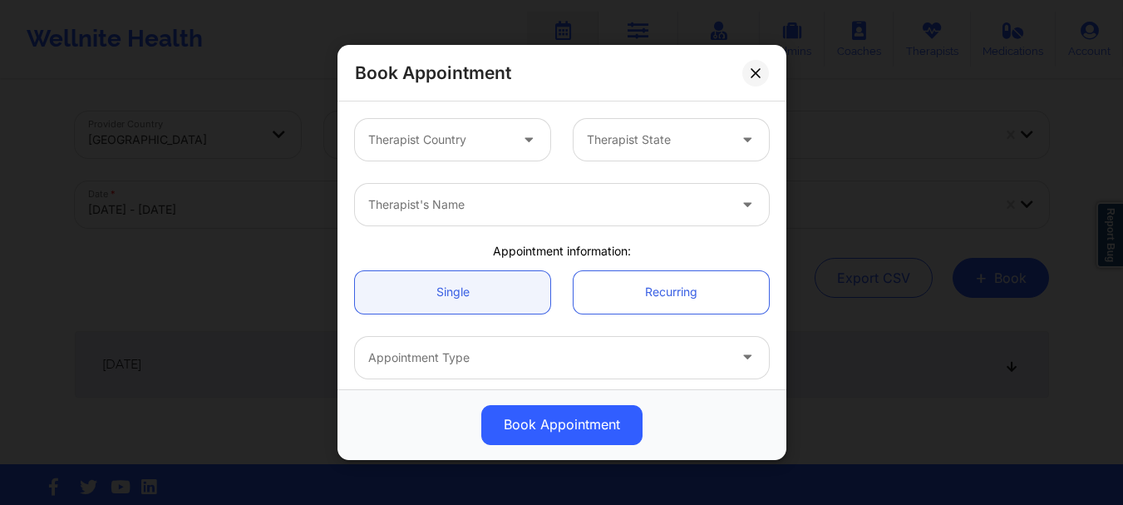
click at [528, 150] on div at bounding box center [530, 140] width 20 height 21
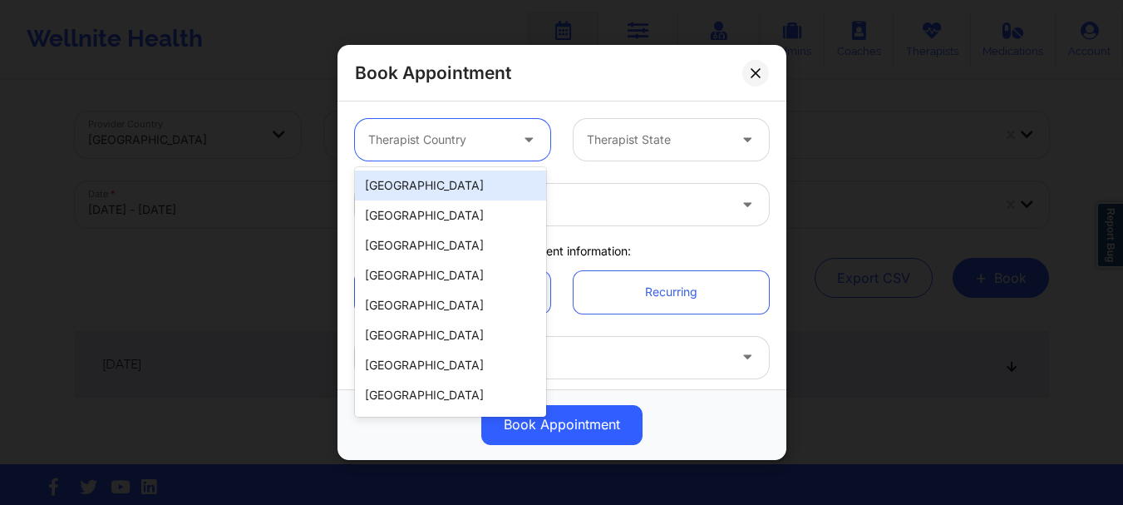
click at [476, 180] on div "[GEOGRAPHIC_DATA]" at bounding box center [450, 185] width 191 height 30
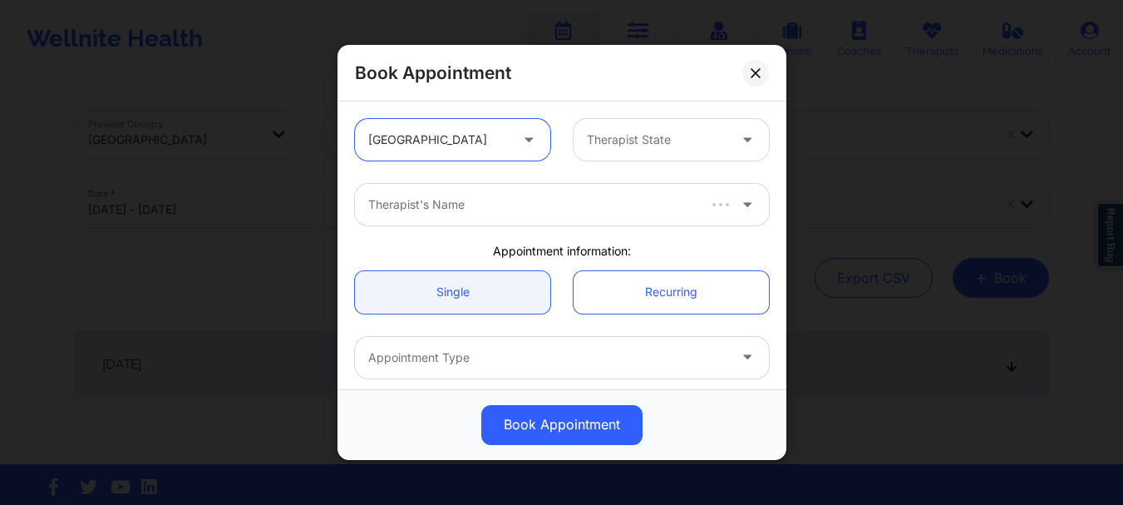
click at [597, 141] on div at bounding box center [657, 140] width 140 height 20
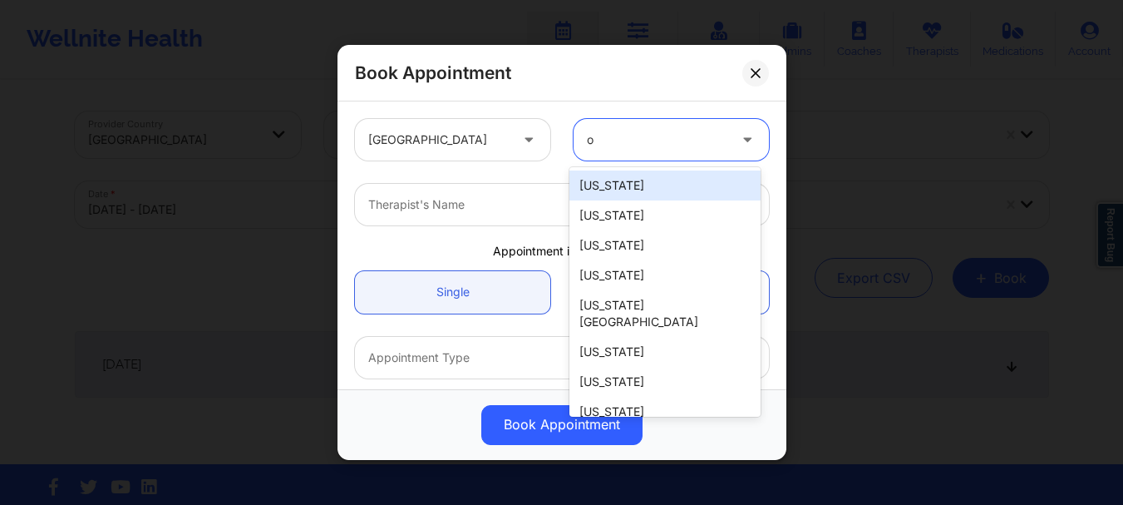
type input "oh"
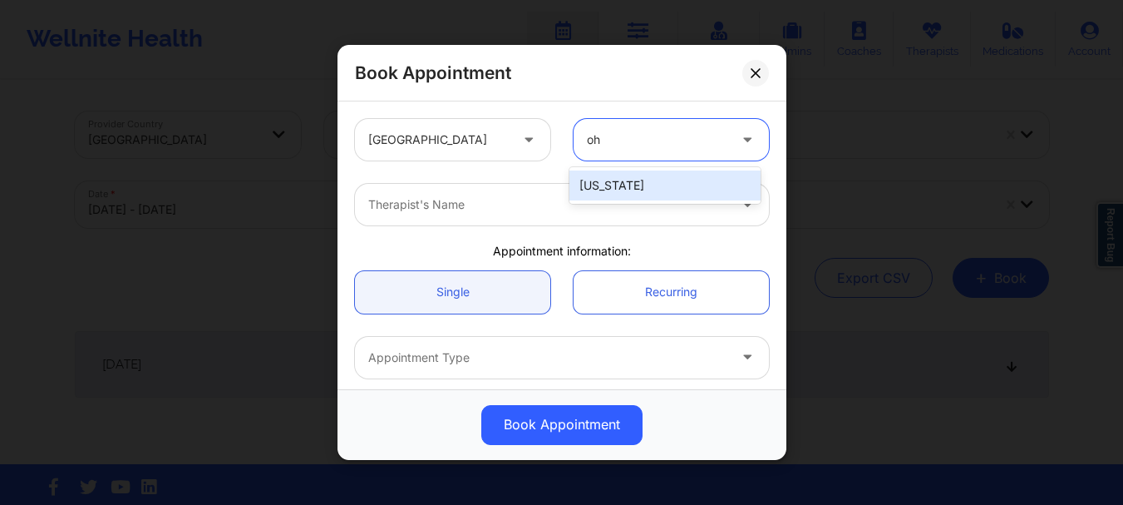
click at [601, 179] on div "[US_STATE]" at bounding box center [664, 185] width 191 height 30
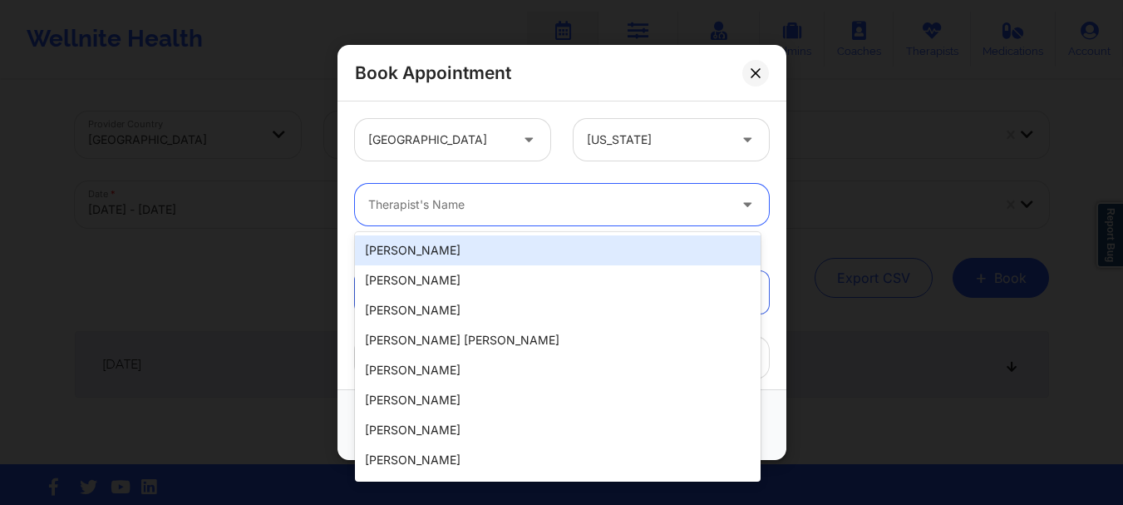
click at [560, 198] on div at bounding box center [547, 205] width 359 height 20
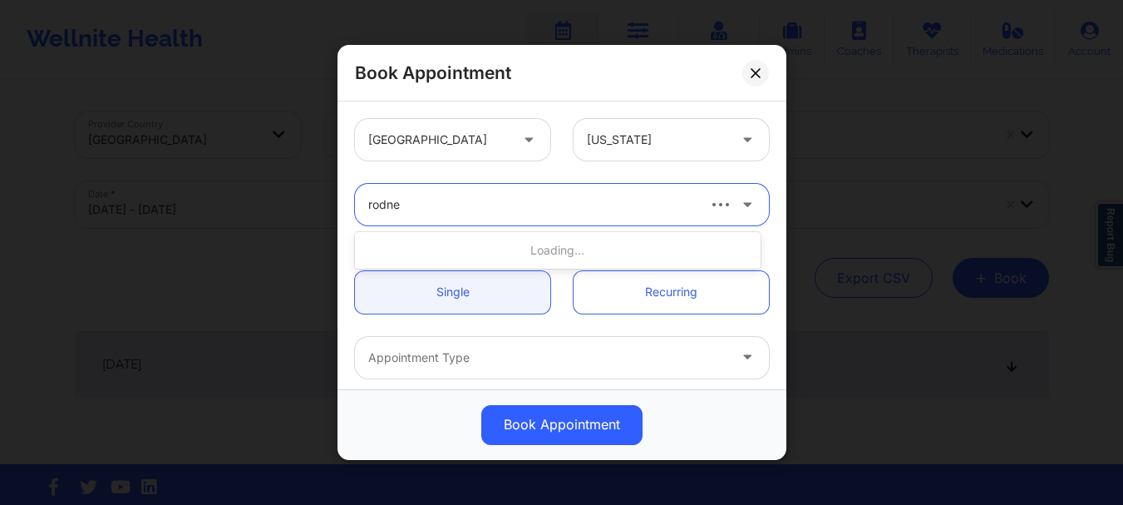
type input "[PERSON_NAME]"
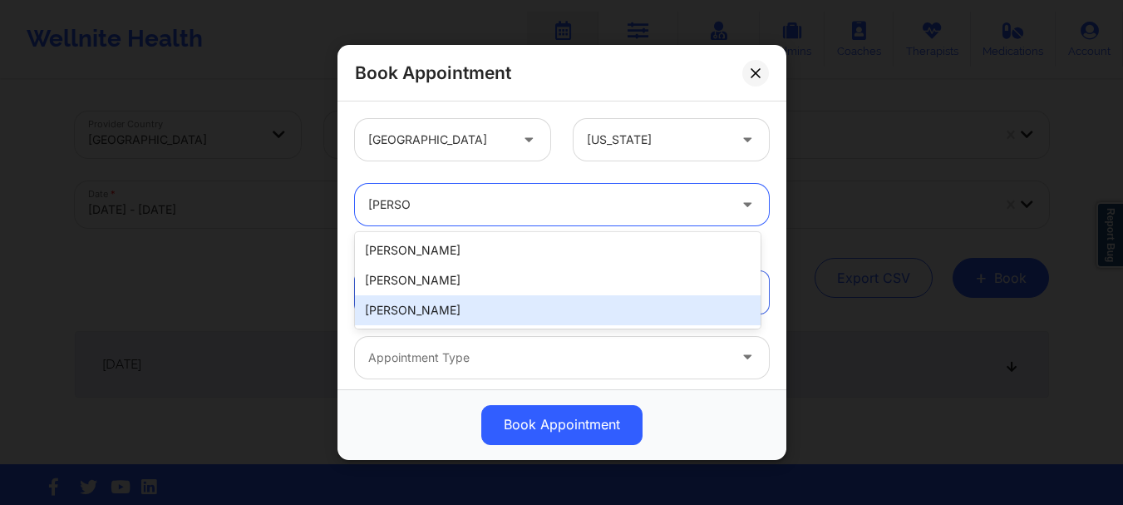
click at [530, 299] on div "[PERSON_NAME]" at bounding box center [558, 310] width 406 height 30
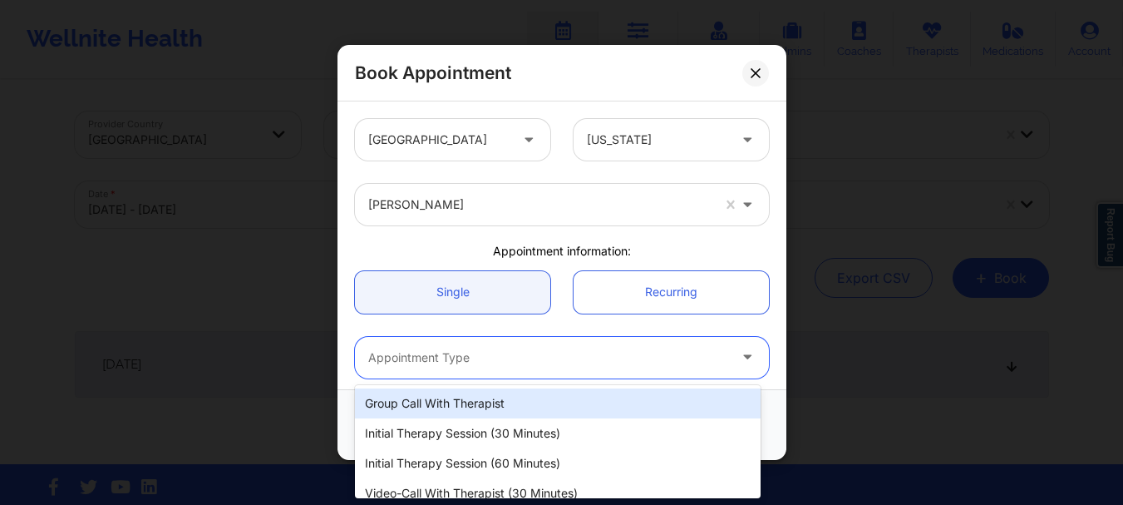
drag, startPoint x: 509, startPoint y: 340, endPoint x: 469, endPoint y: 216, distance: 130.1
click at [469, 216] on div "[GEOGRAPHIC_DATA] [US_STATE] [PERSON_NAME] Appointment information: Single Recu…" at bounding box center [561, 454] width 437 height 694
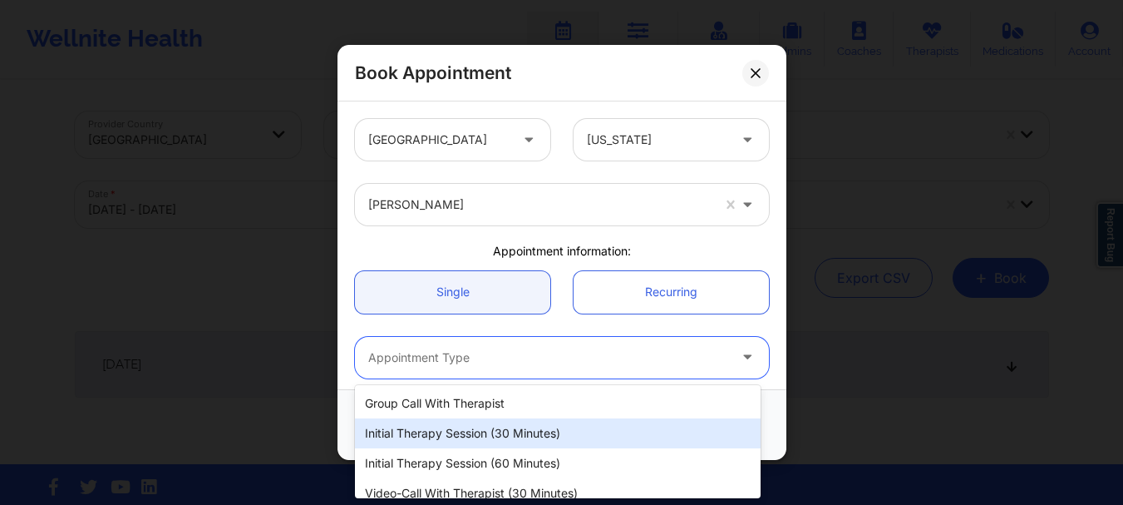
click at [479, 436] on div "Initial Therapy Session (30 minutes)" at bounding box center [558, 433] width 406 height 30
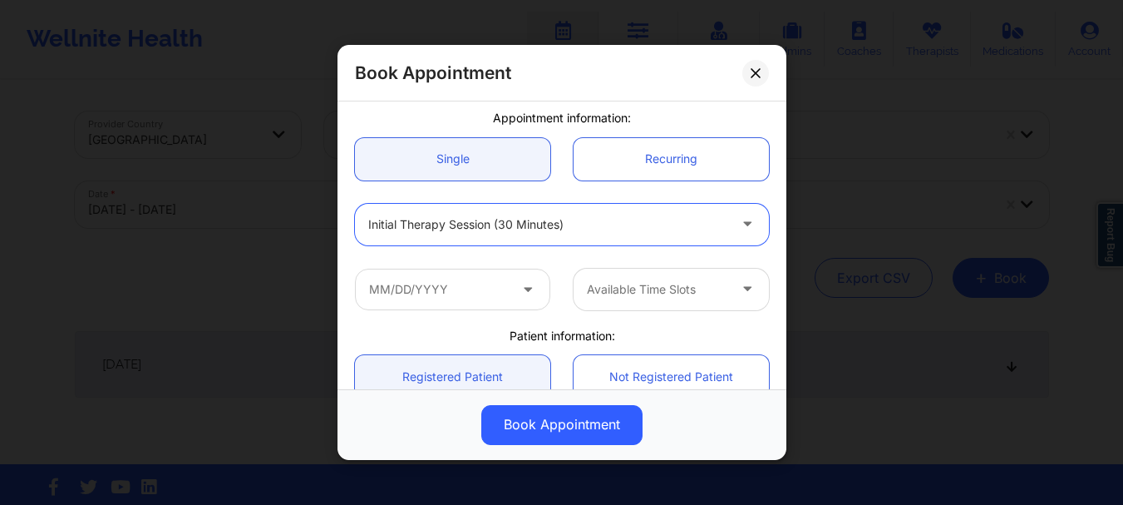
scroll to position [175, 0]
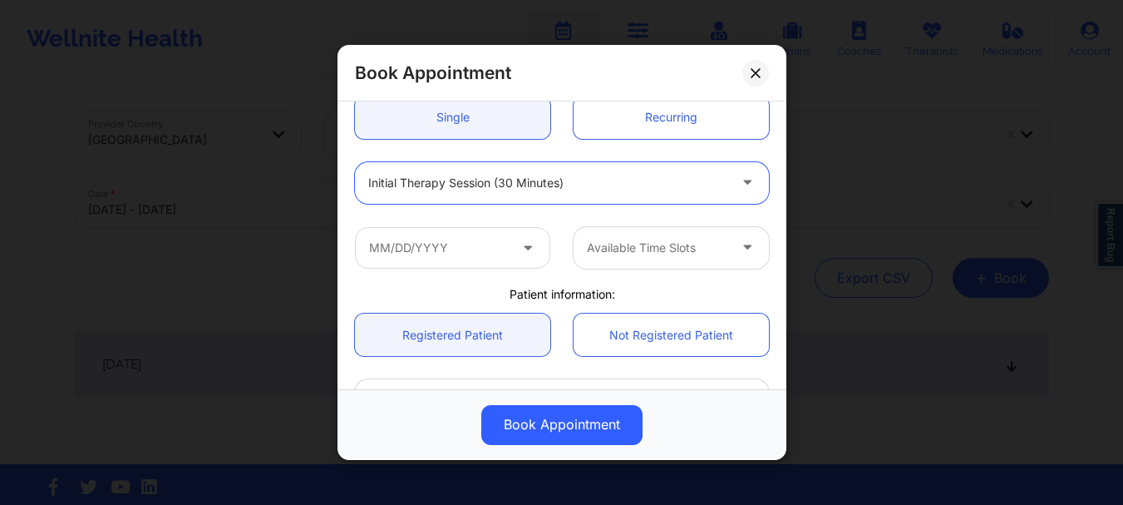
click at [509, 180] on div at bounding box center [547, 183] width 359 height 20
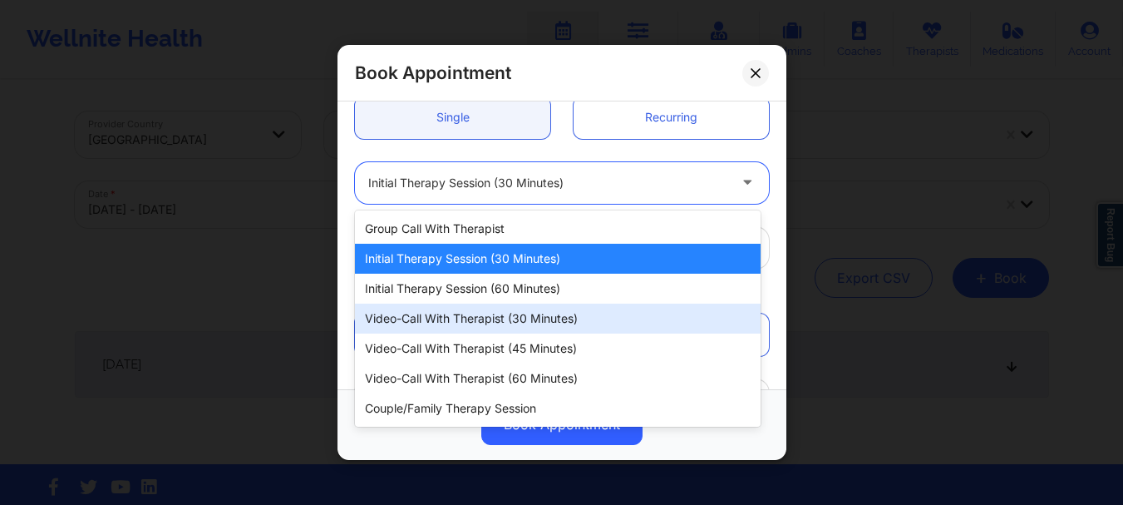
click at [515, 325] on div "Video-Call with Therapist (30 minutes)" at bounding box center [558, 318] width 406 height 30
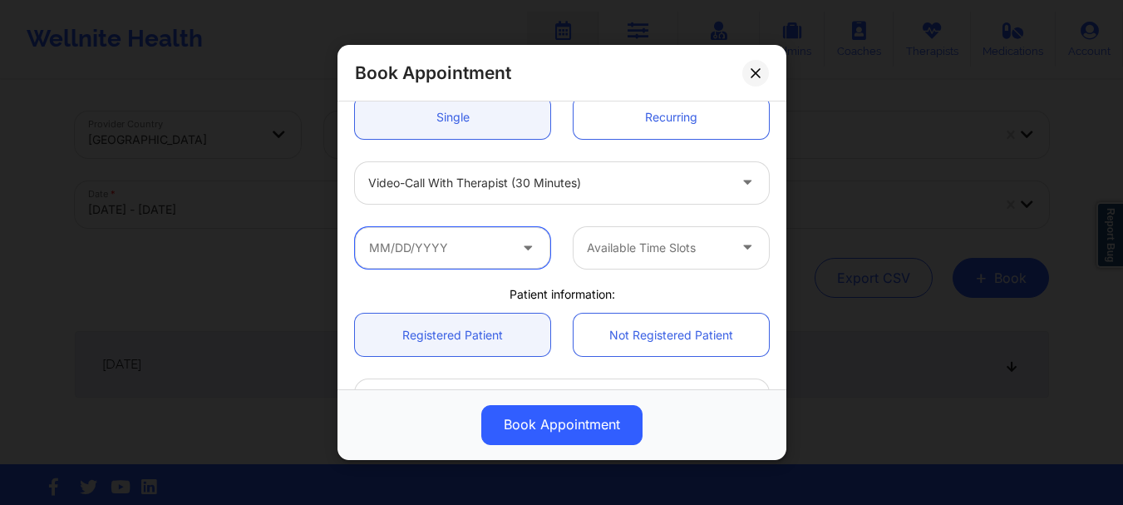
click at [490, 260] on input "text" at bounding box center [452, 248] width 195 height 42
click at [760, 146] on div "Single Recurring" at bounding box center [561, 118] width 437 height 66
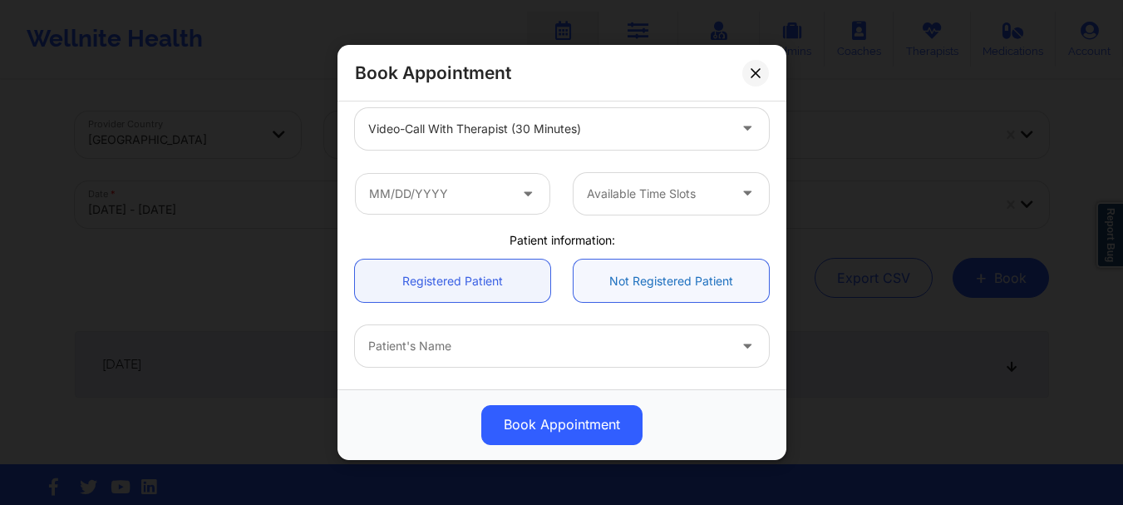
scroll to position [242, 0]
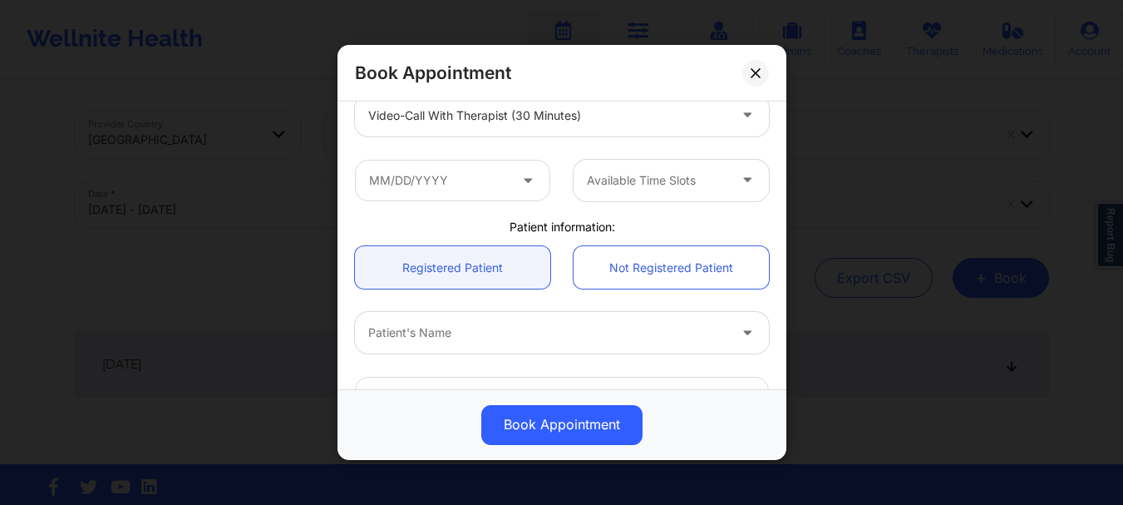
click at [544, 200] on div at bounding box center [452, 181] width 195 height 42
click at [525, 189] on span at bounding box center [530, 180] width 20 height 21
click at [522, 183] on icon at bounding box center [528, 177] width 17 height 14
click at [525, 188] on span at bounding box center [530, 180] width 20 height 21
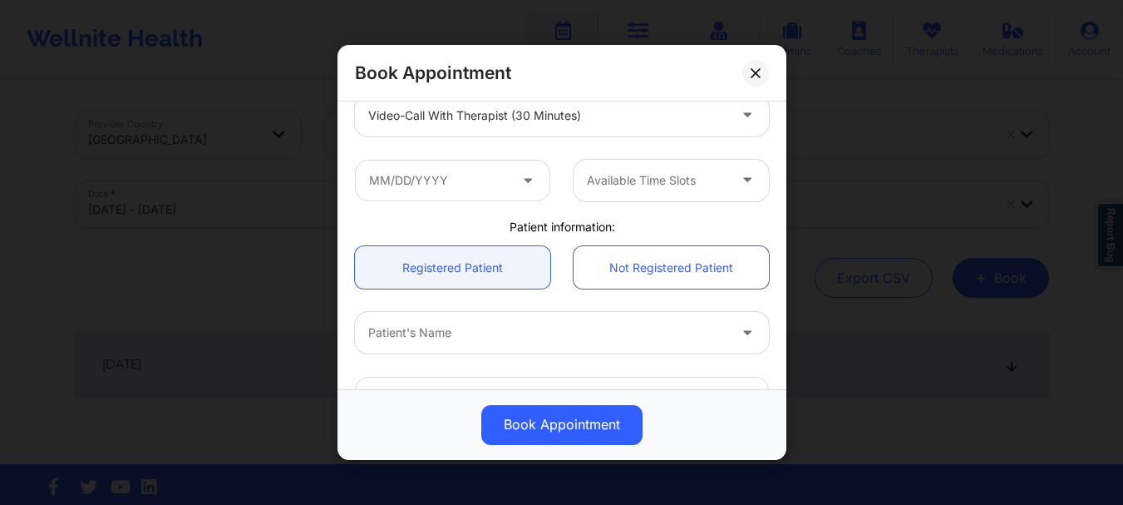
click at [525, 188] on span at bounding box center [530, 180] width 20 height 21
click at [443, 194] on input "text" at bounding box center [452, 181] width 195 height 42
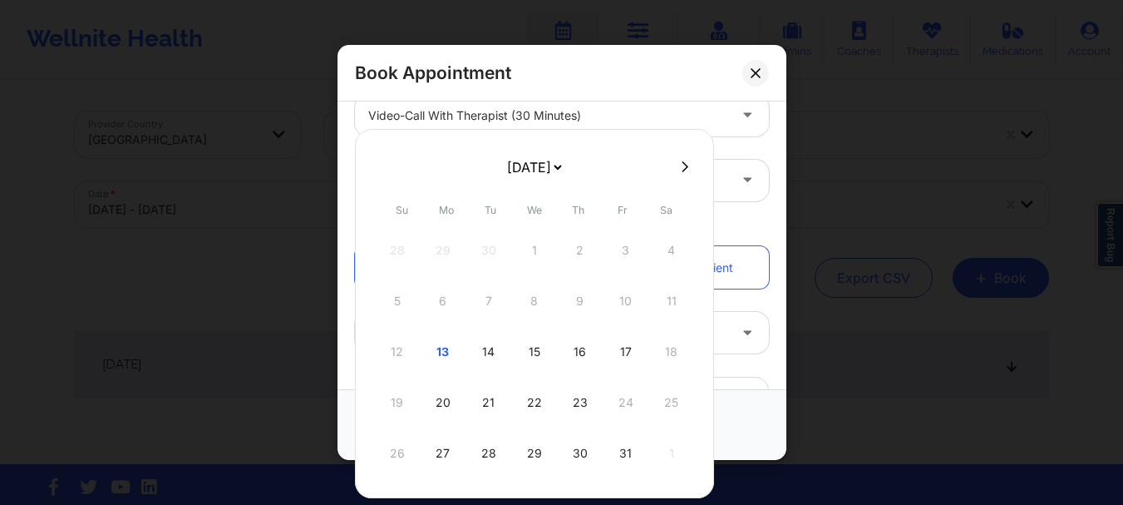
click at [686, 160] on button at bounding box center [685, 167] width 17 height 14
select select "2025-10"
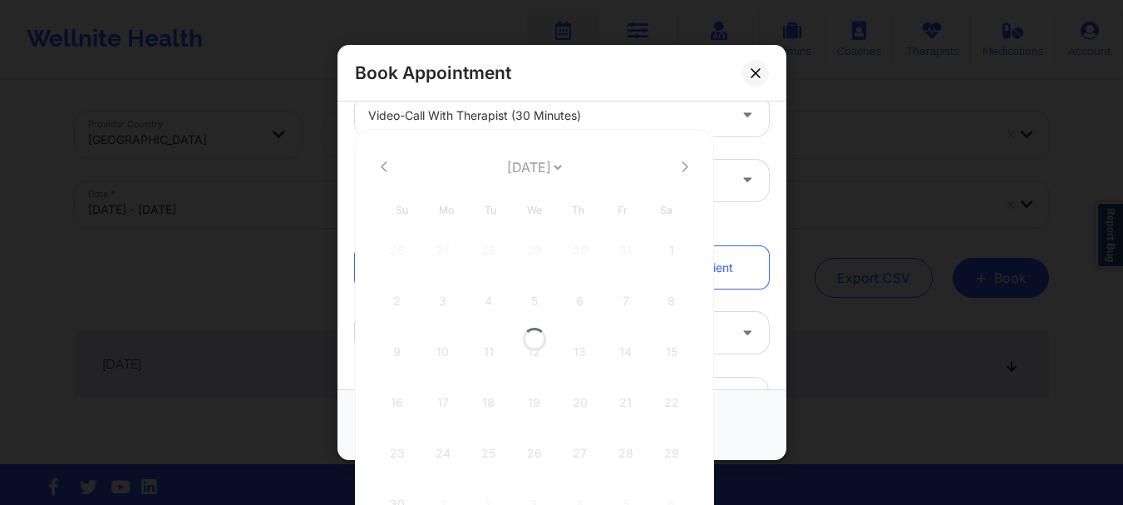
click at [382, 162] on div at bounding box center [534, 339] width 359 height 420
select select "2025-10"
click at [758, 76] on icon at bounding box center [756, 73] width 10 height 10
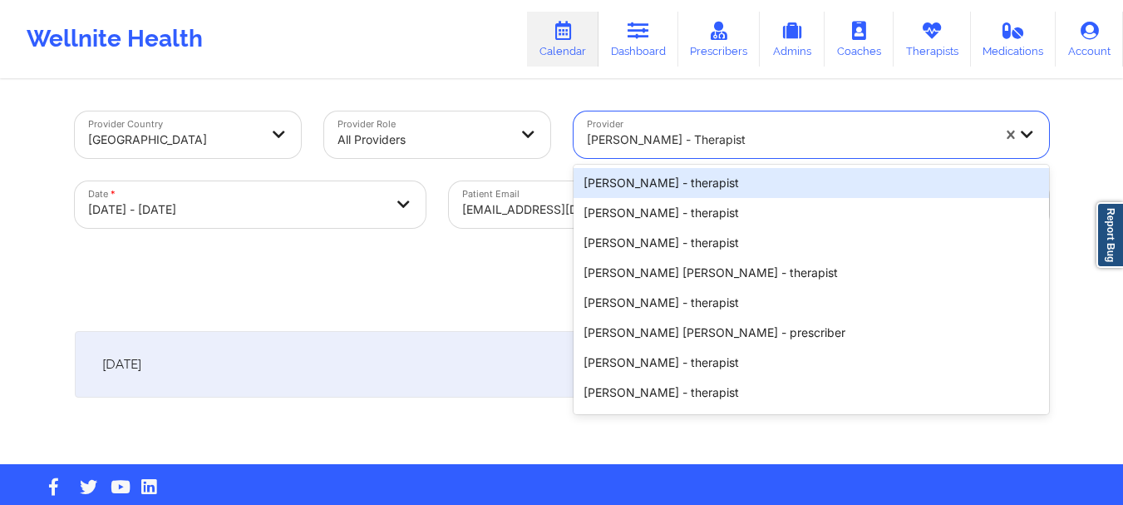
click at [724, 147] on div at bounding box center [789, 140] width 404 height 20
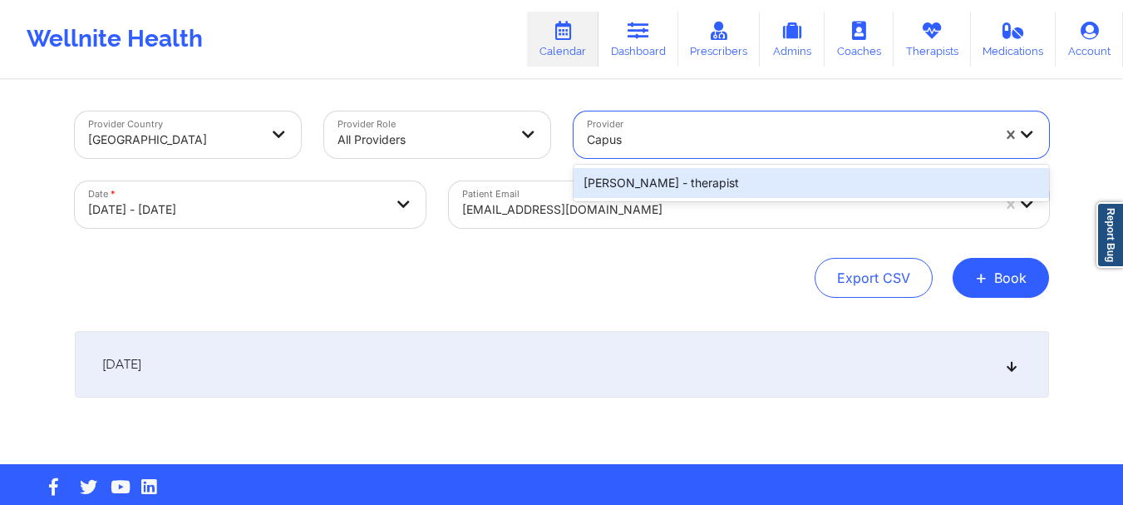
type input "Capus"
click at [674, 176] on div "[PERSON_NAME] - therapist" at bounding box center [812, 183] width 476 height 30
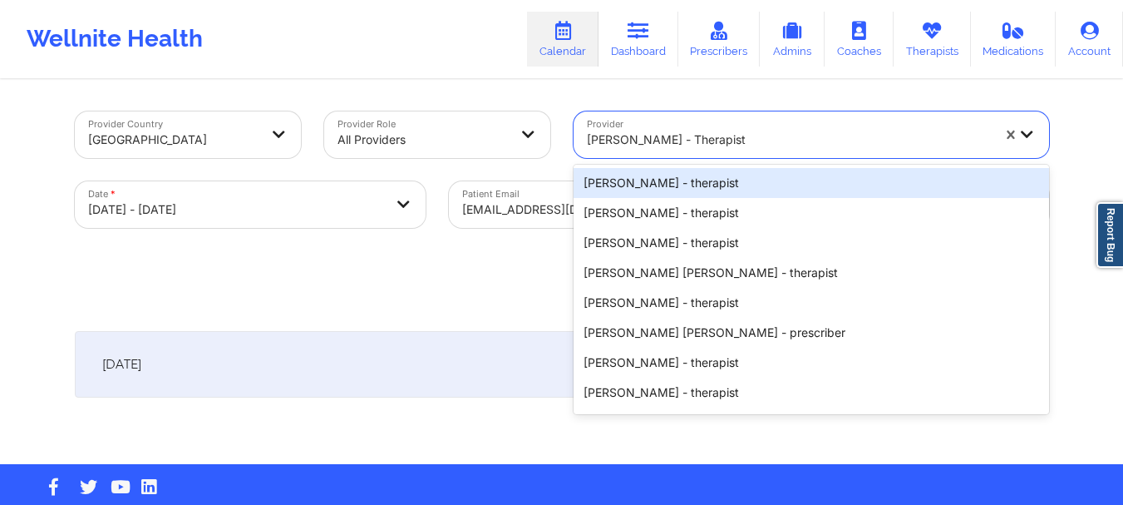
click at [753, 137] on div at bounding box center [789, 140] width 404 height 20
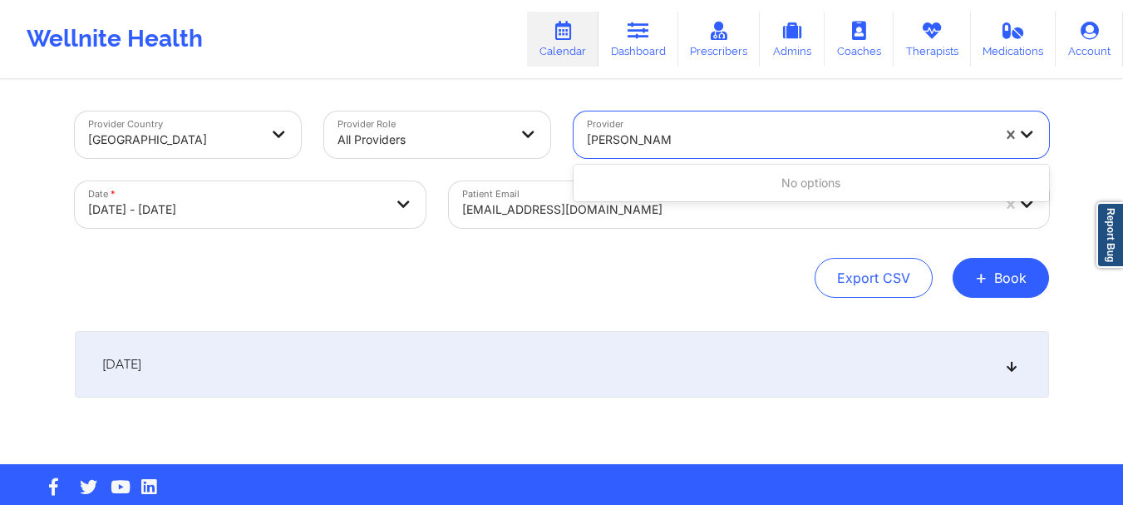
click at [623, 136] on input "[PERSON_NAME]" at bounding box center [629, 139] width 85 height 17
type input "[PERSON_NAME]"
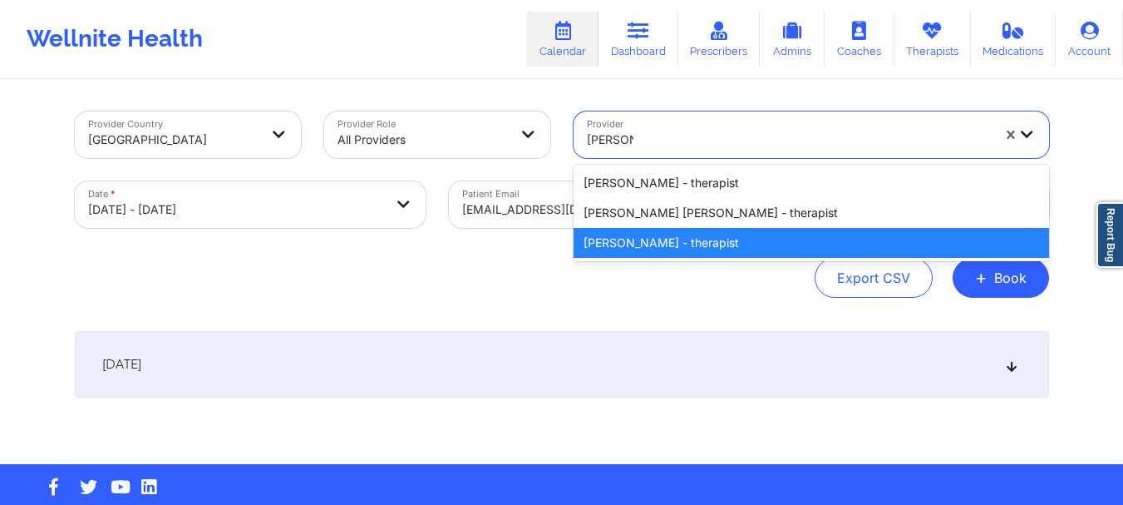
click at [667, 241] on div "[PERSON_NAME] - therapist" at bounding box center [812, 243] width 476 height 30
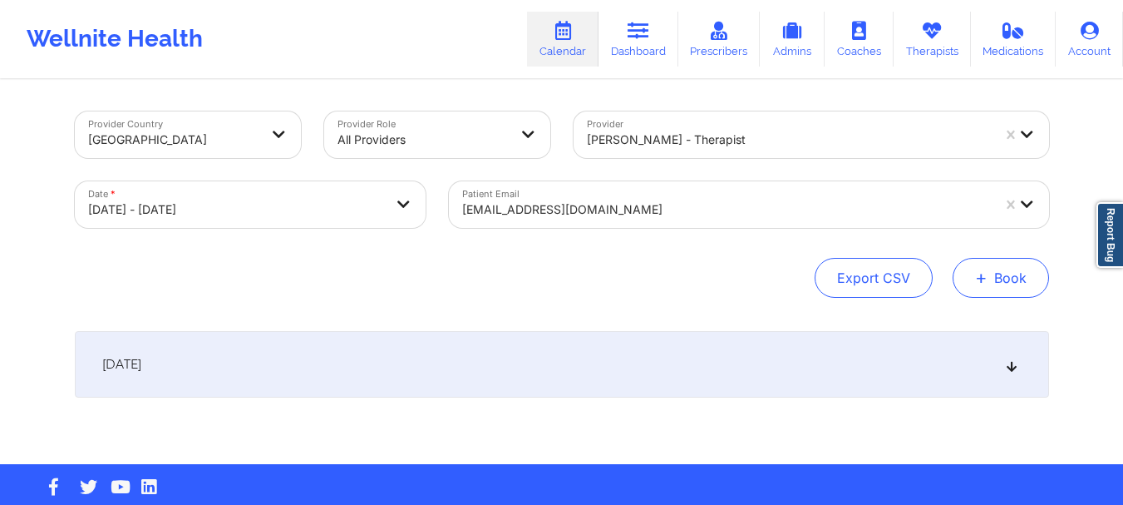
click at [1018, 273] on button "+ Book" at bounding box center [1001, 278] width 96 height 40
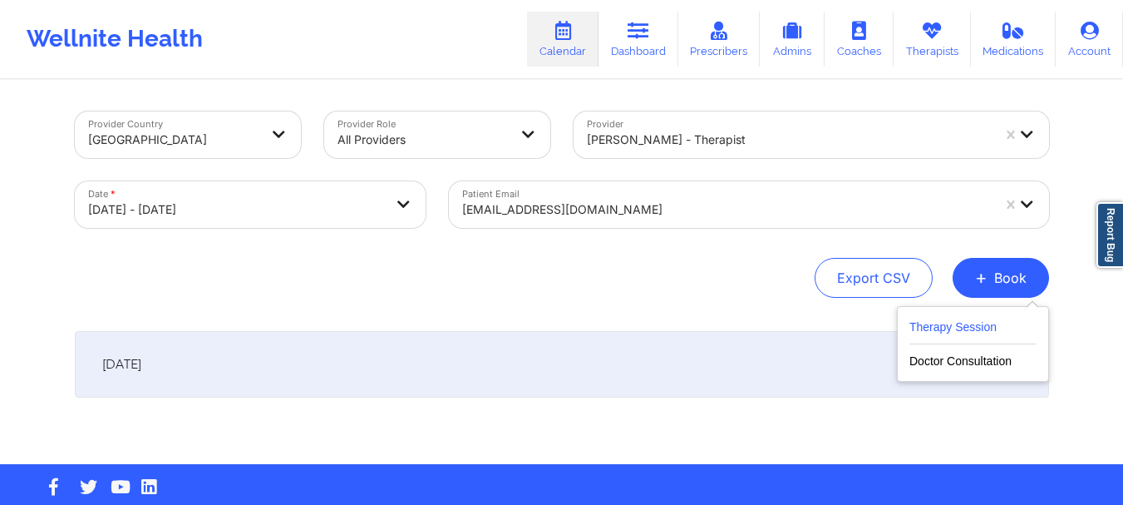
click at [975, 317] on button "Therapy Session" at bounding box center [972, 330] width 127 height 27
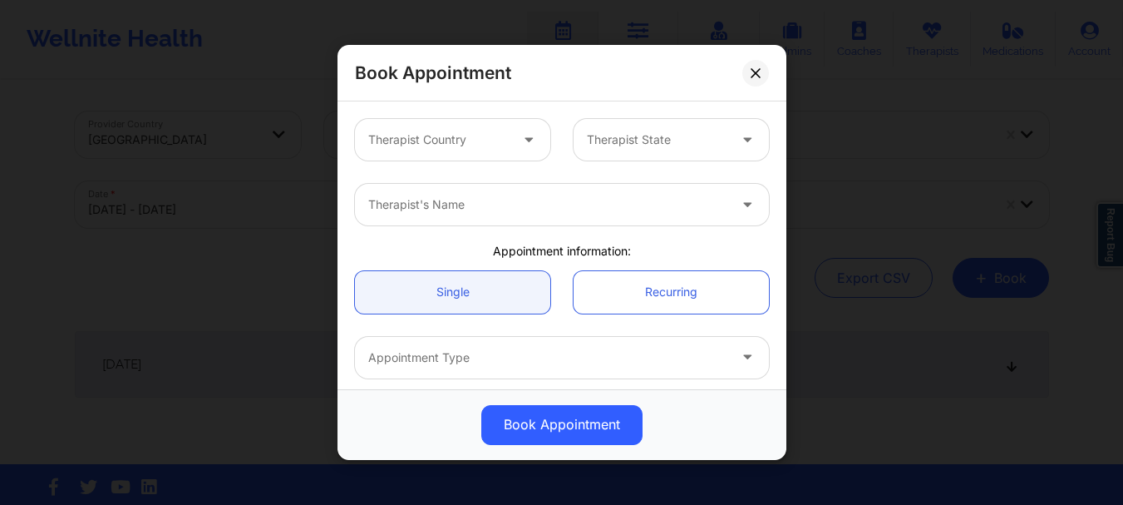
click at [520, 143] on icon at bounding box center [528, 137] width 17 height 14
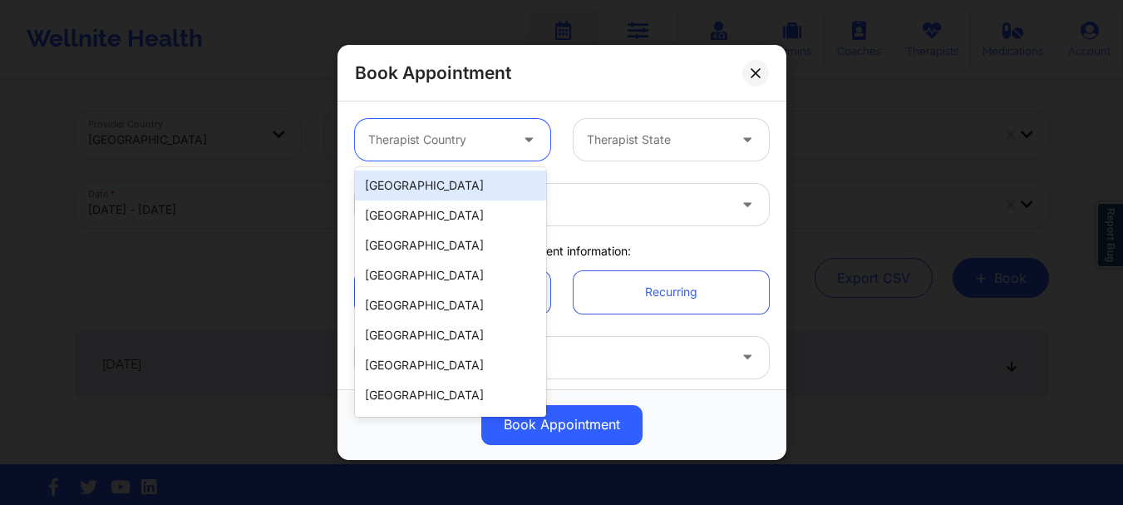
click at [474, 188] on div "[GEOGRAPHIC_DATA]" at bounding box center [450, 185] width 191 height 30
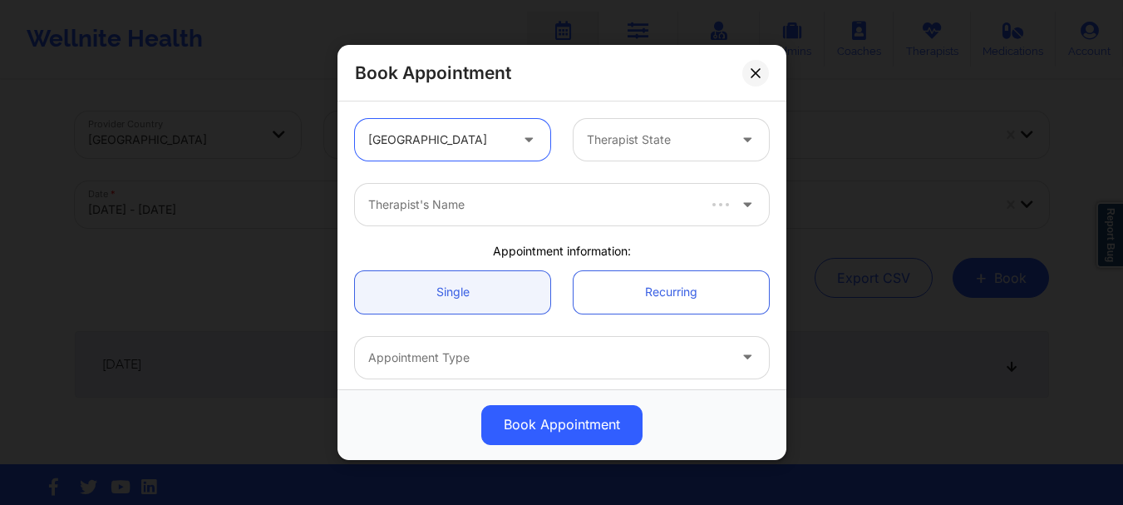
click at [676, 126] on div "Therapist State" at bounding box center [651, 140] width 155 height 42
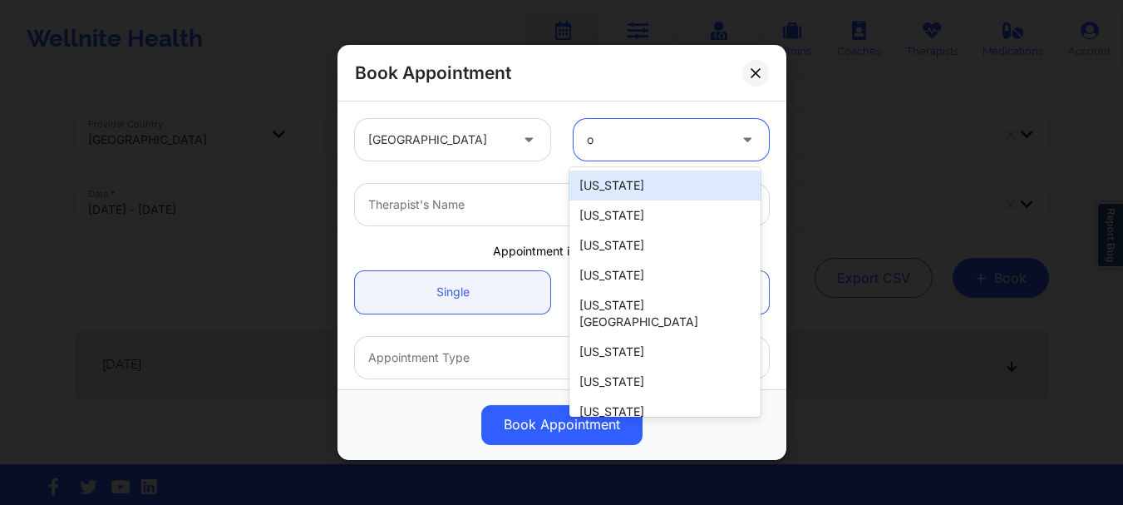
type input "oh"
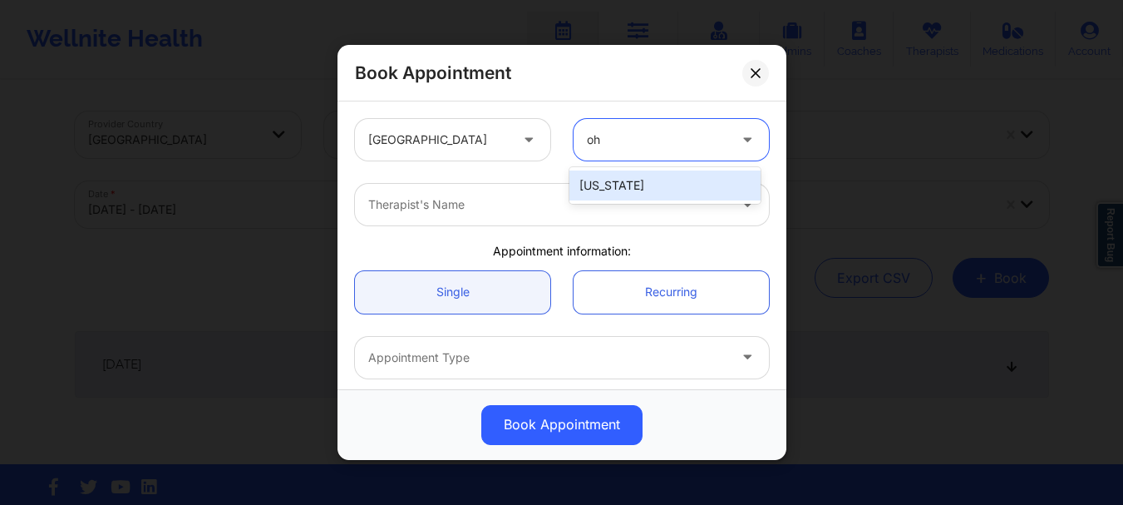
click at [624, 193] on div "[US_STATE]" at bounding box center [664, 185] width 191 height 30
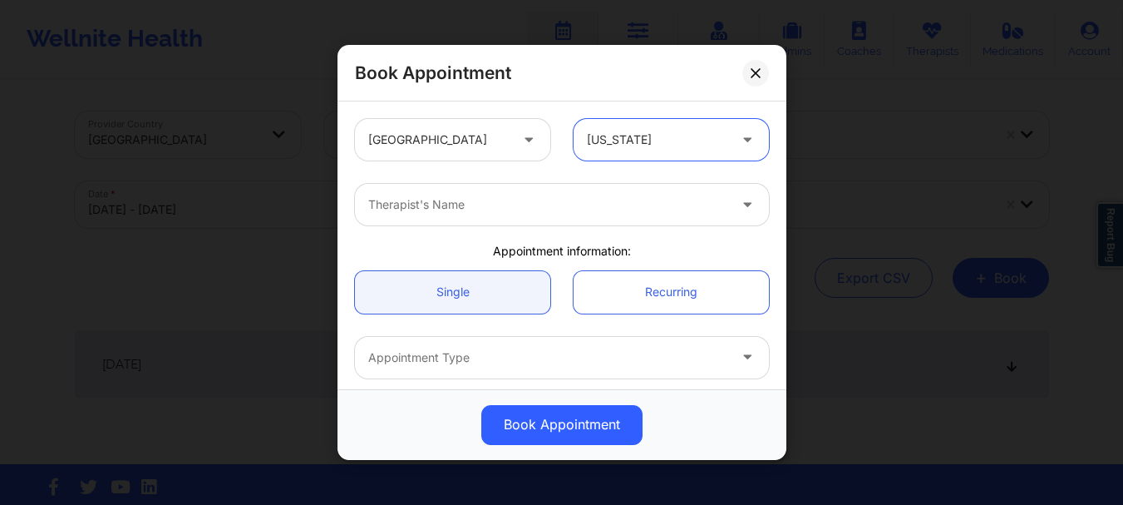
click at [570, 210] on div at bounding box center [547, 205] width 359 height 20
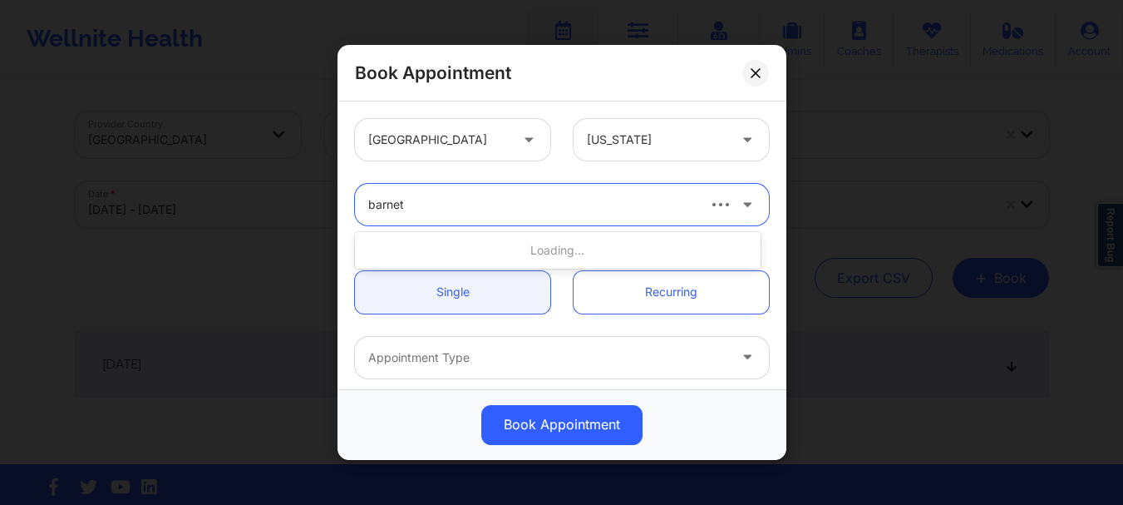
type input "[PERSON_NAME]"
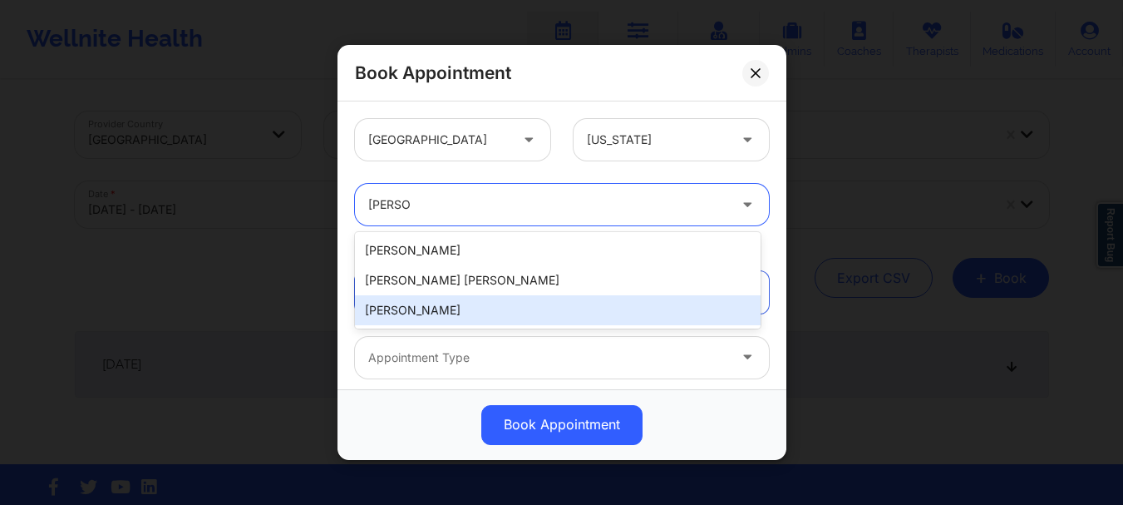
click at [512, 303] on div "[PERSON_NAME]" at bounding box center [558, 310] width 406 height 30
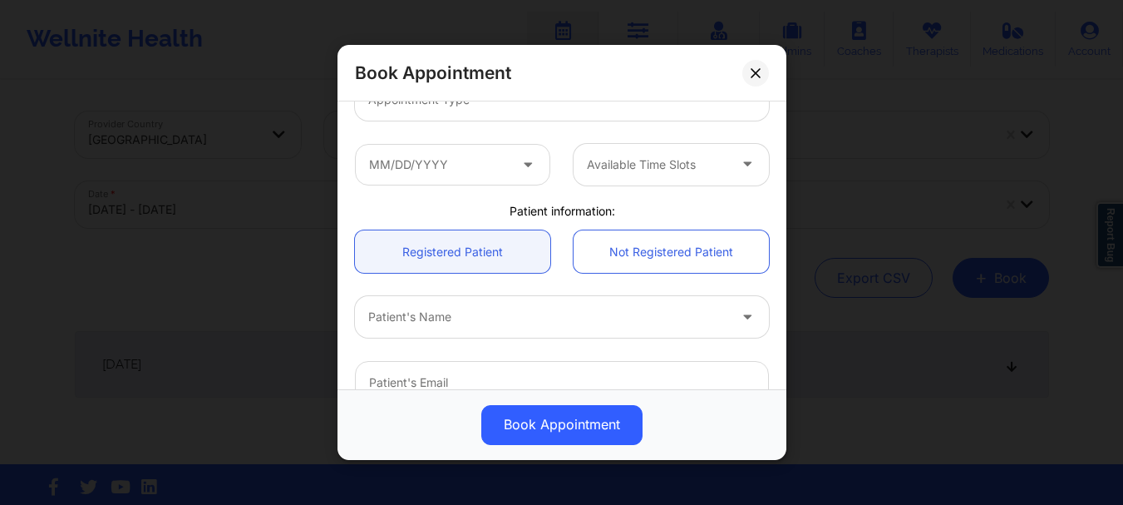
scroll to position [259, 0]
click at [477, 175] on input "text" at bounding box center [452, 164] width 195 height 42
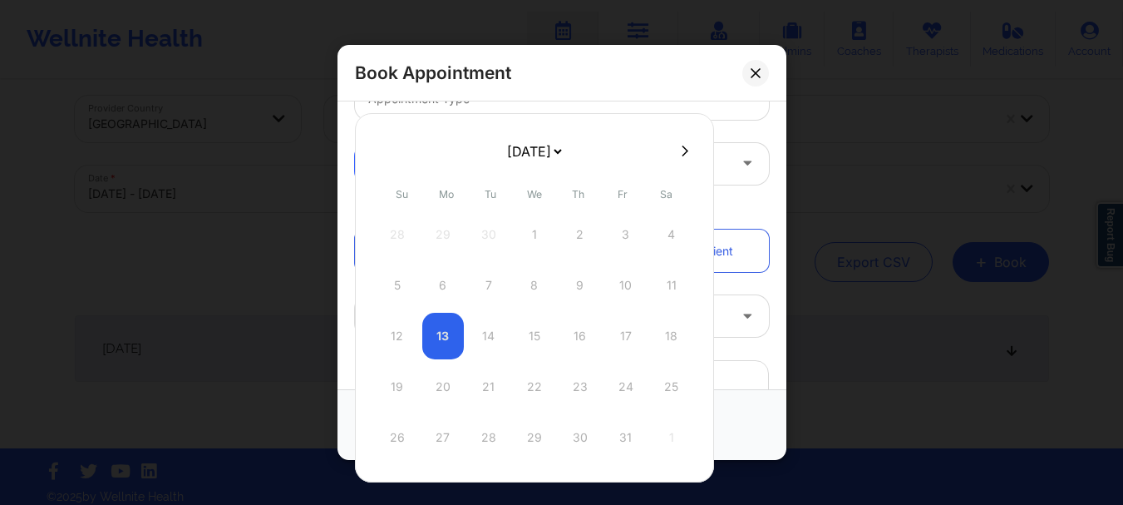
scroll to position [27, 0]
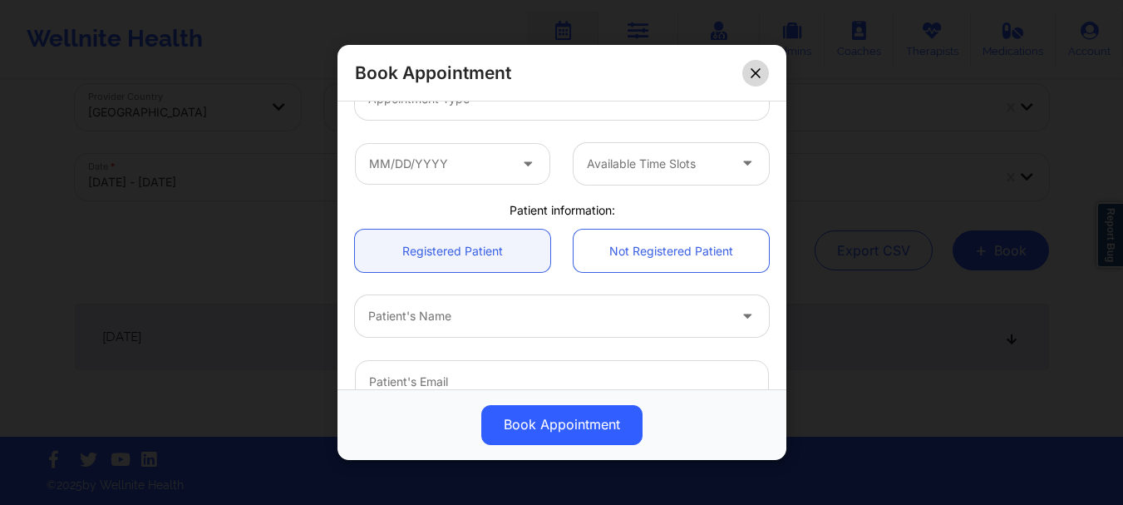
click at [756, 71] on icon at bounding box center [756, 73] width 10 height 10
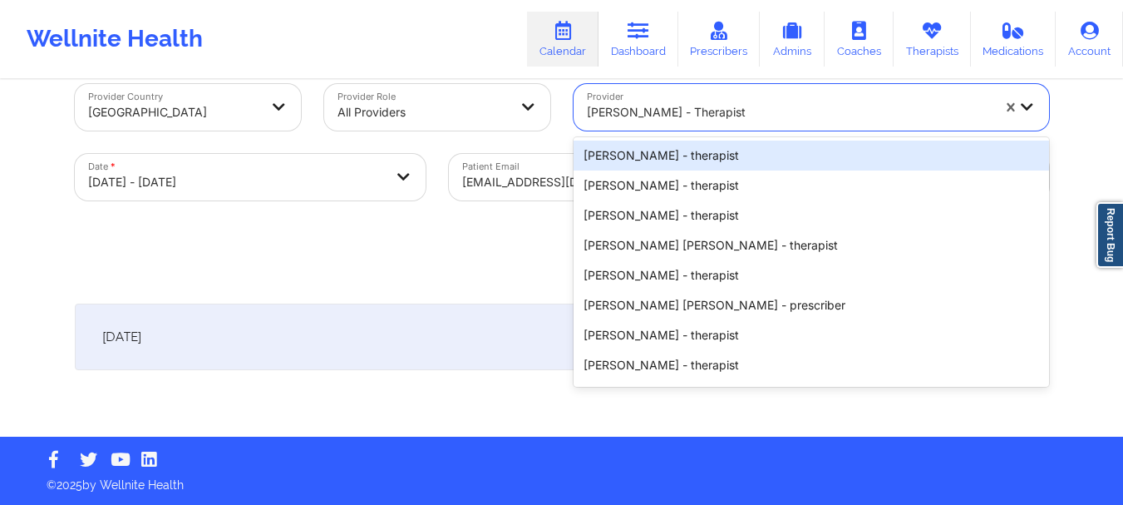
click at [800, 122] on div "[PERSON_NAME] - therapist" at bounding box center [789, 112] width 404 height 37
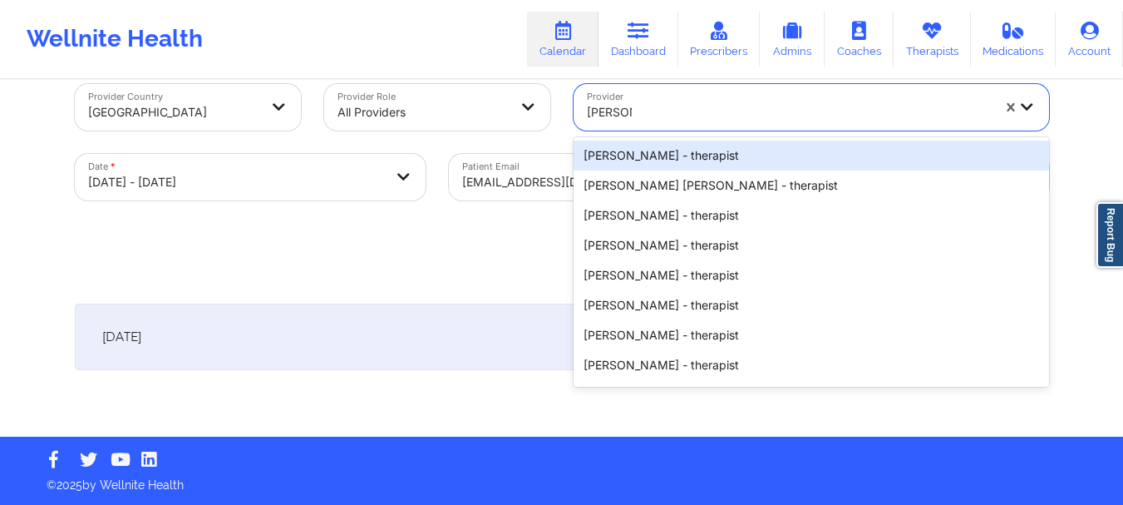
type input "[PERSON_NAME]"
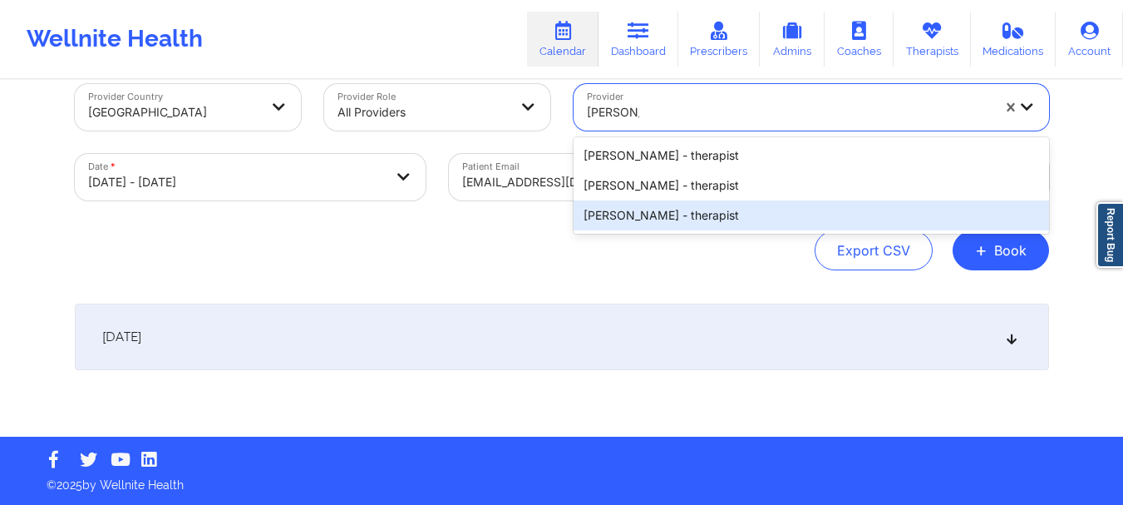
click at [756, 207] on div "[PERSON_NAME] - therapist" at bounding box center [812, 215] width 476 height 30
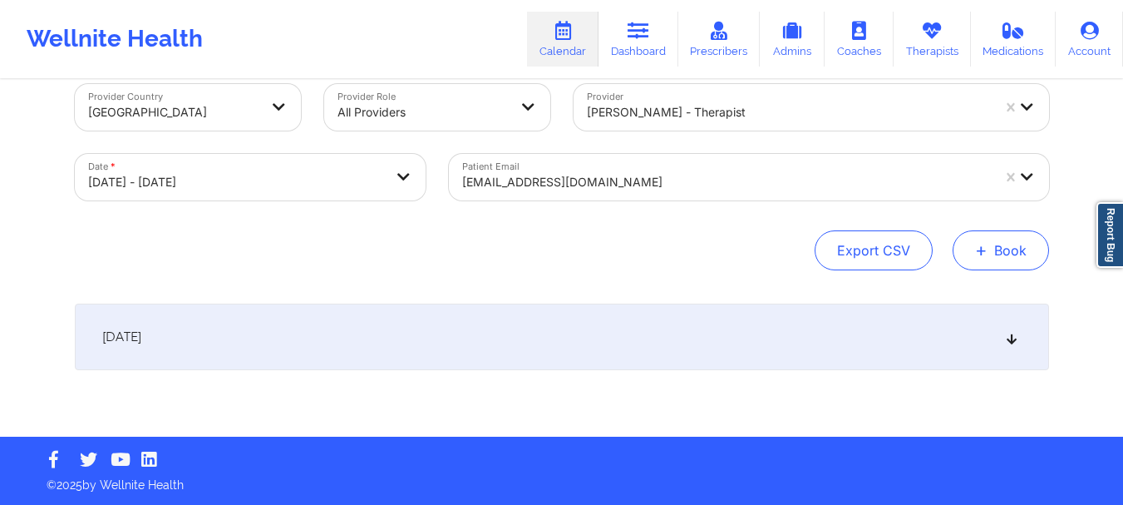
click at [971, 244] on button "+ Book" at bounding box center [1001, 250] width 96 height 40
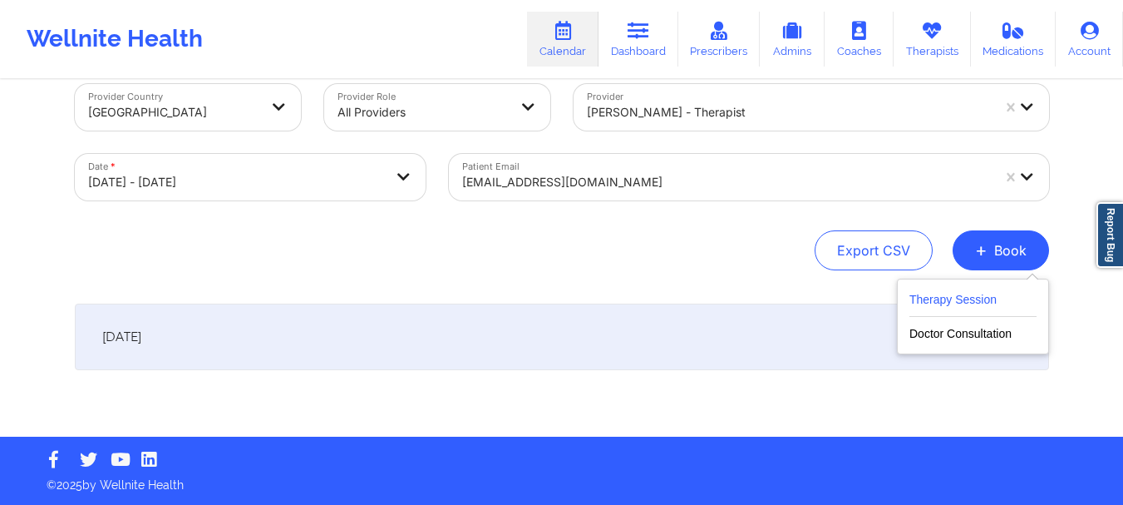
click at [959, 289] on button "Therapy Session" at bounding box center [972, 302] width 127 height 27
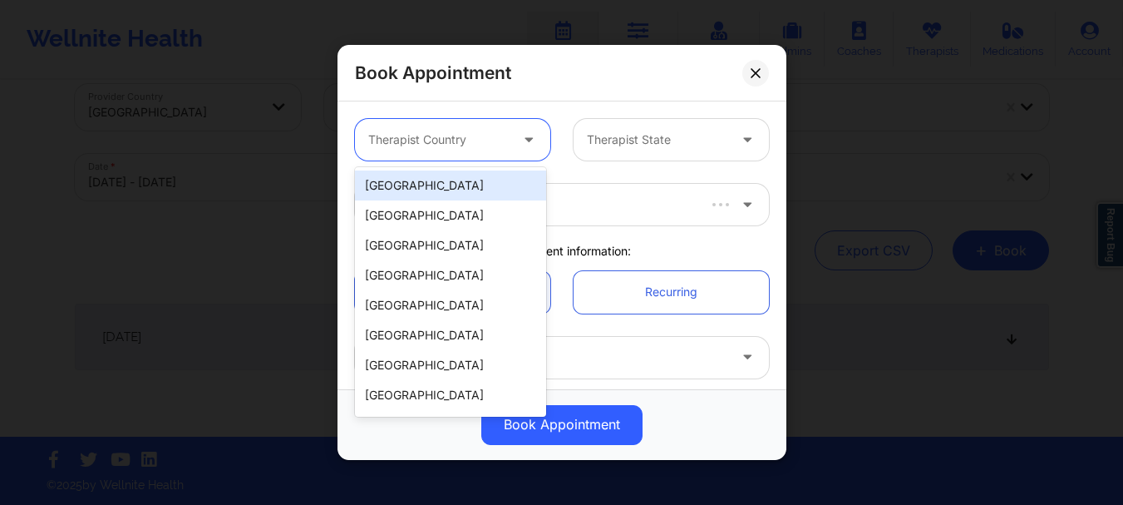
click at [477, 130] on div at bounding box center [438, 140] width 140 height 20
click at [761, 81] on button at bounding box center [755, 73] width 27 height 27
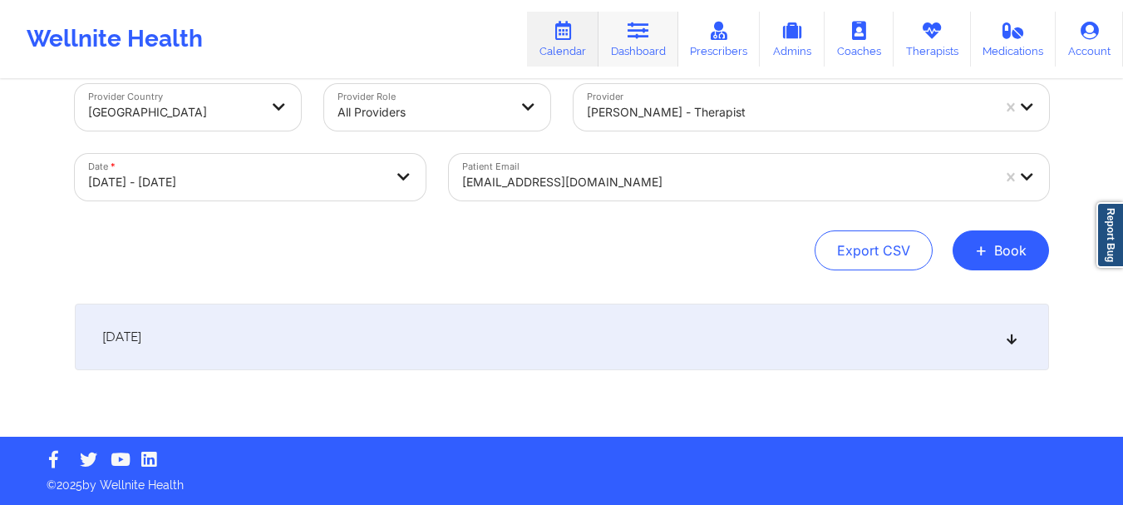
click at [646, 32] on icon at bounding box center [639, 31] width 22 height 18
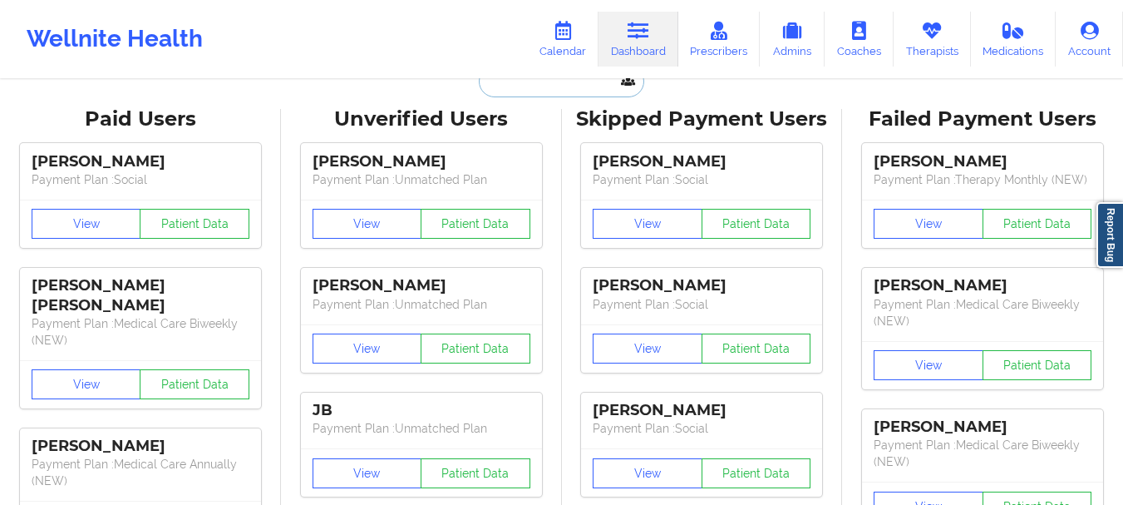
click at [502, 89] on input "text" at bounding box center [561, 82] width 165 height 32
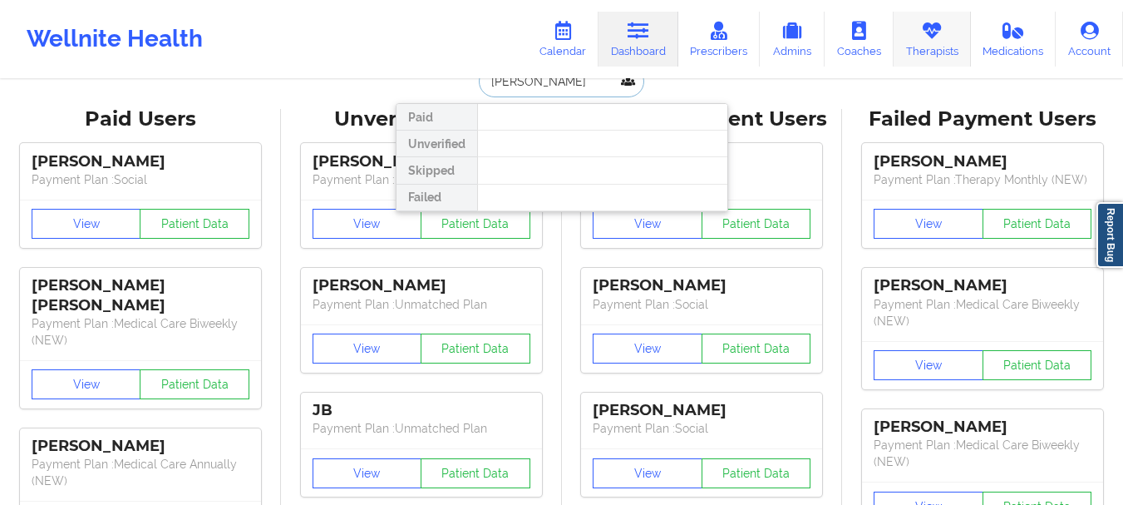
type input "[PERSON_NAME]"
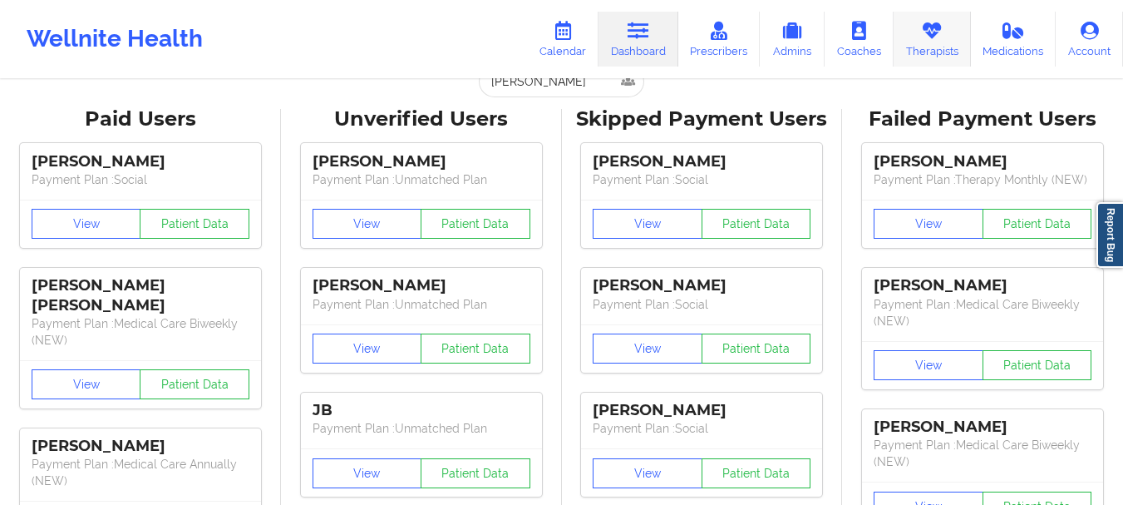
click at [939, 59] on link "Therapists" at bounding box center [932, 39] width 77 height 55
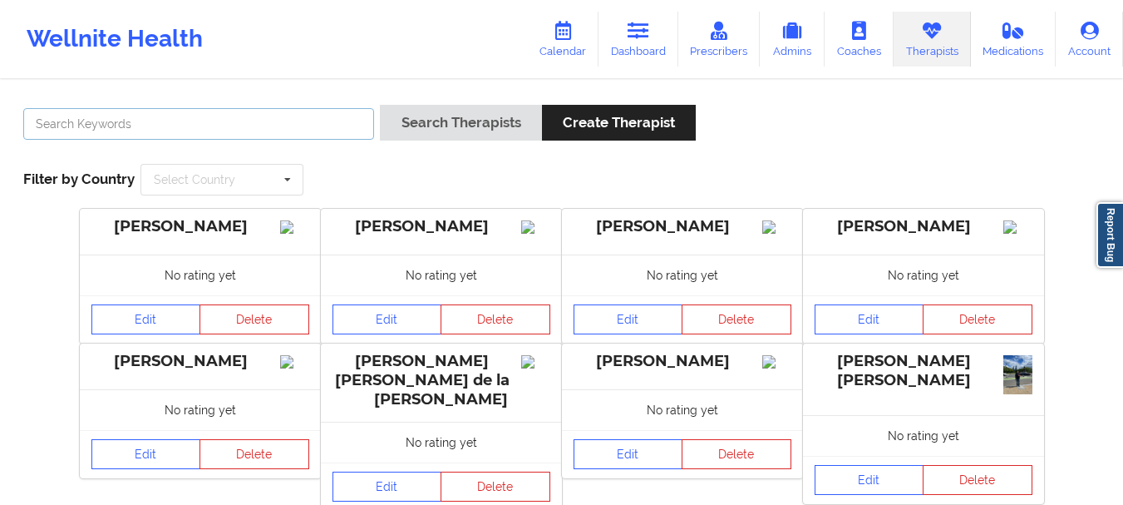
click at [328, 116] on input "text" at bounding box center [198, 124] width 351 height 32
type input "[PERSON_NAME]"
click at [240, 175] on input "text" at bounding box center [222, 180] width 161 height 30
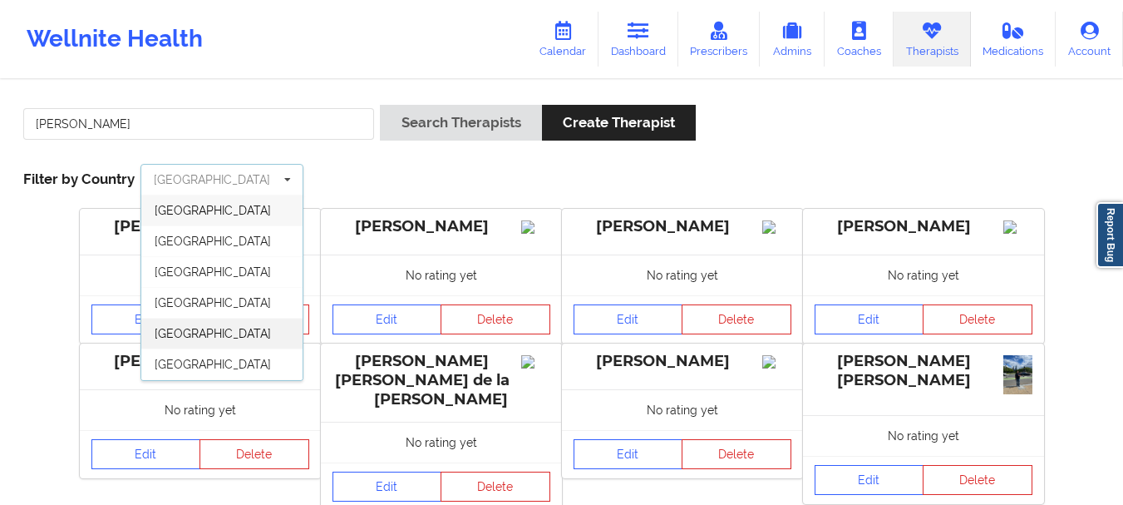
scroll to position [91, 0]
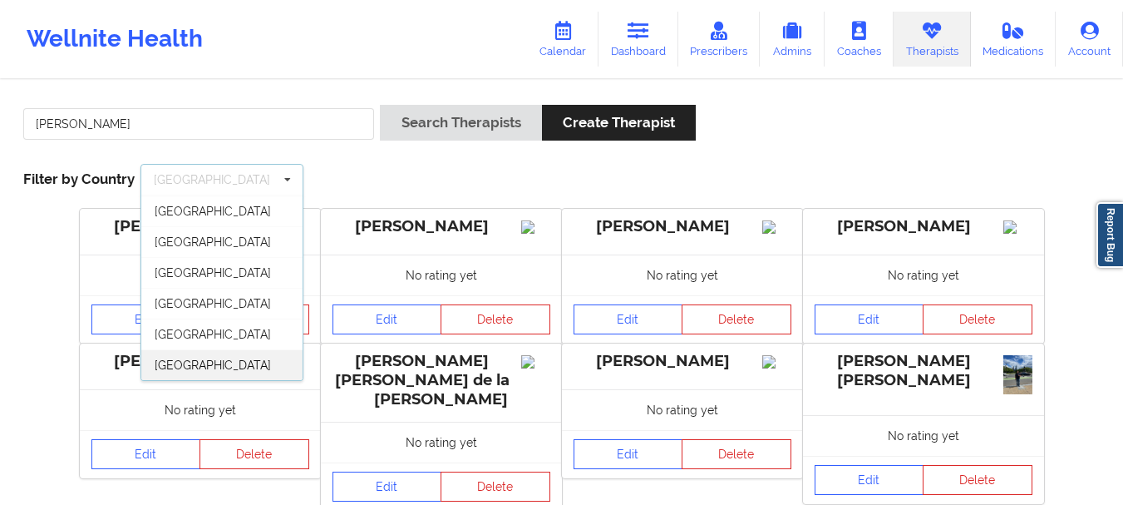
click at [211, 359] on span "[GEOGRAPHIC_DATA]" at bounding box center [213, 364] width 116 height 13
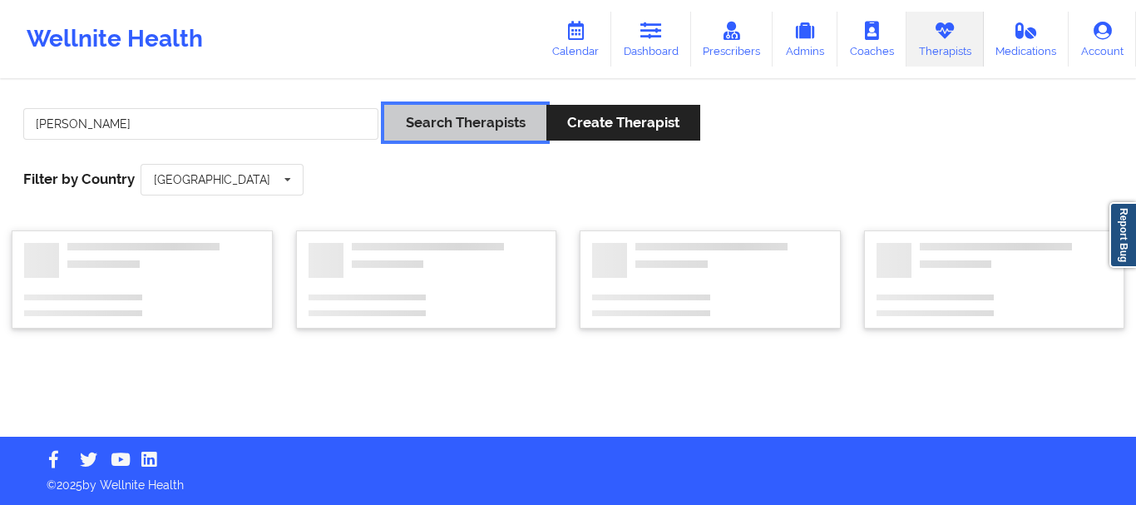
click at [449, 129] on button "Search Therapists" at bounding box center [464, 123] width 161 height 36
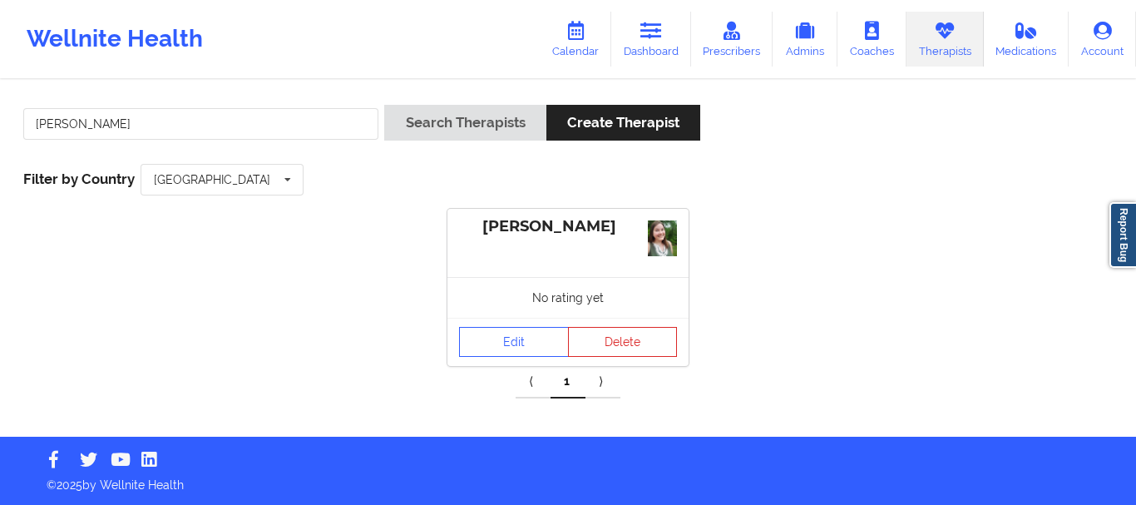
click at [515, 242] on div "[PERSON_NAME]" at bounding box center [567, 243] width 241 height 68
click at [533, 336] on link "Edit" at bounding box center [514, 342] width 110 height 30
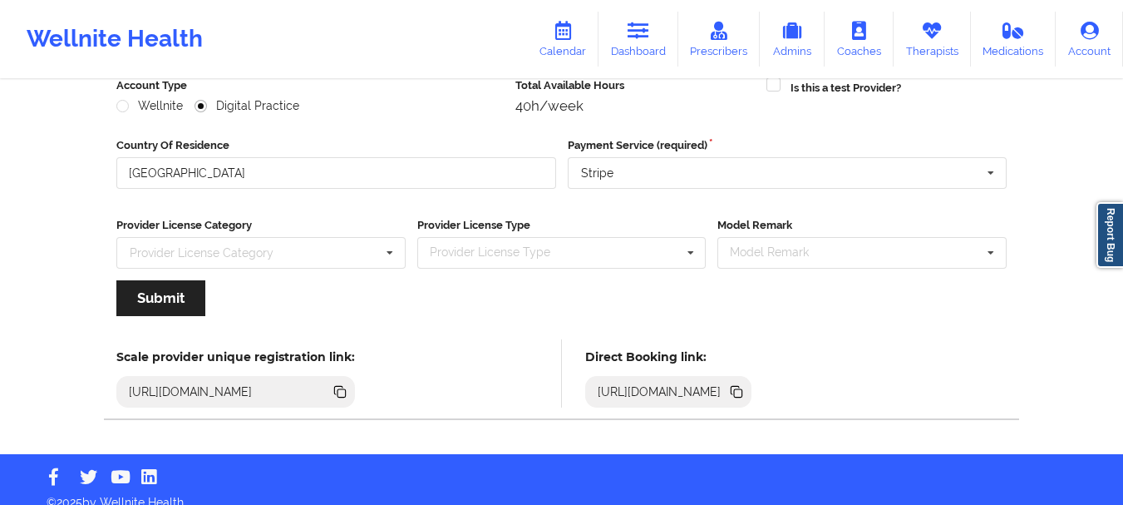
scroll to position [241, 0]
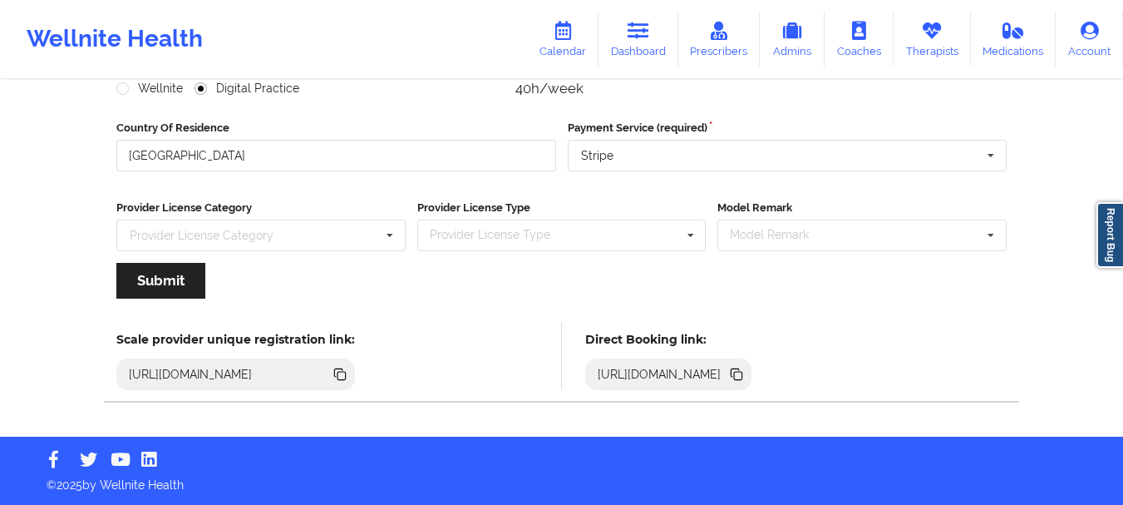
click at [746, 377] on icon at bounding box center [736, 374] width 18 height 18
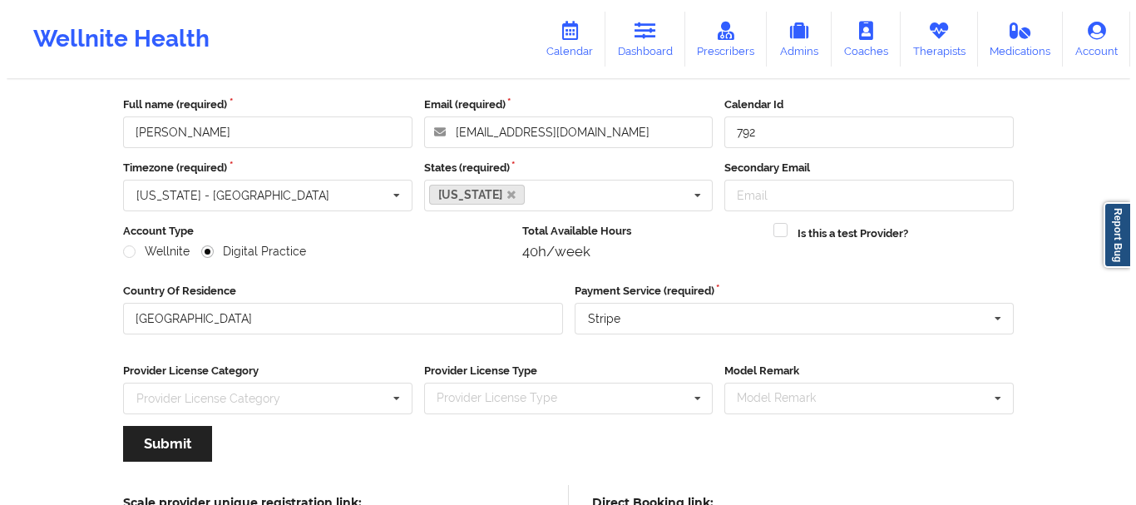
scroll to position [0, 0]
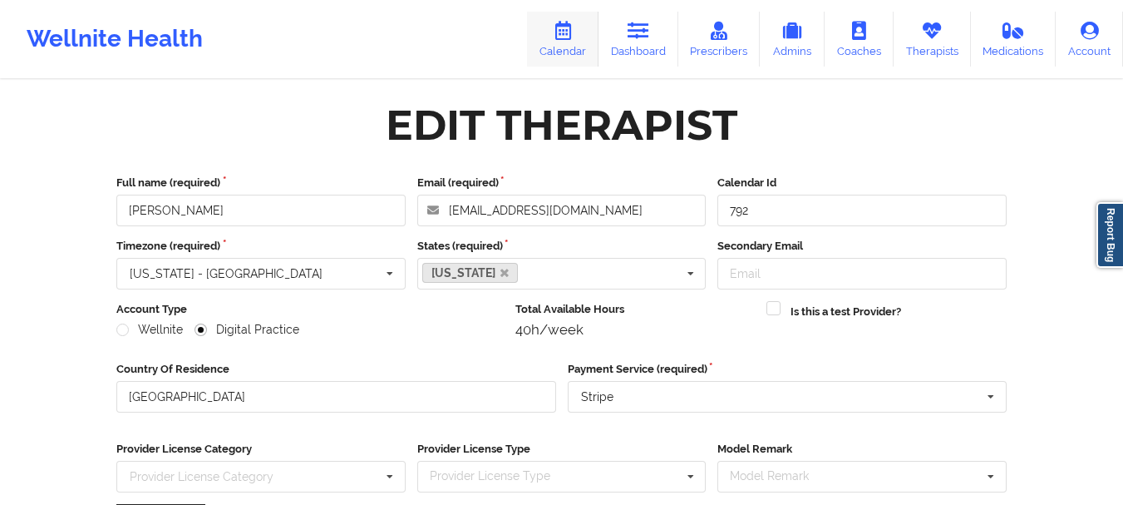
click at [582, 44] on link "Calendar" at bounding box center [562, 39] width 71 height 55
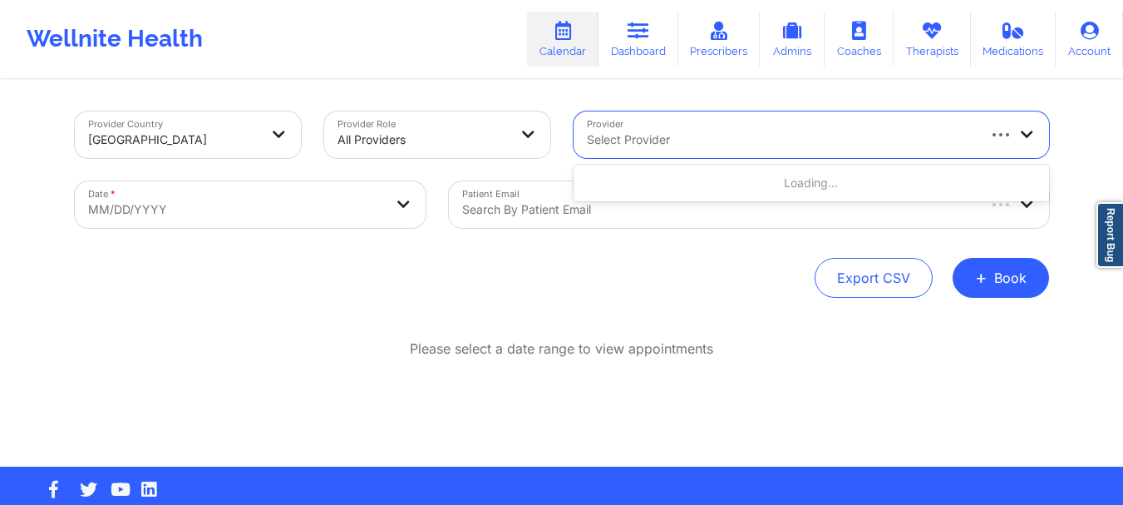
click at [630, 140] on div at bounding box center [780, 140] width 387 height 20
type input "[PERSON_NAME]"
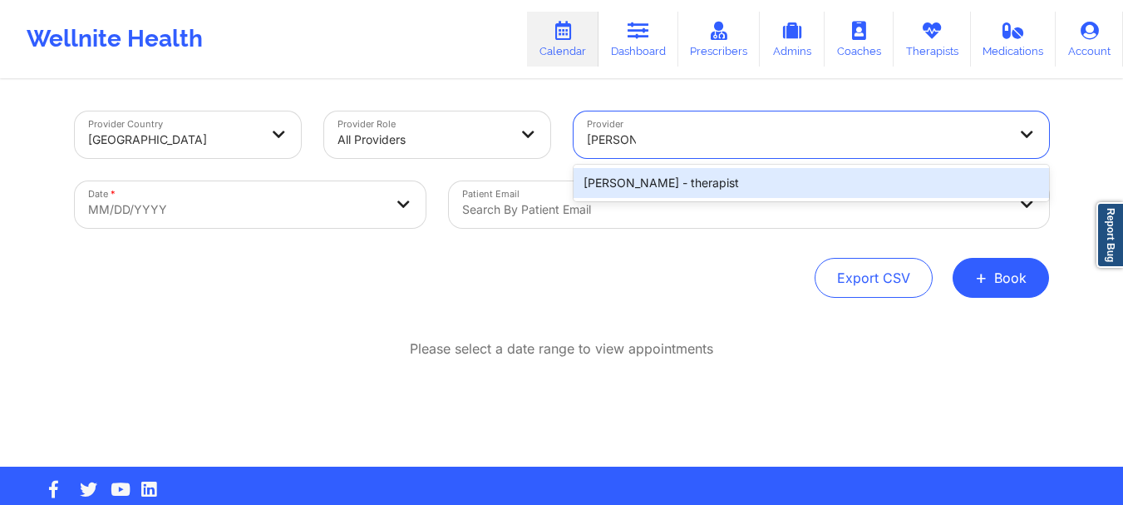
click at [635, 172] on div "[PERSON_NAME] - therapist" at bounding box center [812, 183] width 476 height 30
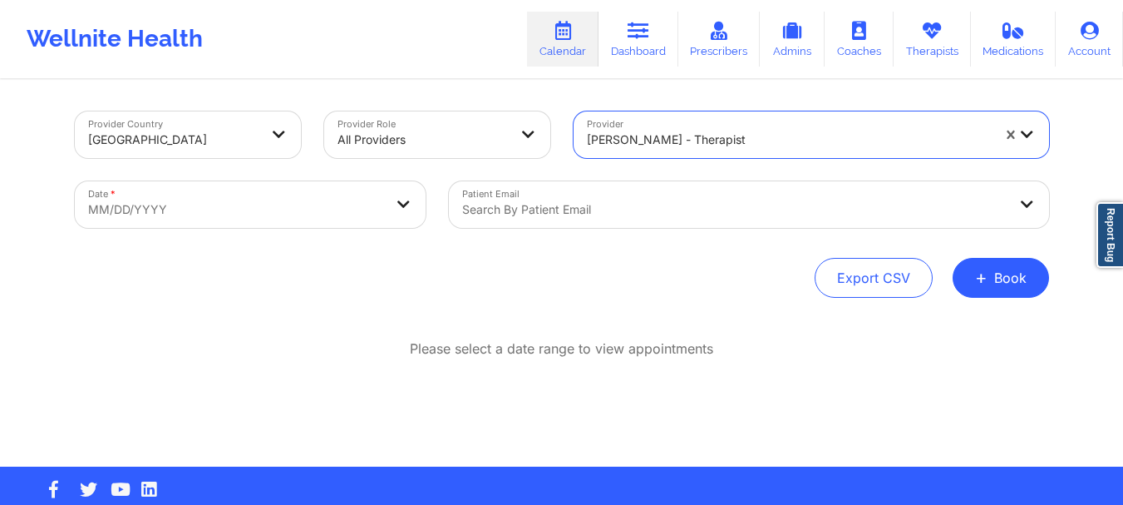
click at [598, 203] on div at bounding box center [734, 210] width 545 height 20
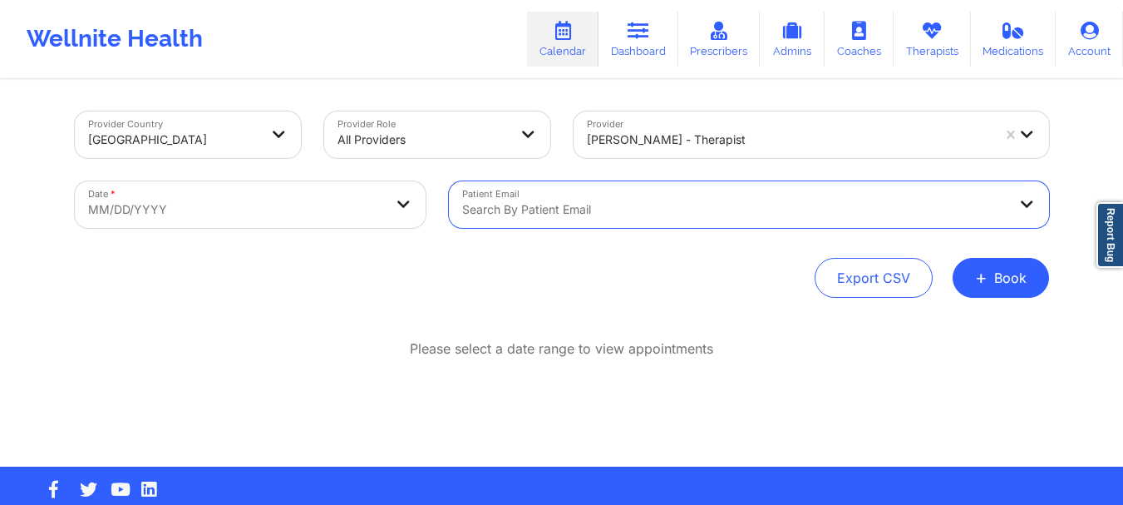
click at [278, 204] on body "Wellnite Health Calendar Dashboard Prescribers Admins Coaches Therapists Medica…" at bounding box center [561, 252] width 1123 height 505
select select "2025-8"
select select "2025-9"
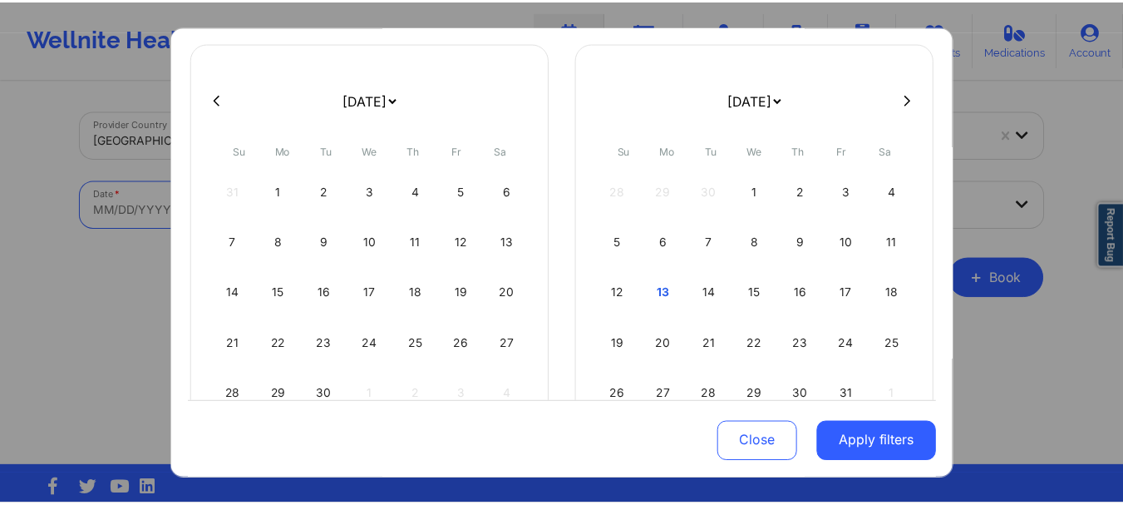
scroll to position [164, 0]
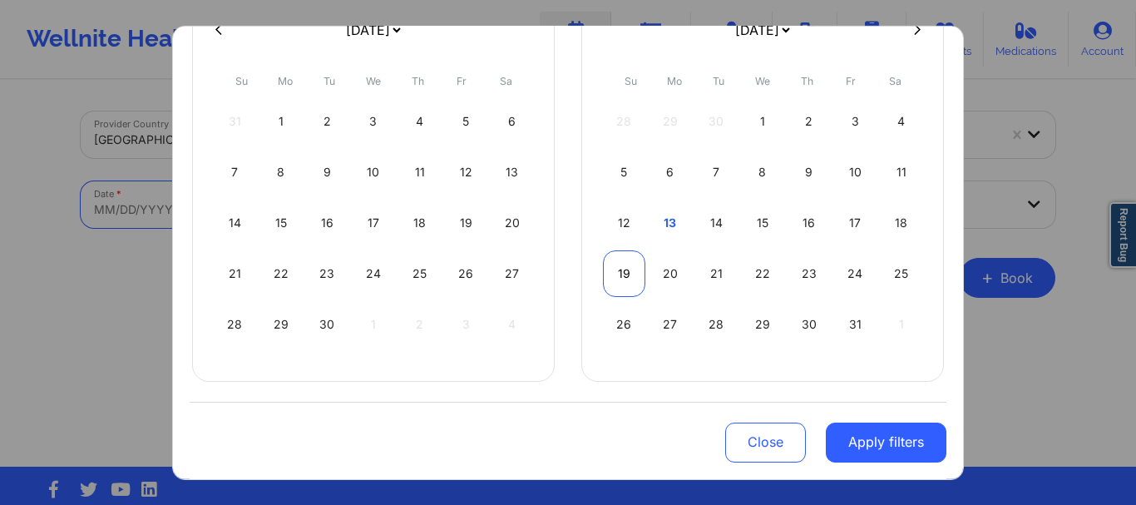
click at [612, 275] on div "19" at bounding box center [624, 272] width 42 height 47
select select "2025-9"
select select "2025-10"
select select "2025-9"
select select "2025-10"
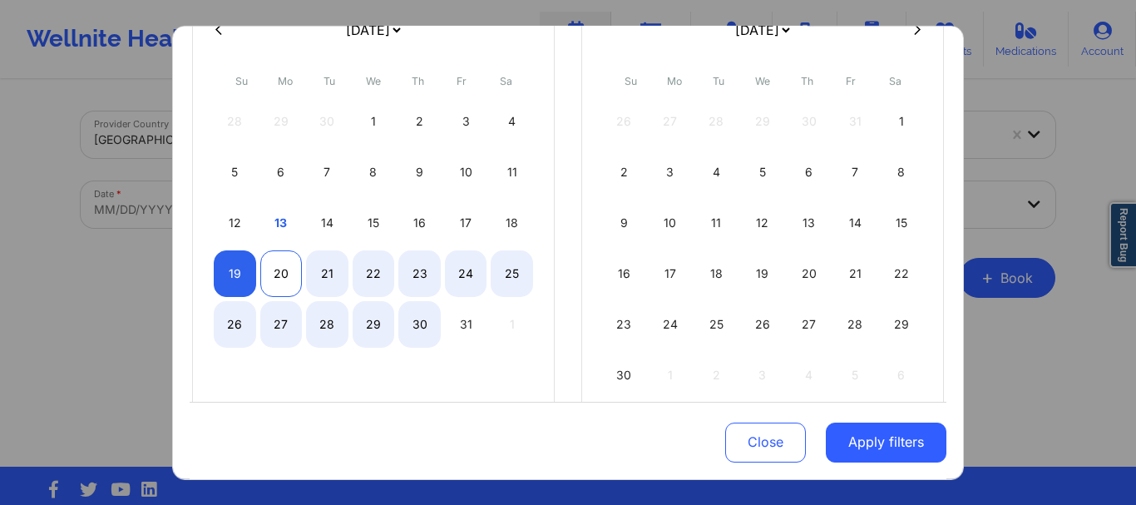
select select "2025-9"
select select "2025-10"
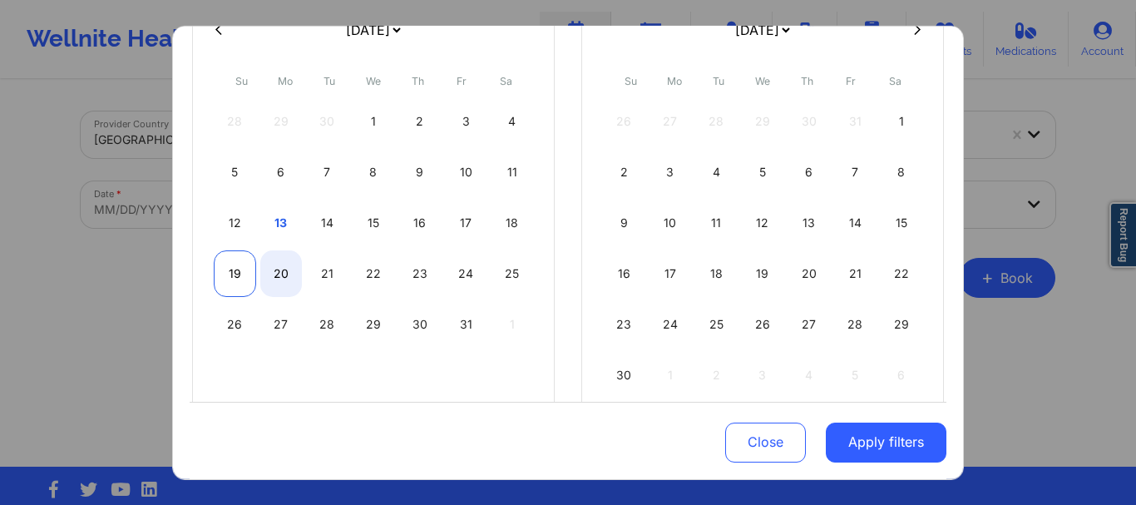
select select "2025-9"
select select "2025-10"
click at [249, 277] on div "19" at bounding box center [235, 272] width 42 height 47
select select "2025-9"
select select "2025-10"
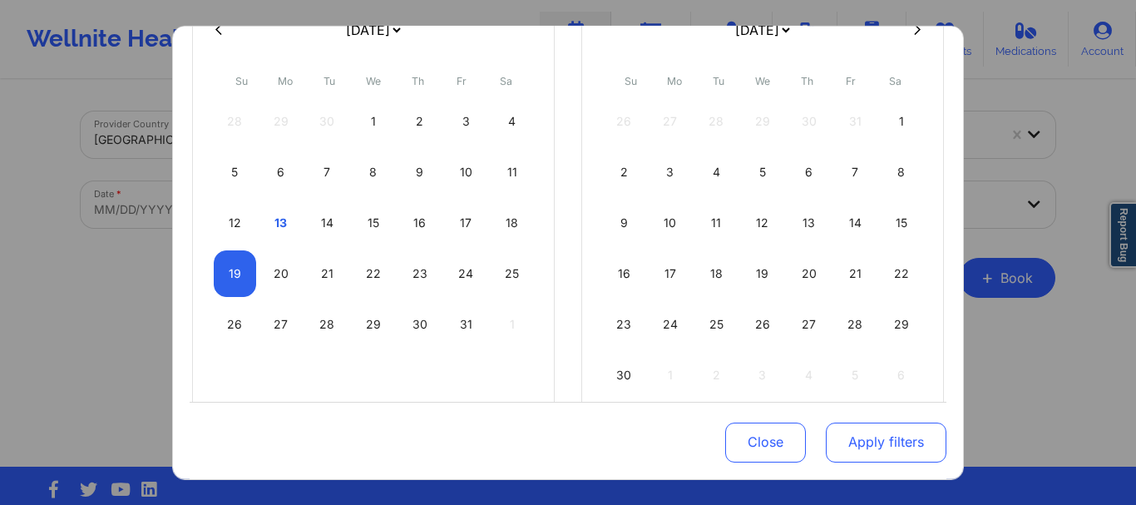
click at [854, 443] on button "Apply filters" at bounding box center [885, 442] width 121 height 40
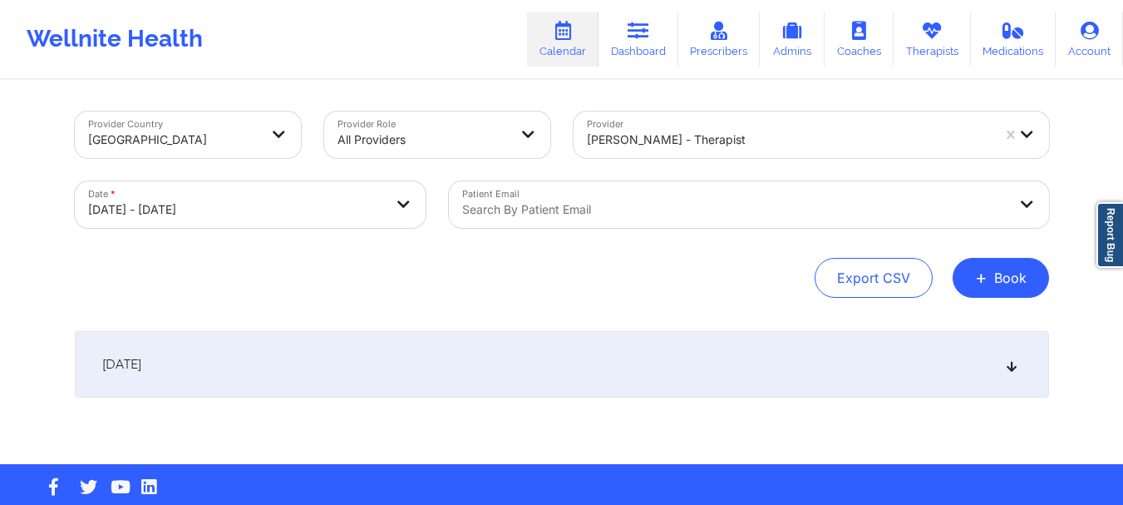
click at [527, 209] on div at bounding box center [734, 210] width 545 height 20
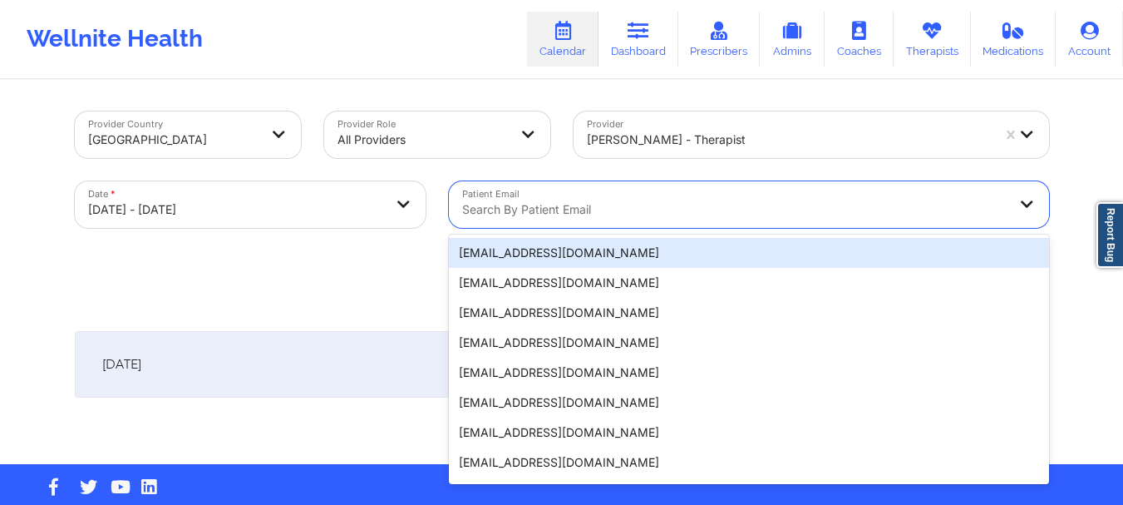
paste input "[EMAIL_ADDRESS][DOMAIN_NAME]"
type input "[EMAIL_ADDRESS][DOMAIN_NAME]"
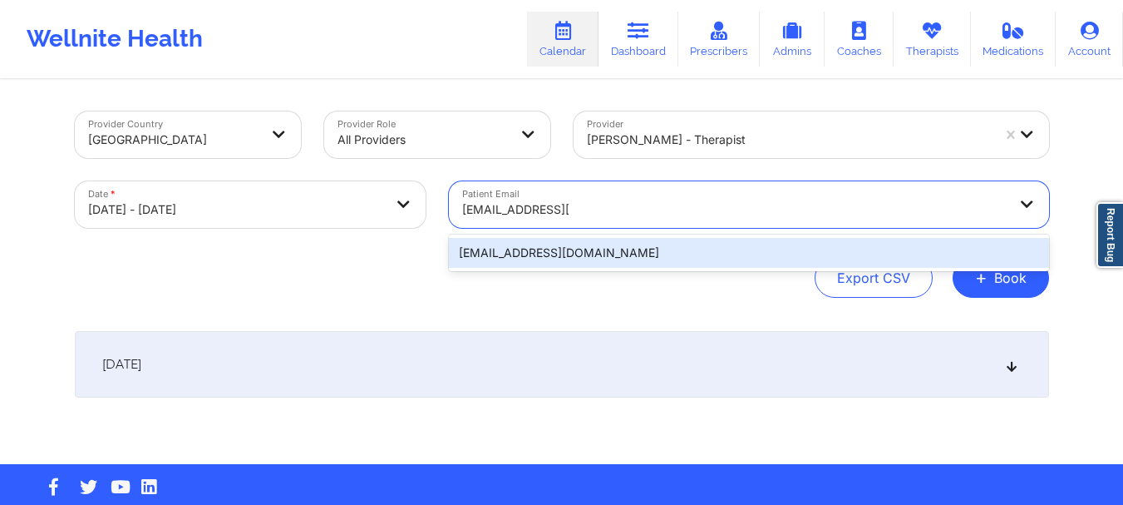
click at [794, 250] on div "[EMAIL_ADDRESS][DOMAIN_NAME]" at bounding box center [749, 253] width 600 height 30
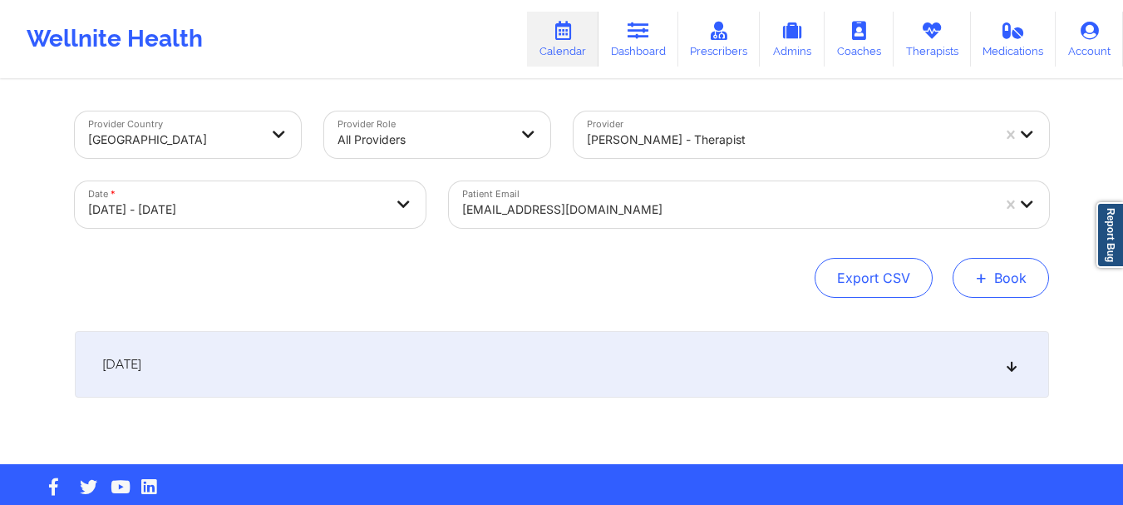
click at [974, 275] on button "+ Book" at bounding box center [1001, 278] width 96 height 40
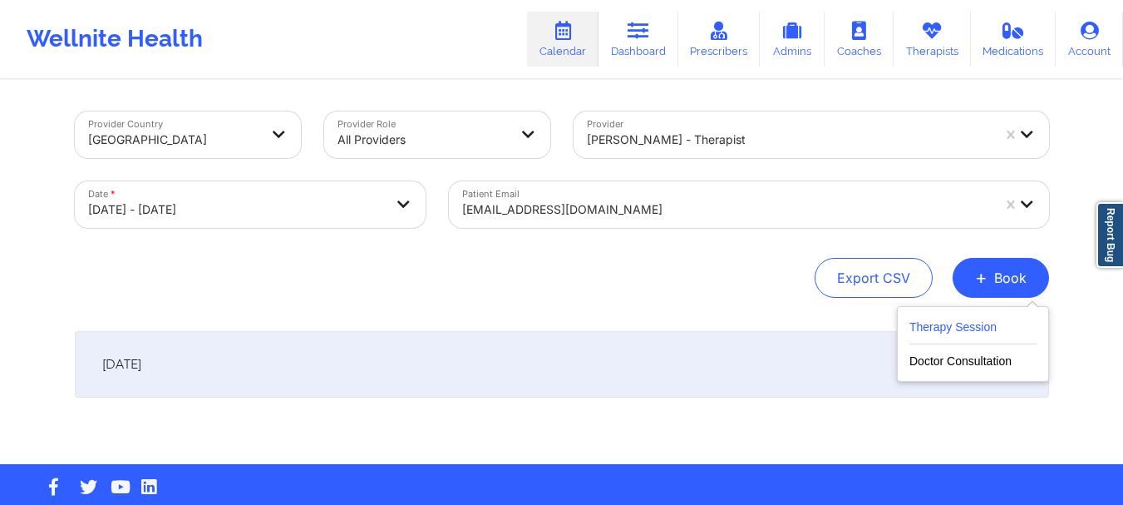
click at [952, 329] on button "Therapy Session" at bounding box center [972, 330] width 127 height 27
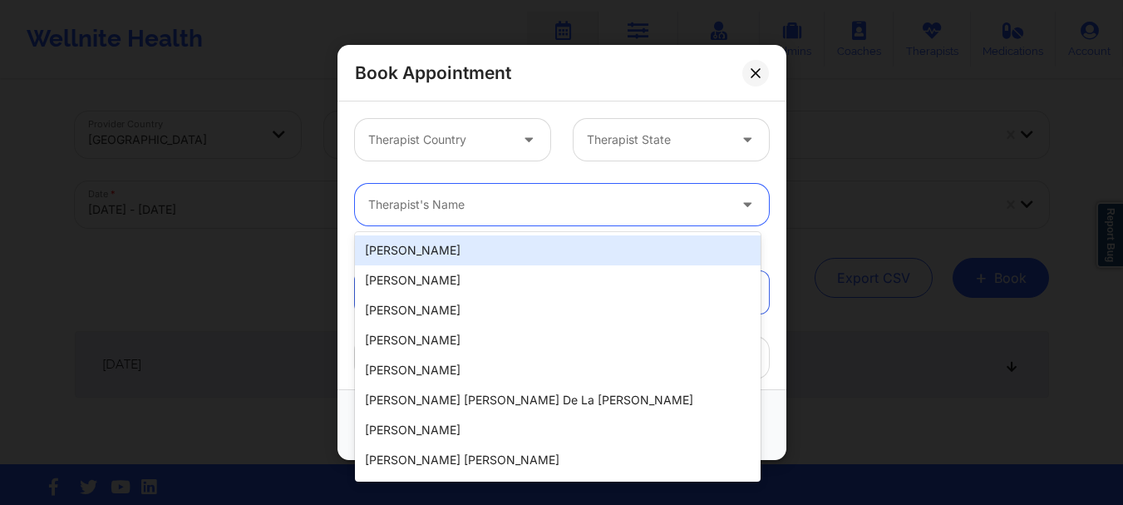
click at [589, 199] on div at bounding box center [547, 205] width 359 height 20
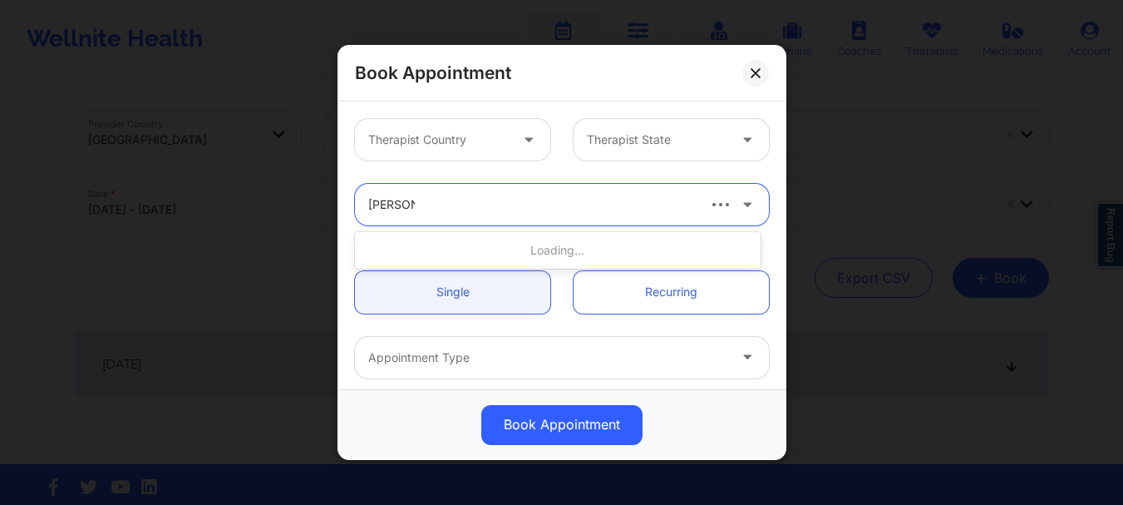
type input "[PERSON_NAME]"
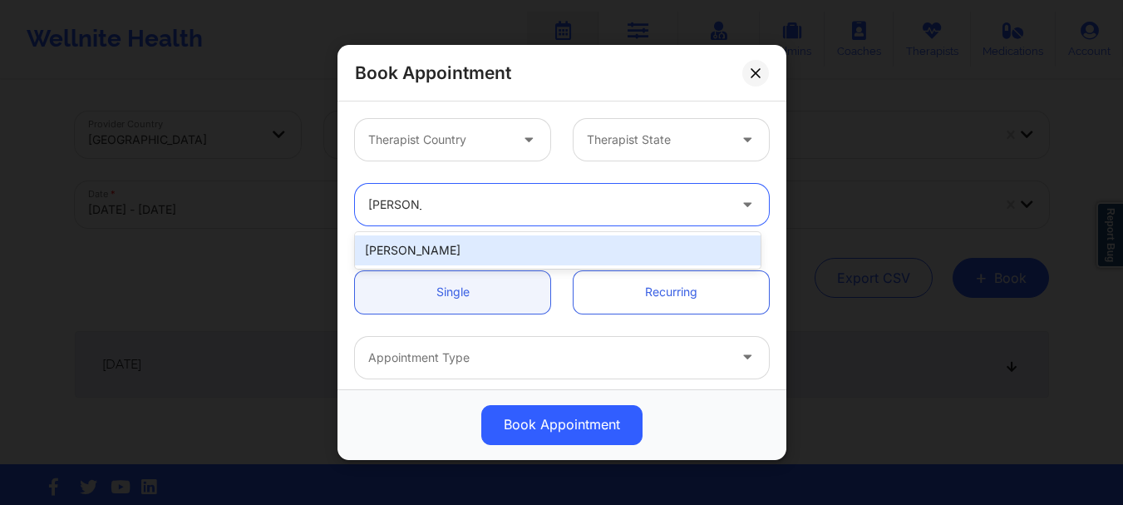
click at [469, 249] on div "[PERSON_NAME]" at bounding box center [558, 250] width 406 height 30
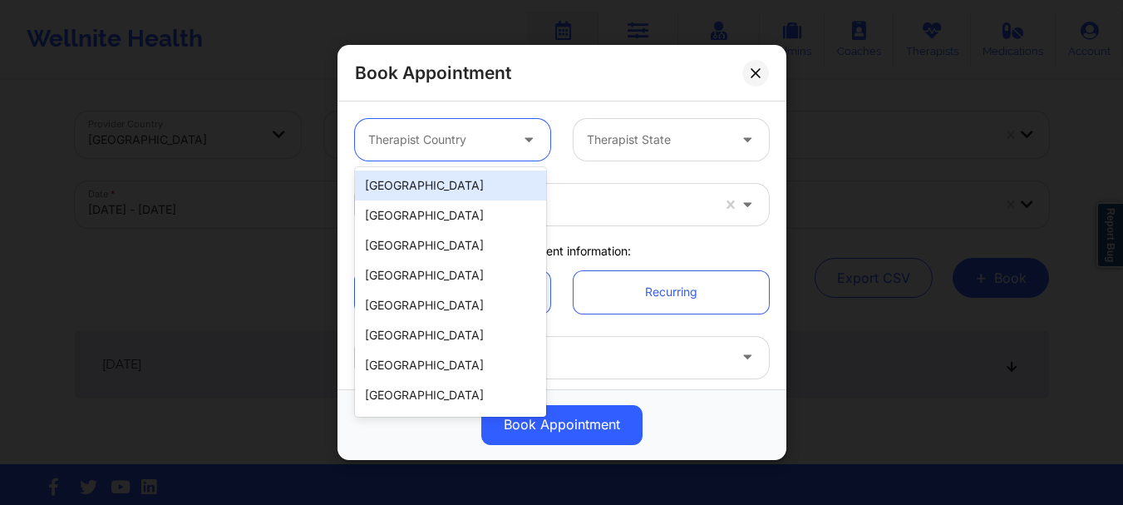
click at [476, 145] on div at bounding box center [438, 140] width 140 height 20
click at [462, 183] on div "[GEOGRAPHIC_DATA]" at bounding box center [450, 185] width 191 height 30
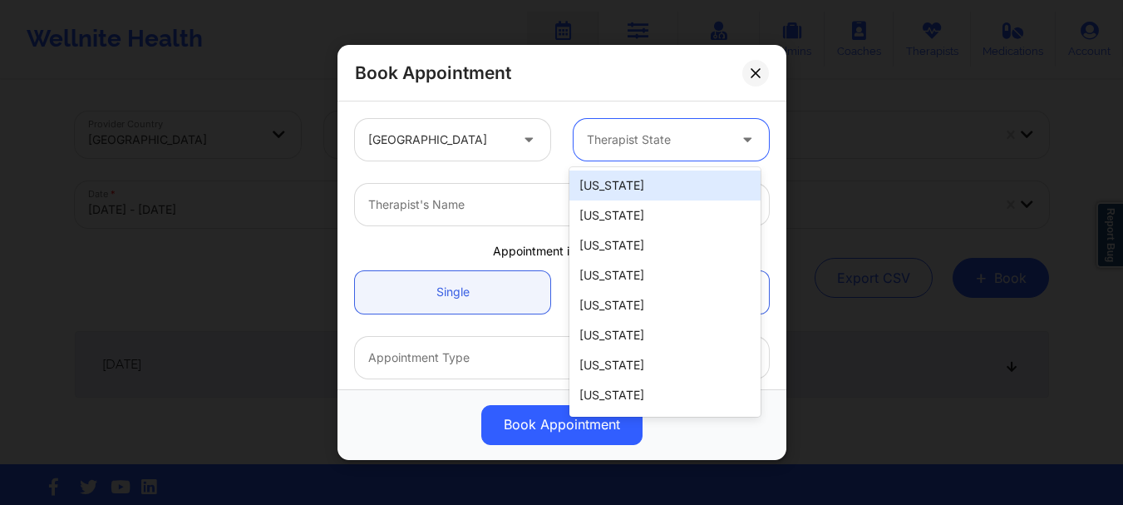
click at [639, 145] on div at bounding box center [657, 140] width 140 height 20
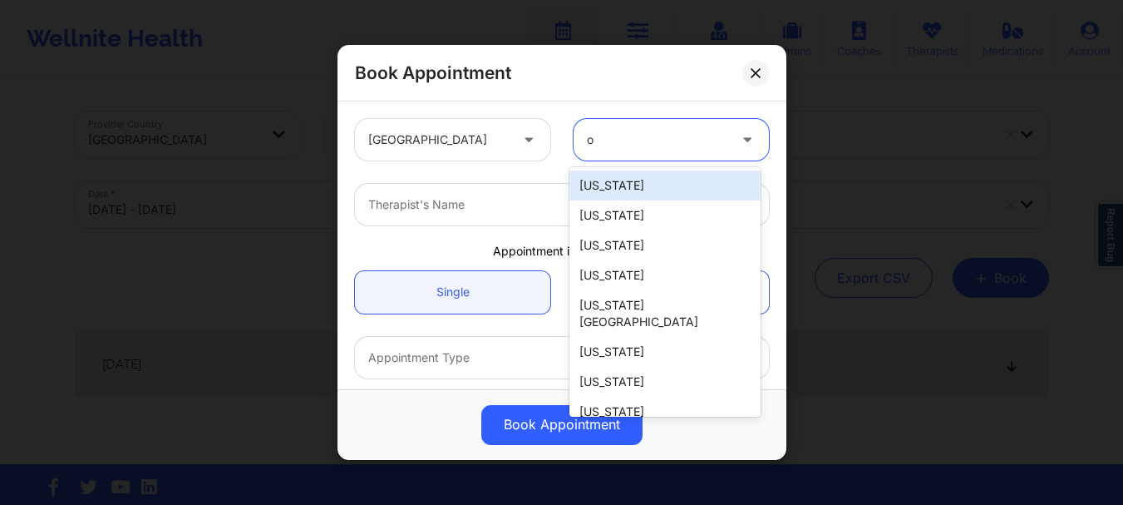
type input "oh"
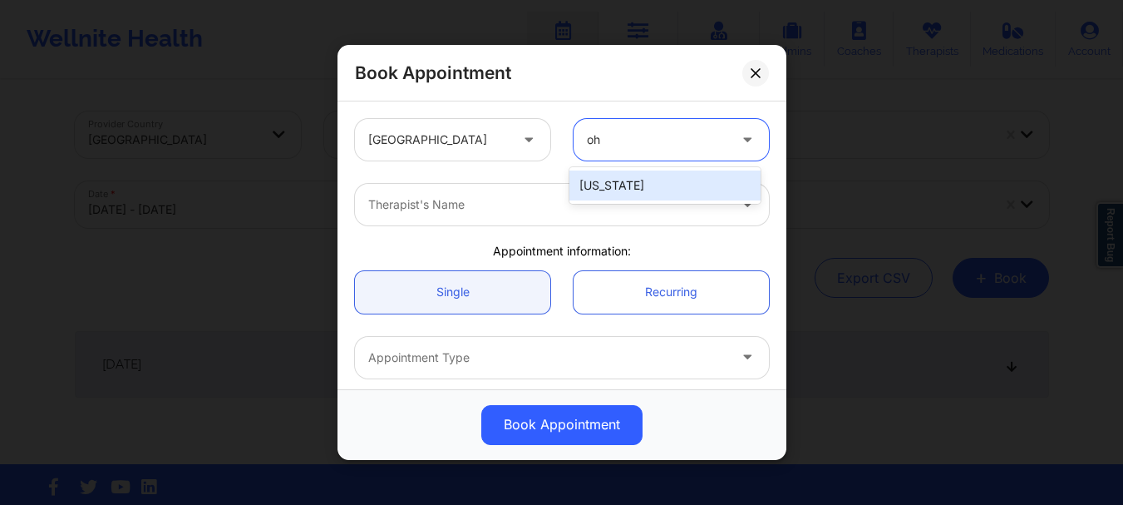
click at [627, 181] on div "[US_STATE]" at bounding box center [664, 185] width 191 height 30
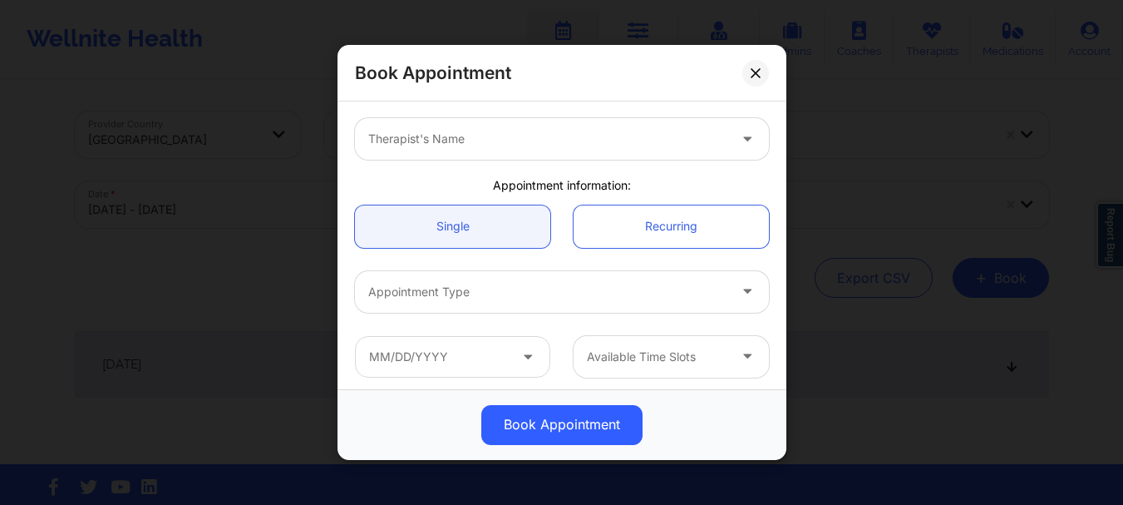
scroll to position [103, 0]
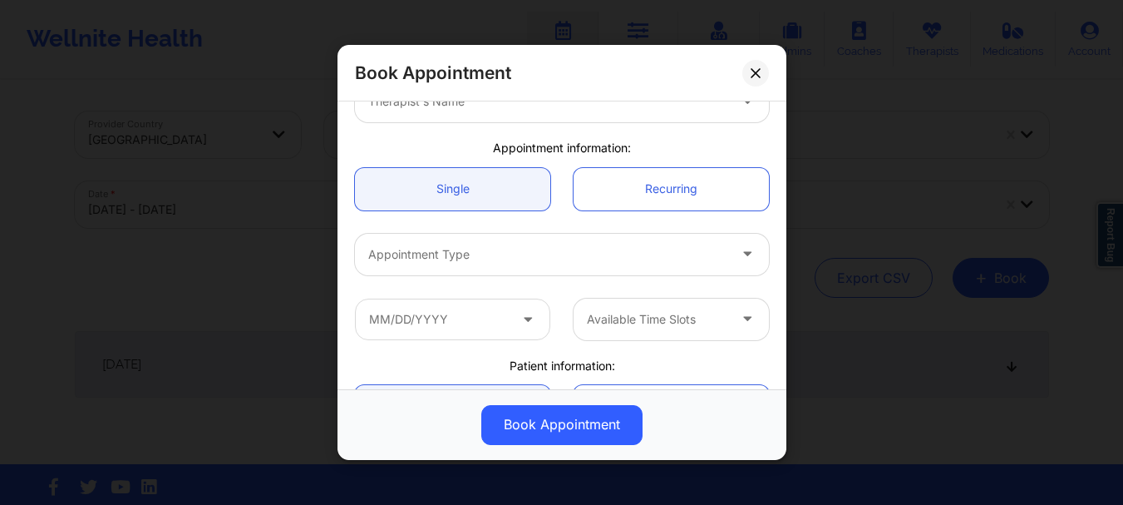
click at [497, 277] on div "Appointment Type" at bounding box center [561, 254] width 437 height 65
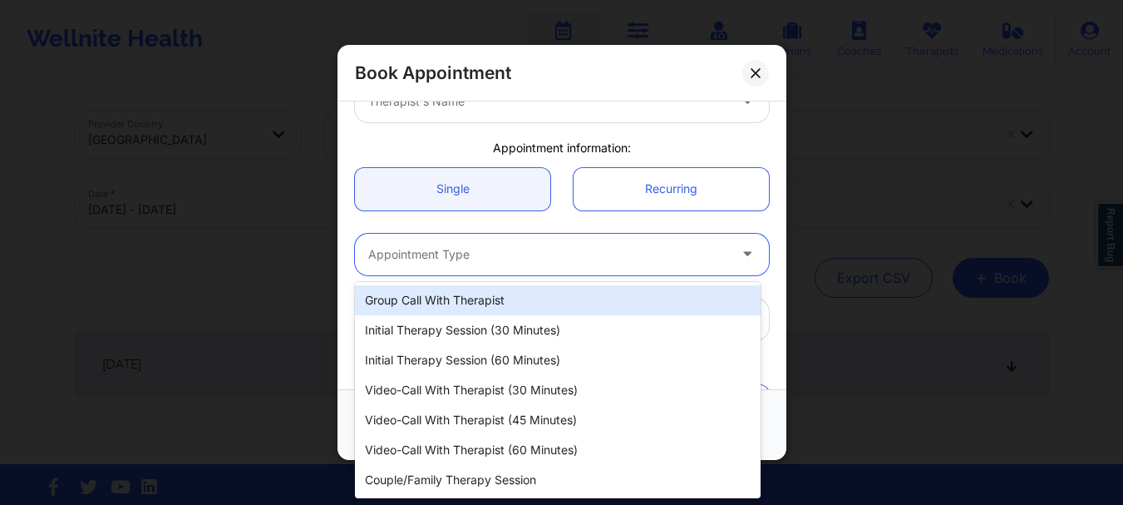
click at [485, 267] on div "Appointment Type" at bounding box center [542, 255] width 374 height 42
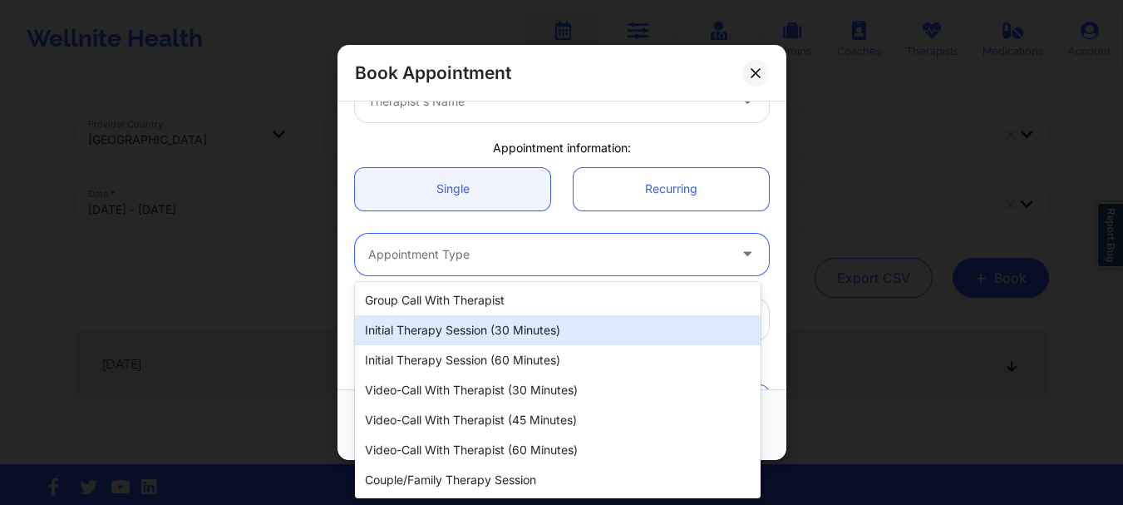
click at [468, 321] on div "Initial Therapy Session (30 minutes)" at bounding box center [558, 330] width 406 height 30
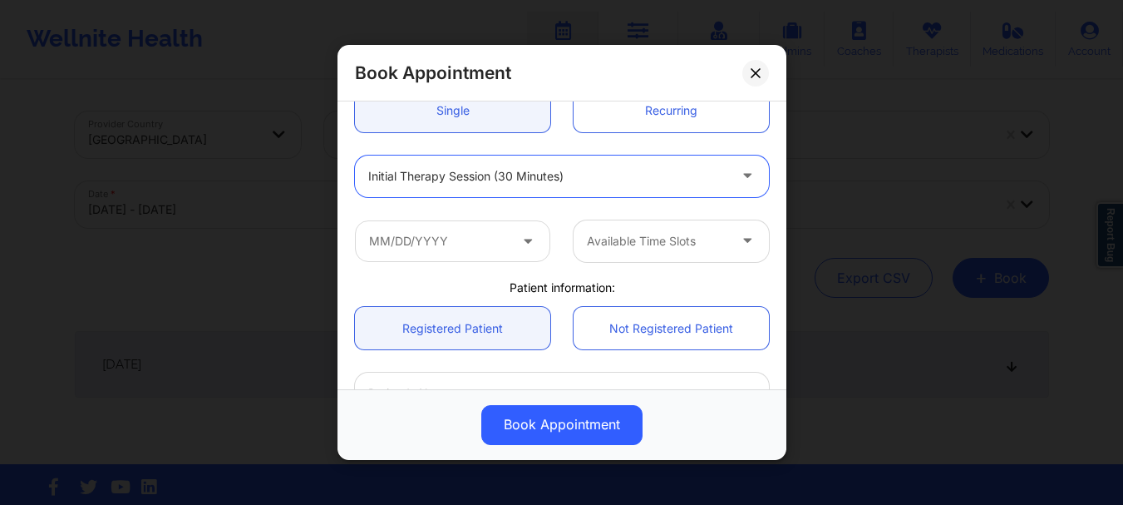
scroll to position [182, 0]
click at [456, 178] on div at bounding box center [547, 175] width 359 height 20
click at [456, 254] on input "text" at bounding box center [452, 240] width 195 height 42
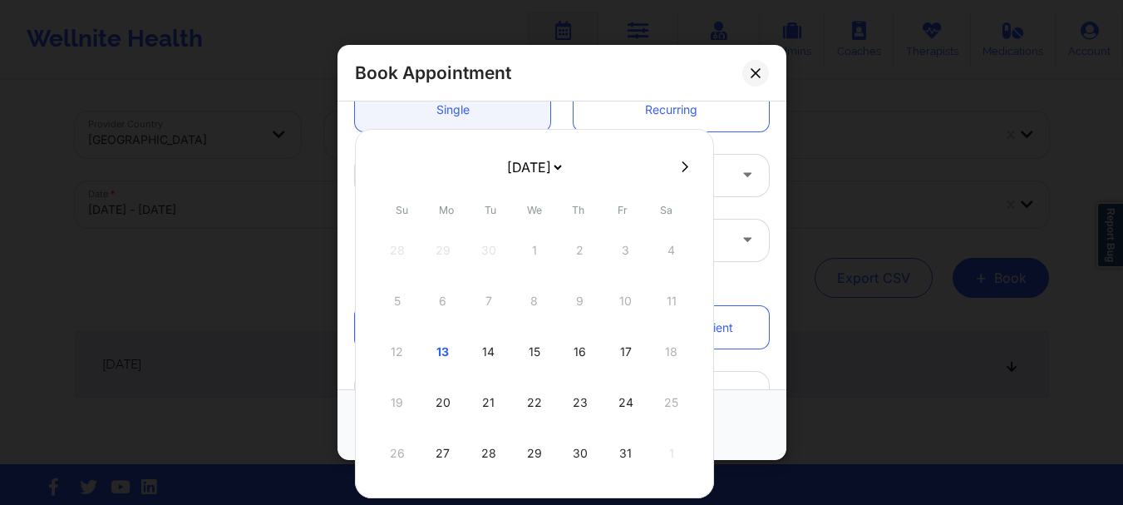
click at [391, 400] on div "19 20 21 22 23 24 25" at bounding box center [535, 402] width 316 height 47
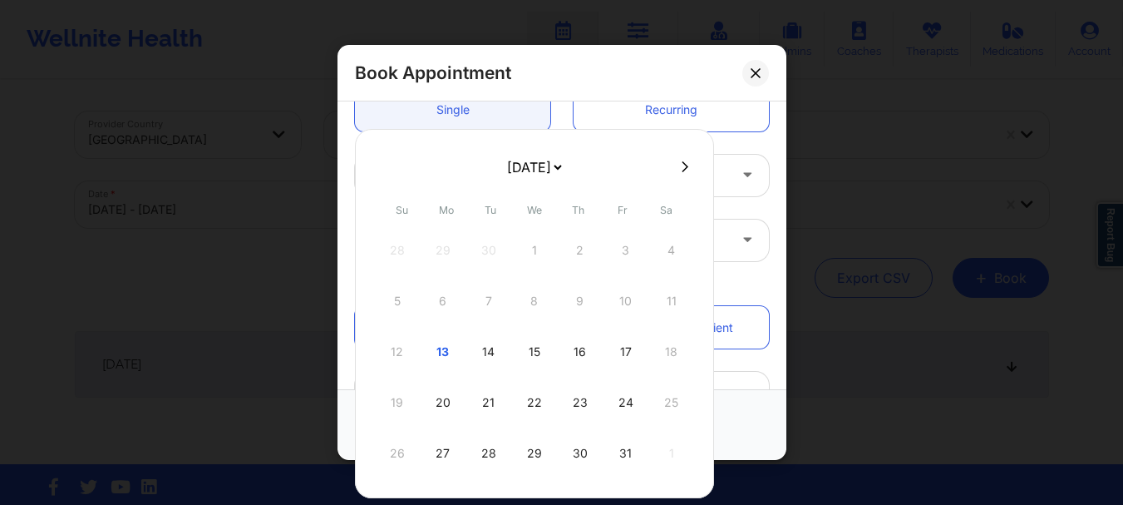
click at [391, 400] on div "19 20 21 22 23 24 25" at bounding box center [535, 402] width 316 height 47
click at [724, 153] on div "Initial Therapy Session (30 minutes)" at bounding box center [561, 175] width 437 height 65
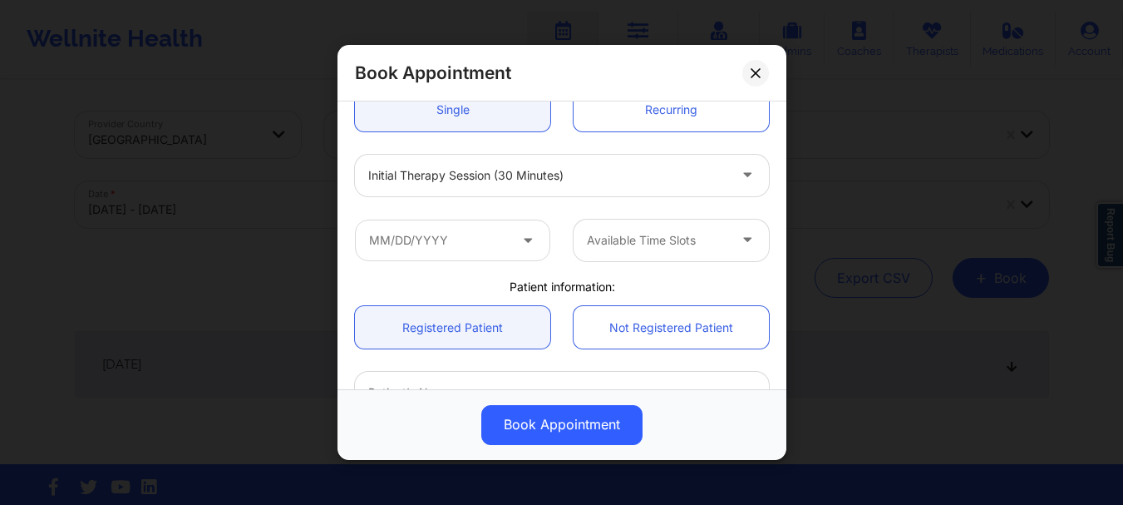
click at [671, 247] on div at bounding box center [657, 240] width 140 height 20
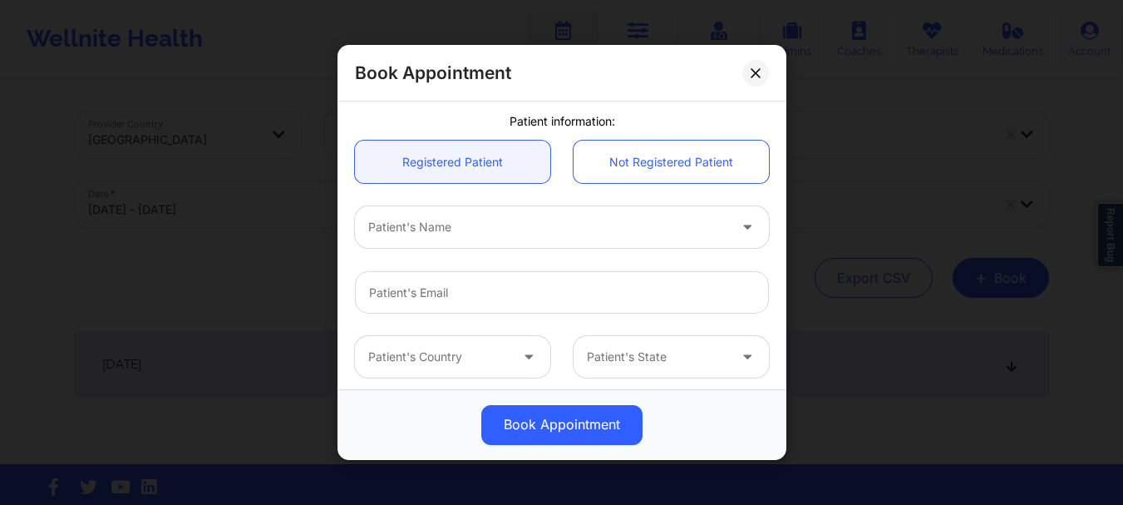
scroll to position [418, 0]
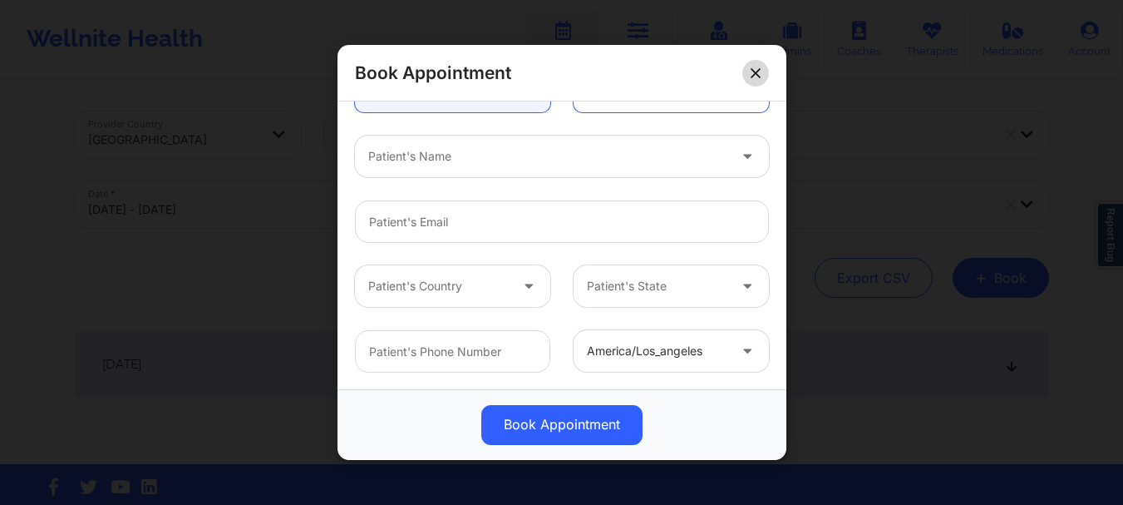
click at [764, 65] on button at bounding box center [755, 73] width 27 height 27
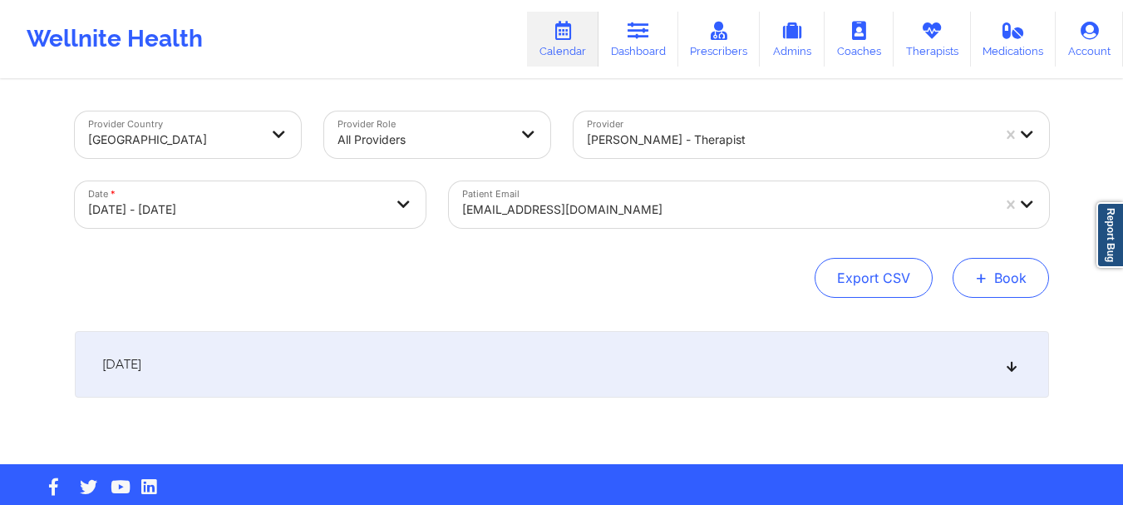
click at [972, 275] on button "+ Book" at bounding box center [1001, 278] width 96 height 40
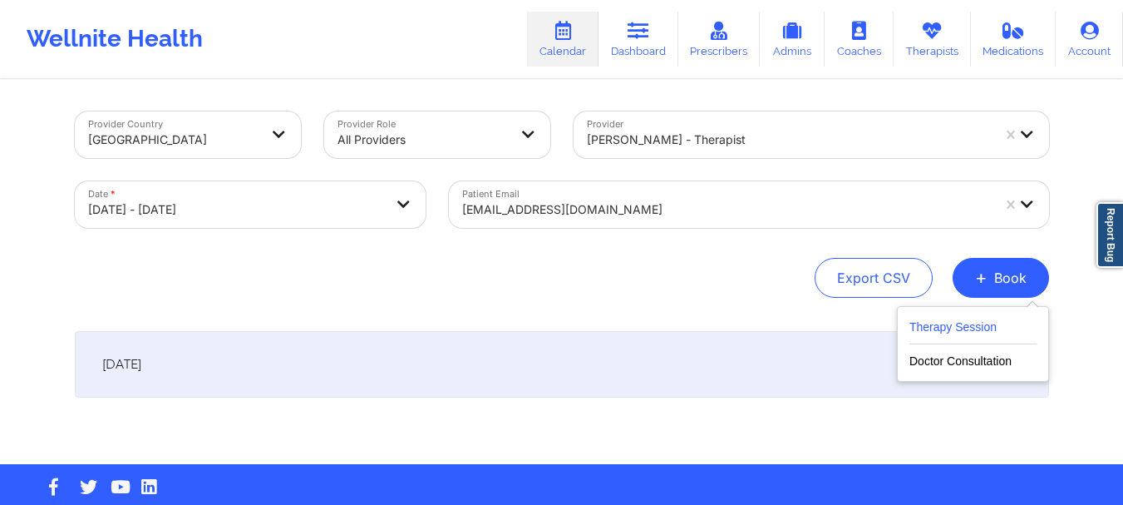
click at [929, 333] on button "Therapy Session" at bounding box center [972, 330] width 127 height 27
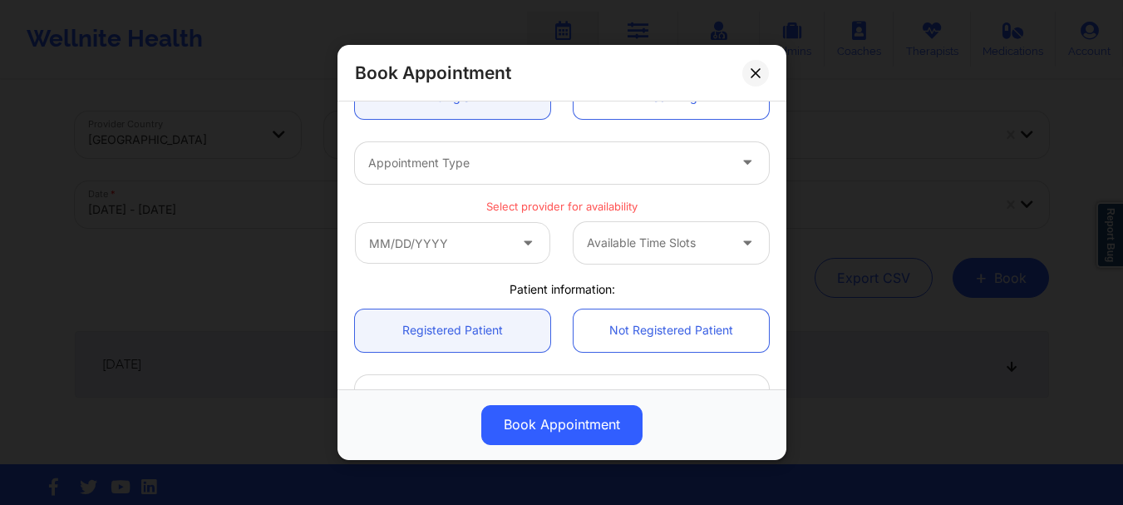
scroll to position [194, 0]
click at [486, 245] on input "text" at bounding box center [452, 244] width 195 height 42
click at [723, 141] on div "Appointment Type" at bounding box center [561, 163] width 437 height 65
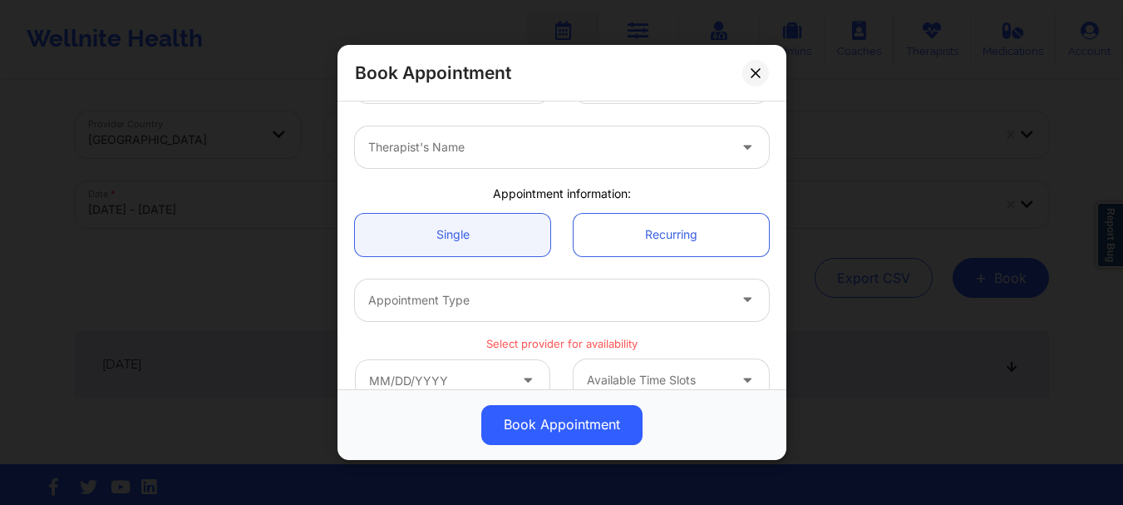
scroll to position [0, 0]
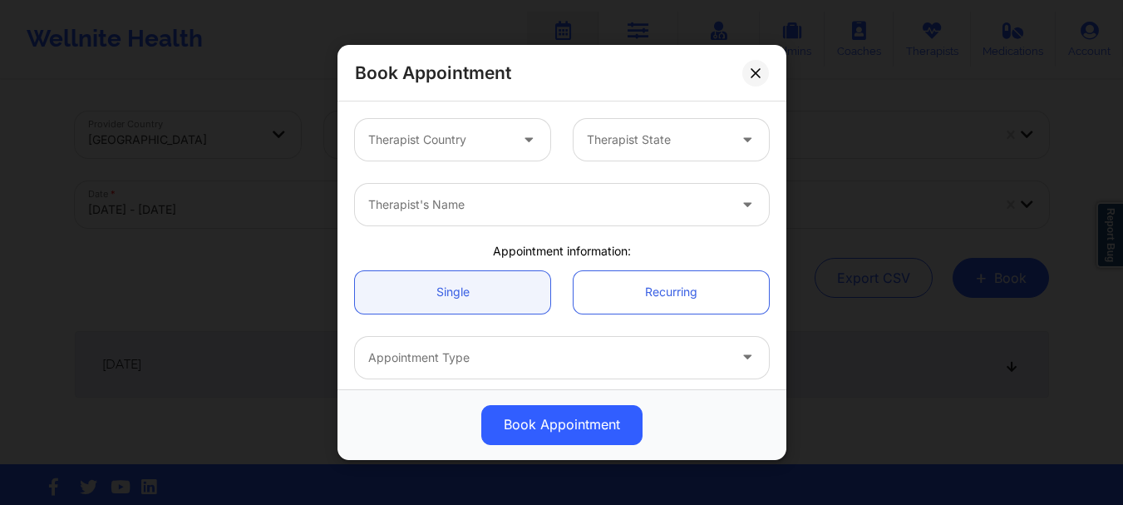
click at [579, 204] on div at bounding box center [547, 205] width 359 height 20
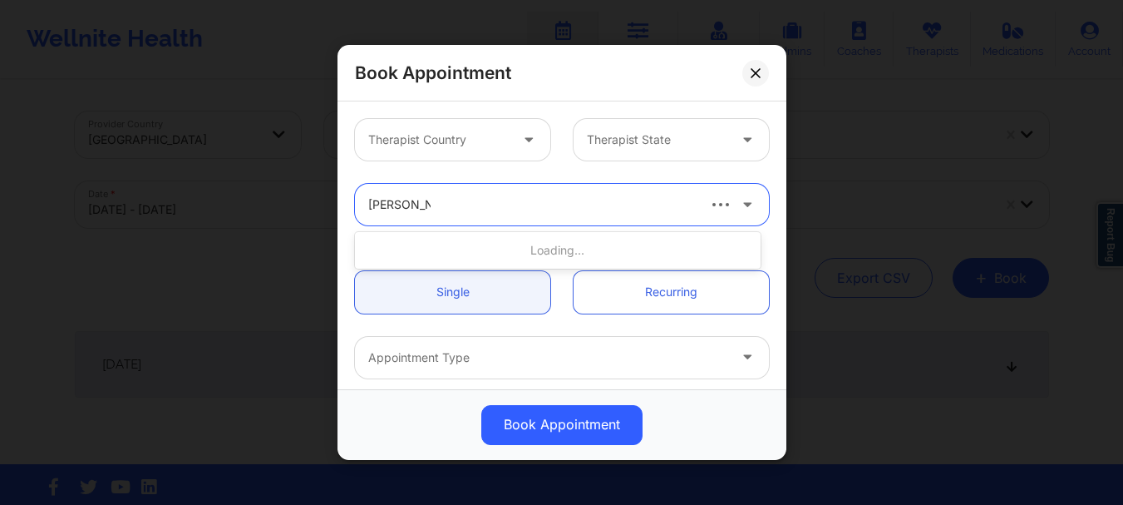
type input "[DEMOGRAPHIC_DATA][PERSON_NAME]"
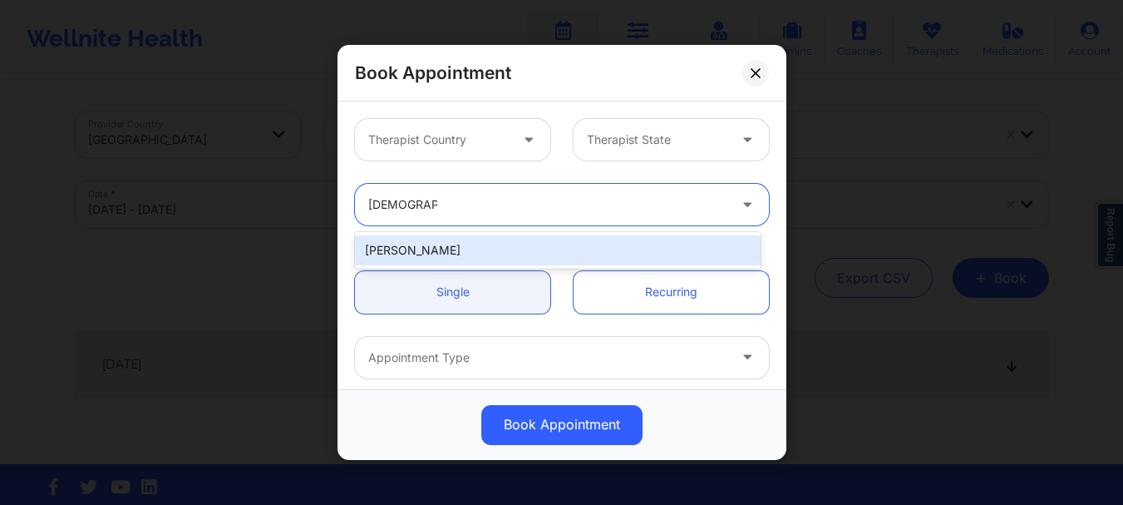
click at [513, 239] on div "[PERSON_NAME]" at bounding box center [558, 250] width 406 height 30
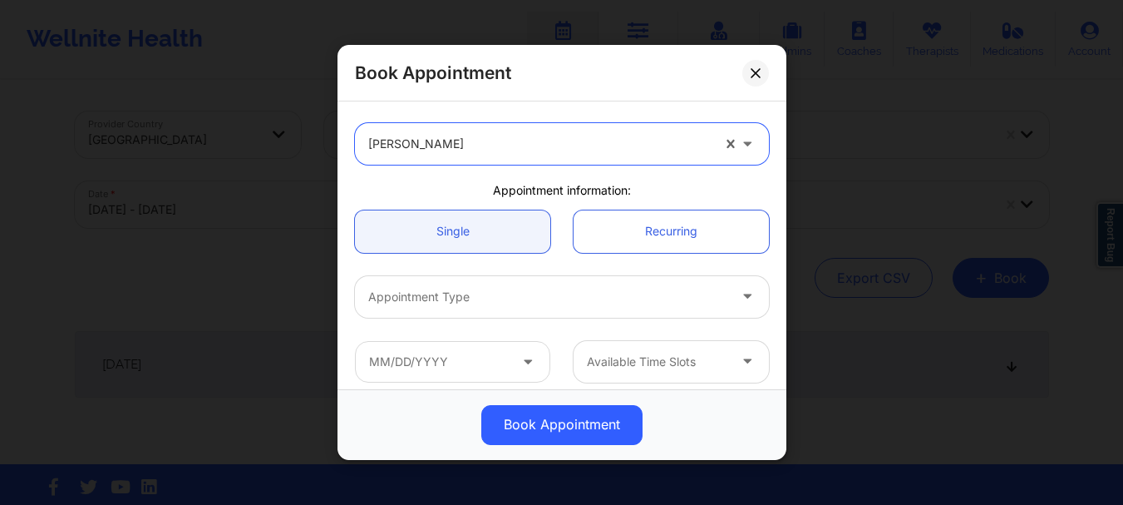
scroll to position [69, 0]
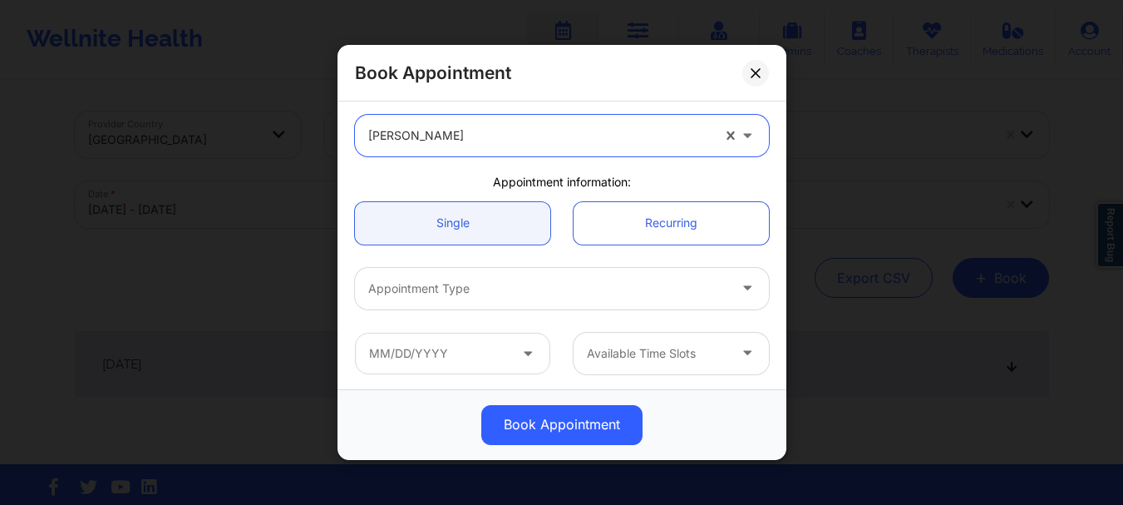
click at [513, 239] on link "Single" at bounding box center [452, 223] width 195 height 42
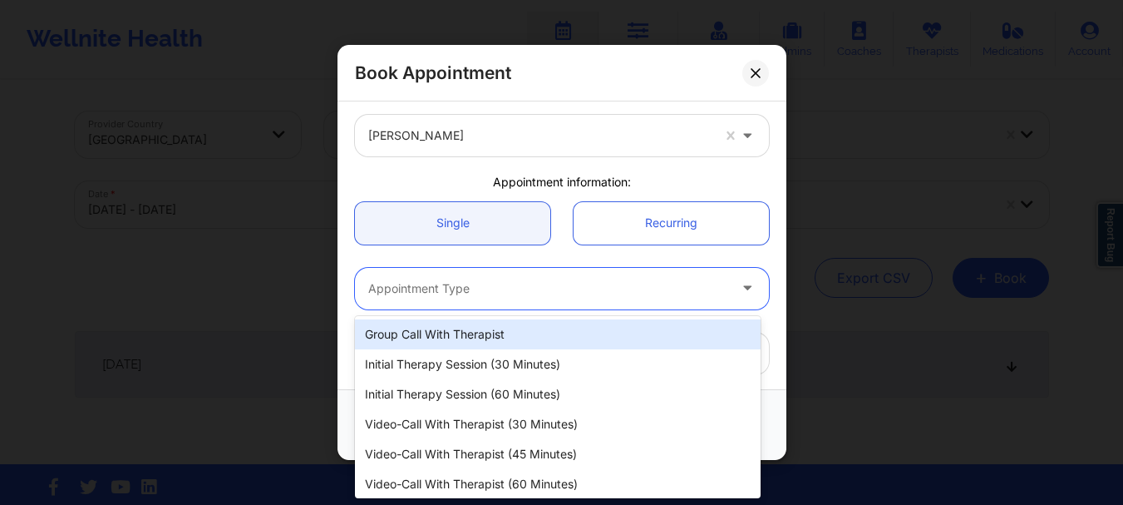
click at [509, 286] on div at bounding box center [547, 288] width 359 height 20
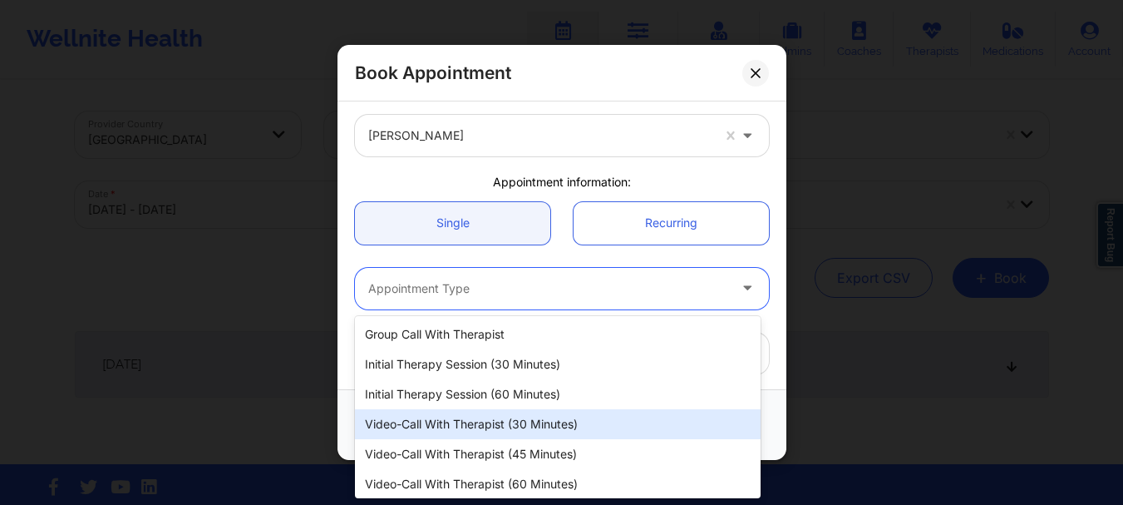
click at [476, 415] on div "Video-Call with Therapist (30 minutes)" at bounding box center [558, 424] width 406 height 30
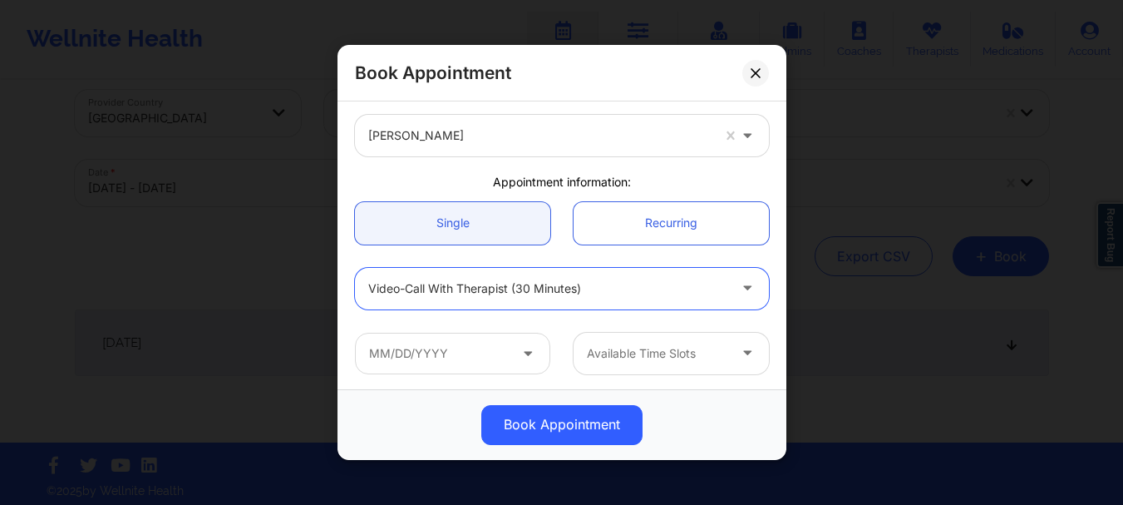
scroll to position [27, 0]
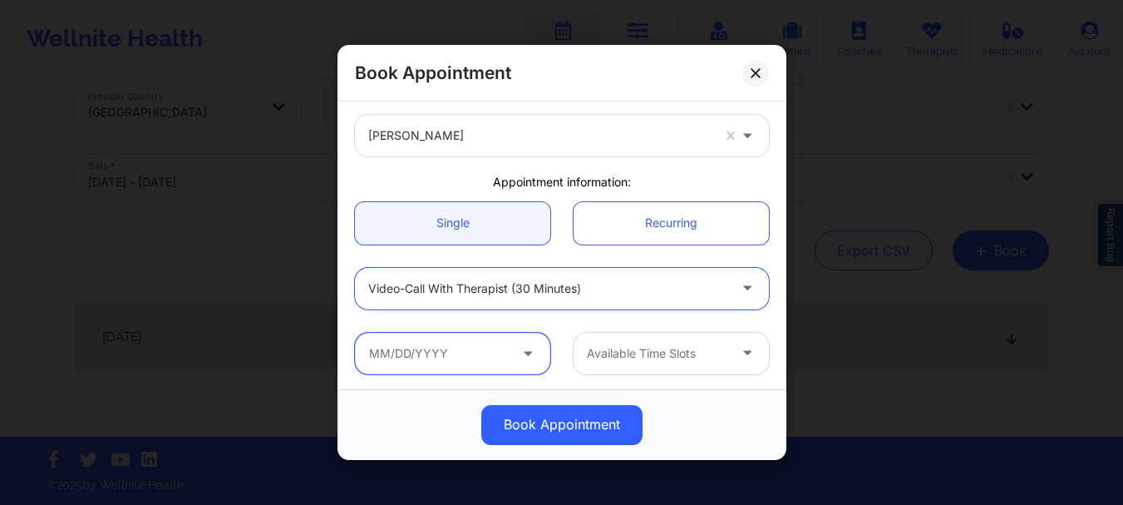
click at [507, 368] on input "text" at bounding box center [452, 354] width 195 height 42
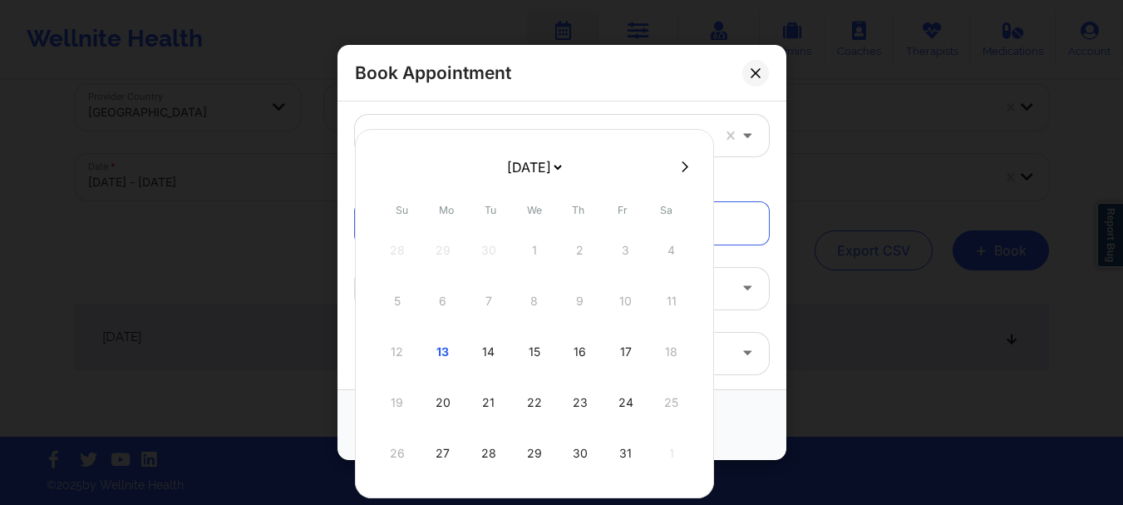
click at [389, 402] on div "19 20 21 22 23 24 25" at bounding box center [535, 402] width 316 height 47
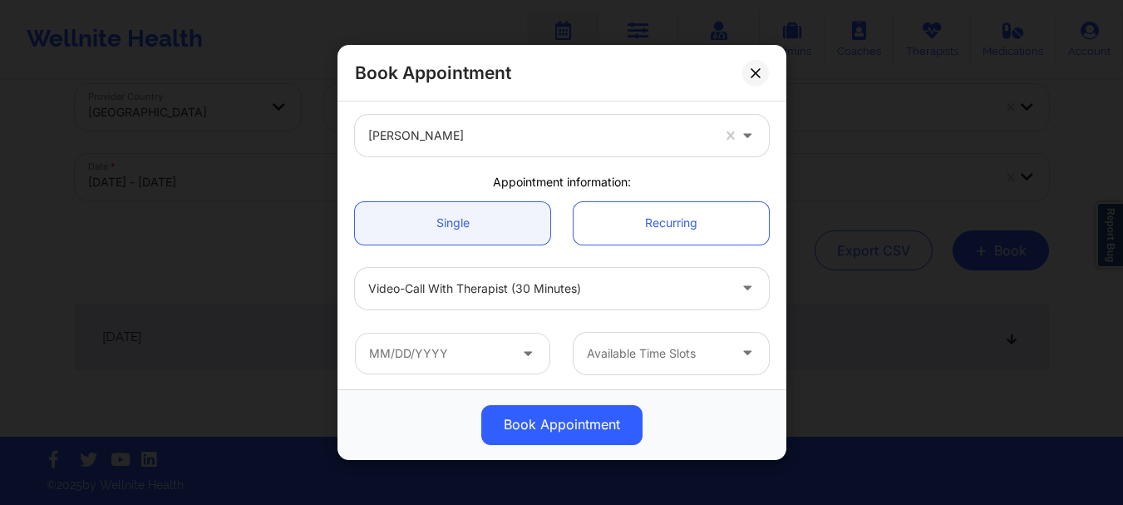
click at [714, 157] on div "[PERSON_NAME]" at bounding box center [561, 135] width 437 height 65
click at [759, 81] on button at bounding box center [755, 73] width 27 height 27
